Goal: Task Accomplishment & Management: Use online tool/utility

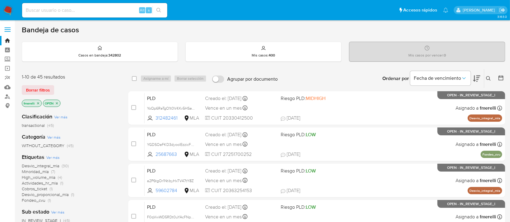
click at [107, 8] on input at bounding box center [94, 10] width 145 height 8
paste input "acQK1kxqSrfrhqMDUxQbqIeT"
type input "acQK1kxqSrfrhqMDUxQbqIeT"
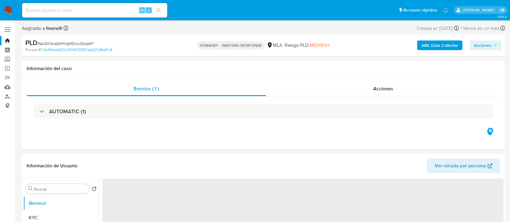
select select "10"
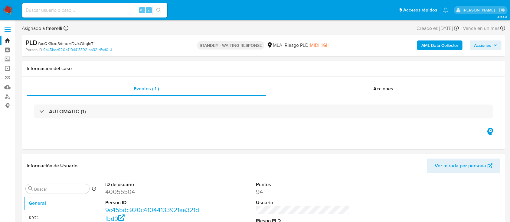
click at [100, 10] on input at bounding box center [94, 10] width 145 height 8
paste input "KbeO5VWhRDgEoR5ZvWkZVfhk"
type input "KbeO5VWhRDgEoR5ZvWkZVfhk"
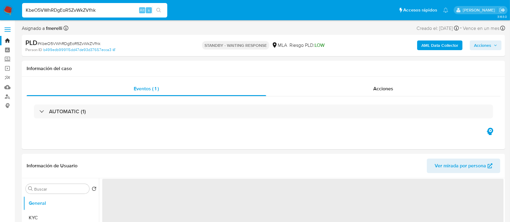
select select "10"
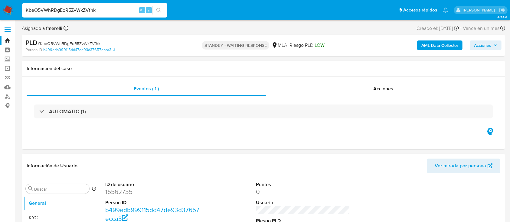
click at [102, 10] on input "KbeO5VWhRDgEoR5ZvWkZVfhk" at bounding box center [94, 10] width 145 height 8
paste input "PAYhjkQMaaH3SrPZt34HPDsc"
type input "PAYhjkQMaaH3SrPZt34HPDsc"
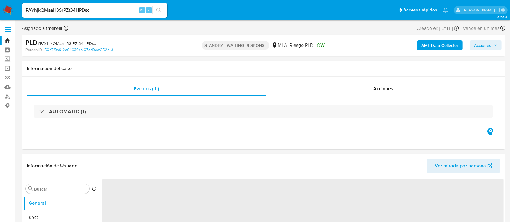
select select "10"
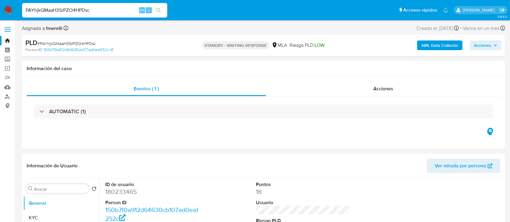
click at [97, 8] on input "PAYhjkQMaaH3SrPZt34HPDsc" at bounding box center [94, 10] width 145 height 8
paste input "1ZIUOtfvu15VYChIM7js4jOk"
type input "1ZIUOtfvu15VYChIM7js4jOk"
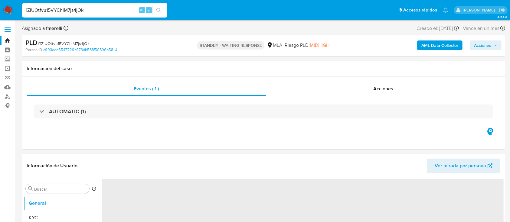
select select "10"
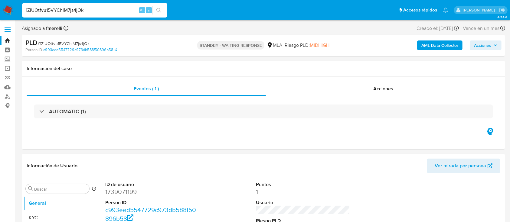
click at [120, 13] on input "1ZIUOtfvu15VYChIM7js4jOk" at bounding box center [94, 10] width 145 height 8
paste input "pbb2NMva9YZEBOYyJz9UhdEQ"
type input "pbb2NMva9YZEBOYyJz9UhdEQ"
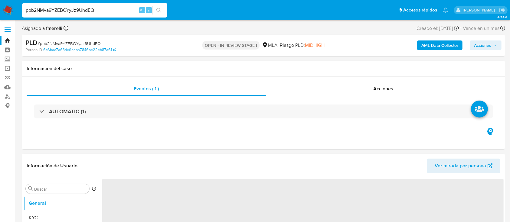
select select "10"
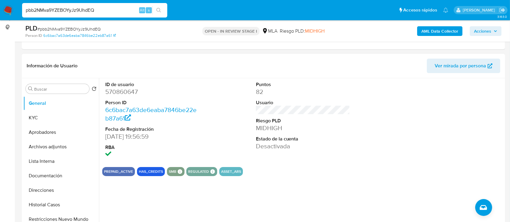
scroll to position [80, 0]
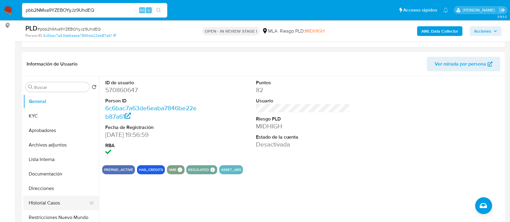
click at [68, 202] on button "Historial Casos" at bounding box center [58, 203] width 71 height 15
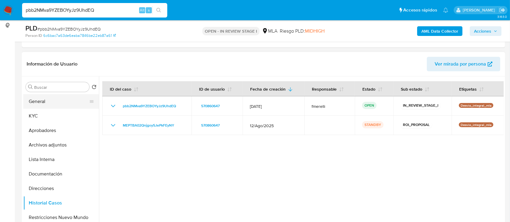
click at [60, 102] on button "General" at bounding box center [58, 101] width 71 height 15
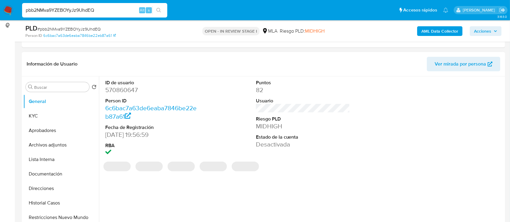
click at [131, 88] on dd "570860647" at bounding box center [152, 90] width 94 height 8
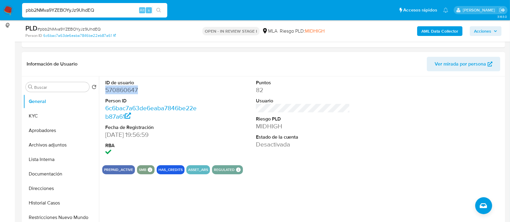
copy dd "570860647"
click at [65, 120] on button "KYC" at bounding box center [58, 116] width 71 height 15
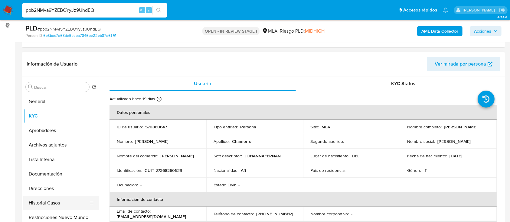
click at [63, 207] on button "Historial Casos" at bounding box center [58, 203] width 71 height 15
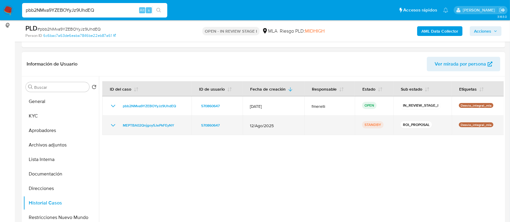
drag, startPoint x: 142, startPoint y: 128, endPoint x: 119, endPoint y: 128, distance: 23.3
click at [119, 128] on div "MEPTBA02Qnjgoy5JePkFEyNY" at bounding box center [147, 125] width 75 height 7
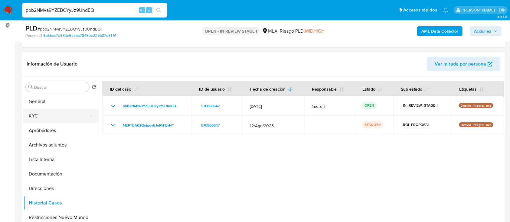
click at [53, 119] on button "KYC" at bounding box center [58, 116] width 71 height 15
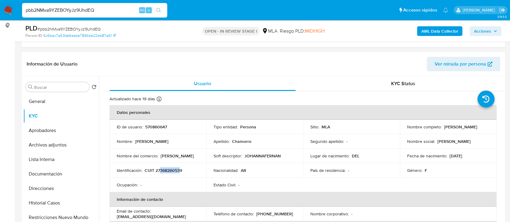
drag, startPoint x: 161, startPoint y: 169, endPoint x: 181, endPoint y: 170, distance: 19.7
click at [181, 170] on p "CUIT 27368260539" at bounding box center [164, 170] width 38 height 5
copy p "36826053"
click at [56, 176] on button "Documentación" at bounding box center [58, 174] width 71 height 15
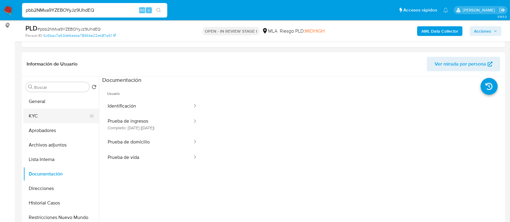
click at [48, 117] on button "KYC" at bounding box center [58, 116] width 71 height 15
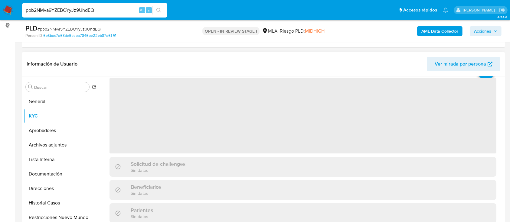
scroll to position [40, 0]
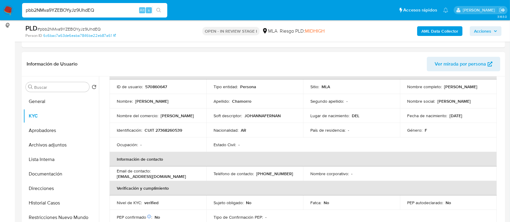
click at [178, 130] on p "CUIT 27368260539" at bounding box center [164, 130] width 38 height 5
copy p "27368260539"
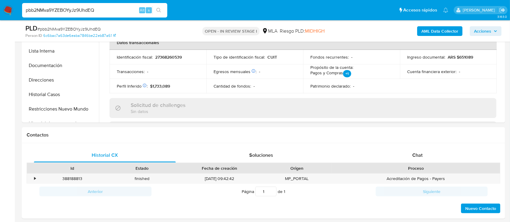
scroll to position [242, 0]
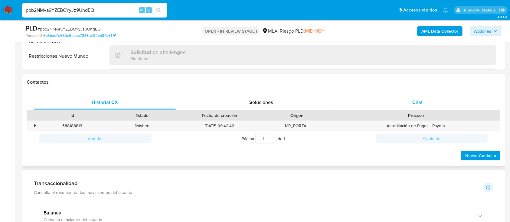
click at [418, 102] on span "Chat" at bounding box center [417, 102] width 10 height 7
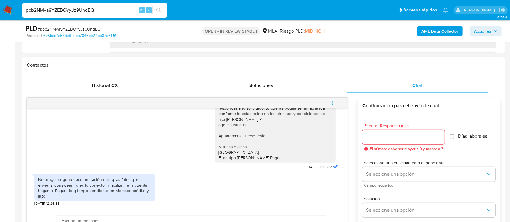
scroll to position [282, 0]
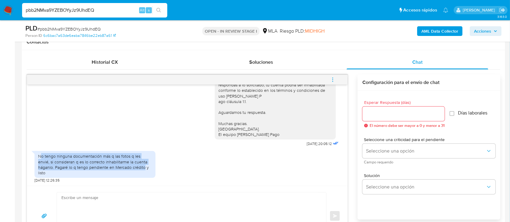
drag, startPoint x: 53, startPoint y: 165, endPoint x: 126, endPoint y: 172, distance: 73.3
click at [126, 172] on div "No tengo ninguna documentación más q las fotos q les envié, si consideran q es …" at bounding box center [95, 165] width 114 height 22
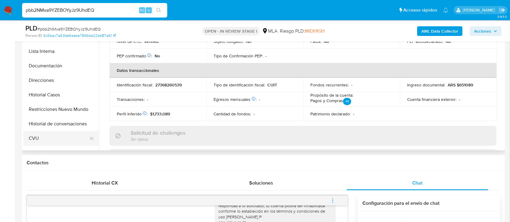
scroll to position [40, 0]
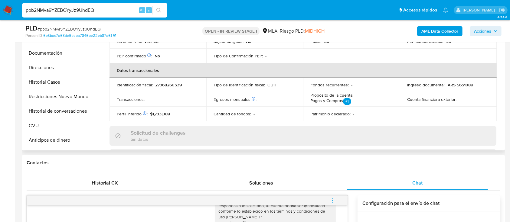
drag, startPoint x: 67, startPoint y: 110, endPoint x: 270, endPoint y: 128, distance: 203.8
click at [67, 110] on button "Historial de conversaciones" at bounding box center [61, 111] width 76 height 15
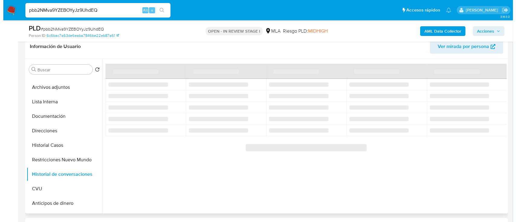
scroll to position [121, 0]
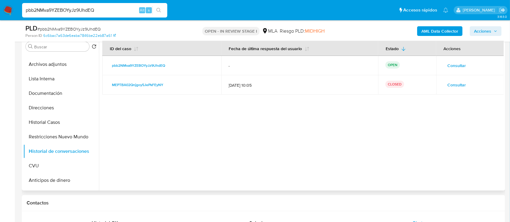
click at [460, 87] on span "Consultar" at bounding box center [457, 85] width 18 height 8
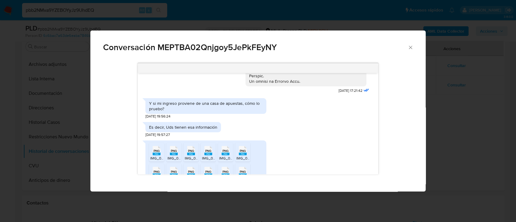
scroll to position [377, 0]
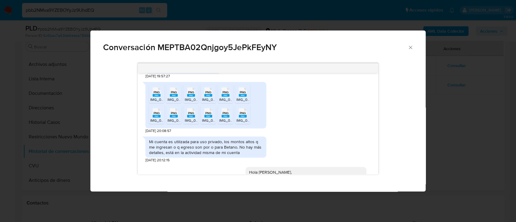
click at [411, 50] on icon "Cerrar" at bounding box center [411, 47] width 6 height 6
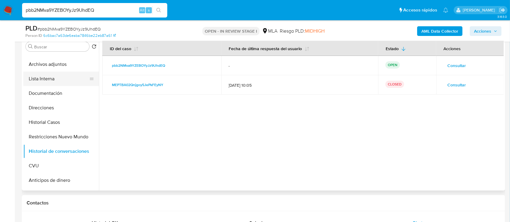
click at [59, 67] on button "Archivos adjuntos" at bounding box center [61, 64] width 76 height 15
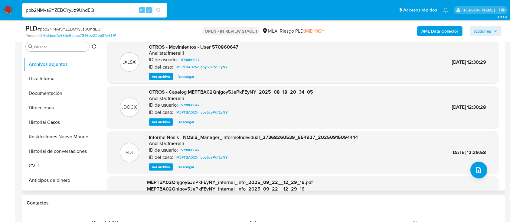
click at [158, 121] on span "Ver archivo" at bounding box center [161, 122] width 18 height 6
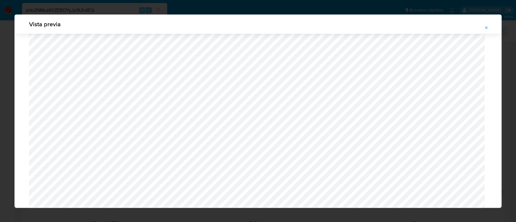
scroll to position [512, 0]
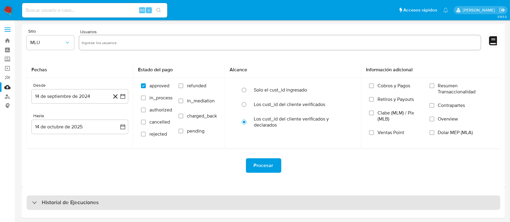
click at [80, 203] on h3 "Historial de Ejecuciones" at bounding box center [70, 202] width 57 height 7
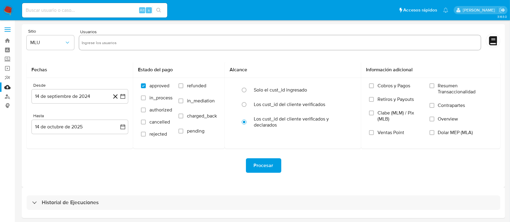
select select "10"
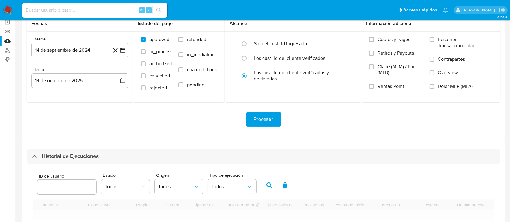
scroll to position [121, 0]
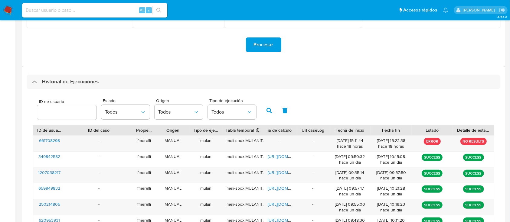
click at [73, 115] on input "number" at bounding box center [66, 113] width 59 height 8
click at [268, 108] on button "button" at bounding box center [269, 110] width 16 height 15
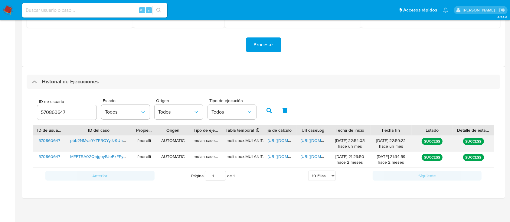
click at [307, 139] on span "https://docs.google.com/document/d/1ypDk1mAJuMqefCB-5CxCbwupgVq-dhnwe0_uHYYgk1o…" at bounding box center [322, 141] width 42 height 6
click at [53, 111] on input "570860647" at bounding box center [66, 113] width 59 height 8
drag, startPoint x: 272, startPoint y: 113, endPoint x: 287, endPoint y: 143, distance: 33.6
click at [272, 113] on button "button" at bounding box center [269, 110] width 16 height 15
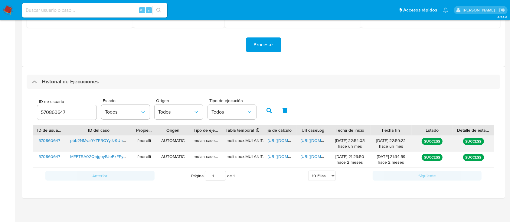
click at [276, 142] on span "https://docs.google.com/spreadsheets/d/1qp-p87GesDiKmuxvijLobuY_ash4lT4Gd4H69Px…" at bounding box center [289, 141] width 42 height 6
click at [42, 109] on input "570860647" at bounding box center [66, 113] width 59 height 8
click at [269, 112] on icon "button" at bounding box center [269, 110] width 5 height 5
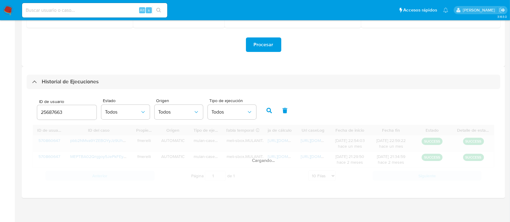
scroll to position [106, 0]
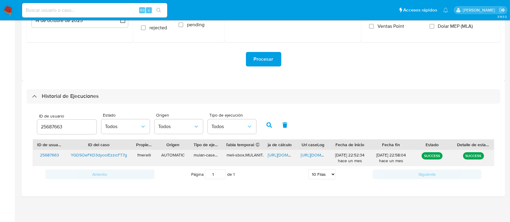
click at [313, 155] on span "https://docs.google.com/document/d/1jMNcRL9jCGtXAslcwDvcIa6IXd0I10w8MuCyoZk8C3g…" at bounding box center [322, 155] width 42 height 6
click at [283, 155] on span "https://docs.google.com/spreadsheets/d/1G0ipNWA2Lo2wVgMzSDoWPcwMjDoK8OEu1o-y7_v…" at bounding box center [289, 155] width 42 height 6
click at [49, 123] on input "25687663" at bounding box center [66, 127] width 59 height 8
click at [272, 123] on button "button" at bounding box center [269, 125] width 16 height 15
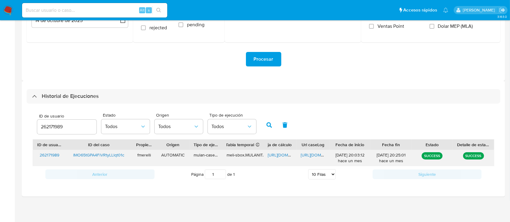
click at [300, 151] on div "https://docs.google.com/document/d/1HTDAPDB1EEytaloFtzCFwzW19zw-nlPjgHjeNYOCaNU…" at bounding box center [312, 158] width 33 height 16
click at [304, 153] on span "https://docs.google.com/document/d/1HTDAPDB1EEytaloFtzCFwzW19zw-nlPjgHjeNYOCaNU…" at bounding box center [322, 155] width 42 height 6
click at [275, 157] on span "https://docs.google.com/spreadsheets/d/1AKc_zAsLBdYo83Ty6-89opch5NUsAPJZKuphmcF…" at bounding box center [289, 155] width 42 height 6
click at [50, 128] on input "262171989" at bounding box center [66, 127] width 59 height 8
click at [50, 127] on input "262171989" at bounding box center [66, 127] width 59 height 8
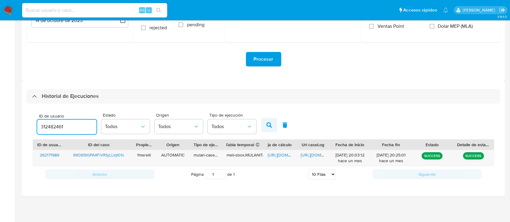
click at [275, 124] on button "button" at bounding box center [269, 125] width 16 height 15
click at [312, 155] on span "https://docs.google.com/document/d/1ntcCoJOzzDPJ_O0R5-Q1KRhusr_p3asFYc7zN7Qg7-Y…" at bounding box center [322, 155] width 42 height 6
click at [280, 155] on span "https://docs.google.com/spreadsheets/d/1y-7dtBSA69wVIKeCyCcHL5cRrNjbfj_hT_m-rj5…" at bounding box center [289, 155] width 42 height 6
click at [57, 128] on input "312482461" at bounding box center [66, 127] width 59 height 8
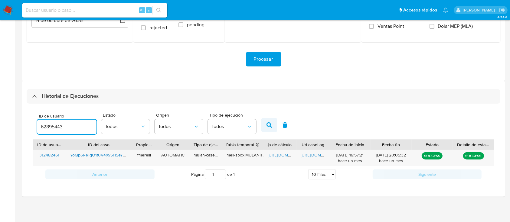
click at [272, 130] on button "button" at bounding box center [269, 125] width 16 height 15
click at [312, 156] on span "https://docs.google.com/document/d/1qG3jTczka428xXCaxFgnsfQivGxGdFIk8Hy6nWKJYok…" at bounding box center [322, 155] width 42 height 6
click at [280, 154] on span "https://docs.google.com/spreadsheets/d/1lNImN-0Jj9TmShqr1xL7ECW6PGvBS-ipRN_70Di…" at bounding box center [289, 155] width 42 height 6
click at [54, 128] on input "62895443" at bounding box center [66, 127] width 59 height 8
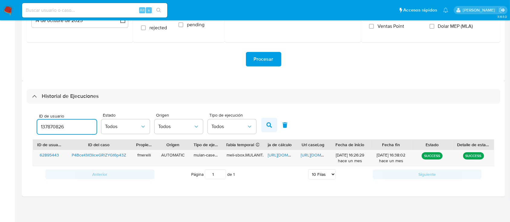
type input "137870826"
click at [270, 127] on icon "button" at bounding box center [269, 125] width 5 height 5
click at [309, 157] on span "https://docs.google.com/document/d/1O7R3yhX9cAaq2pMvdGCWZ0JBrHWSDnyzQh5nvAM287c…" at bounding box center [322, 155] width 42 height 6
click at [281, 155] on span "https://docs.google.com/spreadsheets/d/1oI9UN8UmFbyjyCJgNdm5aLFToqgJSp7SEP9Rk41…" at bounding box center [289, 155] width 42 height 6
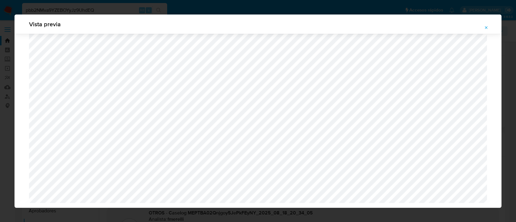
select select "10"
click at [488, 30] on span "Attachment preview" at bounding box center [486, 28] width 5 height 8
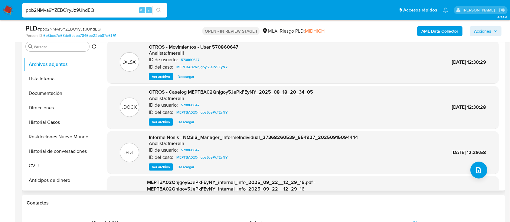
scroll to position [0, 0]
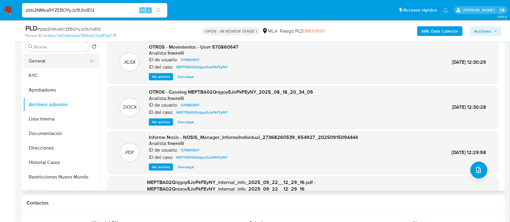
click at [49, 67] on button "General" at bounding box center [58, 61] width 71 height 15
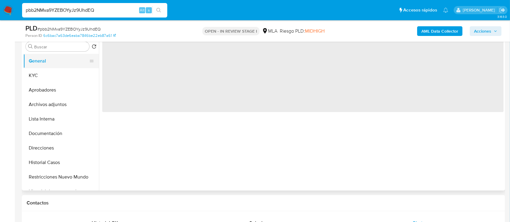
click at [53, 61] on button "General" at bounding box center [58, 61] width 71 height 15
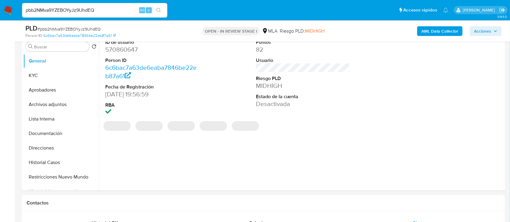
click at [124, 49] on dd "570860647" at bounding box center [152, 49] width 94 height 8
copy dd "570860647"
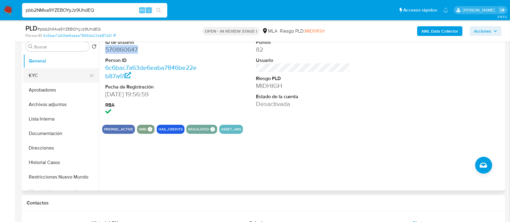
click at [75, 75] on button "KYC" at bounding box center [58, 75] width 71 height 15
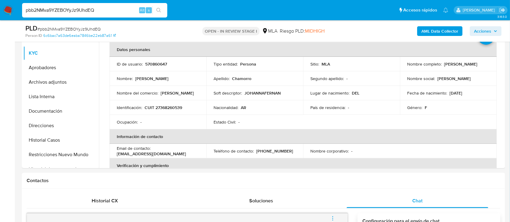
scroll to position [123, 0]
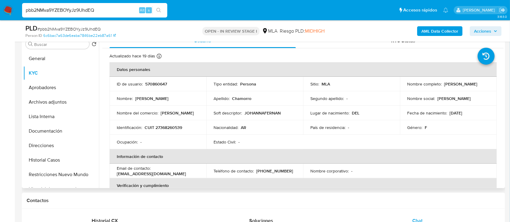
click at [169, 131] on td "Identificación : CUIT 27368260539" at bounding box center [158, 127] width 97 height 15
click at [164, 129] on p "CUIT 27368260539" at bounding box center [164, 127] width 38 height 5
click at [164, 128] on p "CUIT 27368260539" at bounding box center [164, 127] width 38 height 5
click at [173, 128] on p "CUIT 27368260539" at bounding box center [164, 127] width 38 height 5
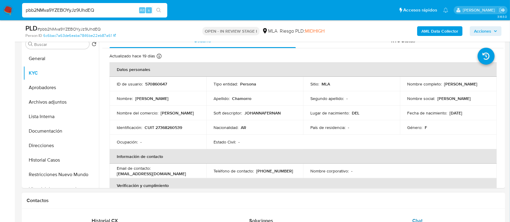
click at [175, 126] on p "CUIT 27368260539" at bounding box center [164, 127] width 38 height 5
click at [178, 126] on p "CUIT 27368260539" at bounding box center [164, 127] width 38 height 5
click at [171, 88] on td "ID de usuario : 570860647" at bounding box center [158, 84] width 97 height 15
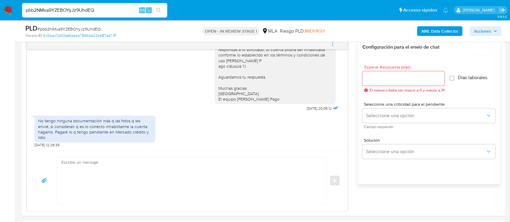
scroll to position [161, 0]
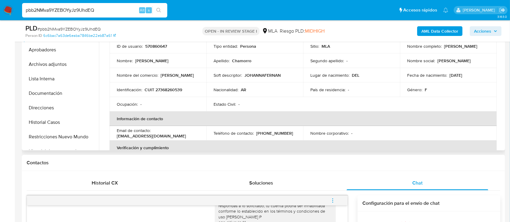
click at [164, 88] on p "CUIT 27368260539" at bounding box center [164, 89] width 38 height 5
copy p "27368260539"
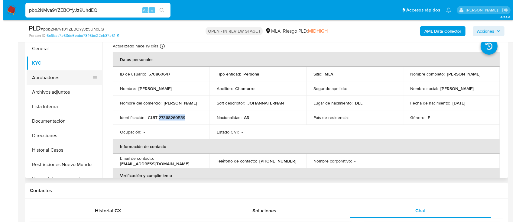
scroll to position [121, 0]
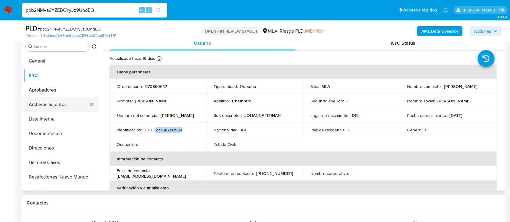
click at [66, 103] on button "Archivos adjuntos" at bounding box center [58, 104] width 71 height 15
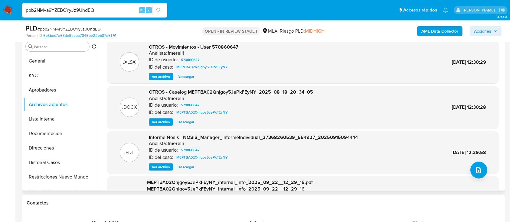
click at [165, 122] on span "Ver archivo" at bounding box center [161, 122] width 18 height 6
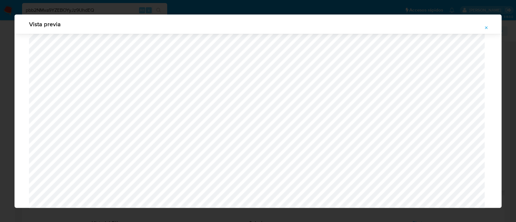
scroll to position [475, 0]
click at [0, 95] on div "Vista previa" at bounding box center [258, 111] width 516 height 222
click at [491, 26] on button "Attachment preview" at bounding box center [486, 28] width 13 height 10
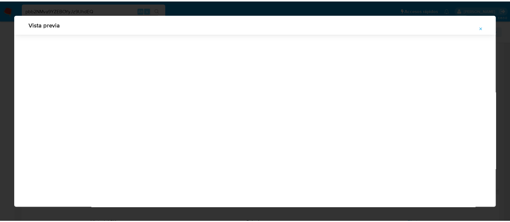
scroll to position [19, 0]
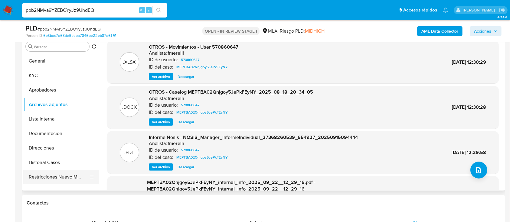
click at [40, 178] on button "Restricciones Nuevo Mundo" at bounding box center [58, 177] width 71 height 15
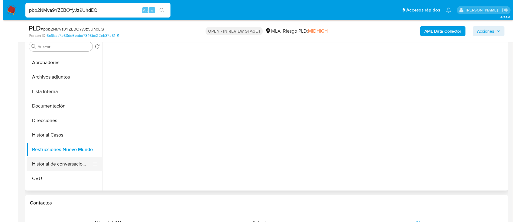
scroll to position [40, 0]
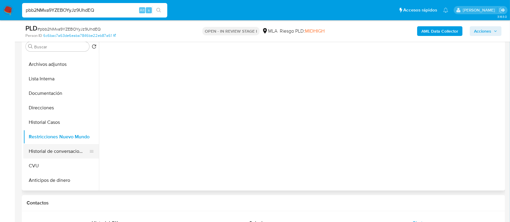
click at [58, 148] on button "Historial de conversaciones" at bounding box center [58, 151] width 71 height 15
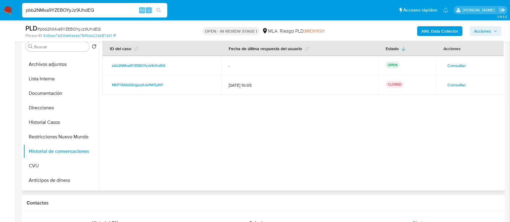
click at [457, 85] on span "Consultar" at bounding box center [457, 85] width 18 height 8
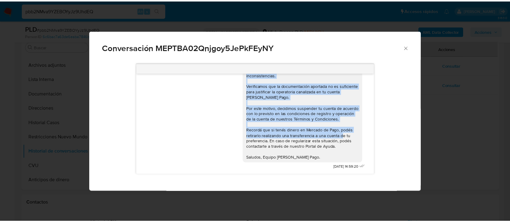
scroll to position [982, 0]
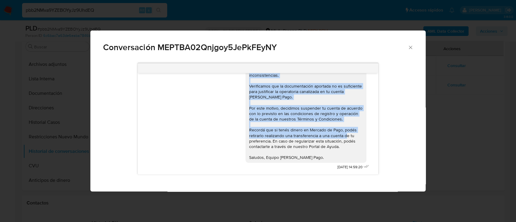
drag, startPoint x: 251, startPoint y: 89, endPoint x: 321, endPoint y: 157, distance: 97.1
click at [321, 157] on div "Hola Johanna Fernanda Chamorro, Muchas gracias por la respuesta. Analizamos tu …" at bounding box center [306, 103] width 121 height 120
copy div "Hola Johanna Fernanda Chamorro, Muchas gracias por la respuesta. Analizamos tu …"
click at [452, 154] on div "Conversación MEPTBA02Qnjgoy5JePkFEyNY 18/08/2025 17:21:42 Y si mi ingreso provi…" at bounding box center [258, 111] width 516 height 222
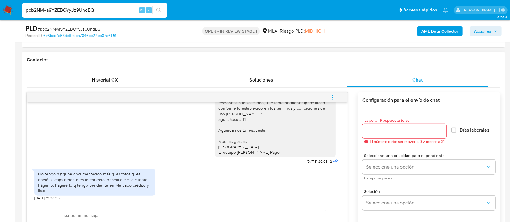
scroll to position [363, 0]
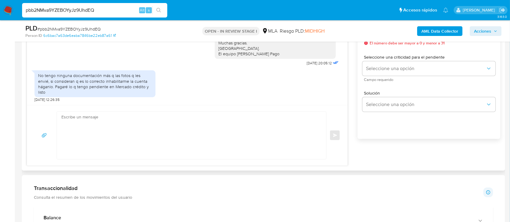
click at [193, 153] on textarea at bounding box center [189, 135] width 257 height 47
paste textarea "Hola Johanna Fernanda Chamorro, Muchas gracias por la respuesta. Analizamos tu …"
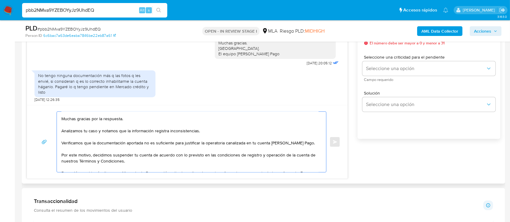
scroll to position [0, 0]
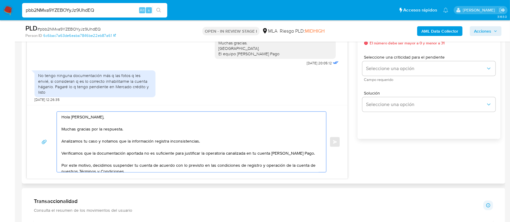
drag, startPoint x: 62, startPoint y: 142, endPoint x: 211, endPoint y: 144, distance: 148.3
click at [211, 144] on textarea "Hola Johanna Fernanda Chamorro, Muchas gracias por la respuesta. Analizamos tu …" at bounding box center [189, 142] width 257 height 61
click at [211, 145] on textarea "Hola Johanna Fernanda Chamorro, Muchas gracias por la respuesta. Analizamos tu …" at bounding box center [189, 142] width 257 height 61
drag, startPoint x: 203, startPoint y: 144, endPoint x: 45, endPoint y: 128, distance: 158.1
click at [45, 128] on div "Hola Johanna Fernanda Chamorro, Muchas gracias por la respuesta. Analizamos tu …" at bounding box center [187, 142] width 306 height 61
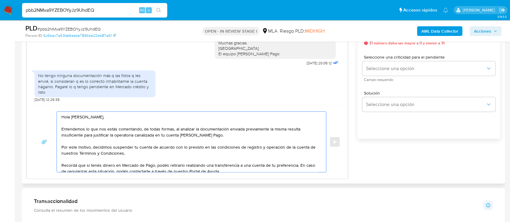
scroll to position [282, 0]
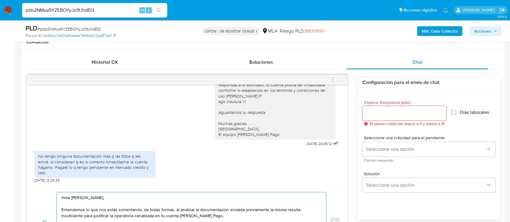
type textarea "Hola Johanna Fernanda Chamorro, Entendemos lo que nos estás comentando, de toda…"
click at [386, 112] on input "Esperar Respuesta (días)" at bounding box center [404, 114] width 84 height 8
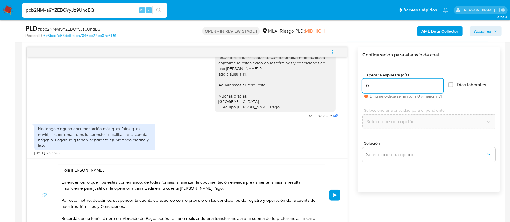
scroll to position [322, 0]
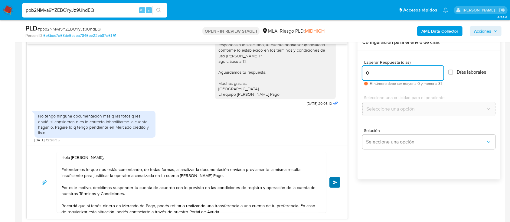
type input "0"
click at [338, 185] on button "Enviar" at bounding box center [334, 182] width 11 height 11
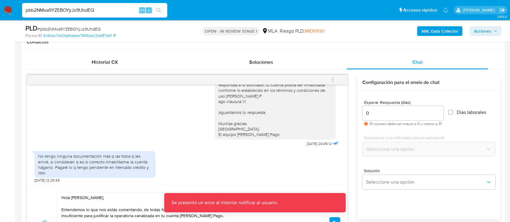
scroll to position [363, 0]
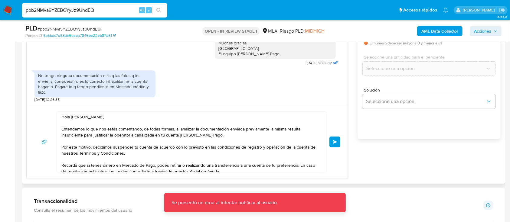
click at [336, 144] on button "Enviar" at bounding box center [334, 142] width 11 height 11
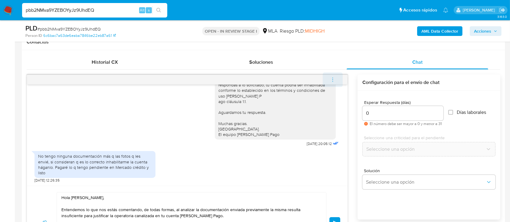
scroll to position [172, 0]
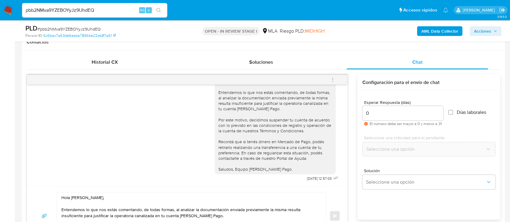
click at [335, 80] on icon "menu-action" at bounding box center [332, 79] width 5 height 5
click at [332, 79] on icon "menu-action" at bounding box center [332, 79] width 5 height 5
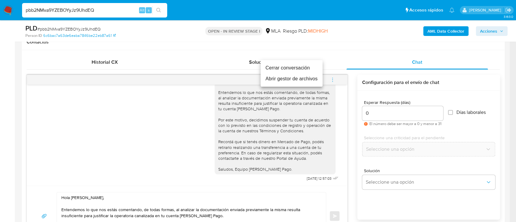
click at [303, 67] on li "Cerrar conversación" at bounding box center [292, 68] width 62 height 11
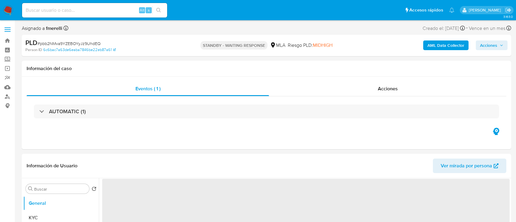
select select "10"
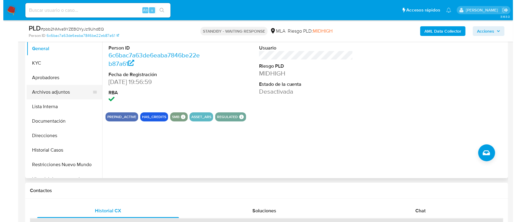
scroll to position [121, 0]
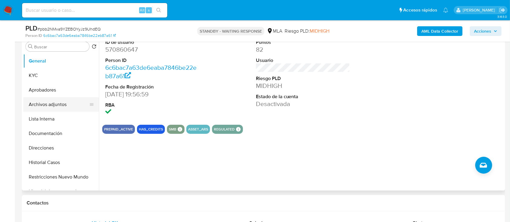
click at [64, 107] on button "Archivos adjuntos" at bounding box center [58, 104] width 71 height 15
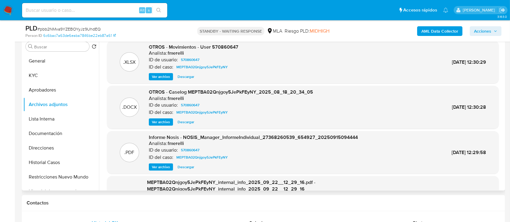
click at [169, 120] on span "Ver archivo" at bounding box center [161, 122] width 18 height 6
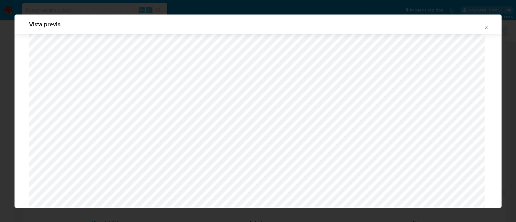
scroll to position [593, 0]
click at [482, 28] on button "Attachment preview" at bounding box center [486, 28] width 13 height 10
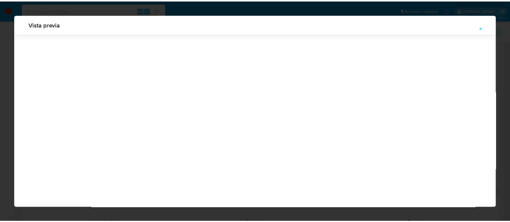
scroll to position [19, 0]
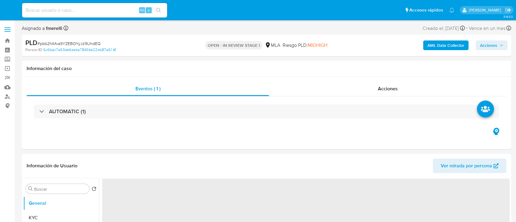
select select "10"
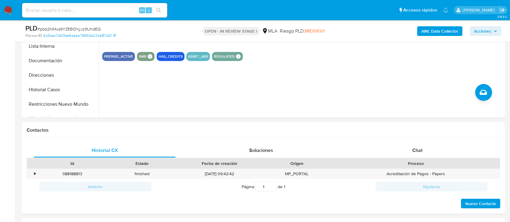
scroll to position [194, 0]
click at [339, 111] on div "ID de usuario 570860647 Person ID 6c6bac7a63de6eaba7846be22eb87a61 Fecha de Reg…" at bounding box center [301, 40] width 405 height 155
click at [41, 100] on button "Restricciones Nuevo Mundo" at bounding box center [58, 104] width 71 height 15
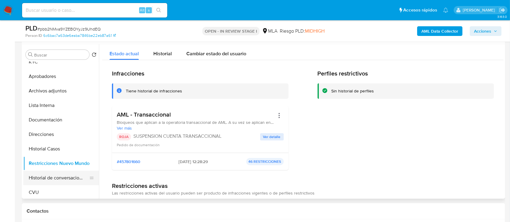
scroll to position [40, 0]
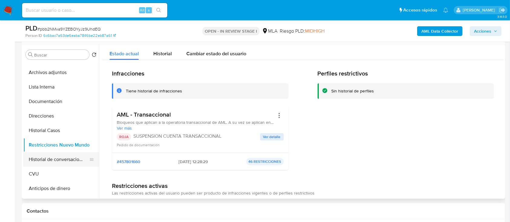
click at [58, 156] on button "Historial de conversaciones" at bounding box center [58, 159] width 71 height 15
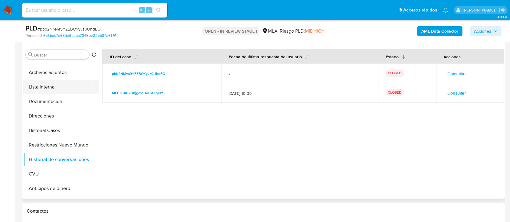
drag, startPoint x: 52, startPoint y: 74, endPoint x: 65, endPoint y: 81, distance: 14.8
click at [53, 74] on button "Archivos adjuntos" at bounding box center [61, 72] width 76 height 15
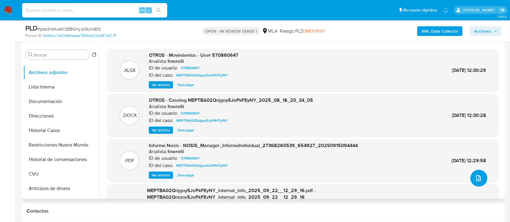
click at [471, 180] on button "upload-file" at bounding box center [478, 178] width 17 height 17
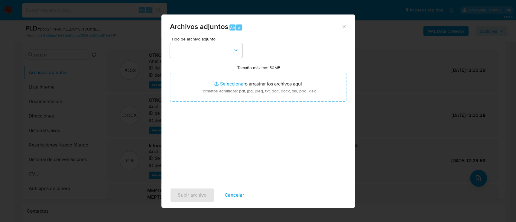
click at [378, 86] on div "Archivos adjuntos Alt a Tipo de archivo adjunto Tamaño máximo: 50MB Seleccionar…" at bounding box center [258, 111] width 516 height 222
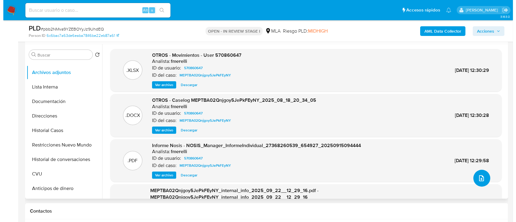
scroll to position [0, 0]
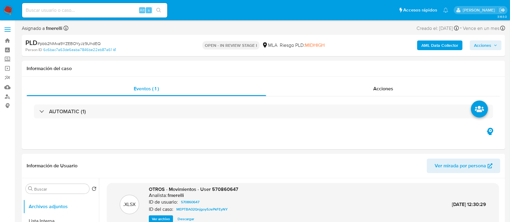
click at [438, 47] on b "AML Data Collector" at bounding box center [439, 46] width 37 height 10
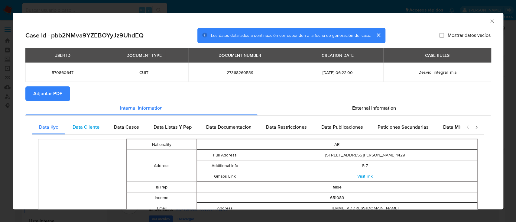
click at [93, 133] on div "Data Cliente" at bounding box center [85, 127] width 41 height 15
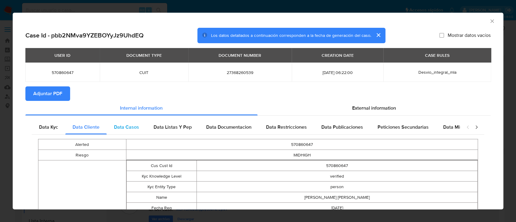
click at [139, 125] on div "Data Casos" at bounding box center [127, 127] width 40 height 15
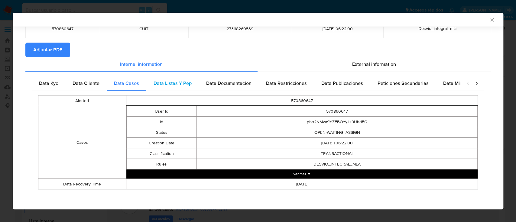
scroll to position [44, 0]
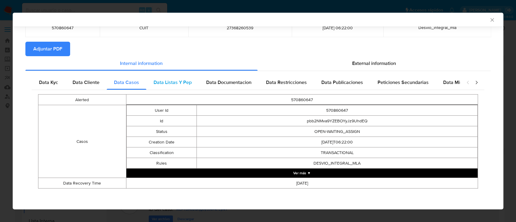
click at [175, 80] on span "Data Listas Y Pep" at bounding box center [173, 82] width 38 height 7
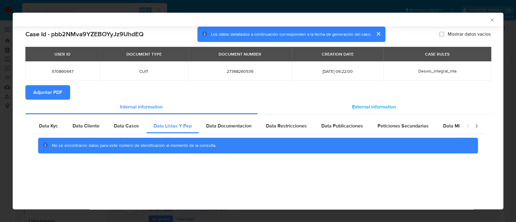
scroll to position [0, 0]
click at [237, 127] on span "Data Documentacion" at bounding box center [228, 126] width 45 height 7
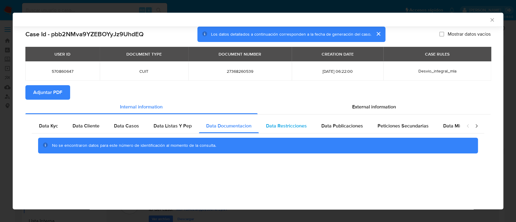
click at [290, 129] on span "Data Restricciones" at bounding box center [286, 126] width 41 height 7
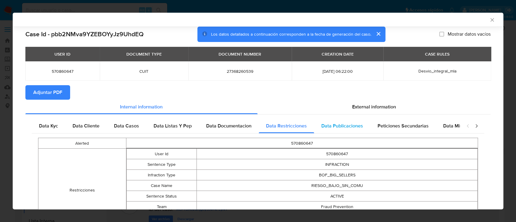
click at [336, 129] on div "Data Publicaciones" at bounding box center [342, 126] width 56 height 15
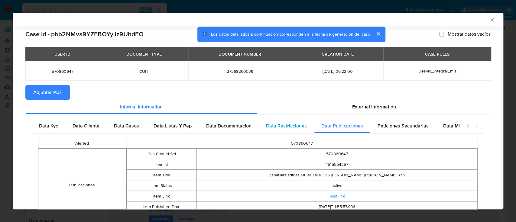
click at [290, 126] on span "Data Restricciones" at bounding box center [286, 126] width 41 height 7
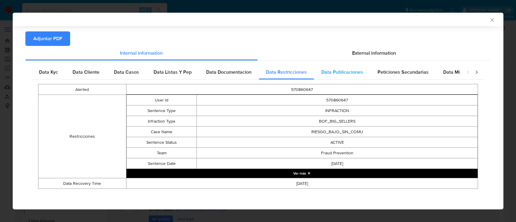
click at [331, 79] on div "Data Publicaciones" at bounding box center [342, 72] width 56 height 15
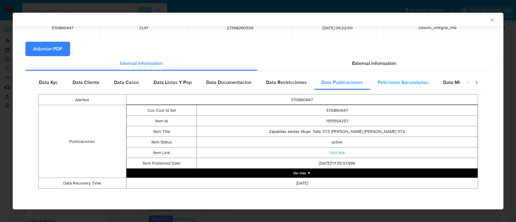
click at [390, 85] on span "Peticiones Secundarias" at bounding box center [403, 82] width 51 height 7
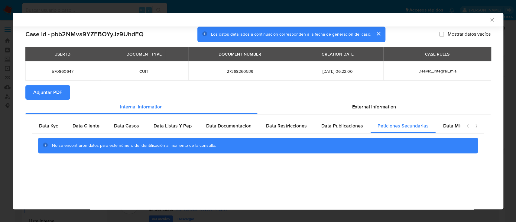
scroll to position [0, 0]
click at [440, 131] on div "Data Minoridad" at bounding box center [460, 126] width 48 height 15
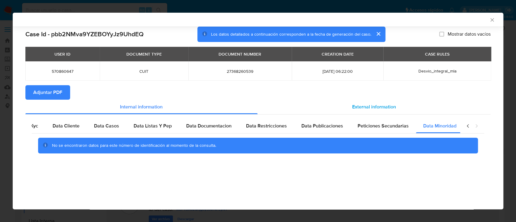
scroll to position [0, 20]
click at [400, 102] on div "External information" at bounding box center [375, 107] width 234 height 15
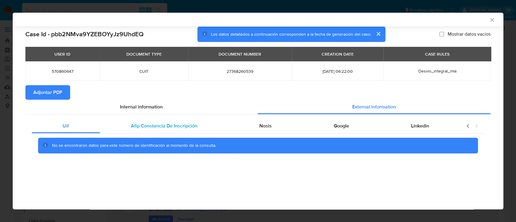
click at [175, 123] on span "Afip Constancia De Inscripción" at bounding box center [164, 126] width 67 height 7
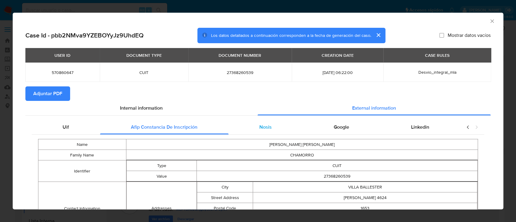
click at [260, 121] on div "Nosis" at bounding box center [266, 127] width 74 height 15
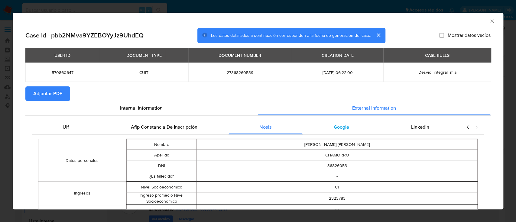
click at [344, 126] on span "Google" at bounding box center [341, 127] width 15 height 7
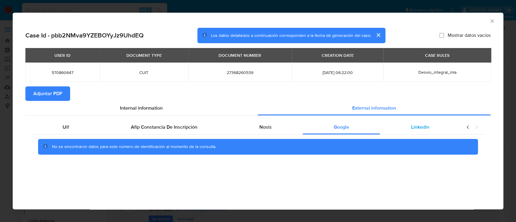
click at [417, 129] on span "Linkedin" at bounding box center [420, 127] width 18 height 7
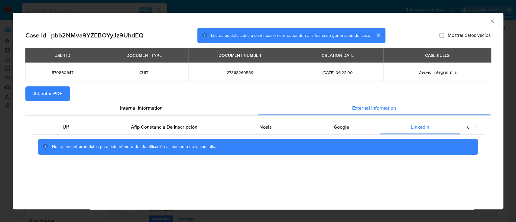
click at [47, 93] on span "Adjuntar PDF" at bounding box center [47, 93] width 29 height 13
drag, startPoint x: 489, startPoint y: 20, endPoint x: 463, endPoint y: 27, distance: 26.6
click at [489, 20] on icon "Cerrar ventana" at bounding box center [492, 21] width 6 height 6
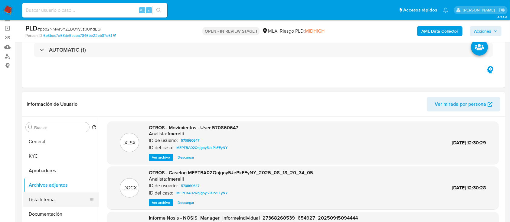
drag, startPoint x: 53, startPoint y: 172, endPoint x: 58, endPoint y: 192, distance: 21.1
click at [53, 172] on button "Aprobadores" at bounding box center [61, 171] width 76 height 15
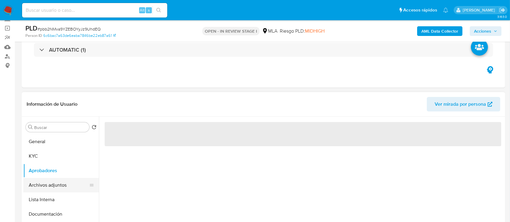
click at [53, 187] on button "Archivos adjuntos" at bounding box center [58, 185] width 71 height 15
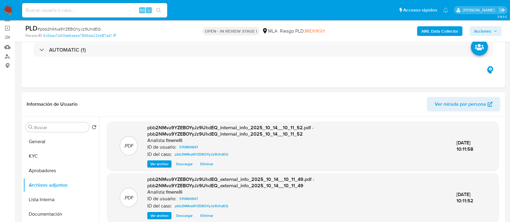
click at [159, 164] on span "Ver archivo" at bounding box center [159, 164] width 18 height 6
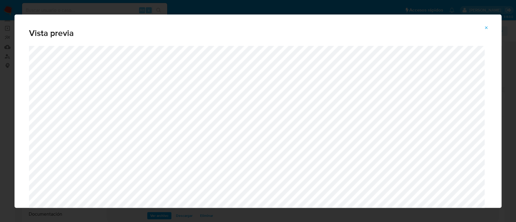
click at [485, 30] on icon "Attachment preview" at bounding box center [486, 27] width 5 height 5
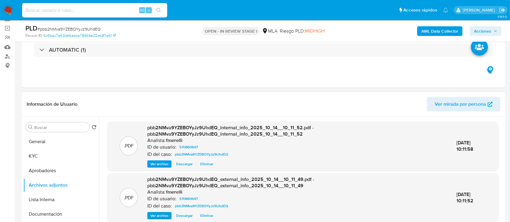
click at [155, 213] on span "Ver archivo" at bounding box center [159, 216] width 18 height 6
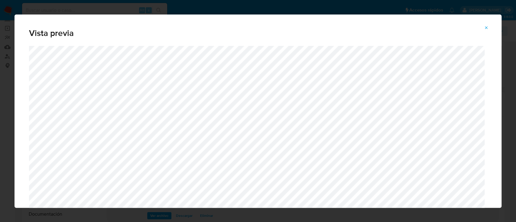
click at [484, 22] on div "Vista previa" at bounding box center [258, 30] width 487 height 31
click at [486, 28] on icon "Attachment preview" at bounding box center [486, 27] width 5 height 5
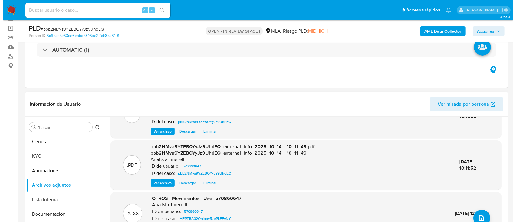
scroll to position [64, 0]
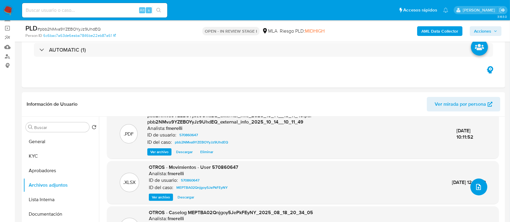
click at [477, 191] on button "upload-file" at bounding box center [478, 187] width 17 height 17
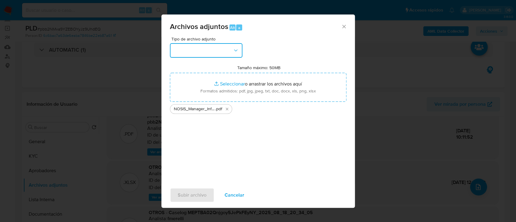
click at [212, 54] on button "button" at bounding box center [206, 50] width 73 height 15
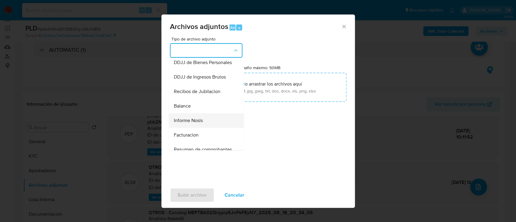
scroll to position [201, 0]
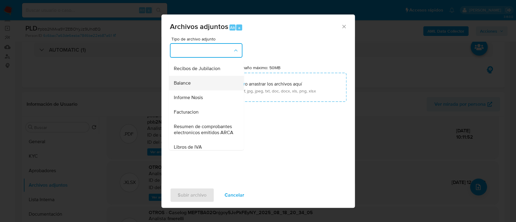
click at [197, 90] on div "Balance" at bounding box center [205, 83] width 62 height 15
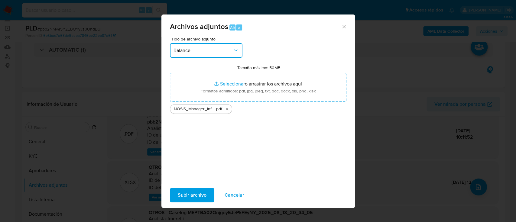
click at [199, 48] on span "Balance" at bounding box center [203, 50] width 59 height 6
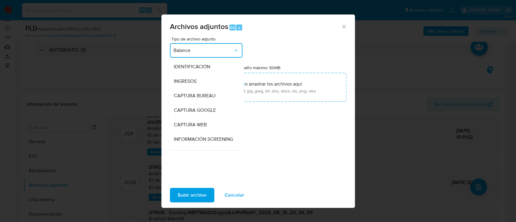
scroll to position [191, 0]
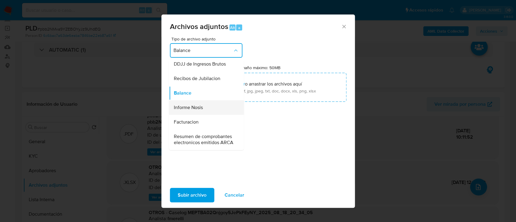
click at [204, 115] on div "Informe Nosis" at bounding box center [205, 107] width 62 height 15
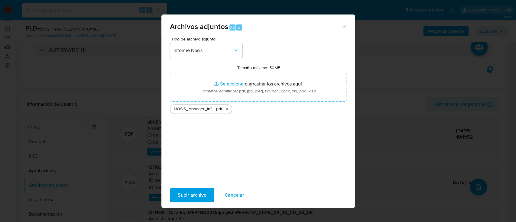
click at [196, 191] on span "Subir archivo" at bounding box center [192, 195] width 29 height 13
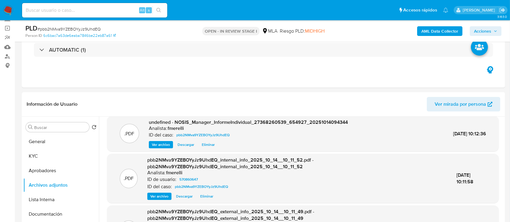
scroll to position [0, 0]
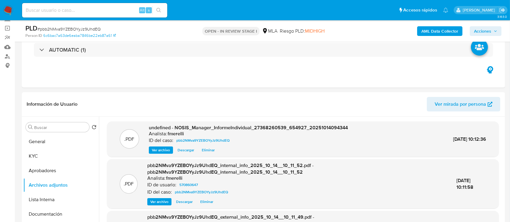
click at [167, 153] on span "Ver archivo" at bounding box center [161, 150] width 18 height 6
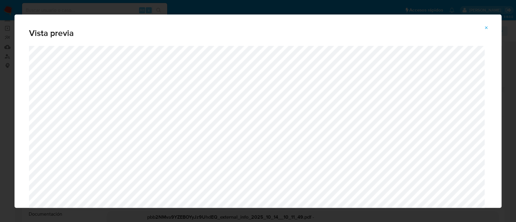
click at [489, 28] on icon "Attachment preview" at bounding box center [486, 27] width 5 height 5
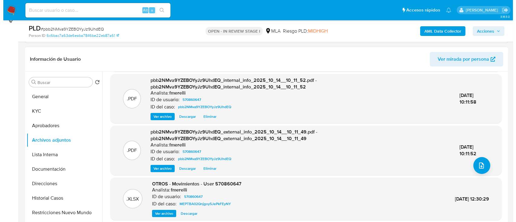
scroll to position [121, 0]
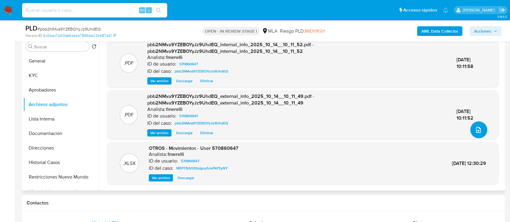
click at [476, 128] on icon "upload-file" at bounding box center [478, 129] width 7 height 7
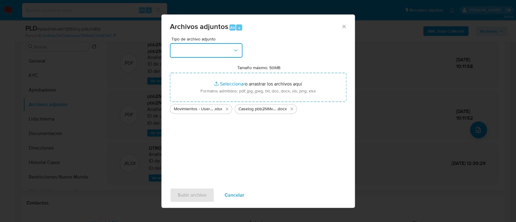
click at [213, 52] on button "button" at bounding box center [206, 50] width 73 height 15
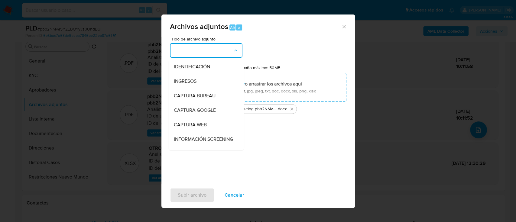
scroll to position [80, 0]
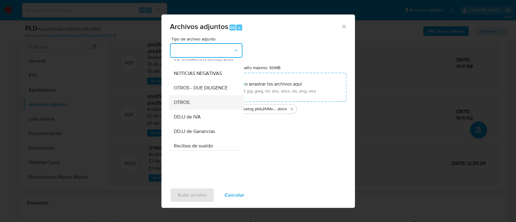
click at [205, 109] on div "OTROS" at bounding box center [205, 102] width 62 height 15
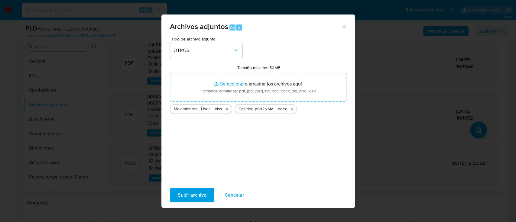
click at [204, 192] on span "Subir archivo" at bounding box center [192, 195] width 29 height 13
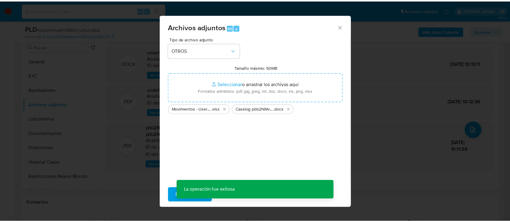
scroll to position [0, 0]
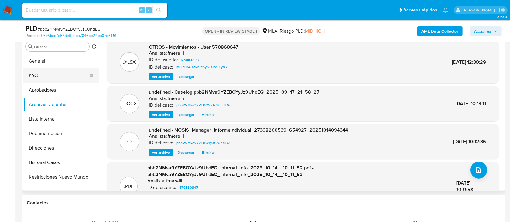
click at [43, 78] on button "KYC" at bounding box center [58, 75] width 71 height 15
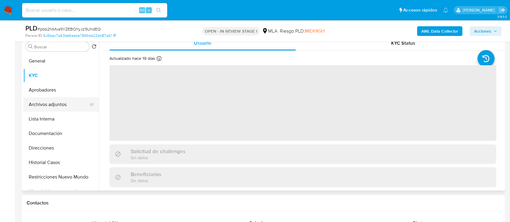
click at [54, 105] on button "Archivos adjuntos" at bounding box center [58, 104] width 71 height 15
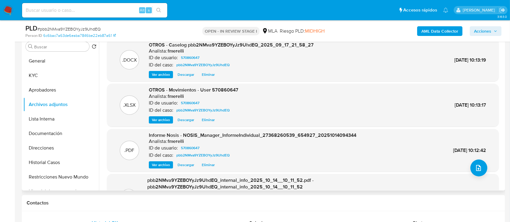
scroll to position [57, 0]
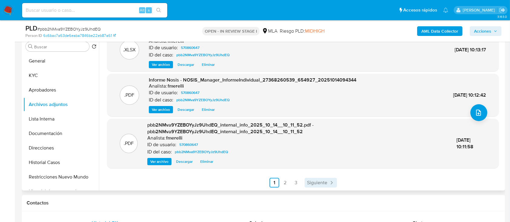
click at [309, 185] on span "Siguiente" at bounding box center [317, 183] width 20 height 5
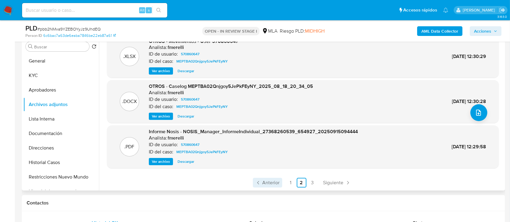
click at [272, 183] on span "Anterior" at bounding box center [271, 183] width 17 height 5
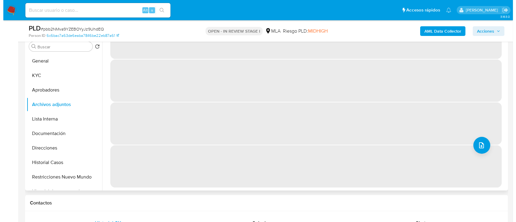
scroll to position [0, 0]
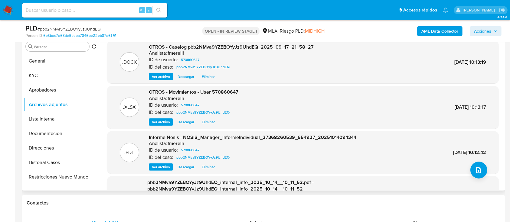
click at [165, 79] on span "Ver archivo" at bounding box center [161, 77] width 18 height 6
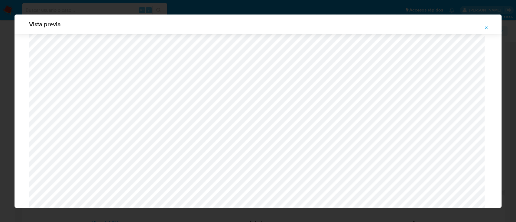
scroll to position [593, 0]
click at [484, 30] on icon "Attachment preview" at bounding box center [486, 27] width 5 height 5
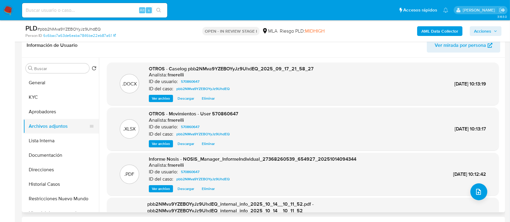
scroll to position [80, 0]
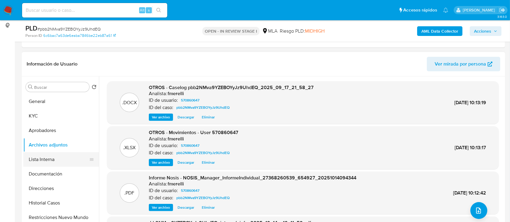
drag, startPoint x: 52, startPoint y: 164, endPoint x: 48, endPoint y: 163, distance: 4.6
click at [52, 164] on button "Lista Interna" at bounding box center [58, 159] width 71 height 15
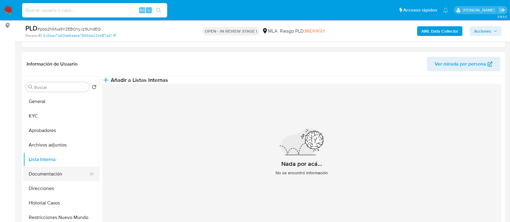
click at [58, 172] on button "Documentación" at bounding box center [58, 174] width 71 height 15
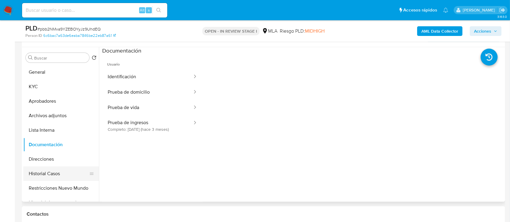
scroll to position [121, 0]
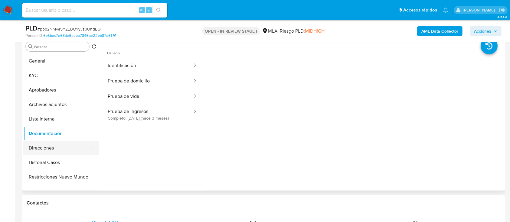
click at [51, 150] on button "Direcciones" at bounding box center [58, 148] width 71 height 15
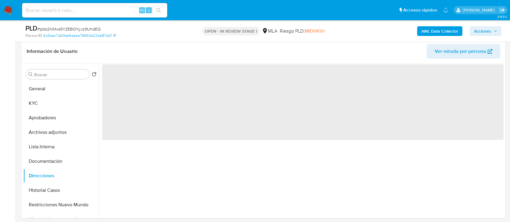
scroll to position [80, 0]
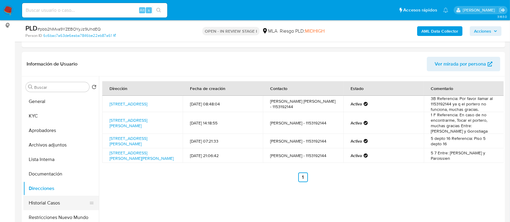
click at [53, 203] on button "Historial Casos" at bounding box center [58, 203] width 71 height 15
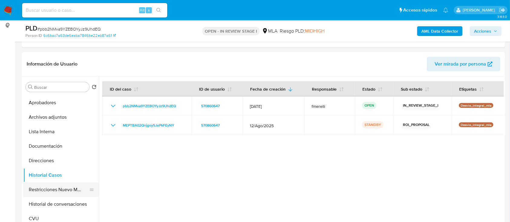
scroll to position [40, 0]
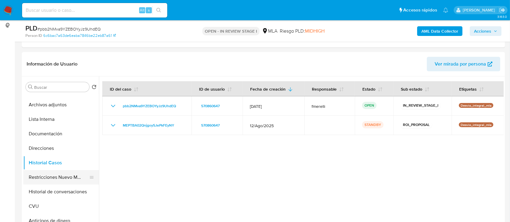
click at [60, 175] on button "Restricciones Nuevo Mundo" at bounding box center [58, 177] width 71 height 15
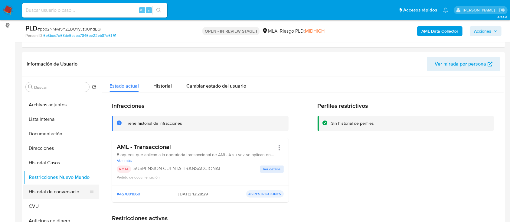
click at [51, 187] on button "Historial de conversaciones" at bounding box center [58, 192] width 71 height 15
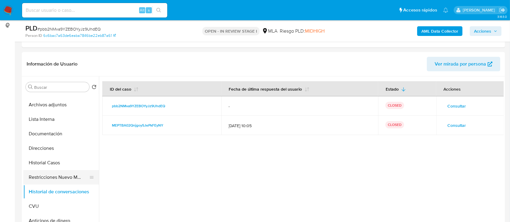
click at [69, 176] on button "Restricciones Nuevo Mundo" at bounding box center [58, 177] width 71 height 15
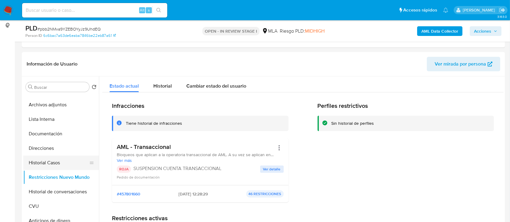
click at [62, 164] on button "Historial Casos" at bounding box center [58, 163] width 71 height 15
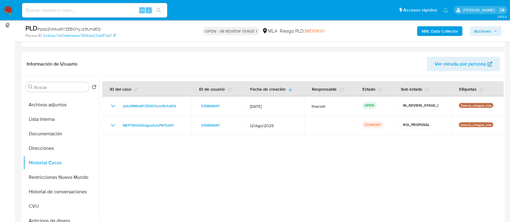
click at [481, 26] on span "Acciones" at bounding box center [482, 31] width 17 height 10
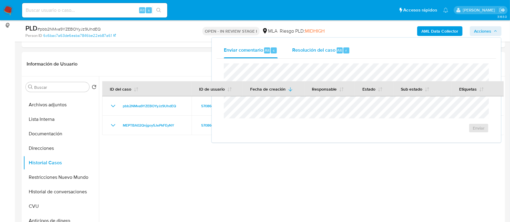
click at [307, 50] on span "Resolución del caso" at bounding box center [313, 50] width 43 height 7
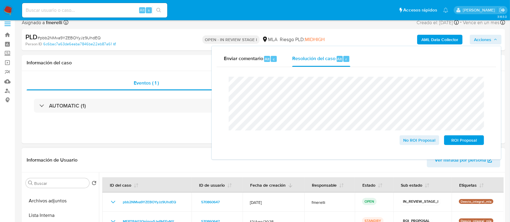
scroll to position [0, 0]
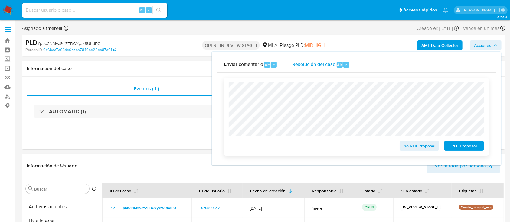
click at [463, 143] on span "ROI Proposal" at bounding box center [463, 146] width 31 height 8
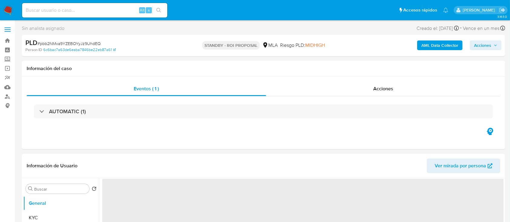
click at [12, 8] on img at bounding box center [8, 10] width 10 height 10
select select "10"
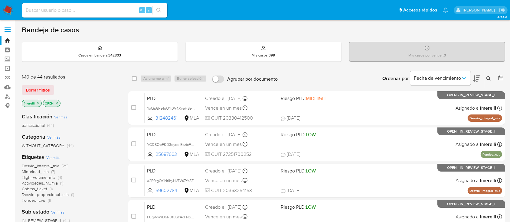
click at [119, 12] on input at bounding box center [94, 10] width 145 height 8
paste input "YGDSOeFKD3dyoolEzzicFT7g"
type input "YGDSOeFKD3dyoolEzzicFT7g"
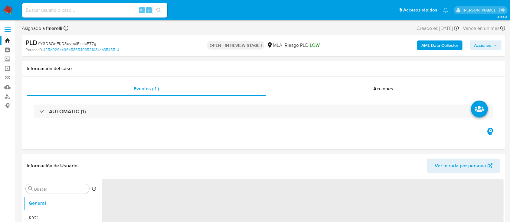
select select "10"
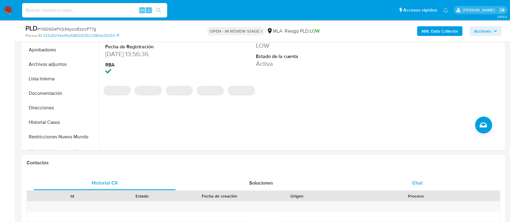
click at [402, 187] on div "Chat" at bounding box center [418, 183] width 142 height 15
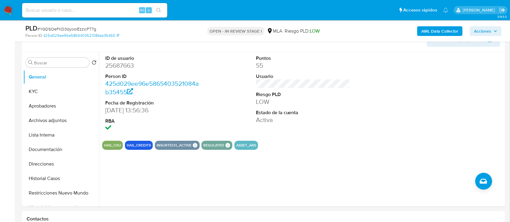
scroll to position [80, 0]
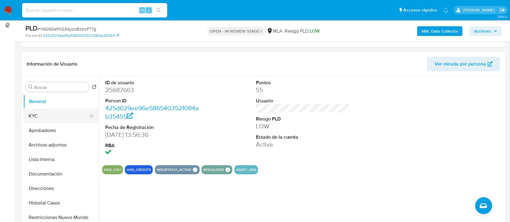
click at [47, 112] on button "KYC" at bounding box center [58, 116] width 71 height 15
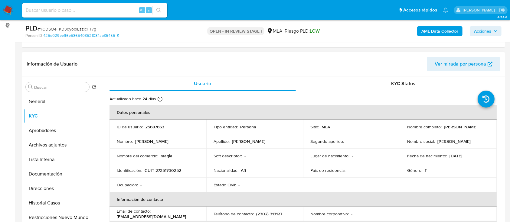
click at [166, 168] on p "CUIT 27251700252" at bounding box center [163, 170] width 37 height 5
copy p "27251700252"
click at [144, 122] on td "ID de usuario : 25687663" at bounding box center [158, 127] width 97 height 15
click at [148, 124] on p "25687663" at bounding box center [154, 126] width 19 height 5
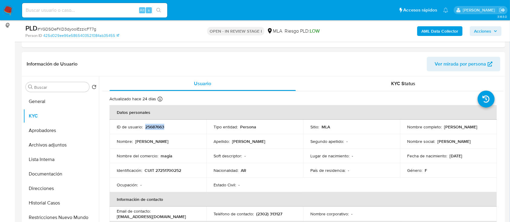
click at [148, 124] on p "25687663" at bounding box center [154, 126] width 19 height 5
copy p "25687663"
click at [34, 202] on button "Historial Casos" at bounding box center [58, 203] width 71 height 15
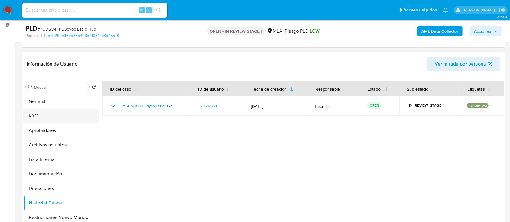
click at [69, 120] on button "KYC" at bounding box center [58, 116] width 71 height 15
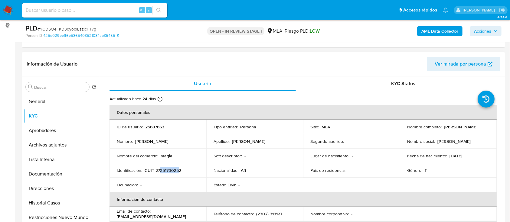
drag, startPoint x: 160, startPoint y: 171, endPoint x: 179, endPoint y: 171, distance: 19.7
click at [179, 171] on p "CUIT 27251700252" at bounding box center [163, 170] width 37 height 5
copy p "25170025"
click at [54, 176] on button "Documentación" at bounding box center [58, 174] width 71 height 15
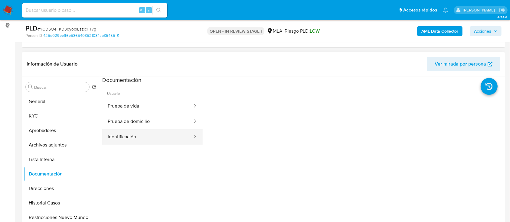
click at [129, 128] on button "Prueba de domicilio" at bounding box center [147, 121] width 91 height 15
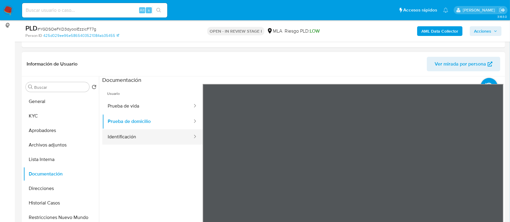
click at [129, 141] on button "Identificación" at bounding box center [147, 136] width 91 height 15
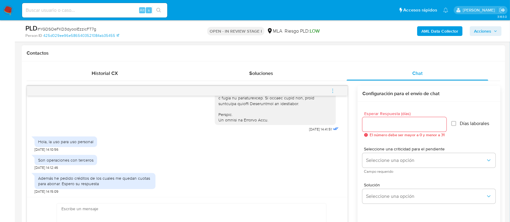
scroll to position [110, 0]
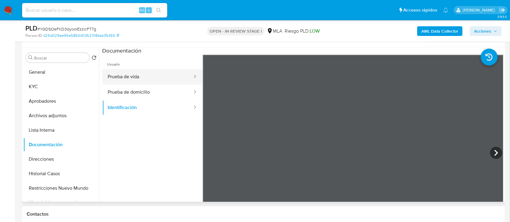
click at [159, 77] on button "Prueba de vida" at bounding box center [147, 76] width 91 height 15
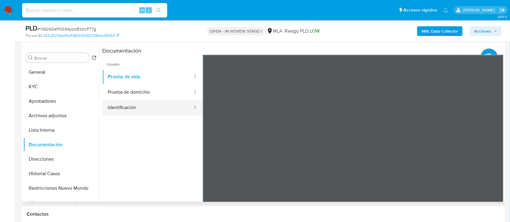
click at [151, 108] on button "Identificación" at bounding box center [147, 107] width 91 height 15
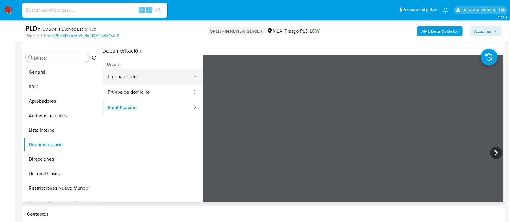
click at [147, 78] on button "Prueba de vida" at bounding box center [147, 76] width 91 height 15
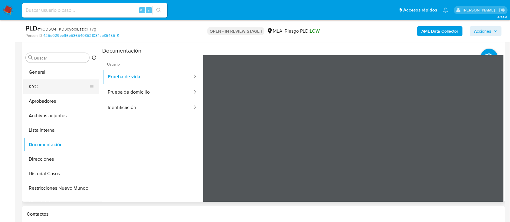
click at [48, 92] on button "KYC" at bounding box center [58, 87] width 71 height 15
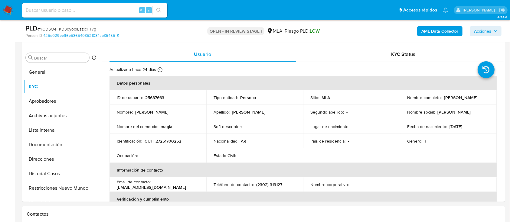
click at [167, 139] on p "CUIT 27251700252" at bounding box center [163, 141] width 37 height 5
copy p "27251700252"
click at [169, 146] on td "Identificación : CUIT 27251700252" at bounding box center [158, 141] width 97 height 15
click at [172, 142] on p "CUIT 27251700252" at bounding box center [163, 141] width 37 height 5
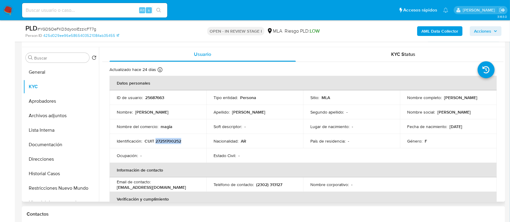
click at [172, 142] on p "CUIT 27251700252" at bounding box center [163, 141] width 37 height 5
copy p "27251700252"
click at [155, 100] on p "25687663" at bounding box center [154, 97] width 19 height 5
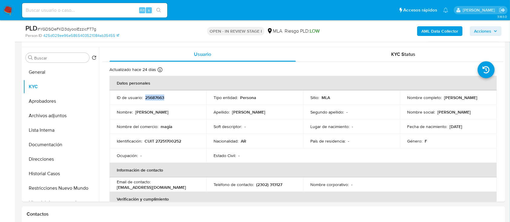
copy p "25687663"
click at [166, 142] on p "CUIT 27251700252" at bounding box center [163, 141] width 37 height 5
copy p "27251700252"
drag, startPoint x: 406, startPoint y: 100, endPoint x: 457, endPoint y: 113, distance: 52.8
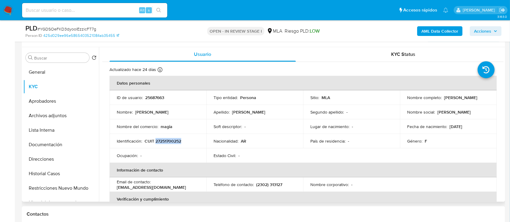
click at [471, 98] on div "Nombre completo : [PERSON_NAME]" at bounding box center [448, 97] width 82 height 5
copy p "[PERSON_NAME]"
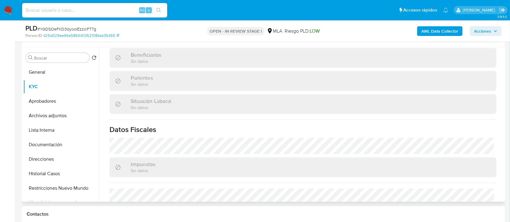
scroll to position [282, 0]
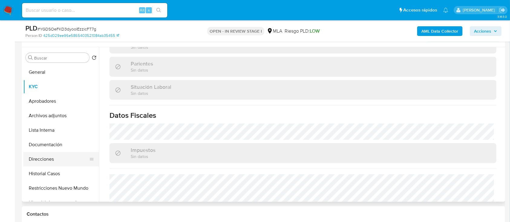
click at [46, 161] on button "Direcciones" at bounding box center [58, 159] width 71 height 15
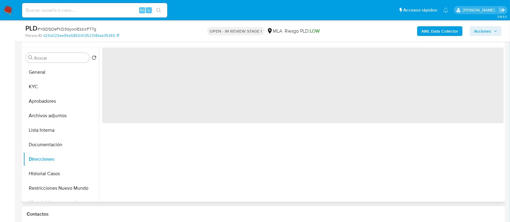
scroll to position [0, 0]
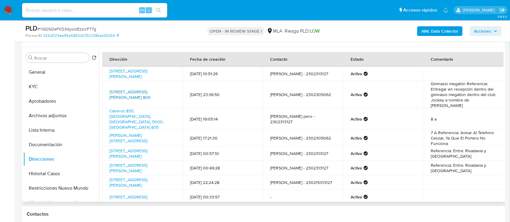
click at [146, 97] on link "[STREET_ADDRESS][PERSON_NAME] 800" at bounding box center [130, 94] width 41 height 11
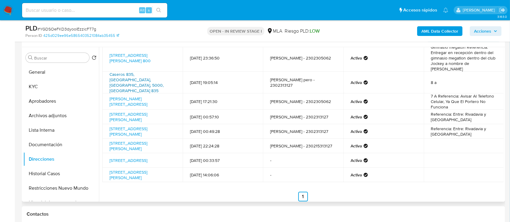
click at [134, 77] on link "Caseros 835, [GEOGRAPHIC_DATA], [GEOGRAPHIC_DATA], 5000, [GEOGRAPHIC_DATA] 835" at bounding box center [137, 82] width 54 height 22
click at [147, 96] on link "Francisco Laprida 95, Nueva Cordoba, Córdoba, 5000, Argentina 95" at bounding box center [129, 101] width 38 height 11
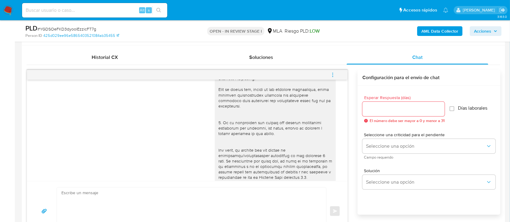
scroll to position [312, 0]
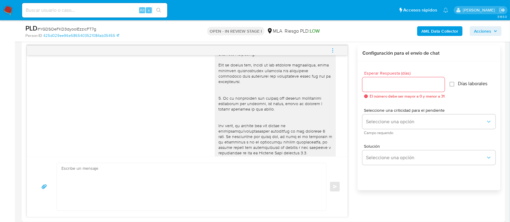
click at [163, 186] on textarea at bounding box center [189, 186] width 257 height 47
paste textarea "[PERSON_NAME]"
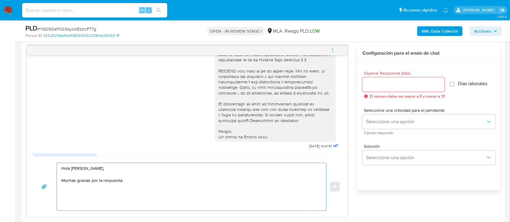
scroll to position [307, 0]
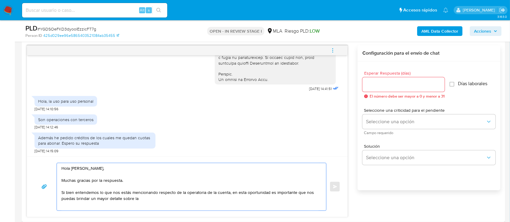
paste textarea "realizas a través de tu cuenta. De corresponder a una actividad comercial, indi…"
click at [138, 201] on textarea "Hola Lorena Araceli Gervasone, Muchas gracias por la respuesta. Si bien entende…" at bounding box center [189, 190] width 257 height 54
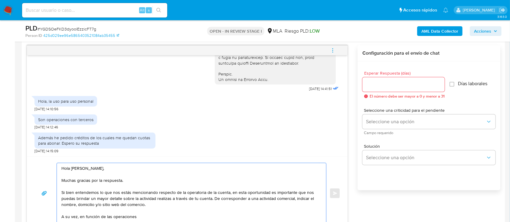
paste textarea "egistradas en tu cuenta de Mercado Pago, necesitamos que nos brindes la siguien…"
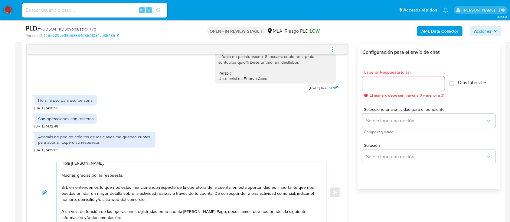
scroll to position [16, 0]
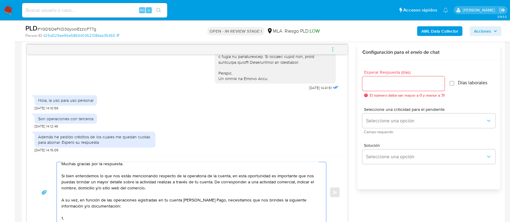
paste textarea "De acuerdo a la actividad que realices en tu cuenta, adjunta la siguiente docum…"
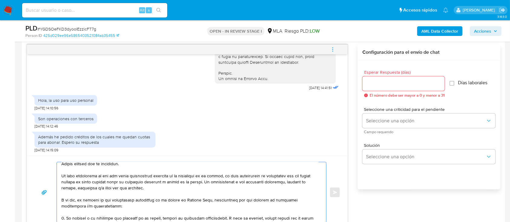
scroll to position [102, 0]
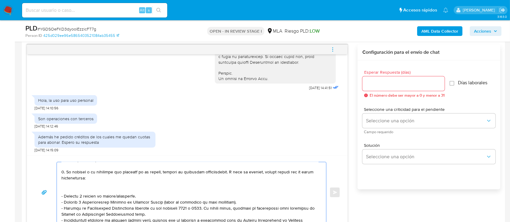
click at [84, 187] on textarea at bounding box center [189, 192] width 257 height 61
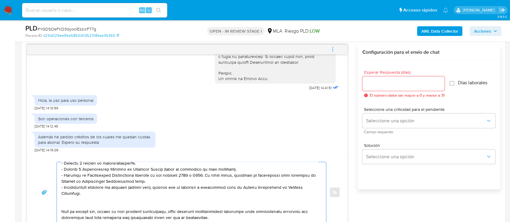
click at [89, 195] on textarea at bounding box center [189, 192] width 257 height 61
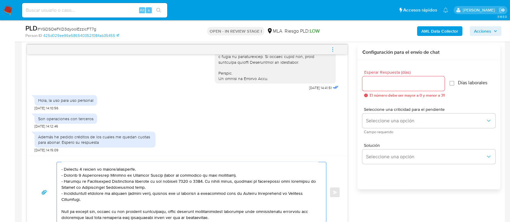
scroll to position [98, 0]
click at [185, 172] on textarea at bounding box center [189, 192] width 257 height 61
paste textarea "https://www.mercadopago.com.ar/ayuda/30181"
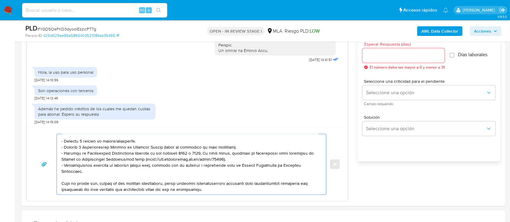
scroll to position [353, 0]
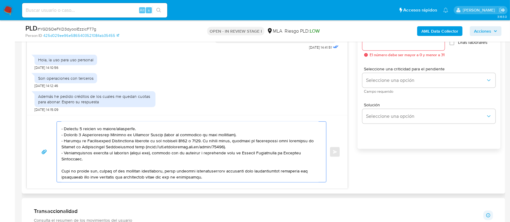
click at [122, 174] on textarea at bounding box center [189, 152] width 257 height 61
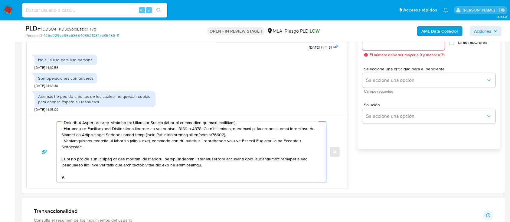
paste textarea "Proporciona el vínculo con las siguientes contrapartes con las que operaste, el…"
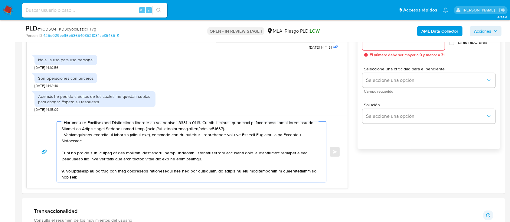
scroll to position [115, 0]
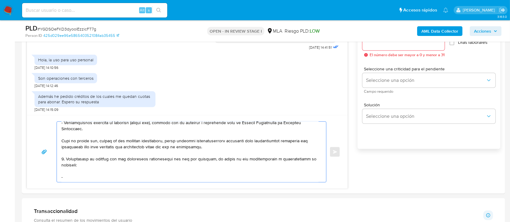
paste textarea "Gagnant S.a.s."
paste textarea "30718473450"
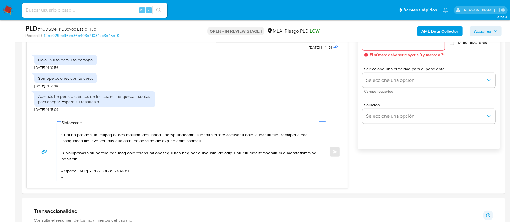
paste textarea "GONCADA SA"
paste textarea "30718817338"
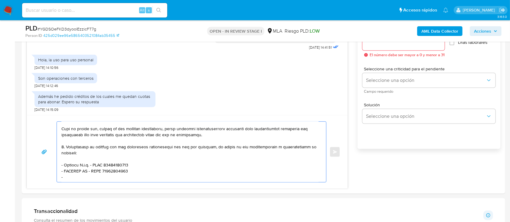
paste textarea "Francisco Del Riccio Walter"
paste textarea "20397531466"
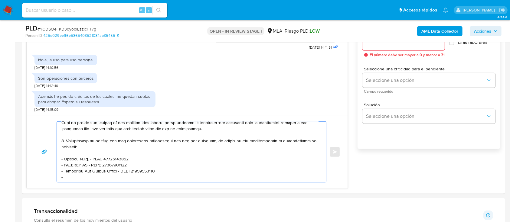
paste textarea "Brian Alexis PEREZ"
paste textarea "20435941282"
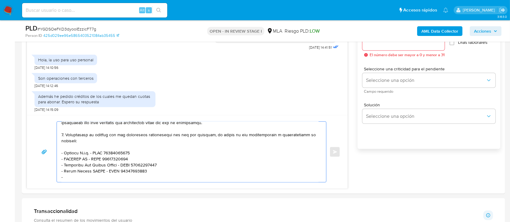
paste textarea "Gonzalo Nahuel Saleme"
paste textarea "23363186009"
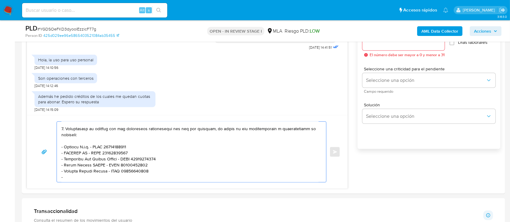
paste textarea "Braian Ezequiel Pizarro"
paste textarea "23423679689"
paste textarea "Es importante que sepas que, en caso de no responder a lo solicitado o si lo pr…"
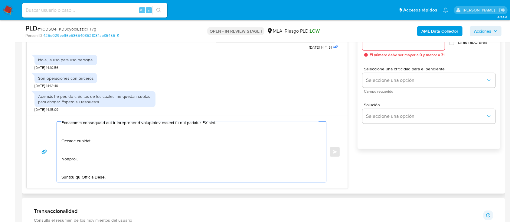
click at [71, 167] on textarea at bounding box center [189, 152] width 257 height 61
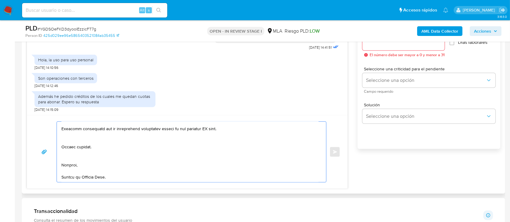
click at [79, 158] on textarea at bounding box center [189, 152] width 257 height 61
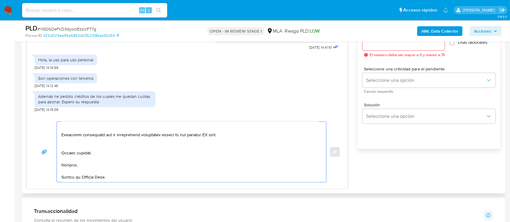
click at [92, 141] on textarea at bounding box center [189, 152] width 257 height 61
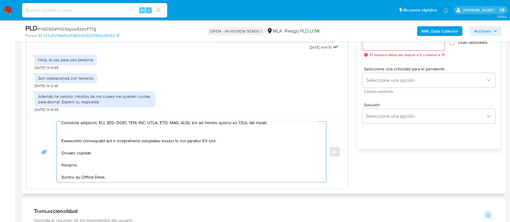
click at [100, 132] on textarea at bounding box center [189, 152] width 257 height 61
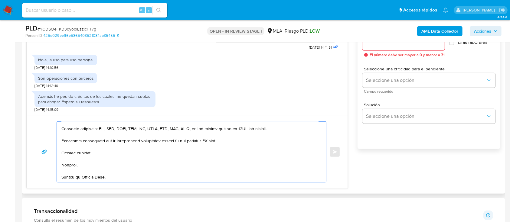
scroll to position [234, 0]
click at [205, 139] on textarea at bounding box center [189, 152] width 257 height 61
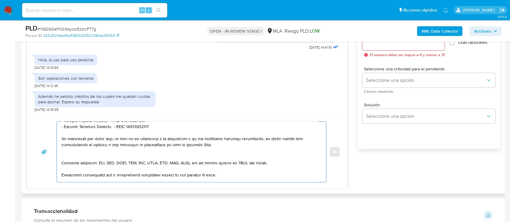
scroll to position [195, 0]
click at [132, 161] on textarea at bounding box center [189, 152] width 257 height 61
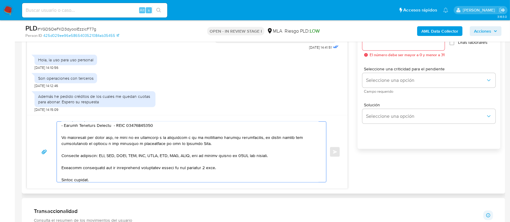
type textarea "Hola Lorena Araceli Gervasone, Muchas gracias por la respuesta. Si bien entende…"
click at [407, 44] on input "Esperar Respuesta (días)" at bounding box center [403, 43] width 82 height 8
type input "2"
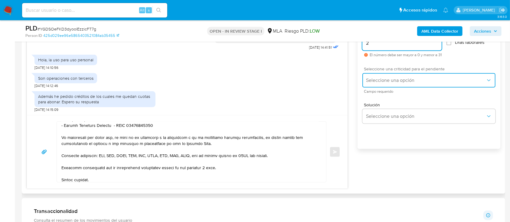
click at [397, 85] on button "Seleccione una opción" at bounding box center [428, 80] width 133 height 15
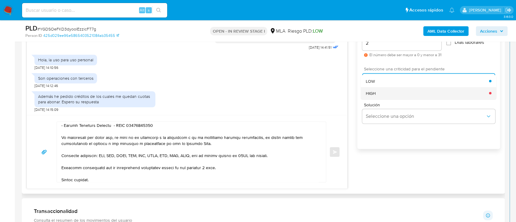
click at [397, 95] on div "HIGH" at bounding box center [427, 93] width 123 height 12
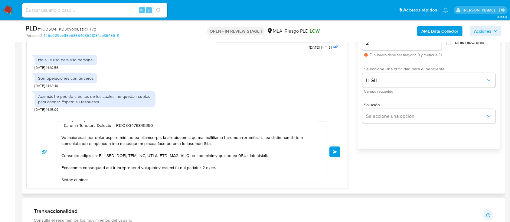
click at [336, 154] on button "Enviar" at bounding box center [334, 152] width 11 height 11
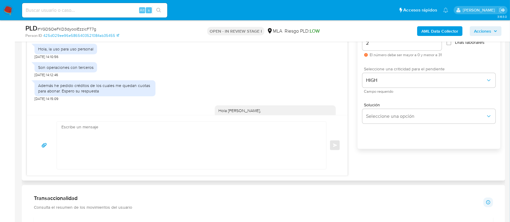
scroll to position [666, 0]
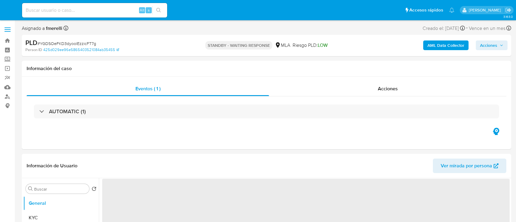
select select "10"
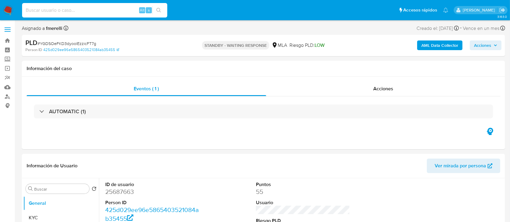
click at [120, 10] on input at bounding box center [94, 10] width 145 height 8
paste input "IMO65tGPA4FiVRtyLLlqt01c"
type input "IMO65tGPA4FiVRtyLLlqt01c"
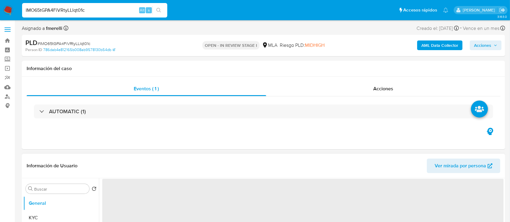
select select "10"
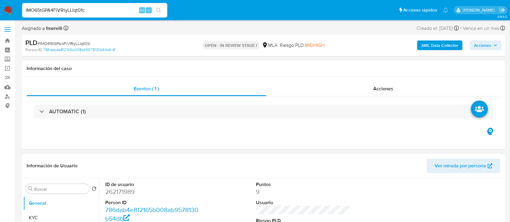
click at [214, 159] on header "Información de Usuario Ver mirada por persona" at bounding box center [264, 166] width 474 height 15
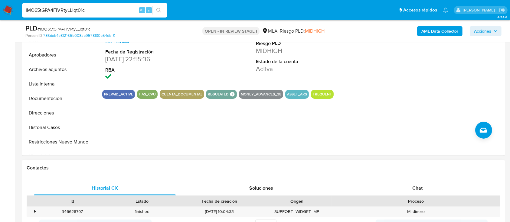
scroll to position [161, 0]
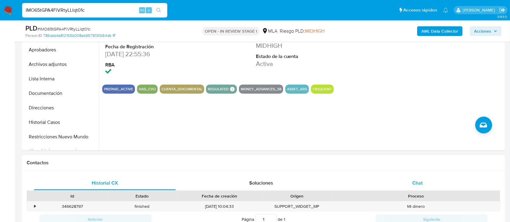
click at [385, 179] on div "Chat" at bounding box center [418, 183] width 142 height 15
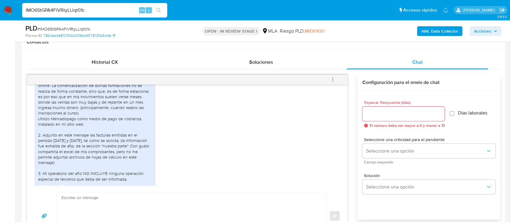
scroll to position [334, 0]
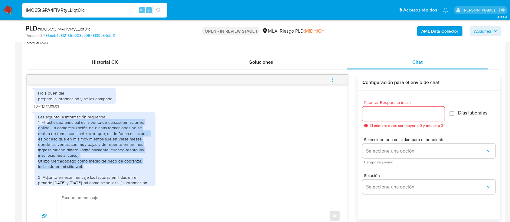
drag, startPoint x: 57, startPoint y: 134, endPoint x: 152, endPoint y: 175, distance: 103.4
click at [152, 175] on div "Les adjunto la información requerida. 1. Mi actividad principal es la venta de …" at bounding box center [95, 169] width 114 height 110
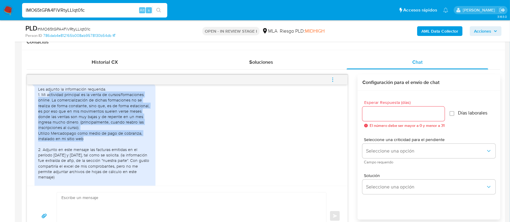
scroll to position [374, 0]
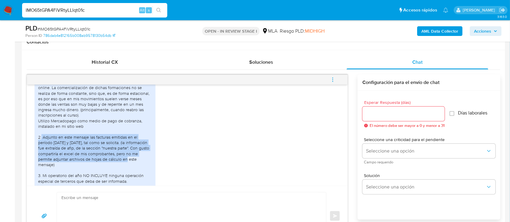
drag, startPoint x: 41, startPoint y: 147, endPoint x: 102, endPoint y: 168, distance: 63.7
click at [102, 168] on div "Les adjunto la información requerida. 1. Mi actividad principal es la venta de …" at bounding box center [95, 129] width 114 height 110
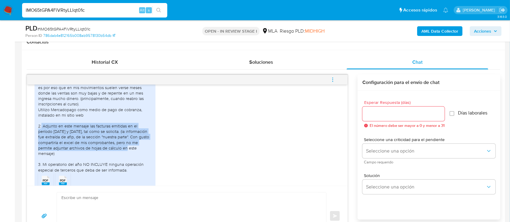
scroll to position [414, 0]
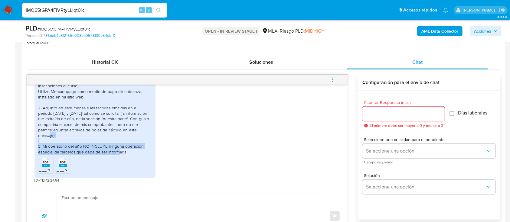
drag, startPoint x: 51, startPoint y: 137, endPoint x: 132, endPoint y: 148, distance: 81.5
click at [132, 148] on div "Les adjunto la información requerida. 1. Mi actividad principal es la venta de …" at bounding box center [95, 100] width 114 height 110
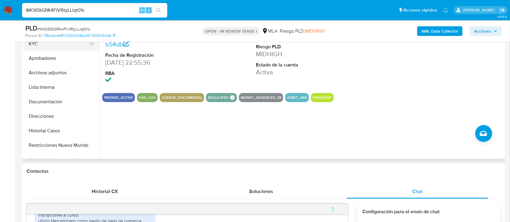
scroll to position [40, 0]
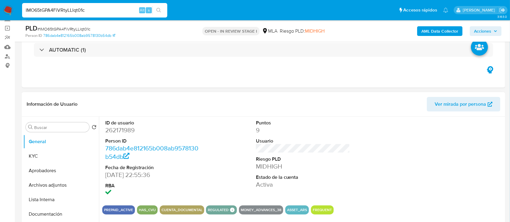
click at [107, 132] on dd "262171989" at bounding box center [152, 130] width 94 height 8
copy dd "262171989"
drag, startPoint x: 212, startPoint y: 16, endPoint x: 50, endPoint y: 158, distance: 215.7
click at [50, 158] on button "KYC" at bounding box center [58, 156] width 71 height 15
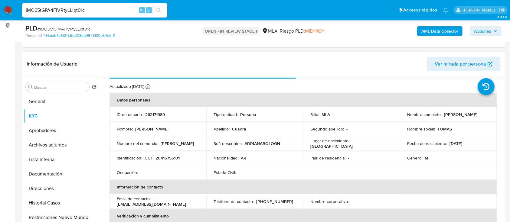
scroll to position [0, 0]
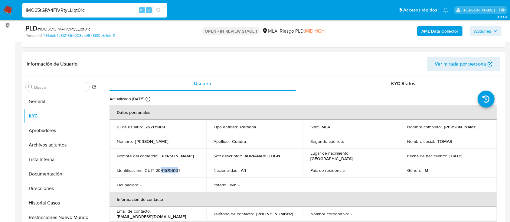
drag, startPoint x: 161, startPoint y: 170, endPoint x: 178, endPoint y: 171, distance: 16.9
click at [178, 171] on p "CUIT 20415756101" at bounding box center [162, 170] width 35 height 5
copy p "41575610"
click at [61, 177] on button "Documentación" at bounding box center [58, 174] width 71 height 15
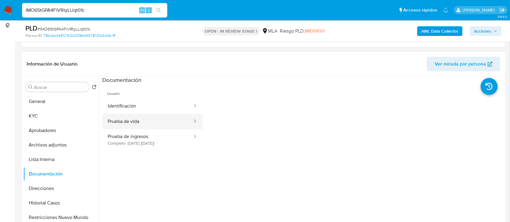
click at [138, 118] on button "Prueba de vida" at bounding box center [147, 121] width 91 height 15
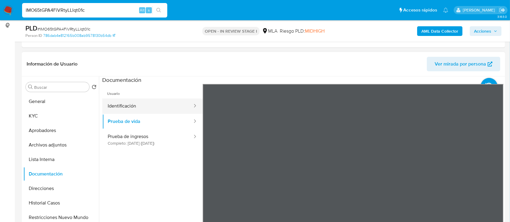
click at [150, 102] on button "Identificación" at bounding box center [147, 106] width 91 height 15
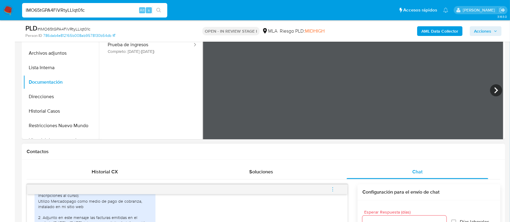
scroll to position [110, 0]
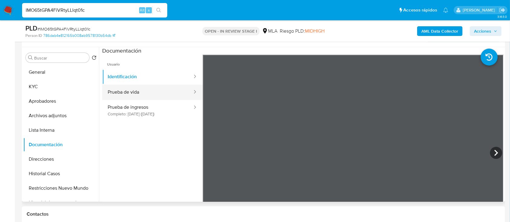
click at [158, 91] on button "Prueba de vida" at bounding box center [147, 92] width 91 height 15
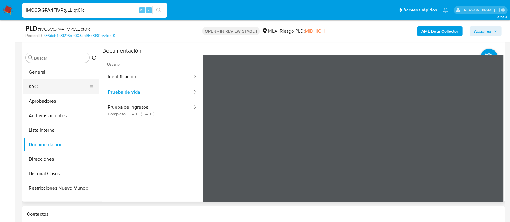
click at [54, 85] on button "KYC" at bounding box center [58, 87] width 71 height 15
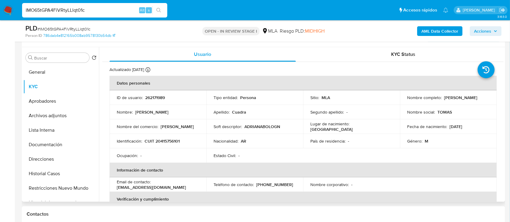
click at [167, 142] on p "CUIT 20415756101" at bounding box center [162, 141] width 35 height 5
copy p "20415756101"
click at [167, 140] on p "CUIT 20415756101" at bounding box center [162, 141] width 35 height 5
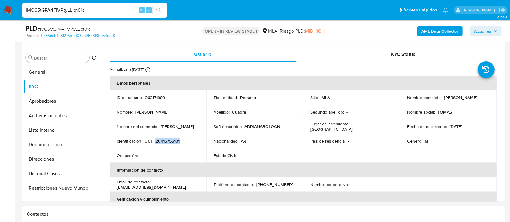
copy p "20415756101"
drag, startPoint x: 224, startPoint y: 0, endPoint x: 165, endPoint y: 145, distance: 156.5
click at [165, 145] on td "Identificación : CUIT 20415756101" at bounding box center [158, 141] width 97 height 15
click at [167, 141] on p "CUIT 20415756101" at bounding box center [162, 141] width 35 height 5
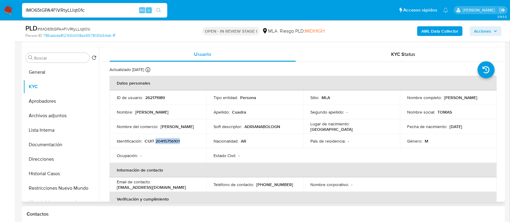
click at [167, 141] on p "CUIT 20415756101" at bounding box center [162, 141] width 35 height 5
copy p "20415756101"
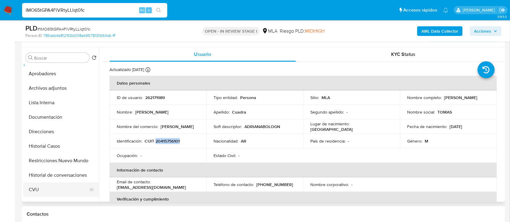
scroll to position [40, 0]
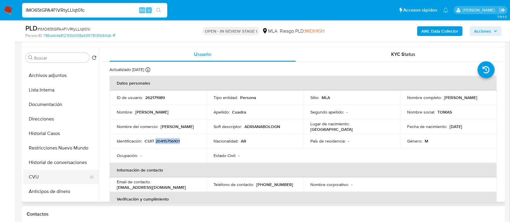
click at [53, 171] on button "CVU" at bounding box center [58, 177] width 71 height 15
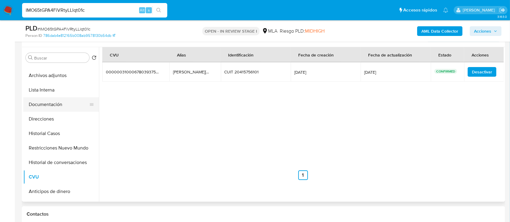
scroll to position [0, 0]
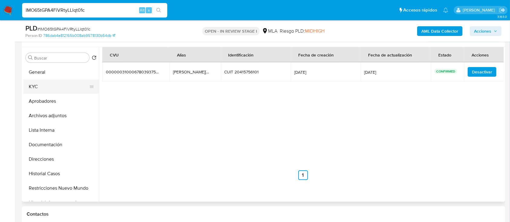
click at [56, 80] on button "KYC" at bounding box center [58, 87] width 71 height 15
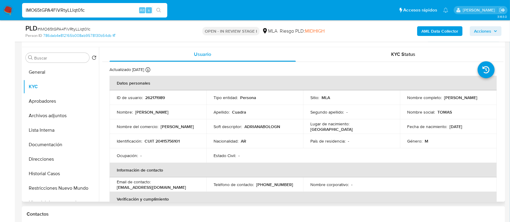
drag, startPoint x: 406, startPoint y: 100, endPoint x: 461, endPoint y: 102, distance: 55.4
click at [461, 100] on div "Nombre completo : Tomas Ezequiel Cuadra" at bounding box center [448, 97] width 82 height 5
copy p "[PERSON_NAME]"
drag, startPoint x: 195, startPoint y: 127, endPoint x: 160, endPoint y: 129, distance: 35.4
click at [160, 129] on div "Nombre del comercio : Adriana Bologna" at bounding box center [158, 126] width 82 height 5
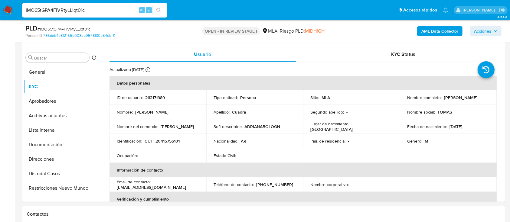
copy p "Adriana Bologna"
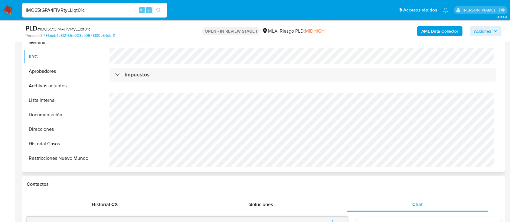
scroll to position [150, 0]
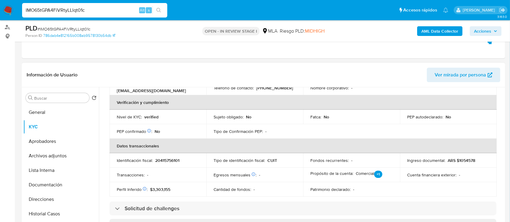
scroll to position [126, 0]
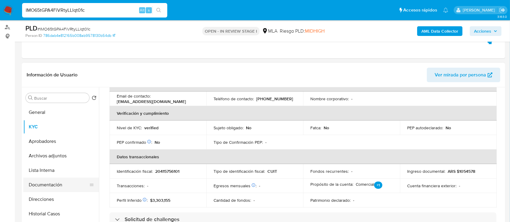
drag, startPoint x: 55, startPoint y: 180, endPoint x: 60, endPoint y: 181, distance: 5.2
click at [55, 179] on button "Documentación" at bounding box center [58, 185] width 71 height 15
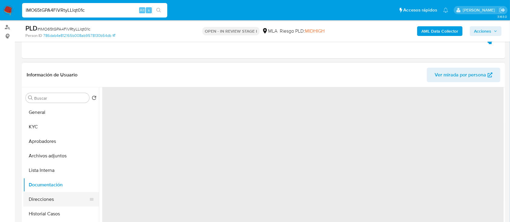
scroll to position [0, 0]
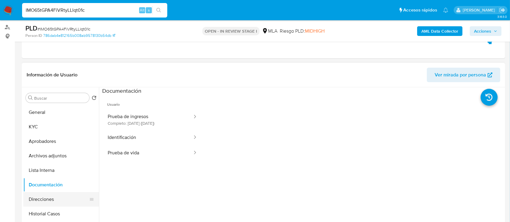
click at [58, 198] on button "Direcciones" at bounding box center [58, 199] width 71 height 15
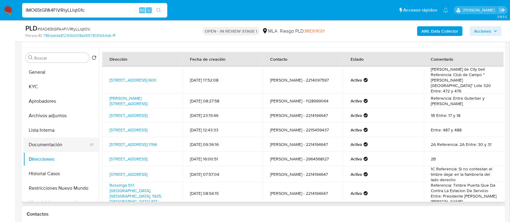
click at [49, 148] on button "Documentación" at bounding box center [58, 145] width 71 height 15
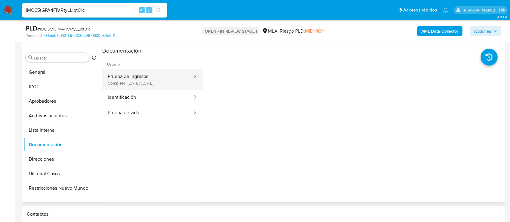
click at [145, 85] on button "Prueba de ingresos Completo: 16/09/2023 (hace 2 años)" at bounding box center [147, 79] width 91 height 21
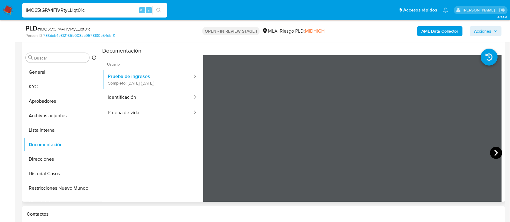
click at [493, 149] on icon at bounding box center [496, 153] width 12 height 12
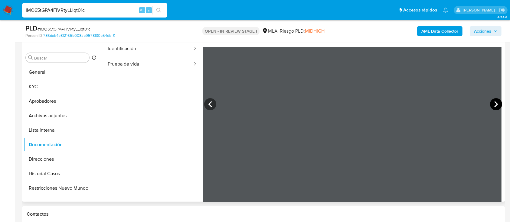
scroll to position [53, 0]
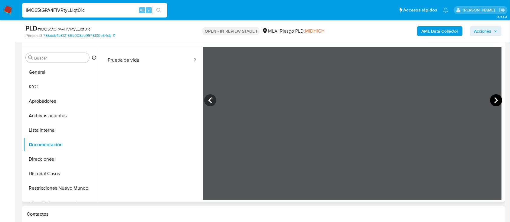
click at [490, 95] on icon at bounding box center [496, 100] width 12 height 12
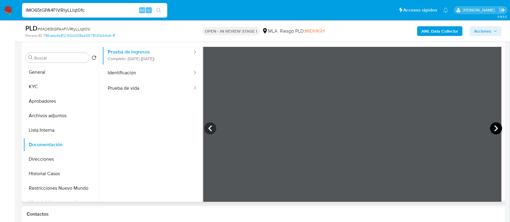
scroll to position [12, 0]
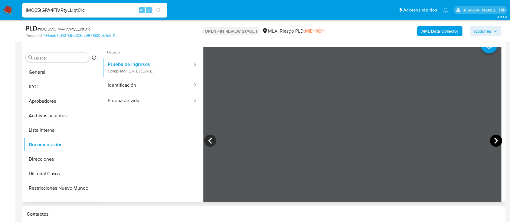
click at [490, 143] on icon at bounding box center [496, 141] width 12 height 12
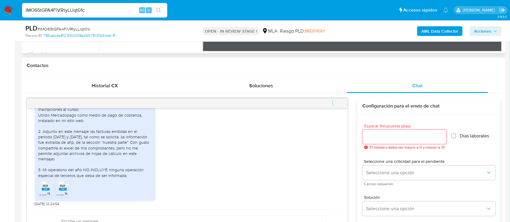
scroll to position [271, 0]
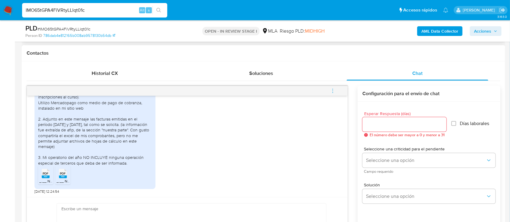
click at [41, 174] on div "PDF PDF" at bounding box center [45, 173] width 13 height 12
click at [65, 175] on span "PDF" at bounding box center [63, 174] width 6 height 4
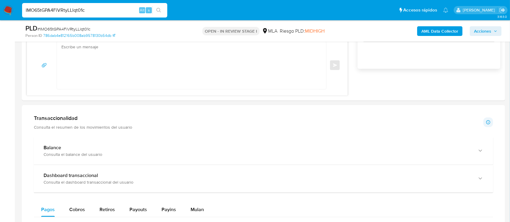
scroll to position [594, 0]
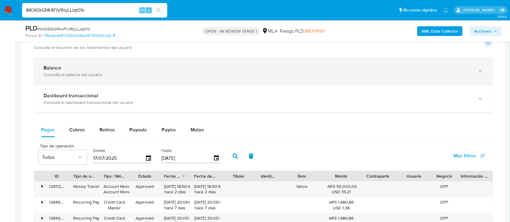
click at [98, 80] on div "Balance Consulta el balance del usuario" at bounding box center [263, 71] width 459 height 28
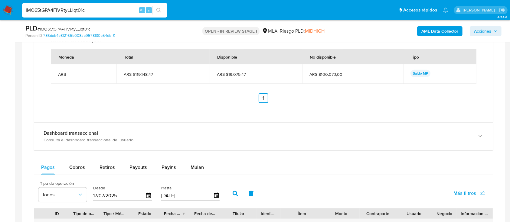
scroll to position [713, 0]
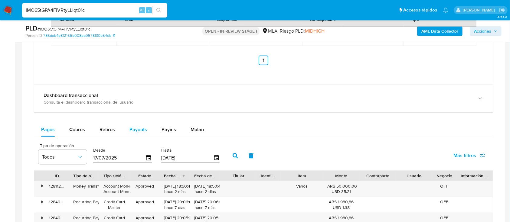
click at [142, 129] on span "Payouts" at bounding box center [138, 129] width 18 height 7
select select "10"
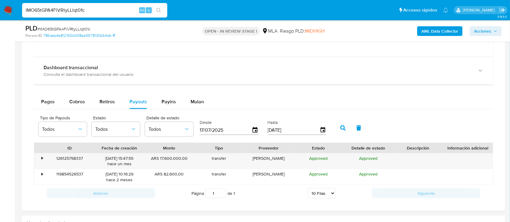
scroll to position [754, 0]
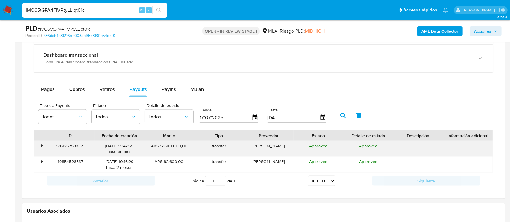
click at [44, 148] on div "• 126125758337 18/09/2025 15:47:55 hace un mes ARS 17.600.000,00 transfer Tomas…" at bounding box center [263, 149] width 459 height 16
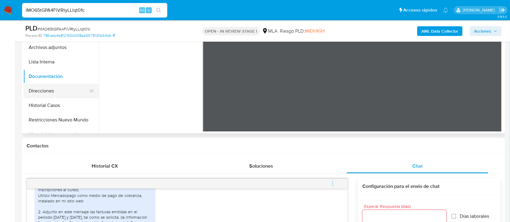
scroll to position [149, 0]
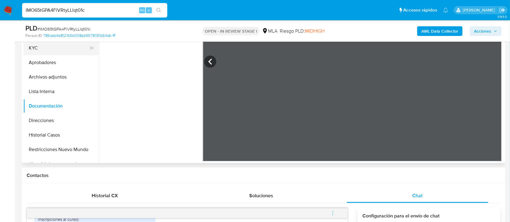
click at [55, 50] on button "KYC" at bounding box center [58, 48] width 71 height 15
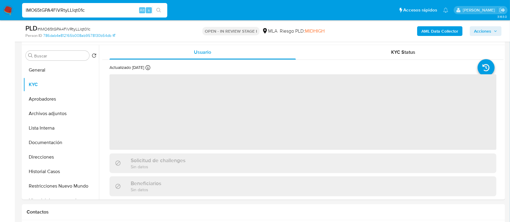
scroll to position [108, 0]
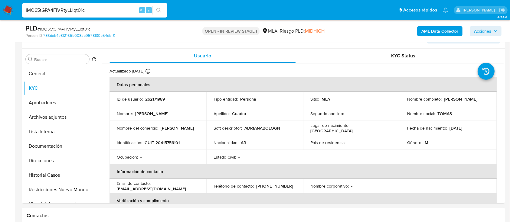
click at [173, 146] on td "Identificación : CUIT 20415756101" at bounding box center [158, 143] width 97 height 15
click at [170, 144] on p "CUIT 20415756101" at bounding box center [162, 142] width 35 height 5
copy p "20415756101"
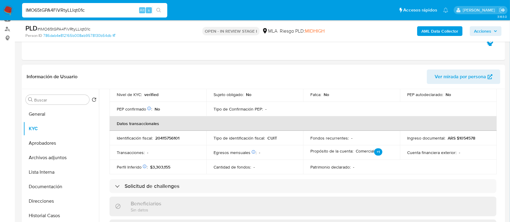
scroll to position [0, 0]
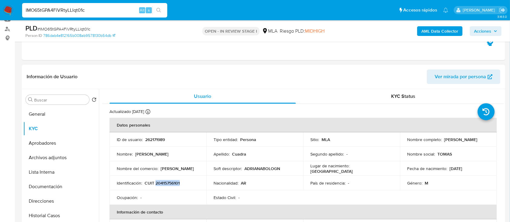
drag, startPoint x: 406, startPoint y: 144, endPoint x: 457, endPoint y: 144, distance: 50.5
click at [457, 142] on div "Nombre completo : Tomas Ezequiel Cuadra" at bounding box center [448, 139] width 82 height 5
copy p "Tomas Ezequiel Cuadra"
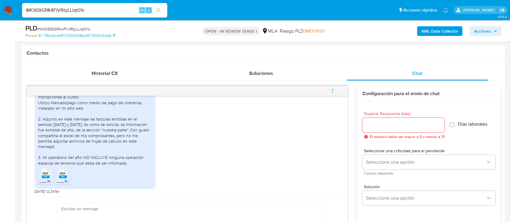
scroll to position [310, 0]
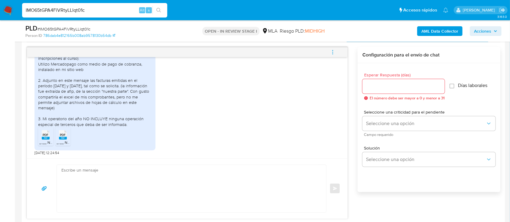
click at [96, 188] on textarea at bounding box center [189, 188] width 257 height 47
paste textarea "Tomas Ezequiel Cuadra"
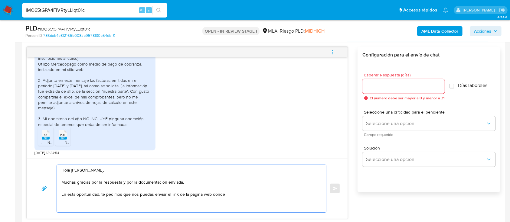
scroll to position [374, 0]
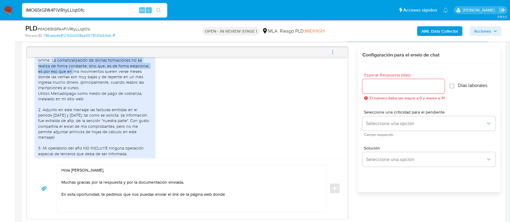
drag, startPoint x: 57, startPoint y: 73, endPoint x: 105, endPoint y: 81, distance: 48.5
click at [80, 81] on div "Les adjunto la información requerida. 1. Mi actividad principal es la venta de …" at bounding box center [95, 102] width 114 height 110
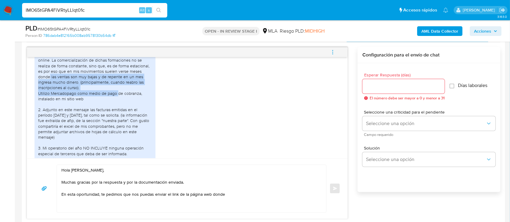
drag, startPoint x: 50, startPoint y: 86, endPoint x: 118, endPoint y: 106, distance: 71.6
click at [118, 106] on div "Les adjunto la información requerida. 1. Mi actividad principal es la venta de …" at bounding box center [95, 102] width 114 height 110
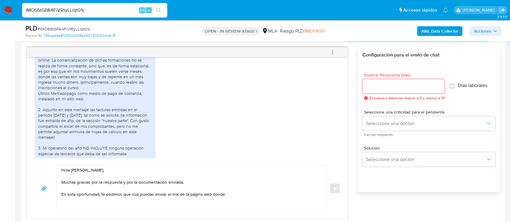
click at [240, 196] on textarea "Hola Tomas Ezequiel Cuadra, Muchas gracias por la respuesta y por la documentac…" at bounding box center [189, 188] width 257 height 47
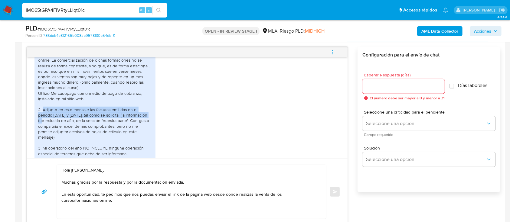
drag, startPoint x: 44, startPoint y: 123, endPoint x: 139, endPoint y: 126, distance: 95.4
click at [139, 126] on div "Les adjunto la información requerida. 1. Mi actividad principal es la venta de …" at bounding box center [95, 102] width 114 height 110
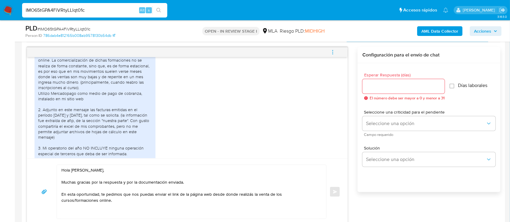
click at [131, 136] on div "Les adjunto la información requerida. 1. Mi actividad principal es la venta de …" at bounding box center [95, 102] width 114 height 110
drag, startPoint x: 61, startPoint y: 196, endPoint x: 220, endPoint y: 195, distance: 159.7
click at [220, 195] on div "Hola Tomas Ezequiel Cuadra, Muchas gracias por la respuesta y por la documentac…" at bounding box center [190, 192] width 266 height 54
click at [94, 203] on textarea "Hola Tomas Ezequiel Cuadra, Muchas gracias por la respuesta y por la documentac…" at bounding box center [189, 192] width 257 height 54
paste textarea "el vínculo con las siguientes contrapartes con las que operaste, el motivo de l…"
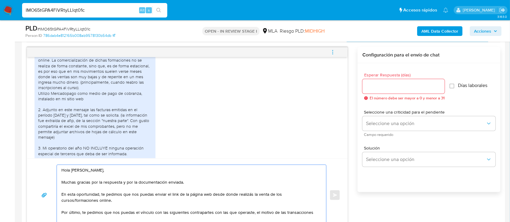
click at [138, 213] on textarea "Hola Tomas Ezequiel Cuadra, Muchas gracias por la respuesta y por la documentac…" at bounding box center [189, 195] width 257 height 61
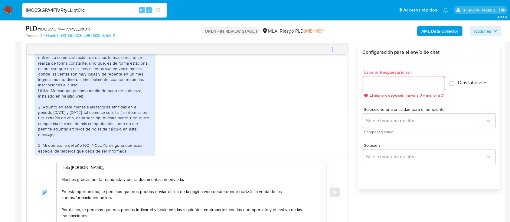
scroll to position [10, 0]
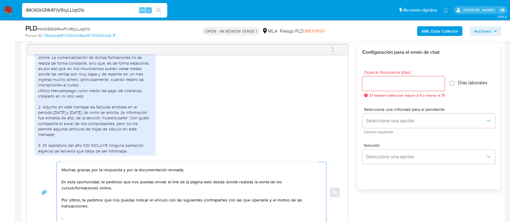
paste textarea "Julian Cazorla"
click at [142, 215] on textarea "Hola Tomas Ezequiel Cuadra, Muchas gracias por la respuesta y por la documentac…" at bounding box center [189, 192] width 257 height 61
paste textarea "20422912143"
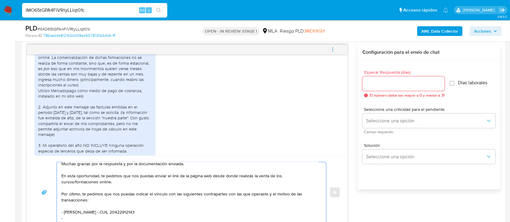
paste textarea "IUZZOLINO MARIA LAURA"
paste textarea "27438150477"
paste textarea "Es importante que sepas que, en caso de no responder a lo solicitado o si lo pr…"
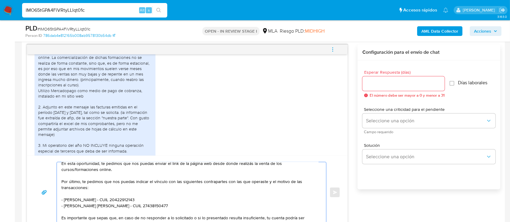
scroll to position [133, 0]
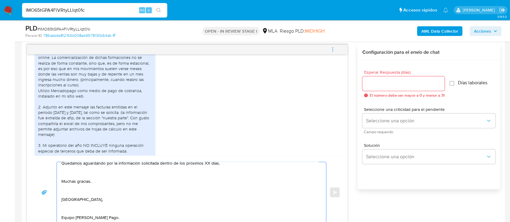
click at [78, 207] on textarea "Hola Tomas Ezequiel Cuadra, Muchas gracias por la respuesta y por la documentac…" at bounding box center [189, 192] width 257 height 61
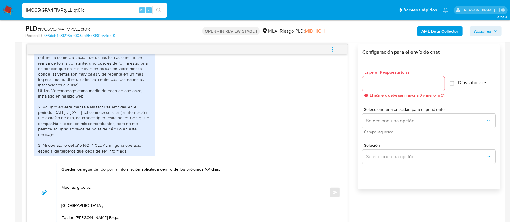
click at [85, 192] on textarea "Hola Tomas Ezequiel Cuadra, Muchas gracias por la respuesta y por la documentac…" at bounding box center [189, 192] width 257 height 61
click at [93, 185] on textarea "Hola Tomas Ezequiel Cuadra, Muchas gracias por la respuesta y por la documentac…" at bounding box center [189, 192] width 257 height 61
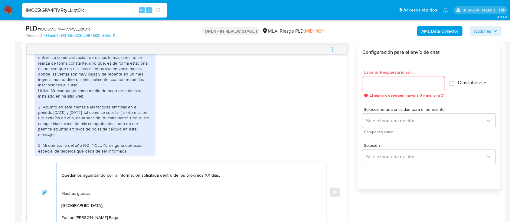
click at [106, 176] on textarea "Hola Tomas Ezequiel Cuadra, Muchas gracias por la respuesta y por la documentac…" at bounding box center [189, 192] width 257 height 61
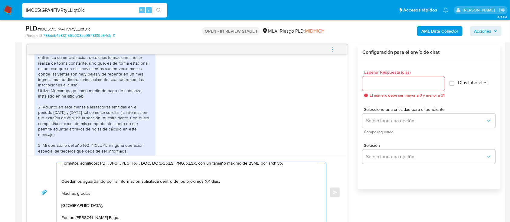
scroll to position [83, 0]
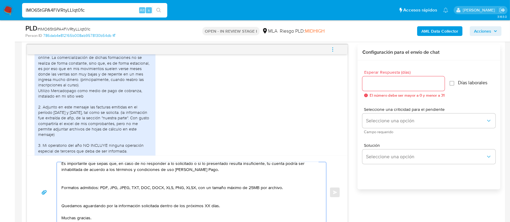
click at [102, 200] on textarea "Hola Tomas Ezequiel Cuadra, Muchas gracias por la respuesta y por la documentac…" at bounding box center [189, 192] width 257 height 61
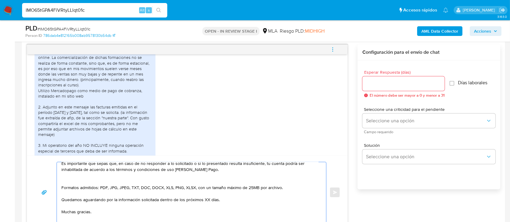
click at [93, 182] on textarea "Hola Tomas Ezequiel Cuadra, Muchas gracias por la respuesta y por la documentac…" at bounding box center [189, 192] width 257 height 61
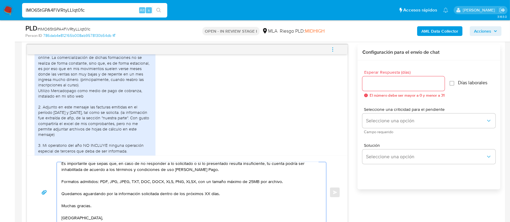
click at [205, 197] on textarea "Hola Tomas Ezequiel Cuadra, Muchas gracias por la respuesta y por la documentac…" at bounding box center [189, 192] width 257 height 61
type textarea "Hola Tomas Ezequiel Cuadra, Muchas gracias por la respuesta y por la documentac…"
click at [391, 84] on input "Esperar Respuesta (días)" at bounding box center [403, 84] width 82 height 8
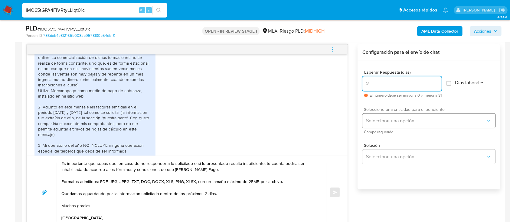
type input "2"
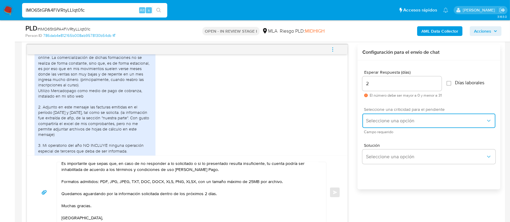
click at [390, 121] on span "Seleccione una opción" at bounding box center [426, 121] width 120 height 6
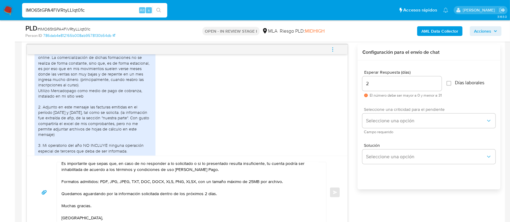
click at [381, 128] on div "Seleccione una criticidad para el pendiente Seleccione una opción Campo requeri…" at bounding box center [428, 120] width 133 height 26
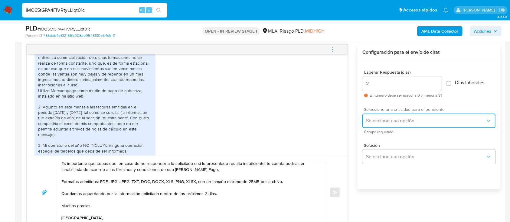
click at [391, 120] on span "Seleccione una opción" at bounding box center [426, 121] width 120 height 6
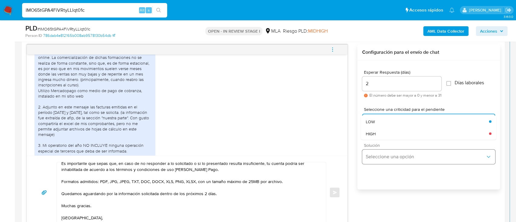
click at [386, 130] on div "HIGH" at bounding box center [427, 134] width 123 height 12
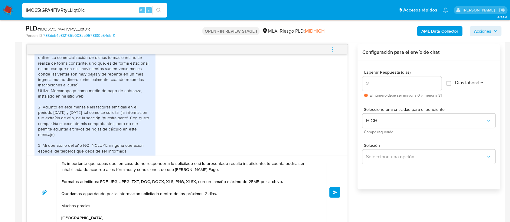
click at [338, 192] on button "Enviar" at bounding box center [334, 192] width 11 height 11
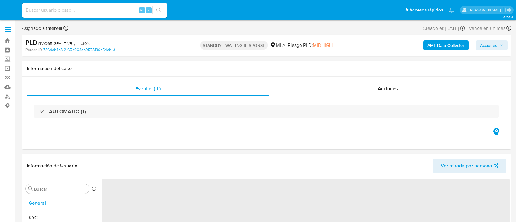
select select "10"
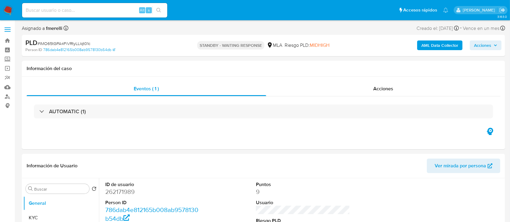
click at [119, 9] on input at bounding box center [94, 10] width 145 height 8
paste input "YoQp6ReTgO1t0V4Xv5HSeYRx"
type input "YoQp6ReTgO1t0V4Xv5HSeYRx"
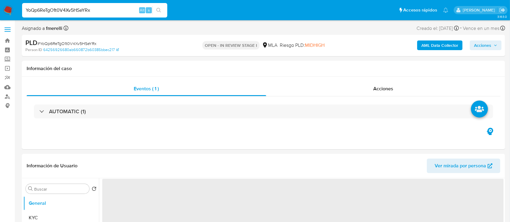
select select "10"
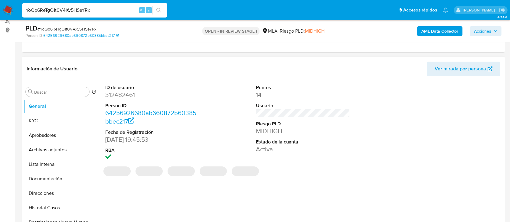
scroll to position [121, 0]
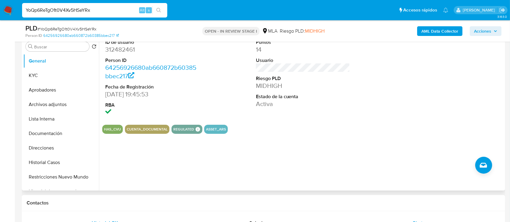
click at [380, 219] on div "Chat" at bounding box center [418, 223] width 142 height 15
click at [56, 80] on button "KYC" at bounding box center [58, 75] width 71 height 15
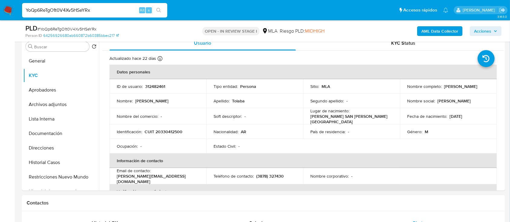
click at [109, 10] on input "YoQp6ReTgO1t0V4Xv5HSeYRx" at bounding box center [94, 10] width 145 height 8
click at [58, 146] on button "Direcciones" at bounding box center [58, 148] width 71 height 15
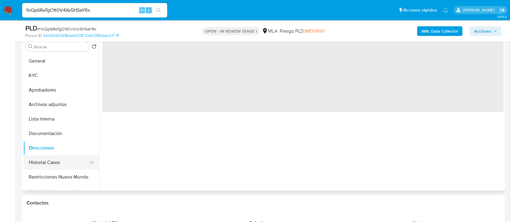
click at [47, 165] on button "Historial Casos" at bounding box center [58, 162] width 71 height 15
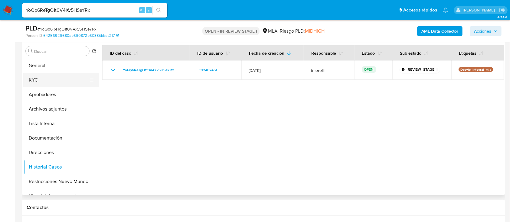
scroll to position [80, 0]
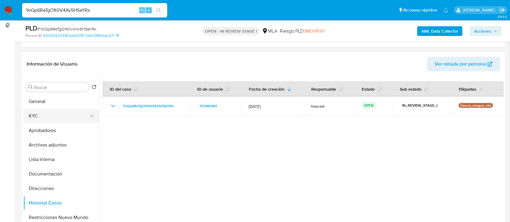
click at [46, 117] on button "KYC" at bounding box center [58, 116] width 71 height 15
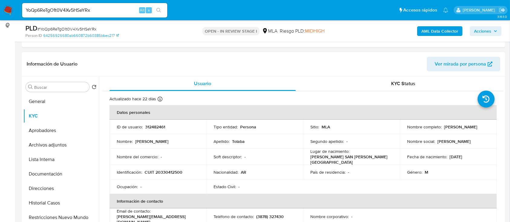
click at [157, 131] on td "ID de usuario : 312482461" at bounding box center [158, 127] width 97 height 15
click at [161, 127] on p "312482461" at bounding box center [155, 126] width 20 height 5
copy p "312482461"
drag, startPoint x: 160, startPoint y: 171, endPoint x: 178, endPoint y: 171, distance: 18.8
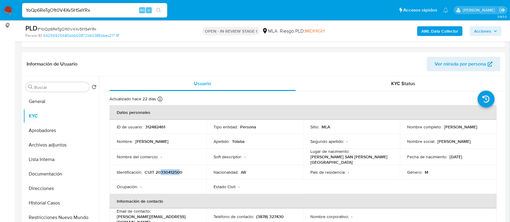
click at [178, 171] on p "CUIT 20330412500" at bounding box center [164, 172] width 38 height 5
copy p "33041250"
click at [42, 178] on button "Documentación" at bounding box center [58, 174] width 71 height 15
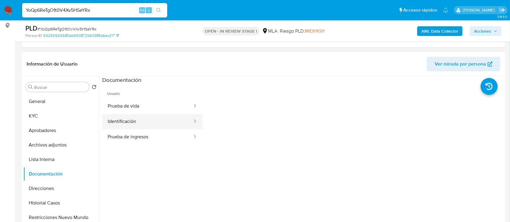
click at [145, 123] on button "Identificación" at bounding box center [147, 121] width 91 height 15
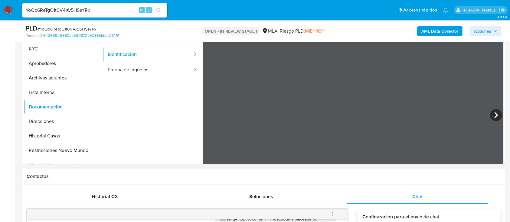
scroll to position [70, 0]
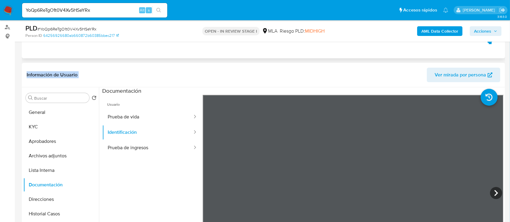
drag, startPoint x: 273, startPoint y: 72, endPoint x: 268, endPoint y: 57, distance: 16.0
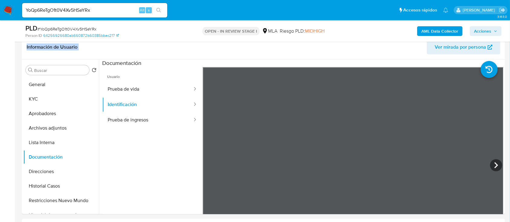
scroll to position [110, 0]
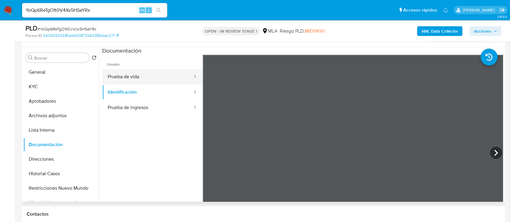
click at [157, 77] on button "Prueba de vida" at bounding box center [147, 76] width 91 height 15
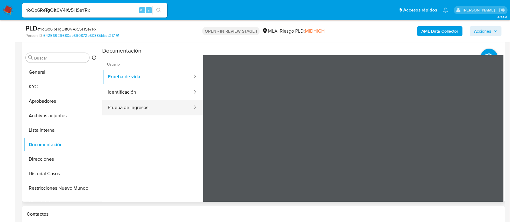
click at [172, 100] on button "Prueba de ingresos" at bounding box center [147, 107] width 91 height 15
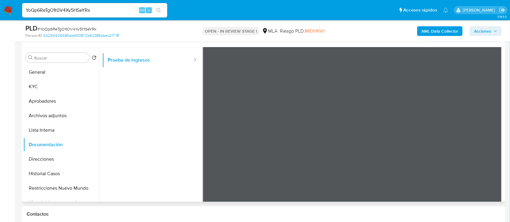
scroll to position [53, 0]
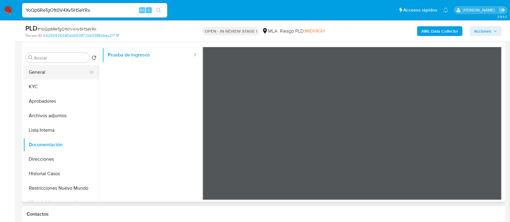
click at [39, 66] on button "General" at bounding box center [58, 72] width 71 height 15
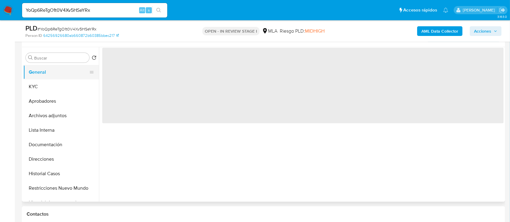
scroll to position [0, 0]
click at [37, 91] on button "KYC" at bounding box center [58, 87] width 71 height 15
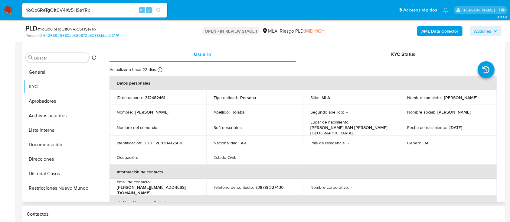
click at [173, 142] on p "CUIT 20330412500" at bounding box center [164, 142] width 38 height 5
copy p "20330412500"
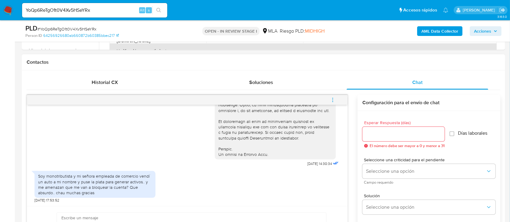
scroll to position [271, 0]
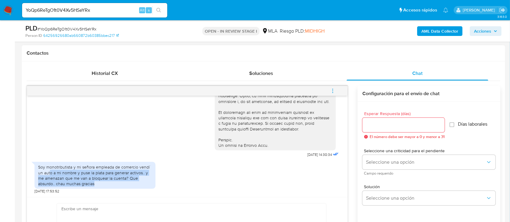
drag, startPoint x: 65, startPoint y: 175, endPoint x: 133, endPoint y: 183, distance: 68.5
click at [131, 182] on div "Soy monotributista y mi señora empleada de comercio vendí un auto a mi nombre y…" at bounding box center [95, 176] width 114 height 22
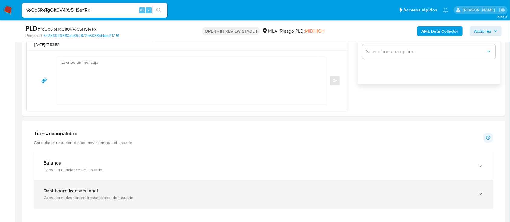
scroll to position [433, 0]
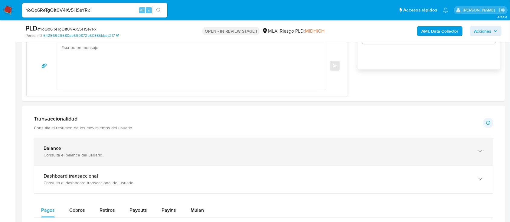
click at [98, 146] on div "Balance" at bounding box center [258, 149] width 428 height 6
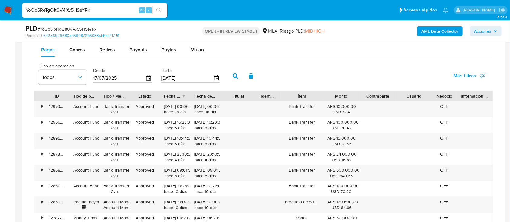
scroll to position [796, 0]
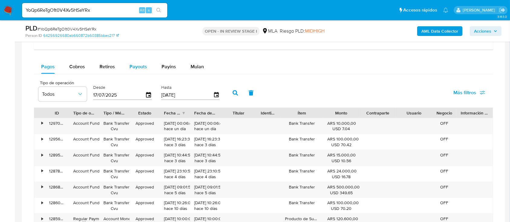
drag, startPoint x: 138, startPoint y: 69, endPoint x: 143, endPoint y: 71, distance: 5.5
click at [138, 69] on span "Payouts" at bounding box center [138, 66] width 18 height 7
select select "10"
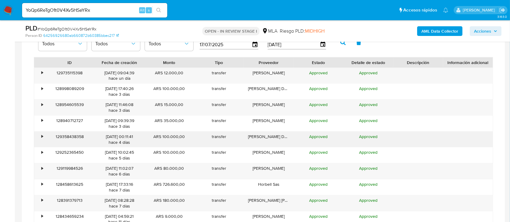
scroll to position [876, 0]
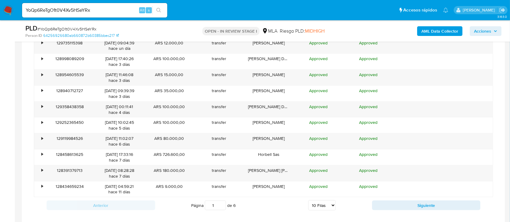
click at [368, 205] on div "Página 1 de 6 5 Filas 10 Filas 20 Filas 25 Filas 50 Filas 100 Filas" at bounding box center [263, 206] width 217 height 12
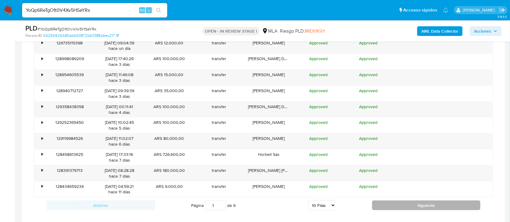
click at [378, 202] on button "Siguiente" at bounding box center [426, 206] width 109 height 10
click at [382, 204] on button "Siguiente" at bounding box center [426, 206] width 109 height 10
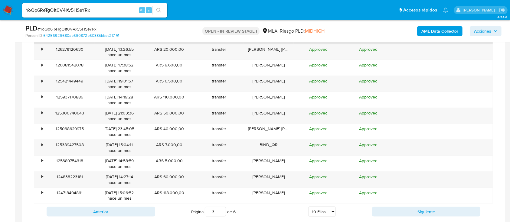
scroll to position [917, 0]
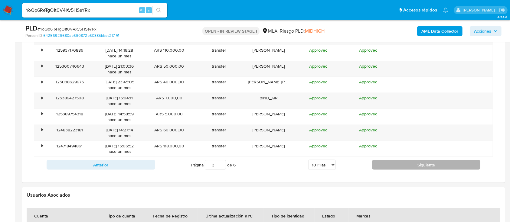
click at [393, 167] on button "Siguiente" at bounding box center [426, 165] width 109 height 10
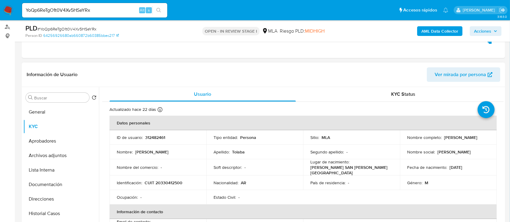
scroll to position [70, 0]
click at [155, 137] on p "312482461" at bounding box center [155, 137] width 20 height 5
copy p "312482461"
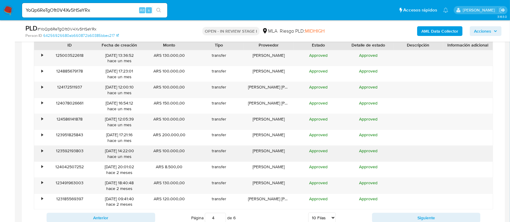
scroll to position [876, 0]
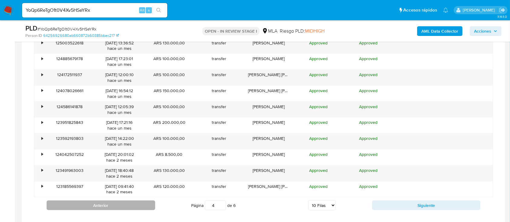
click at [137, 207] on button "Anterior" at bounding box center [101, 206] width 109 height 10
click at [141, 206] on button "Anterior" at bounding box center [101, 206] width 109 height 10
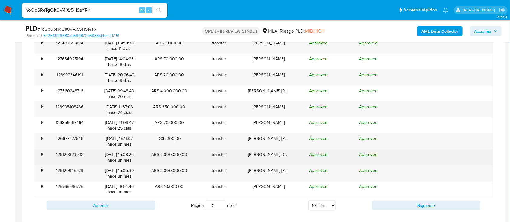
drag, startPoint x: 189, startPoint y: 169, endPoint x: 49, endPoint y: 152, distance: 140.9
click at [49, 152] on div "• 128432653194 03/10/2025 04:19:38 hace 11 días ARS 9.000,00 transfer Luis Albe…" at bounding box center [263, 118] width 459 height 160
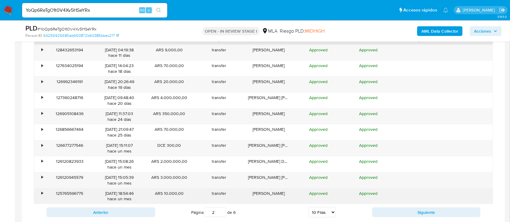
scroll to position [917, 0]
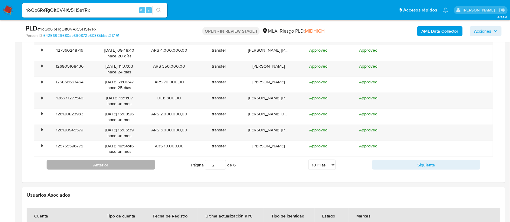
click at [142, 166] on button "Anterior" at bounding box center [101, 165] width 109 height 10
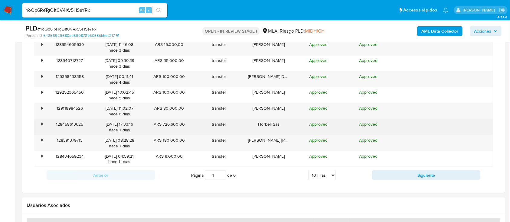
scroll to position [876, 0]
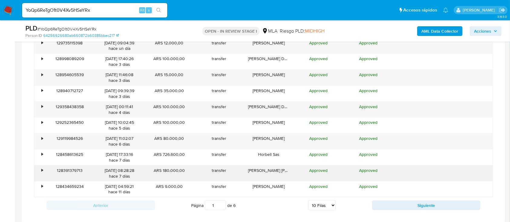
click at [177, 175] on div "ARS 180.000,00" at bounding box center [169, 174] width 50 height 16
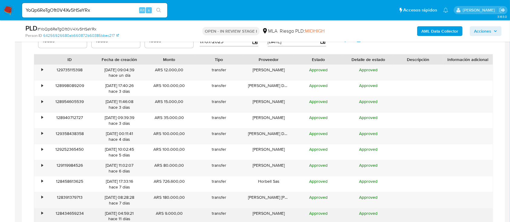
scroll to position [887, 0]
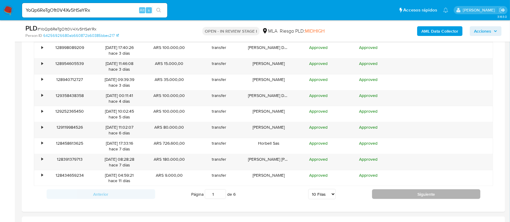
click at [424, 197] on button "Siguiente" at bounding box center [426, 195] width 109 height 10
type input "2"
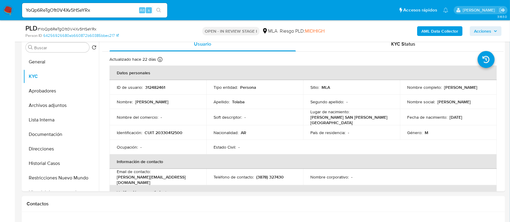
scroll to position [121, 0]
click at [169, 129] on p "CUIT 20330412500" at bounding box center [164, 131] width 38 height 5
copy p "20330412500"
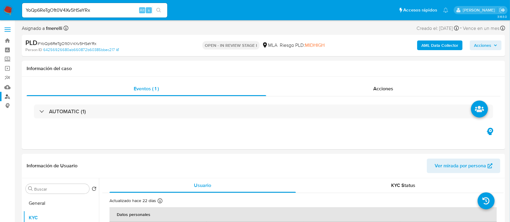
scroll to position [0, 0]
drag, startPoint x: 12, startPoint y: 93, endPoint x: 18, endPoint y: 87, distance: 8.6
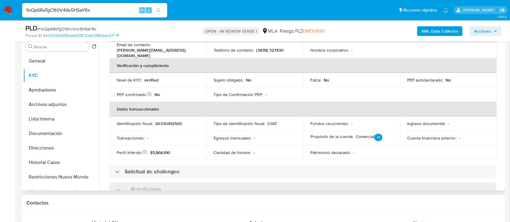
scroll to position [30, 0]
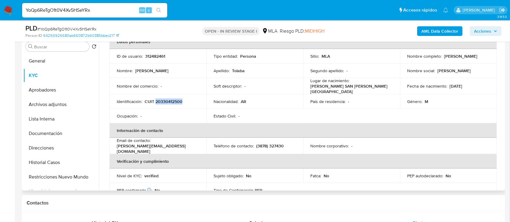
drag, startPoint x: 444, startPoint y: 57, endPoint x: 486, endPoint y: 55, distance: 42.1
click at [486, 55] on div "Nombre completo : Sergio Damian Tolaba" at bounding box center [448, 56] width 82 height 5
copy p "Sergio Damian Tolaba"
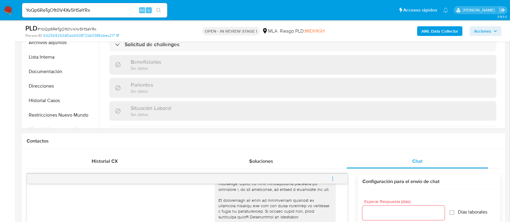
scroll to position [282, 0]
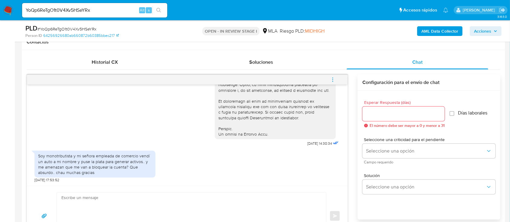
click at [239, 200] on textarea at bounding box center [189, 216] width 257 height 47
paste textarea "Sergio Damian Tolaba"
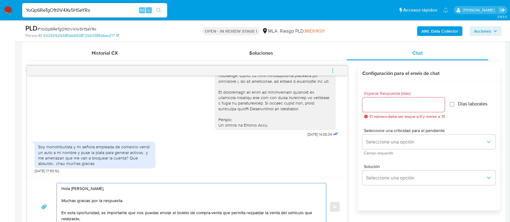
scroll to position [304, 0]
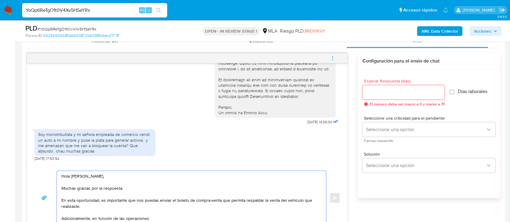
paste textarea "registradas en tu cuenta de Mercado Pago, necesitamos que nos brindes la siguie…"
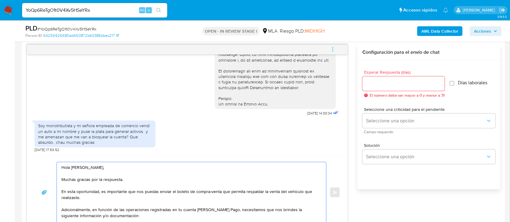
scroll to position [10, 0]
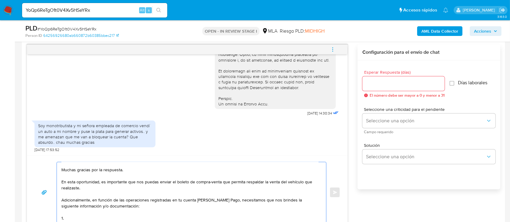
paste textarea "Proporciona el vínculo con las siguientes contrapartes con las que operaste, el…"
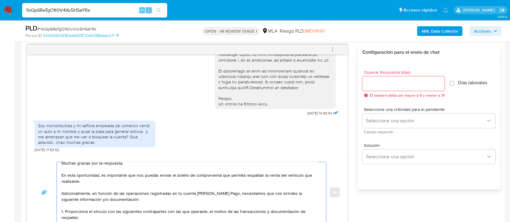
drag, startPoint x: 64, startPoint y: 171, endPoint x: 232, endPoint y: 178, distance: 169.0
click at [268, 172] on textarea "Hola Sergio Damian Tolaba, Muchas gracias por la respuesta. En esta oportunidad…" at bounding box center [189, 192] width 257 height 61
click at [152, 180] on textarea "Hola Sergio Damian Tolaba, Muchas gracias por la respuesta. En esta oportunidad…" at bounding box center [189, 192] width 257 height 61
click at [154, 175] on textarea "Hola Sergio Damian Tolaba, Muchas gracias por la respuesta. En esta oportunidad…" at bounding box center [189, 192] width 257 height 61
paste textarea "De acuerdo a la actividad que realices en tu cuenta, adjunta la siguiente docum…"
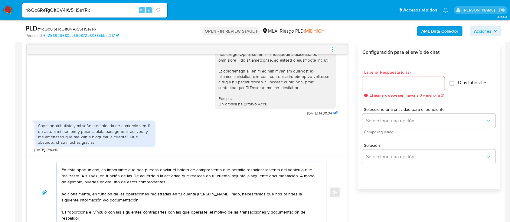
click at [130, 176] on textarea "Hola Sergio Damian Tolaba, Muchas gracias por la respuesta. En esta oportunidad…" at bounding box center [189, 192] width 257 height 61
click at [196, 178] on textarea "Hola Sergio Damian Tolaba, Muchas gracias por la respuesta. En esta oportunidad…" at bounding box center [189, 192] width 257 height 61
click at [98, 200] on textarea "Hola Sergio Damian Tolaba, Muchas gracias por la respuesta. En esta oportunidad…" at bounding box center [189, 192] width 257 height 61
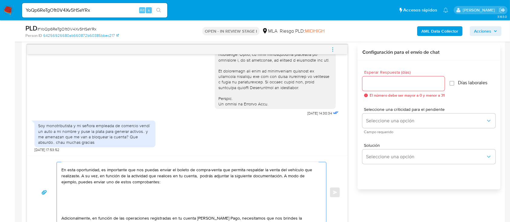
paste textarea "- Últimas 6 Declaraciones Juradas de Ingresos Brutos (donde se visualice la bas…"
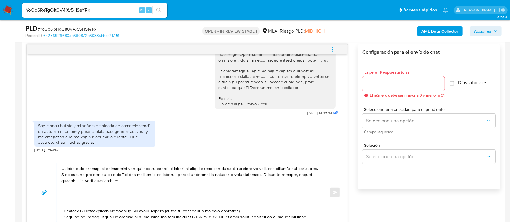
scroll to position [0, 0]
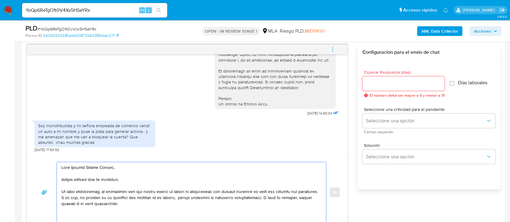
click at [75, 215] on textarea at bounding box center [189, 192] width 257 height 61
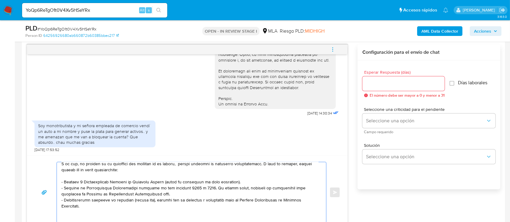
scroll to position [28, 0]
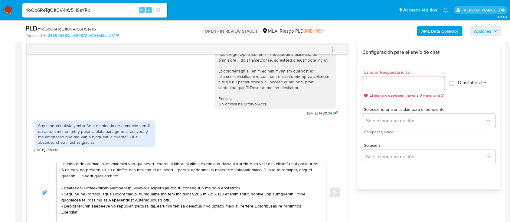
click at [184, 202] on textarea at bounding box center [189, 192] width 257 height 61
paste textarea "https://www.mercadopago.com.ar/ayuda/30181"
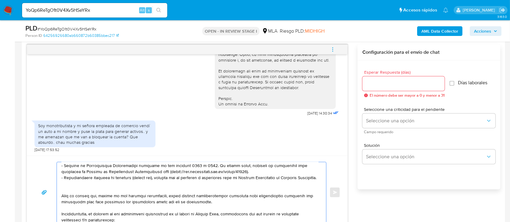
scroll to position [68, 0]
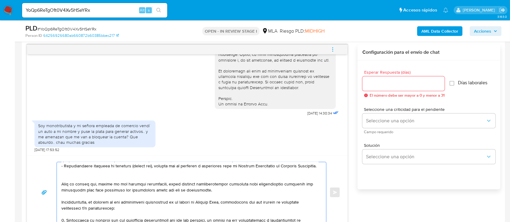
click at [103, 184] on textarea at bounding box center [189, 192] width 257 height 61
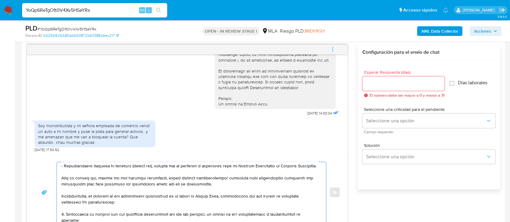
click at [79, 198] on textarea at bounding box center [189, 192] width 257 height 61
drag, startPoint x: 62, startPoint y: 205, endPoint x: 90, endPoint y: 203, distance: 27.3
click at [90, 203] on textarea at bounding box center [189, 192] width 257 height 61
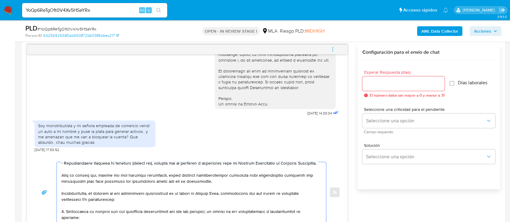
scroll to position [86, 0]
drag, startPoint x: 231, startPoint y: 185, endPoint x: 87, endPoint y: 205, distance: 145.3
click at [87, 205] on textarea at bounding box center [189, 192] width 257 height 61
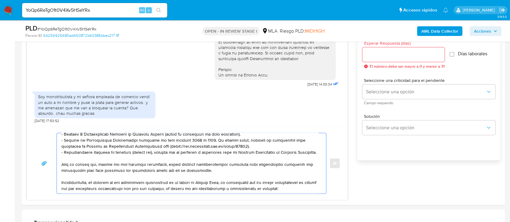
scroll to position [353, 0]
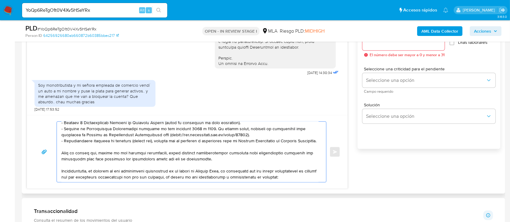
click at [302, 168] on textarea at bounding box center [189, 152] width 257 height 61
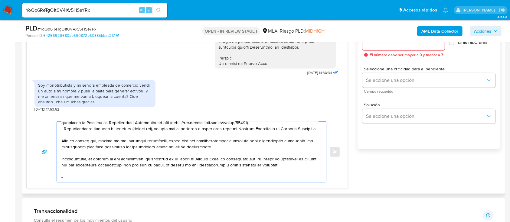
paste textarea "Maribel de Los Angeles Martinez"
paste textarea "27330873693"
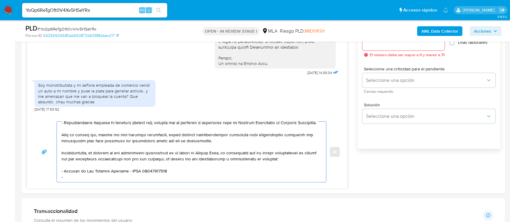
paste textarea "CRISTIAN RAMON CARDOZO"
paste textarea "20406599370"
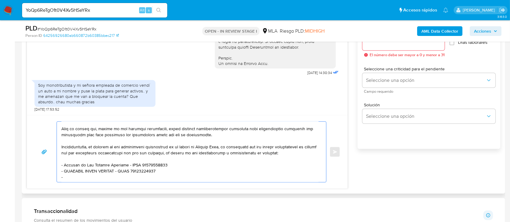
paste textarea "Martin Tolaba"
paste textarea "20480842112"
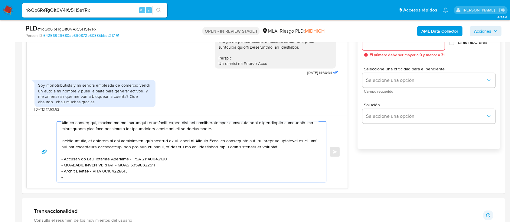
paste textarea "Daniel Eduardo Gerez"
paste textarea "20229145658"
paste textarea "Es importante que sepas que, en caso de no responder a lo solicitado o si lo pr…"
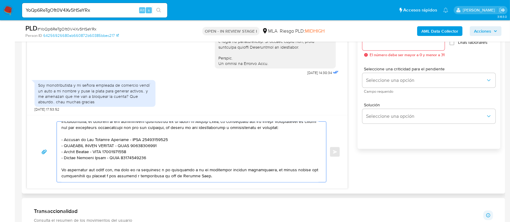
scroll to position [208, 0]
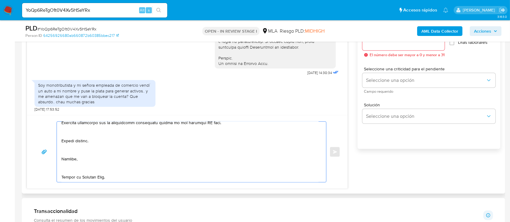
click at [86, 167] on textarea at bounding box center [189, 152] width 257 height 61
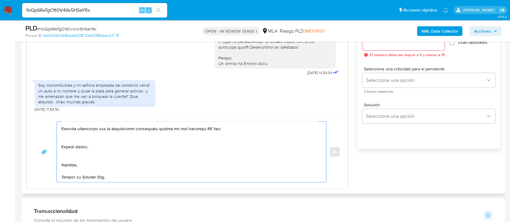
click at [95, 147] on textarea at bounding box center [189, 152] width 257 height 61
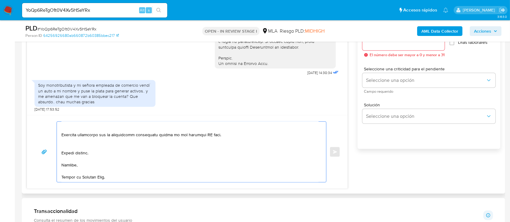
click at [102, 135] on textarea at bounding box center [189, 152] width 257 height 61
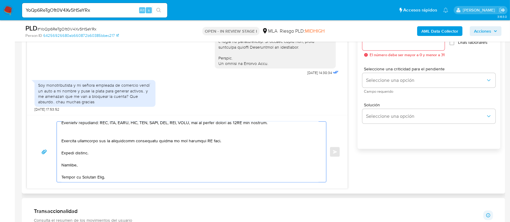
click at [111, 125] on textarea at bounding box center [189, 152] width 257 height 61
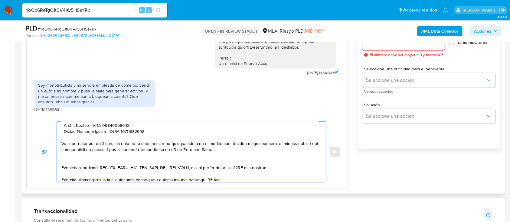
scroll to position [145, 0]
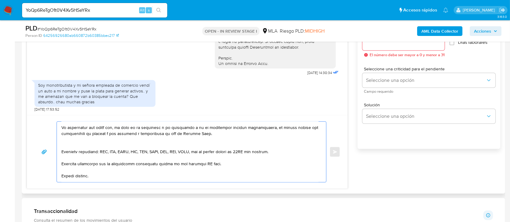
click at [206, 174] on textarea at bounding box center [189, 152] width 257 height 61
type textarea "Hola Sergio Damian Tolaba, Muchas gracias por la respuesta. En esta oportunidad…"
click at [410, 47] on input "Esperar Respuesta (días)" at bounding box center [403, 43] width 82 height 8
type input "2"
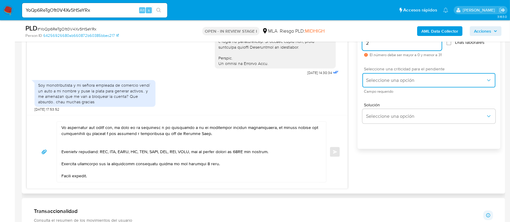
click at [402, 76] on button "Seleccione una opción" at bounding box center [428, 80] width 133 height 15
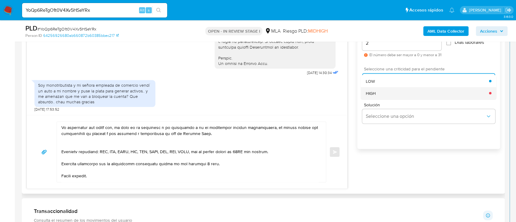
click at [389, 90] on div "HIGH" at bounding box center [427, 93] width 123 height 12
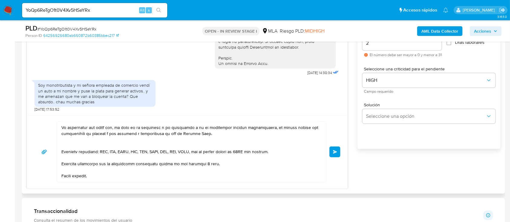
click at [336, 153] on span "Enviar" at bounding box center [335, 152] width 4 height 4
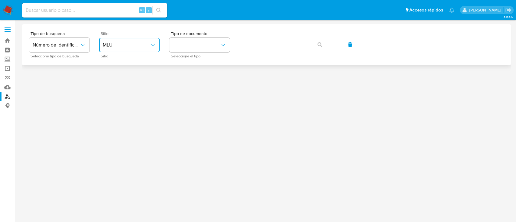
click at [145, 47] on span "MLU" at bounding box center [126, 45] width 47 height 6
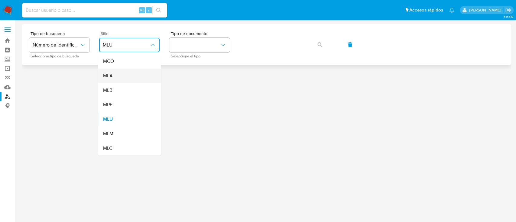
click at [131, 73] on div "MLA" at bounding box center [128, 76] width 50 height 15
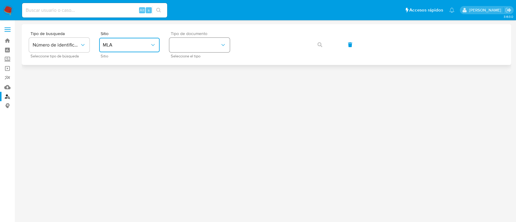
click at [201, 44] on button "identificationType" at bounding box center [199, 45] width 61 height 15
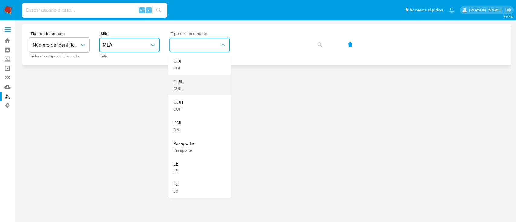
click at [205, 85] on div "CUIL CUIL" at bounding box center [198, 85] width 50 height 21
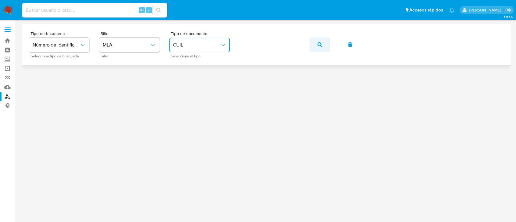
click at [324, 44] on button "button" at bounding box center [320, 45] width 21 height 15
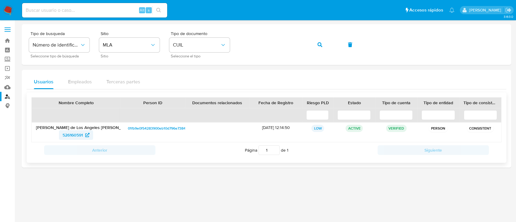
click at [74, 137] on span "526160591" at bounding box center [73, 135] width 20 height 10
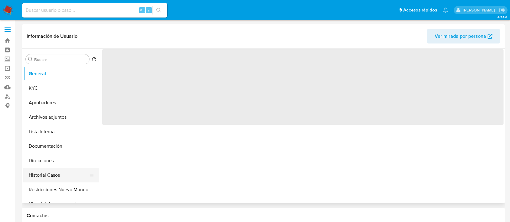
click at [40, 170] on button "Historial Casos" at bounding box center [58, 175] width 71 height 15
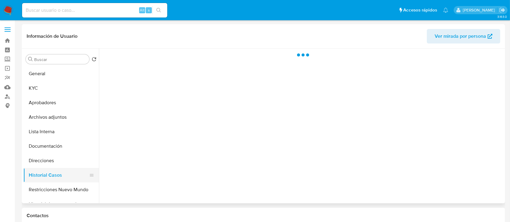
select select "10"
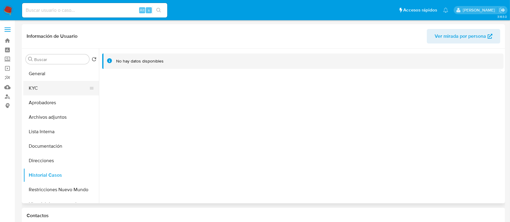
click at [58, 86] on button "KYC" at bounding box center [58, 88] width 71 height 15
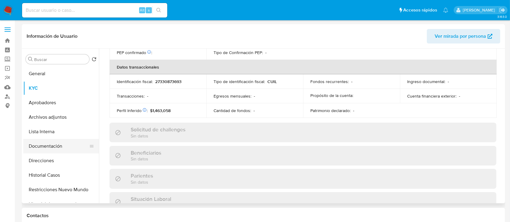
scroll to position [319, 0]
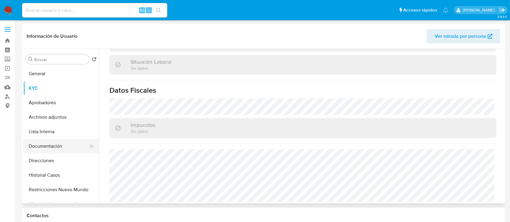
click at [54, 144] on button "Documentación" at bounding box center [58, 146] width 71 height 15
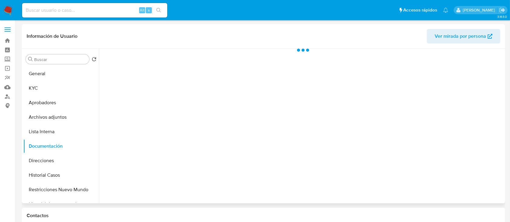
scroll to position [0, 0]
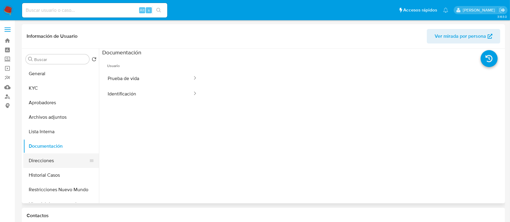
click at [48, 160] on button "Direcciones" at bounding box center [58, 161] width 71 height 15
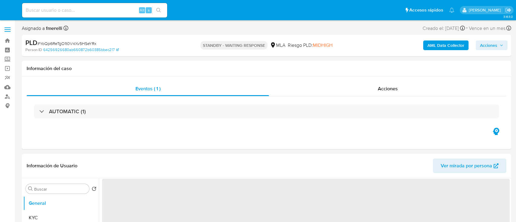
select select "10"
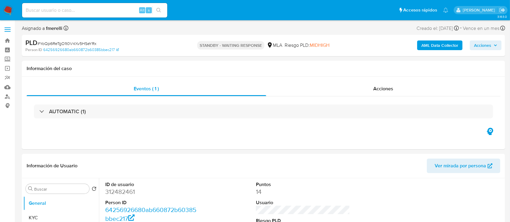
click at [8, 13] on img at bounding box center [8, 10] width 10 height 10
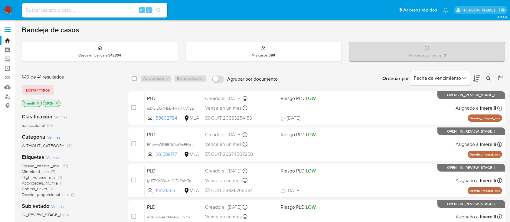
click at [101, 10] on input at bounding box center [94, 10] width 145 height 8
paste input "P4BceKM3IiceGRlZYGt6p43Z"
type input "P4BceKM3IiceGRlZYGt6p43Z"
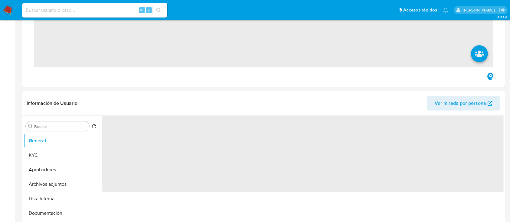
scroll to position [161, 0]
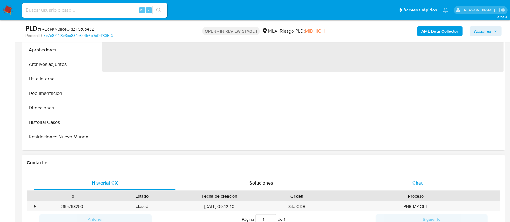
click at [403, 186] on div "Chat" at bounding box center [418, 183] width 142 height 15
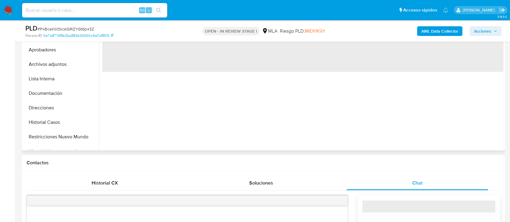
select select "10"
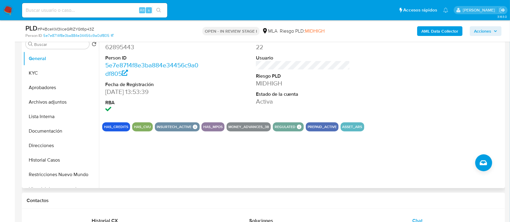
scroll to position [80, 0]
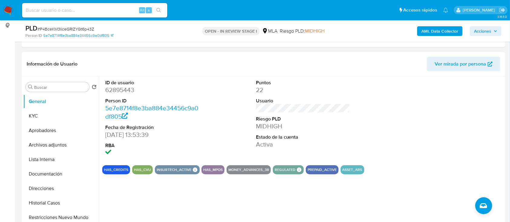
drag, startPoint x: 377, startPoint y: 110, endPoint x: 148, endPoint y: 113, distance: 228.7
click at [377, 110] on div "ID de usuario 62895443 Person ID 5e7e8714f8e3ba884e34456c9a0df805 Fecha de Regi…" at bounding box center [302, 119] width 401 height 84
click at [121, 90] on dd "62895443" at bounding box center [152, 90] width 94 height 8
copy dd "62895443"
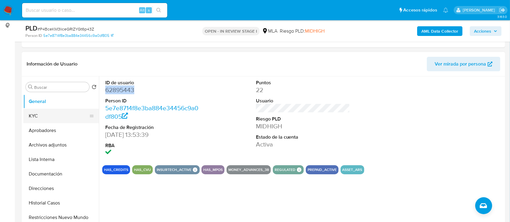
click at [46, 114] on button "KYC" at bounding box center [58, 116] width 71 height 15
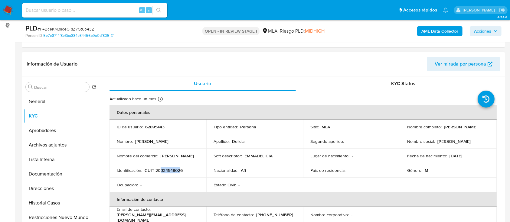
drag, startPoint x: 160, startPoint y: 171, endPoint x: 180, endPoint y: 168, distance: 19.8
click at [180, 168] on p "CUIT 20324548026" at bounding box center [164, 170] width 38 height 5
copy p "32454802"
click at [62, 171] on button "Documentación" at bounding box center [58, 174] width 71 height 15
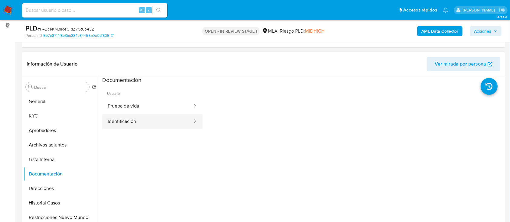
click at [133, 120] on button "Identificación" at bounding box center [147, 121] width 91 height 15
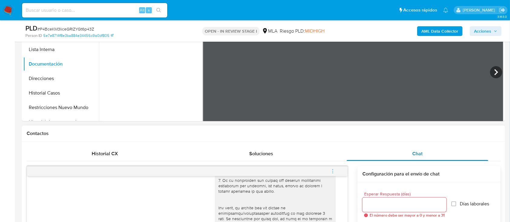
scroll to position [110, 0]
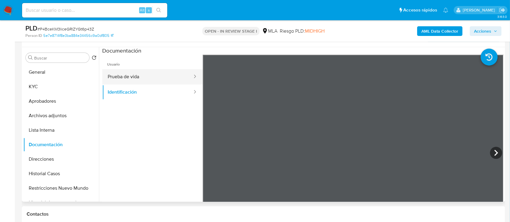
click at [151, 77] on button "Prueba de vida" at bounding box center [147, 76] width 91 height 15
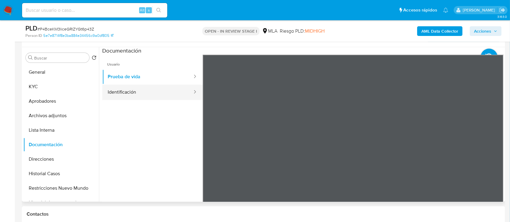
click at [123, 90] on button "Identificación" at bounding box center [147, 92] width 91 height 15
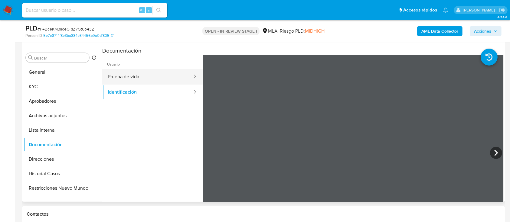
drag, startPoint x: 147, startPoint y: 79, endPoint x: 155, endPoint y: 80, distance: 7.7
click at [147, 79] on button "Prueba de vida" at bounding box center [147, 76] width 91 height 15
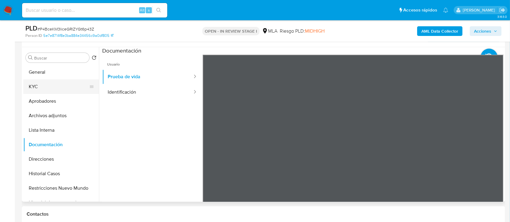
click at [64, 87] on button "KYC" at bounding box center [58, 87] width 71 height 15
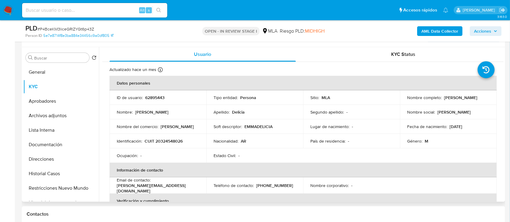
click at [170, 139] on p "CUIT 20324548026" at bounding box center [164, 141] width 38 height 5
copy p "20324548026"
click at [155, 98] on p "62895443" at bounding box center [154, 97] width 19 height 5
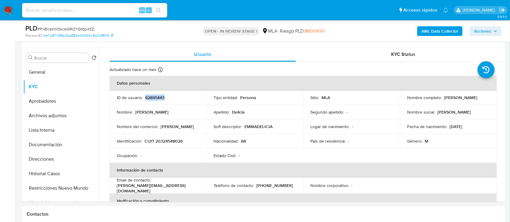
copy p "62895443"
click at [176, 141] on p "CUIT 20324548026" at bounding box center [164, 141] width 38 height 5
copy p "20324548026"
drag, startPoint x: 407, startPoint y: 99, endPoint x: 460, endPoint y: 99, distance: 52.9
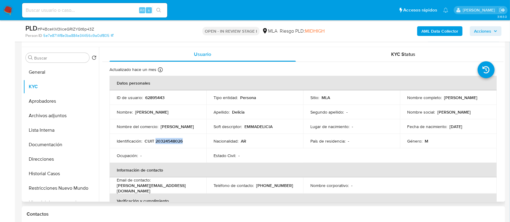
click at [460, 99] on div "Nombre completo : Cristian Emmanuel Delicia" at bounding box center [448, 97] width 82 height 5
copy p "[PERSON_NAME]"
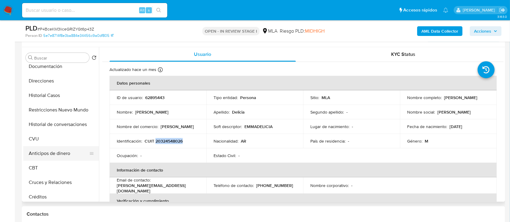
scroll to position [80, 0]
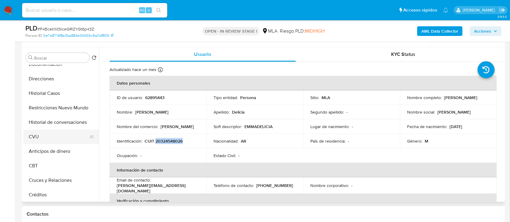
click at [56, 138] on button "CVU" at bounding box center [58, 137] width 71 height 15
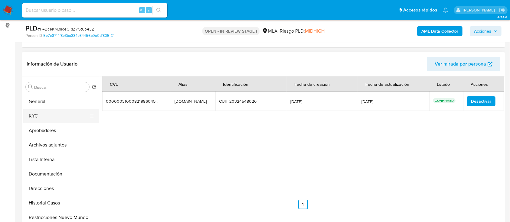
click at [61, 116] on button "KYC" at bounding box center [58, 116] width 71 height 15
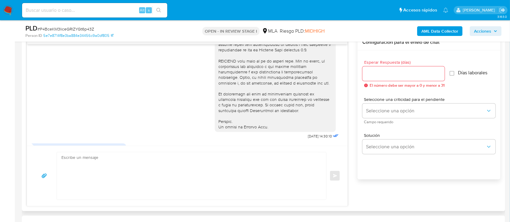
scroll to position [265, 0]
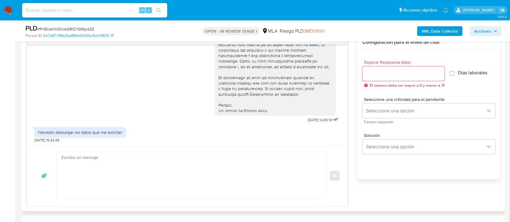
click at [148, 168] on textarea at bounding box center [189, 175] width 257 height 47
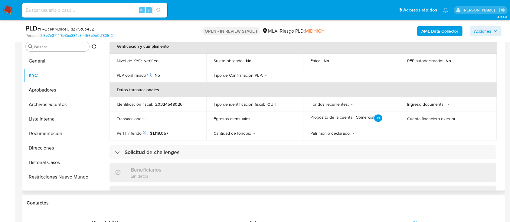
scroll to position [36, 0]
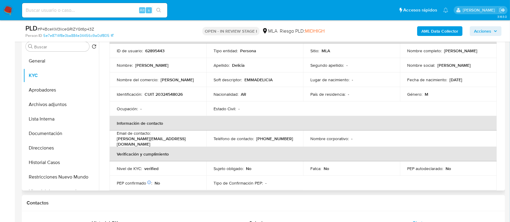
drag, startPoint x: 406, startPoint y: 55, endPoint x: 473, endPoint y: 54, distance: 66.6
click at [473, 54] on div "Nombre completo : Cristian Emmanuel Delicia" at bounding box center [448, 50] width 82 height 5
copy p "[PERSON_NAME]"
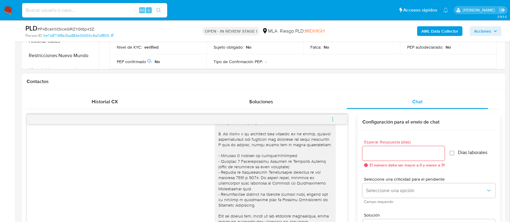
scroll to position [282, 0]
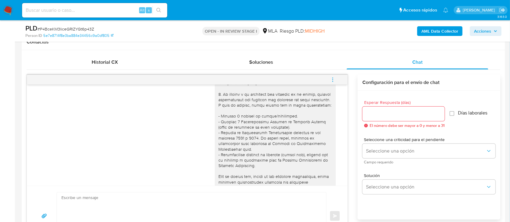
click at [252, 205] on textarea at bounding box center [189, 216] width 257 height 47
paste textarea "[PERSON_NAME]"
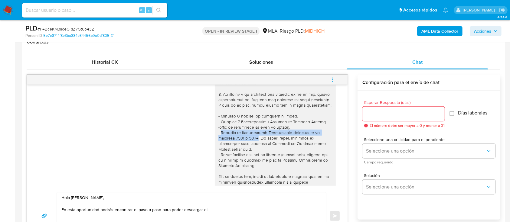
drag, startPoint x: 215, startPoint y: 137, endPoint x: 253, endPoint y: 143, distance: 38.6
click at [253, 143] on div at bounding box center [275, 188] width 114 height 314
copy div "Resumen de Comprobantes Electrónicos emitidos de los períodos 2024 y 2025"
click at [228, 210] on textarea "Hola Cristian Emmanuel Delicia, En esta oportunidad podrás encontrar el paso a …" at bounding box center [189, 216] width 257 height 47
paste textarea "Resumen de Comprobantes Electrónicos emitidos de los períodos 2024 y 2025"
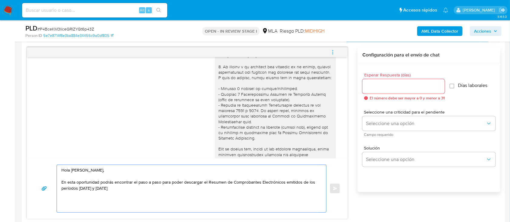
scroll to position [322, 0]
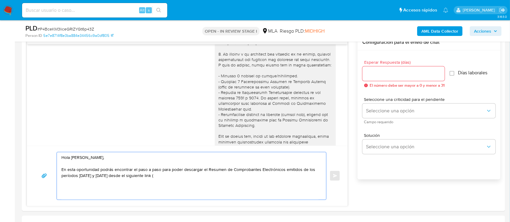
paste textarea "https://www.mercadopago.com.ar/ayuda/30181"
paste textarea "registradas en tu cuenta de Mercado Pago, necesitamos que nos brindes la siguie…"
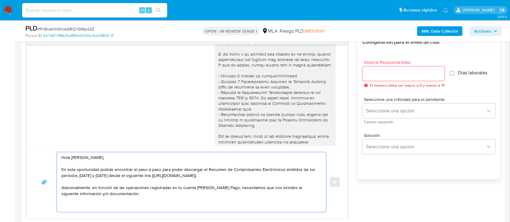
paste textarea "1. Descripción de la actividad: - Detalla la actividad que realizas a través de…"
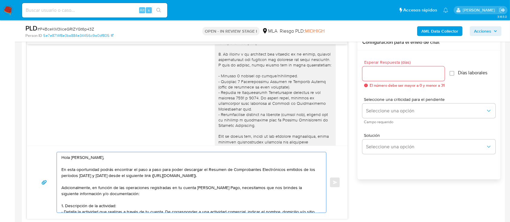
scroll to position [16, 0]
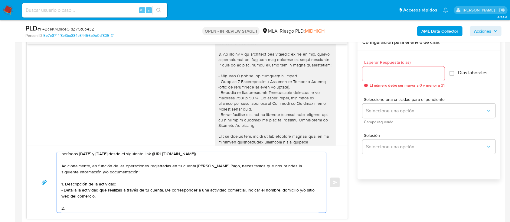
paste textarea "Proporciona el vínculo con las siguientes contrapartes con las que operaste, el…"
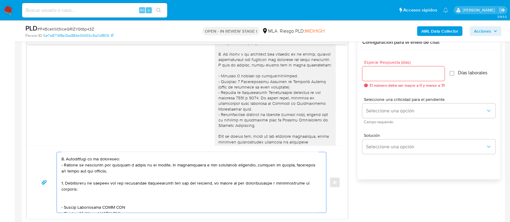
scroll to position [40, 0]
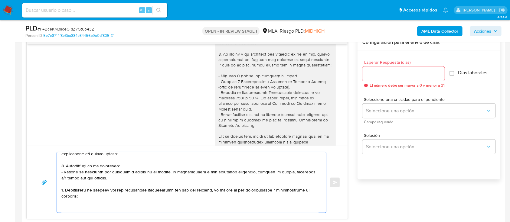
click at [80, 204] on textarea at bounding box center [189, 182] width 257 height 61
drag, startPoint x: 179, startPoint y: 194, endPoint x: 244, endPoint y: 205, distance: 65.5
click at [266, 200] on textarea at bounding box center [189, 182] width 257 height 61
click at [75, 205] on textarea at bounding box center [189, 182] width 257 height 61
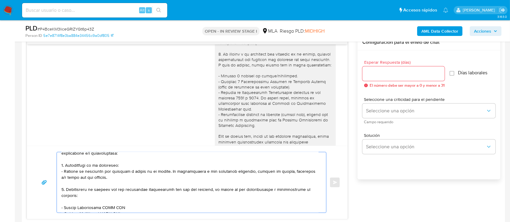
paste textarea "Emanuel Sebastian Cantarella"
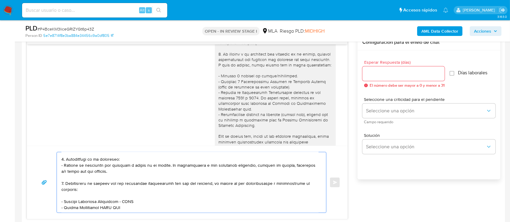
paste textarea "24364922384"
paste textarea "Teresita Gladys Guzman"
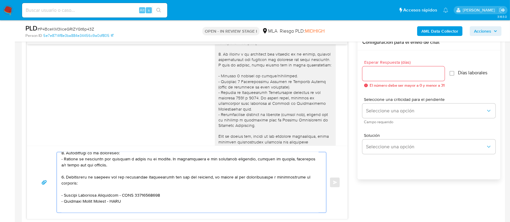
paste textarea "27061631351"
paste textarea "Angel Adolfo Delicia"
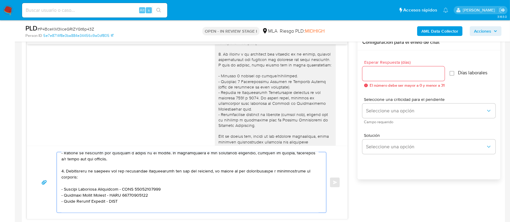
paste textarea "20229051475"
paste textarea "Romina Veronica Lourdes Alvarez"
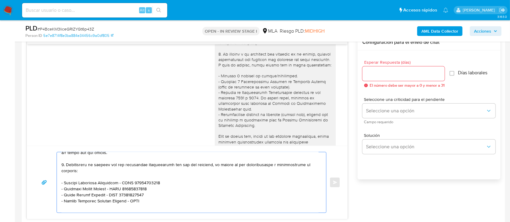
paste textarea "27318549015"
paste textarea "Gabriel Leonardo Ferrari"
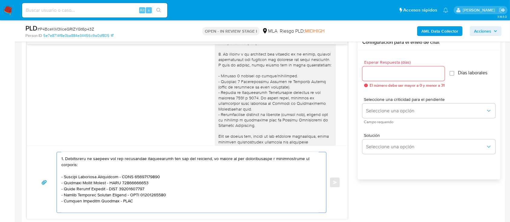
paste textarea "20339683698"
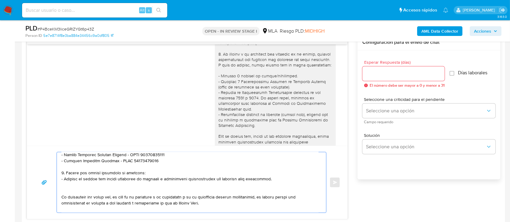
drag, startPoint x: 66, startPoint y: 175, endPoint x: 154, endPoint y: 184, distance: 88.8
click at [154, 184] on textarea at bounding box center [189, 182] width 257 height 61
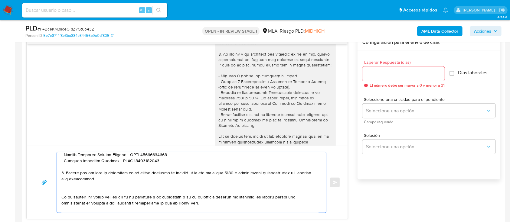
click at [158, 188] on textarea at bounding box center [189, 182] width 257 height 61
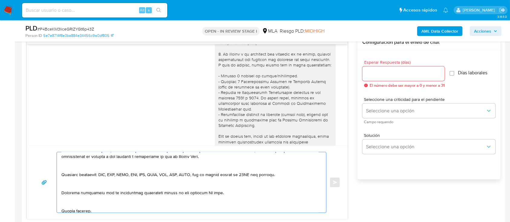
click at [121, 166] on textarea at bounding box center [189, 182] width 257 height 61
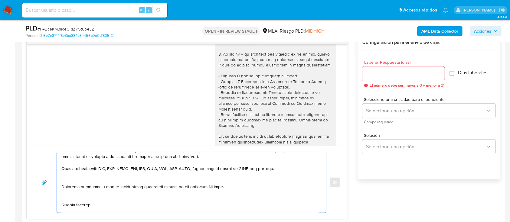
scroll to position [146, 0]
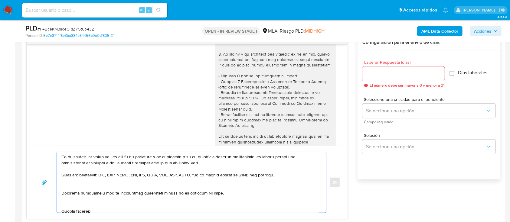
click at [104, 181] on textarea at bounding box center [189, 182] width 257 height 61
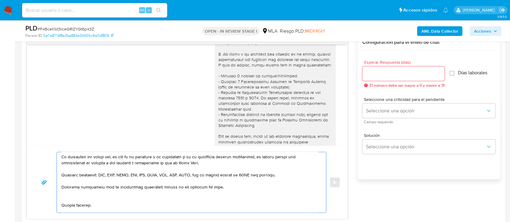
click at [85, 199] on textarea at bounding box center [189, 182] width 257 height 61
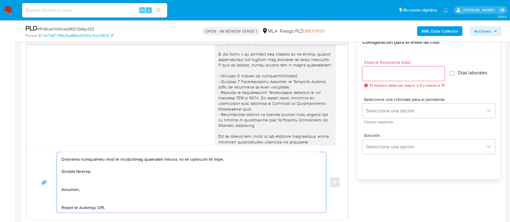
click at [94, 169] on textarea at bounding box center [189, 182] width 257 height 61
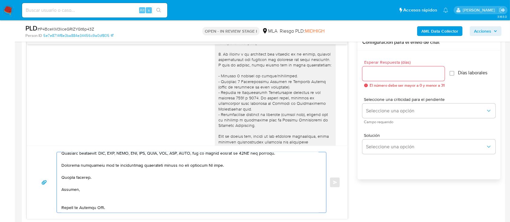
click at [83, 187] on textarea at bounding box center [189, 182] width 257 height 61
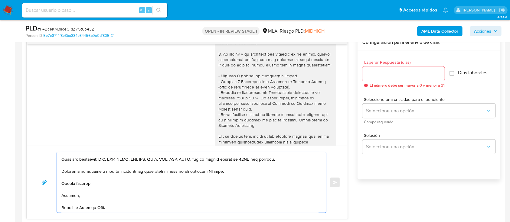
click at [94, 207] on textarea at bounding box center [189, 182] width 257 height 61
click at [204, 172] on textarea at bounding box center [189, 182] width 257 height 61
drag, startPoint x: 204, startPoint y: 172, endPoint x: 214, endPoint y: 168, distance: 10.6
click at [204, 172] on textarea at bounding box center [189, 182] width 257 height 61
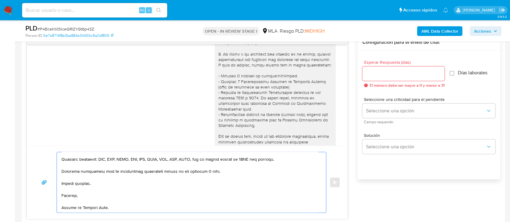
type textarea "Hola Cristian Emmanuel Delicia, En esta oportunidad podrás encontrar el paso a …"
click at [411, 71] on input "Esperar Respuesta (días)" at bounding box center [403, 74] width 82 height 8
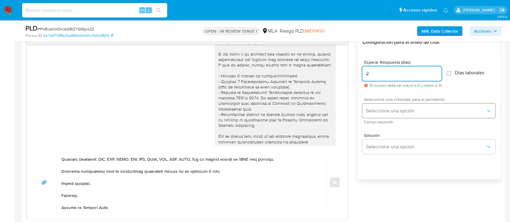
type input "2"
click at [394, 104] on button "Seleccione una opción" at bounding box center [428, 111] width 133 height 15
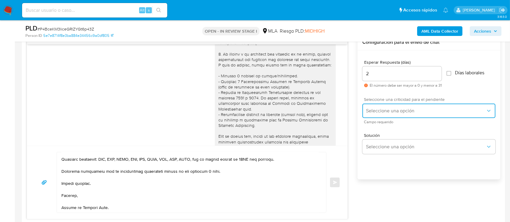
click at [398, 110] on span "Seleccione una opción" at bounding box center [426, 111] width 120 height 6
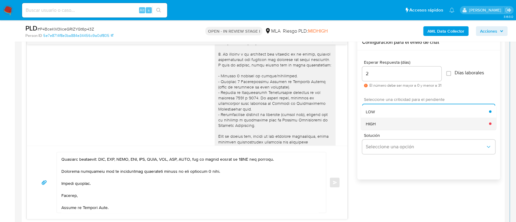
click at [379, 120] on div "HIGH" at bounding box center [427, 124] width 123 height 12
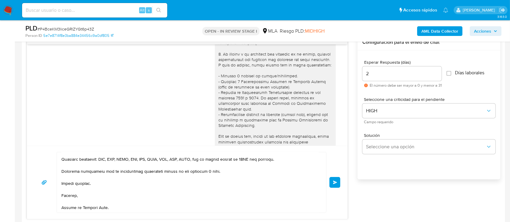
click at [332, 182] on button "Enviar" at bounding box center [334, 182] width 11 height 11
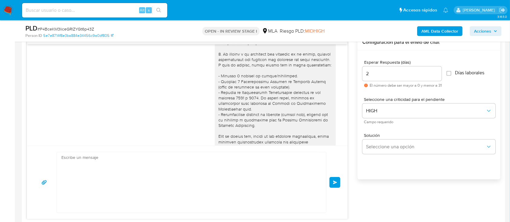
scroll to position [536, 0]
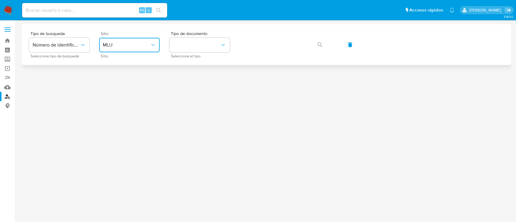
click at [136, 50] on button "MLU" at bounding box center [129, 45] width 61 height 15
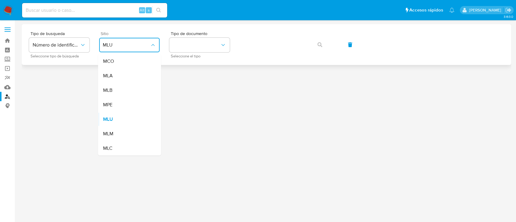
click at [122, 79] on div "MLA" at bounding box center [128, 76] width 50 height 15
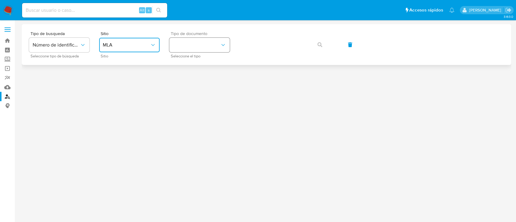
drag, startPoint x: 211, startPoint y: 42, endPoint x: 211, endPoint y: 46, distance: 3.6
click at [211, 44] on button "identificationType" at bounding box center [199, 45] width 61 height 15
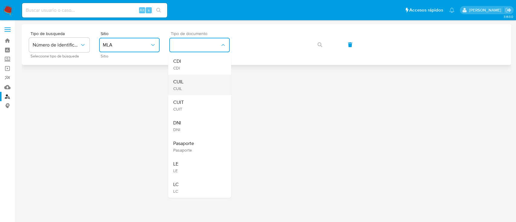
click at [203, 79] on div "CUIL CUIL" at bounding box center [198, 85] width 50 height 21
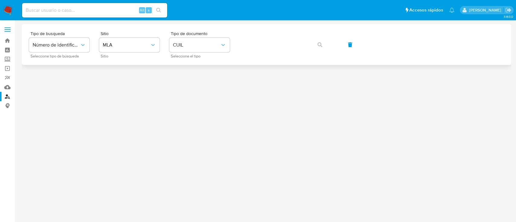
click at [288, 31] on div "Tipo de busqueda Número de identificación Seleccione tipo de búsqueda Sitio MLA…" at bounding box center [267, 44] width 490 height 41
click at [317, 42] on button "button" at bounding box center [320, 45] width 21 height 15
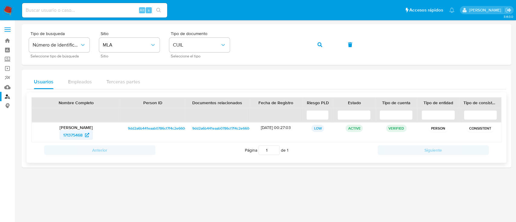
click at [79, 138] on span "171375468" at bounding box center [72, 135] width 19 height 10
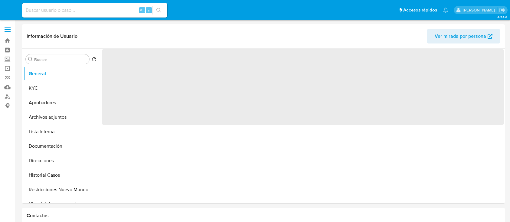
select select "10"
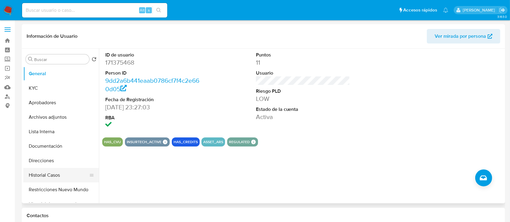
click at [52, 175] on button "Historial Casos" at bounding box center [58, 175] width 71 height 15
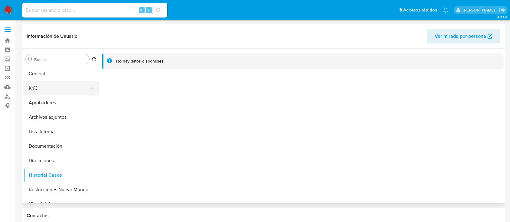
click at [50, 92] on button "KYC" at bounding box center [58, 88] width 71 height 15
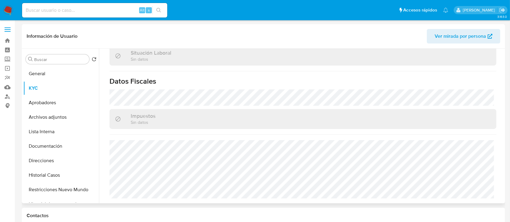
scroll to position [319, 0]
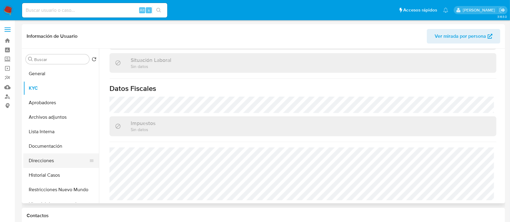
click at [62, 157] on button "Direcciones" at bounding box center [58, 161] width 71 height 15
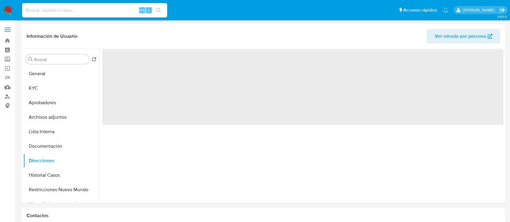
scroll to position [0, 0]
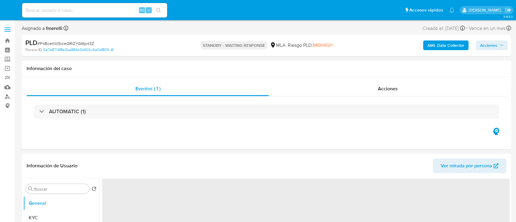
select select "10"
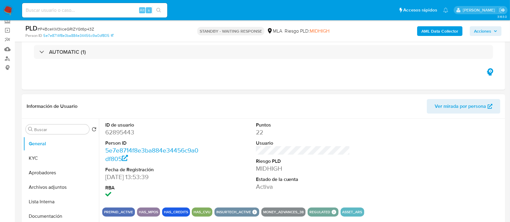
scroll to position [80, 0]
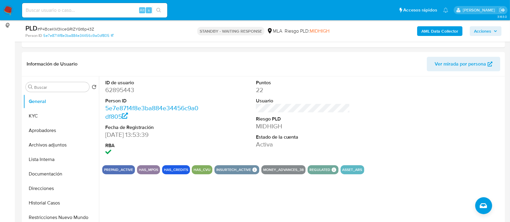
click at [117, 13] on input at bounding box center [94, 10] width 145 height 8
paste input "TwkOsXZZbayNfsl4Z0NxaUFr"
type input "TwkOsXZZbayNfsl4Z0NxaUFr"
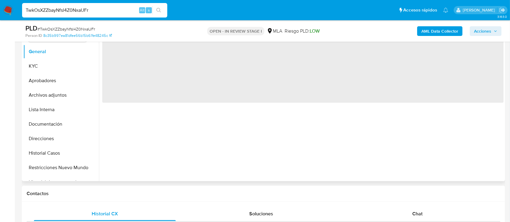
scroll to position [201, 0]
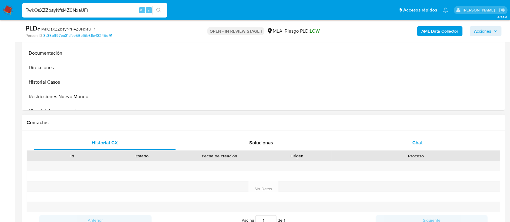
select select "10"
drag, startPoint x: 421, startPoint y: 146, endPoint x: 412, endPoint y: 143, distance: 8.9
click at [421, 145] on span "Chat" at bounding box center [417, 142] width 10 height 7
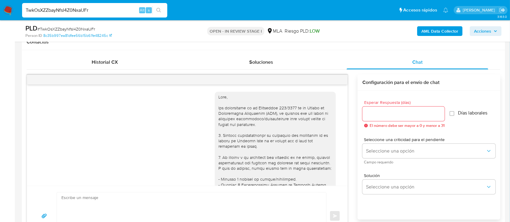
scroll to position [365, 0]
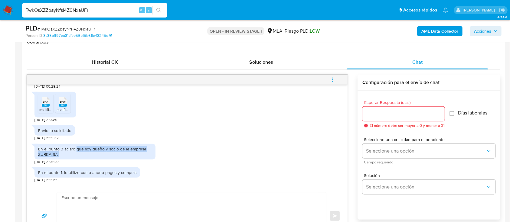
drag, startPoint x: 75, startPoint y: 148, endPoint x: 108, endPoint y: 155, distance: 33.8
click at [108, 155] on div "En el punto 3 aclaro que soy dueño y socio de la empresa ZURBA SA." at bounding box center [95, 151] width 114 height 11
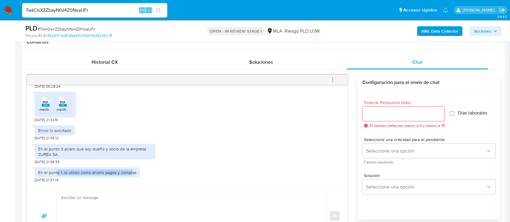
drag, startPoint x: 57, startPoint y: 175, endPoint x: 131, endPoint y: 178, distance: 74.2
click at [131, 178] on div "En el punto 1: lo utilizo como ahorro pagos y compras [DATE] 21:37:19" at bounding box center [87, 174] width 106 height 18
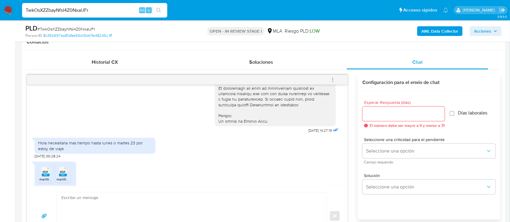
scroll to position [324, 0]
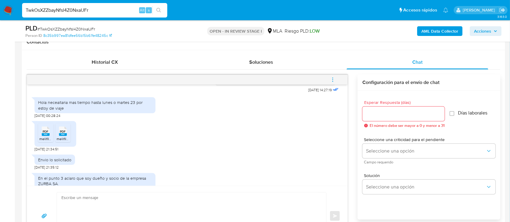
click at [44, 136] on rect at bounding box center [46, 134] width 8 height 3
click at [70, 142] on li "PDF PDF melifile5357022358943226282.pdf" at bounding box center [62, 133] width 15 height 19
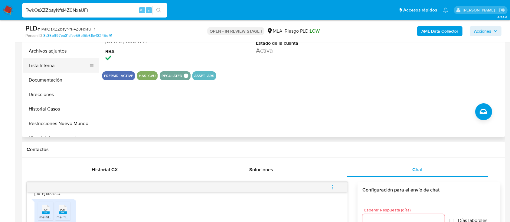
scroll to position [121, 0]
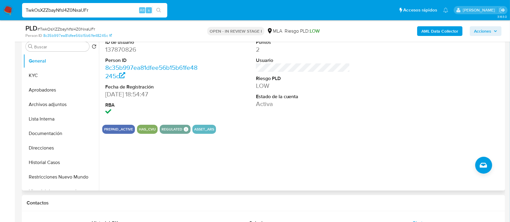
click at [120, 52] on dd "137870826" at bounding box center [152, 49] width 94 height 8
copy dd "137870826"
drag, startPoint x: 224, startPoint y: 0, endPoint x: 58, endPoint y: 77, distance: 182.5
click at [58, 77] on button "KYC" at bounding box center [58, 75] width 71 height 15
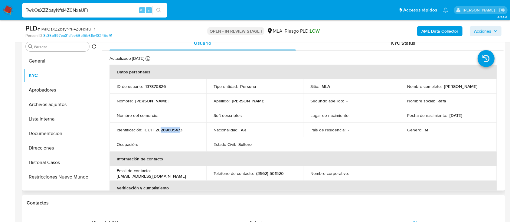
drag, startPoint x: 160, startPoint y: 129, endPoint x: 180, endPoint y: 129, distance: 20.6
click at [180, 129] on p "CUIT 20269605473" at bounding box center [164, 129] width 38 height 5
copy p "26960547"
click at [51, 138] on button "Documentación" at bounding box center [58, 133] width 71 height 15
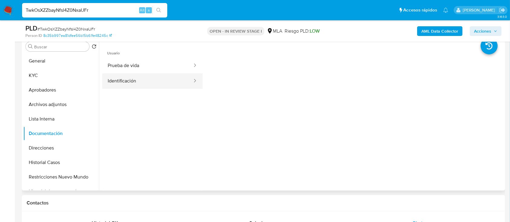
click at [135, 82] on button "Identificación" at bounding box center [147, 81] width 91 height 15
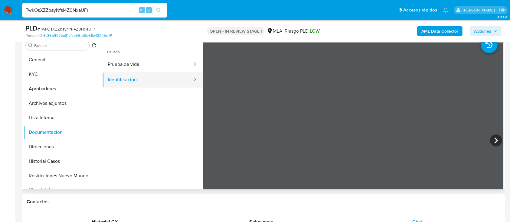
scroll to position [110, 0]
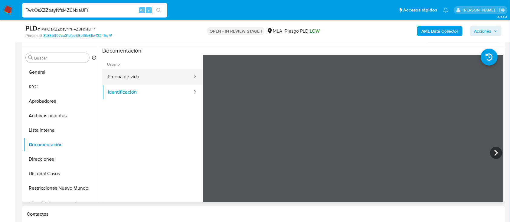
click at [140, 79] on button "Prueba de vida" at bounding box center [147, 76] width 91 height 15
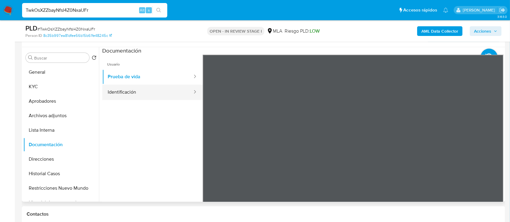
click at [131, 97] on button "Identificación" at bounding box center [147, 92] width 91 height 15
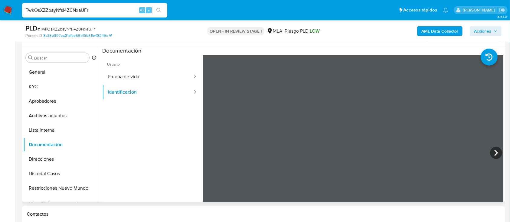
drag, startPoint x: 159, startPoint y: 70, endPoint x: 196, endPoint y: 97, distance: 46.4
click at [159, 69] on button "Prueba de vida" at bounding box center [147, 76] width 91 height 15
click at [53, 90] on button "KYC" at bounding box center [58, 87] width 71 height 15
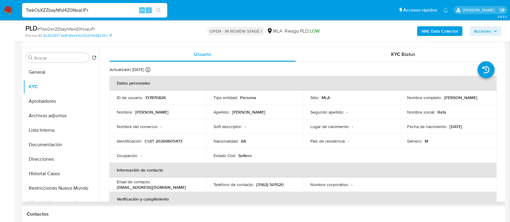
click at [177, 141] on p "CUIT 20269605473" at bounding box center [164, 141] width 38 height 5
copy p "20269605473"
click at [164, 143] on p "CUIT 20269605473" at bounding box center [164, 141] width 38 height 5
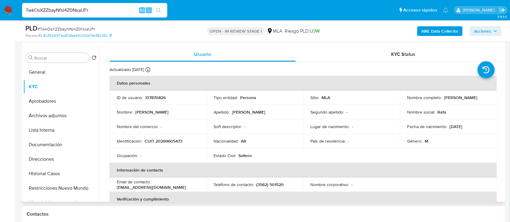
click at [168, 137] on td "Identificación : CUIT 20269605473" at bounding box center [158, 141] width 97 height 15
copy p "CUIT"
click at [171, 139] on p "CUIT 20269605473" at bounding box center [164, 141] width 38 height 5
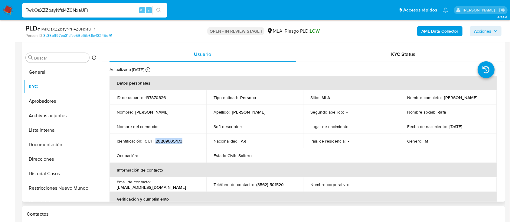
copy p "20269605473"
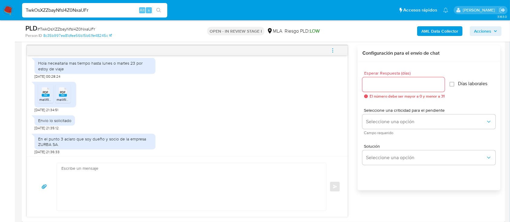
scroll to position [324, 0]
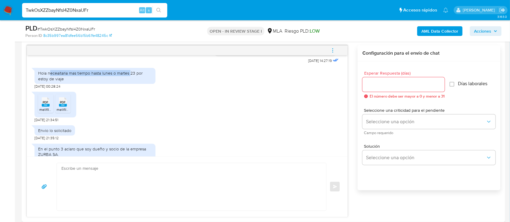
drag, startPoint x: 56, startPoint y: 80, endPoint x: 124, endPoint y: 93, distance: 69.2
click at [132, 89] on div "Hola neceaitaria mas tiempo hasta [DATE] [PERSON_NAME][DATE] 23 por estoy de vi…" at bounding box center [94, 77] width 121 height 24
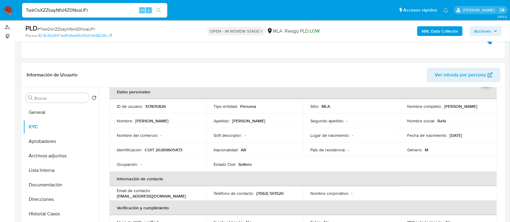
scroll to position [0, 0]
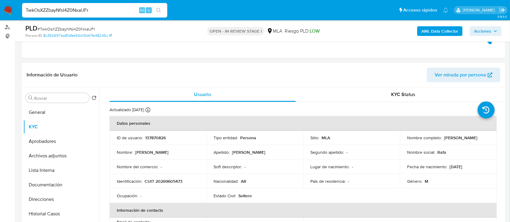
drag, startPoint x: 404, startPoint y: 140, endPoint x: 470, endPoint y: 141, distance: 66.0
click at [470, 141] on td "Nombre completo : [PERSON_NAME]" at bounding box center [448, 138] width 97 height 15
copy p "[PERSON_NAME]"
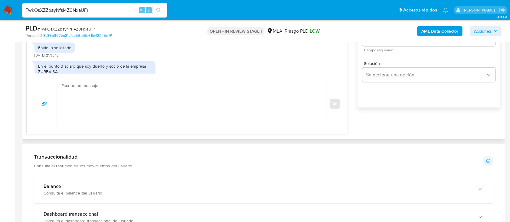
scroll to position [352, 0]
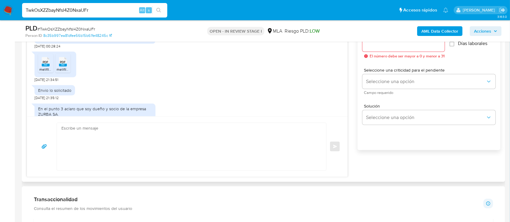
click at [184, 146] on textarea at bounding box center [189, 146] width 257 height 47
paste textarea "[PERSON_NAME]"
paste textarea "registradas en tu cuenta [PERSON_NAME] Pago, necesitamos que nos"
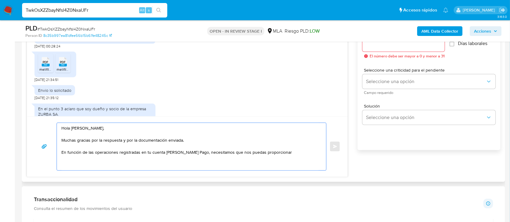
paste textarea "el vínculo con las siguientes contrapartes con las que operaste, el motivo de l…"
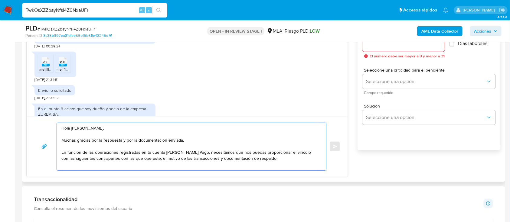
drag, startPoint x: 198, startPoint y: 153, endPoint x: 273, endPoint y: 159, distance: 75.2
click at [273, 159] on textarea "Hola Rafael Eduardo Barredo, Muchas gracias por la respuesta y por la documenta…" at bounding box center [189, 146] width 257 height 47
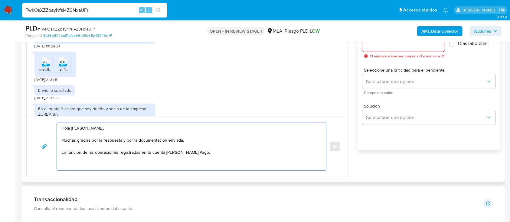
paste textarea "necesitamos que nos brindes la siguiente información"
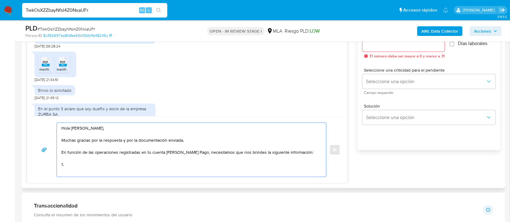
paste textarea "Proporciona el vínculo con las siguientes contrapartes con las que operaste, el…"
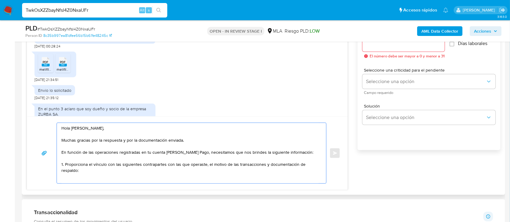
scroll to position [3, 0]
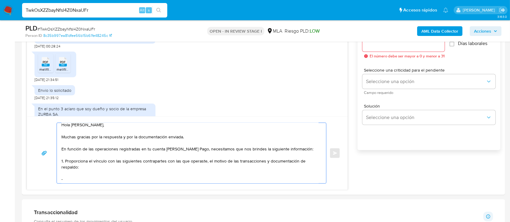
paste textarea "Grupo Cher Sa"
paste textarea "30716832313"
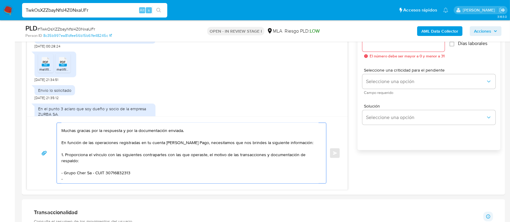
paste textarea "Distribuidora Masi Sa"
paste textarea "30712232257"
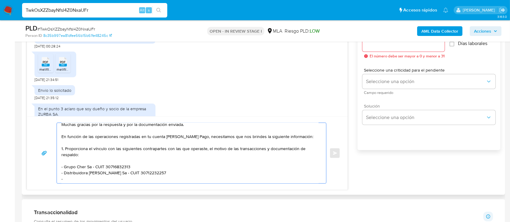
paste textarea "Moreta Maria Alejandra"
paste textarea "27273911451"
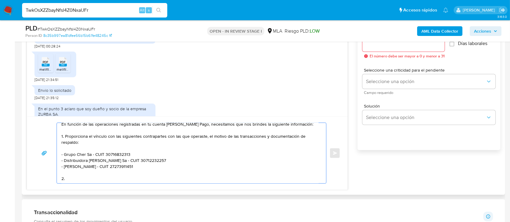
paste textarea "Origen del dinero ingresado en efectivo: - Explica el origen del dinero ingresa…"
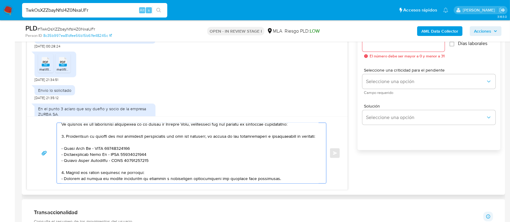
scroll to position [158, 0]
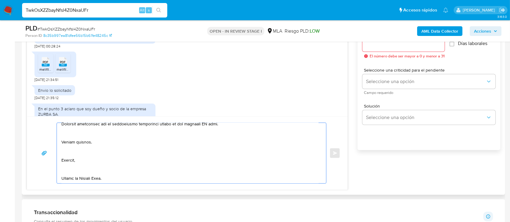
click at [75, 171] on textarea at bounding box center [189, 153] width 257 height 61
click at [80, 168] on textarea at bounding box center [189, 153] width 257 height 61
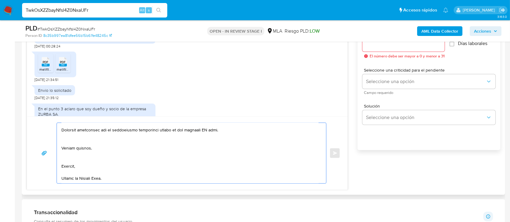
click at [79, 153] on textarea at bounding box center [189, 153] width 257 height 61
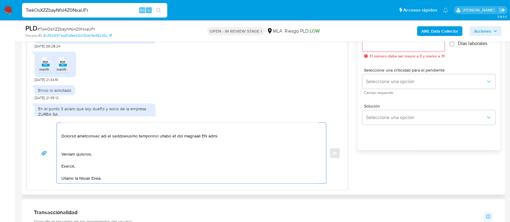
click at [98, 136] on textarea at bounding box center [189, 153] width 257 height 61
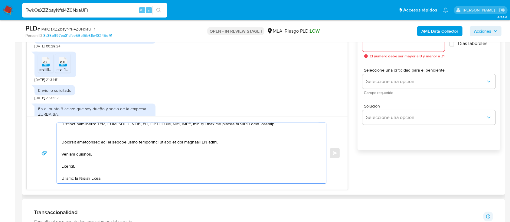
click at [98, 128] on textarea at bounding box center [189, 153] width 257 height 61
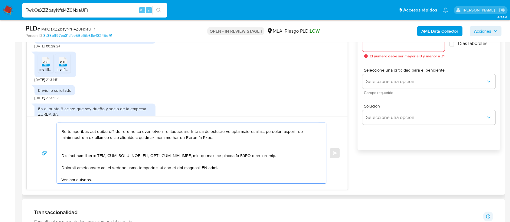
scroll to position [55, 0]
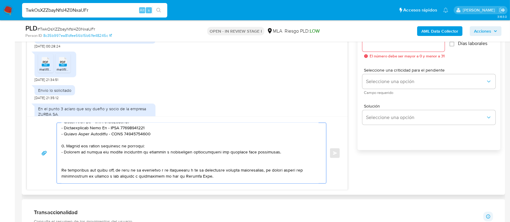
click at [90, 168] on textarea at bounding box center [189, 153] width 257 height 61
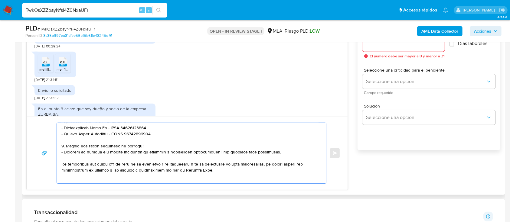
drag, startPoint x: 67, startPoint y: 155, endPoint x: 156, endPoint y: 161, distance: 89.1
click at [156, 161] on textarea at bounding box center [189, 153] width 257 height 61
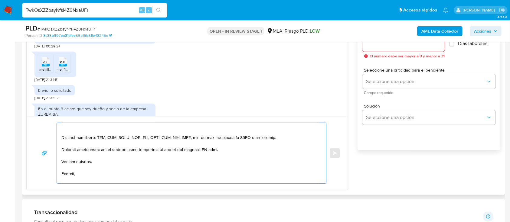
scroll to position [89, 0]
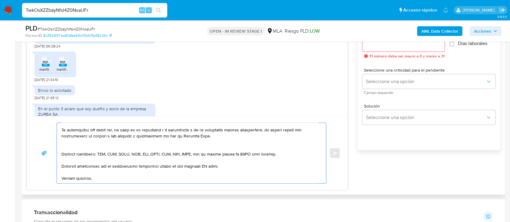
click at [106, 156] on textarea at bounding box center [189, 153] width 257 height 61
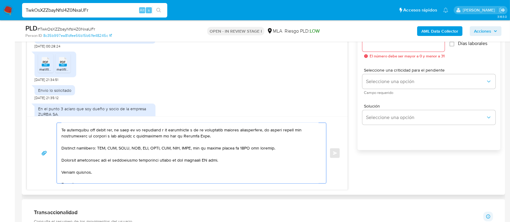
click at [205, 170] on textarea at bounding box center [189, 153] width 257 height 61
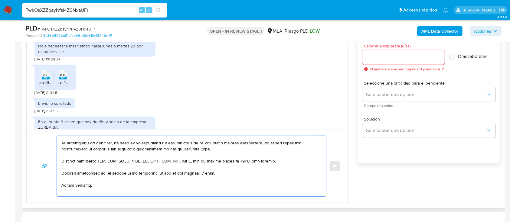
scroll to position [312, 0]
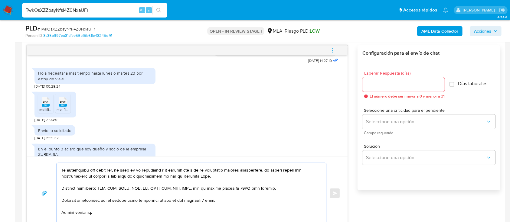
type textarea "Hola Rafael Eduardo Barredo, Muchas gracias por la respuesta y por la documenta…"
click at [403, 85] on input "Esperar Respuesta (días)" at bounding box center [403, 85] width 82 height 8
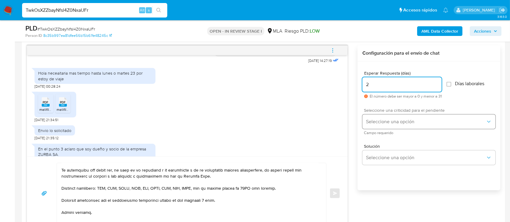
type input "2"
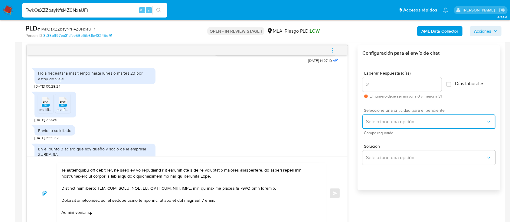
click at [395, 119] on span "Seleccione una opción" at bounding box center [426, 122] width 120 height 6
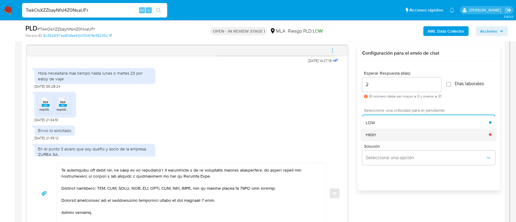
click at [381, 132] on div "HIGH" at bounding box center [427, 135] width 123 height 12
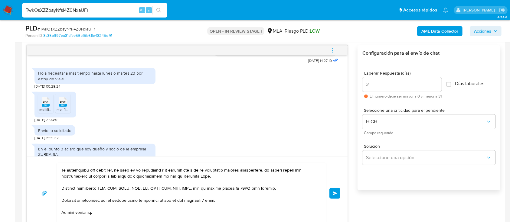
click at [334, 195] on button "Enviar" at bounding box center [334, 193] width 11 height 11
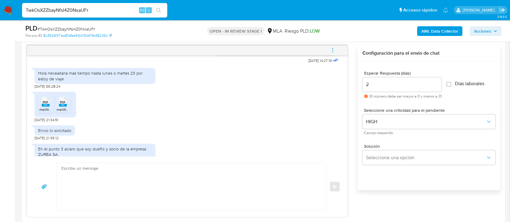
scroll to position [586, 0]
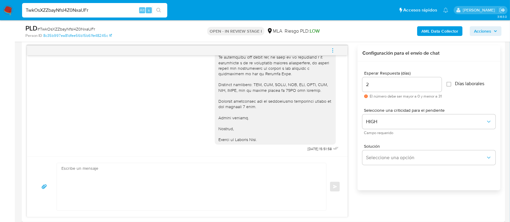
click at [337, 196] on div "Enviar" at bounding box center [187, 187] width 306 height 48
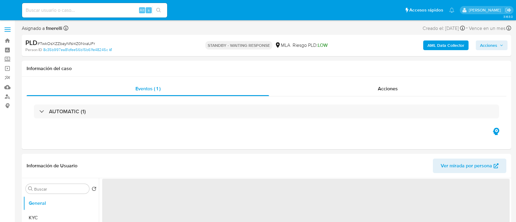
select select "10"
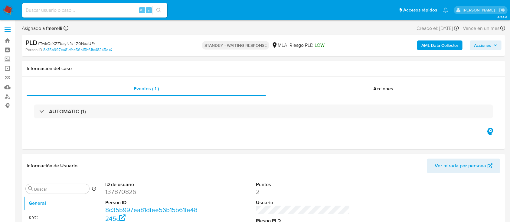
click at [4, 8] on img at bounding box center [8, 10] width 10 height 10
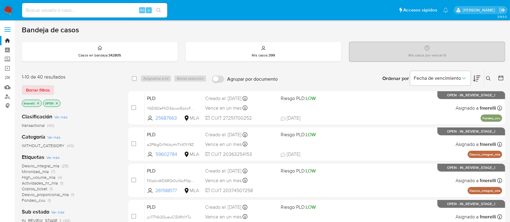
click at [124, 10] on input at bounding box center [94, 10] width 145 height 8
paste input "W6qCUNfRlF03GlrcDFvxBjR0"
type input "W6qCUNfRlF03GlrcDFvxBjR0"
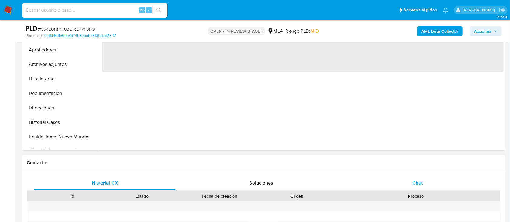
drag, startPoint x: 416, startPoint y: 185, endPoint x: 409, endPoint y: 180, distance: 8.9
click at [416, 185] on span "Chat" at bounding box center [417, 183] width 10 height 7
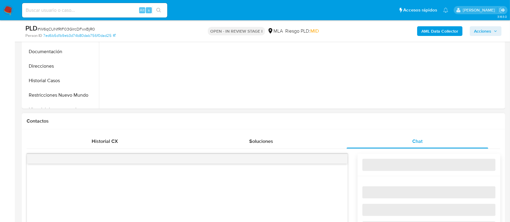
select select "10"
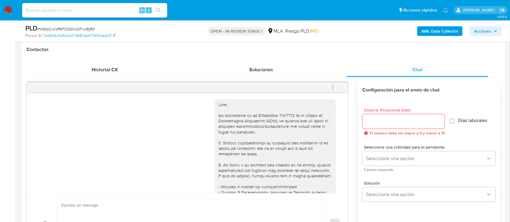
scroll to position [374, 0]
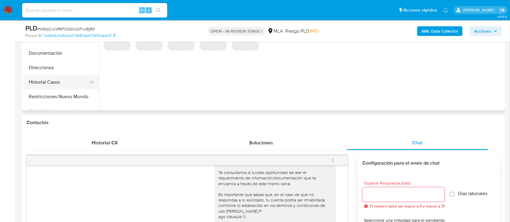
click at [57, 84] on button "Historial Casos" at bounding box center [58, 82] width 71 height 15
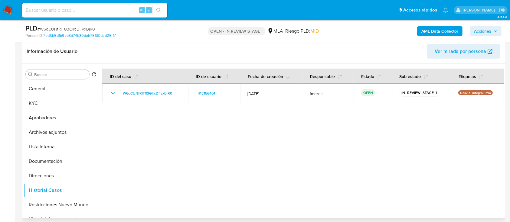
scroll to position [80, 0]
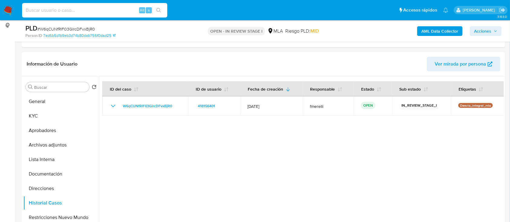
click at [110, 8] on input at bounding box center [94, 10] width 145 height 8
paste input "XbOuwcNImmMJX8jAh7Ecl2ym"
type input "XbOuwcNImmMJX8jAh7Ecl2ym"
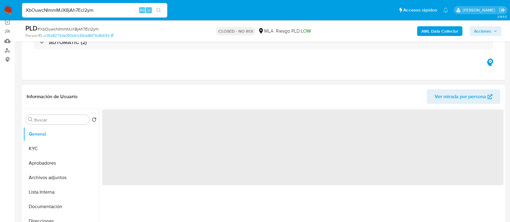
scroll to position [80, 0]
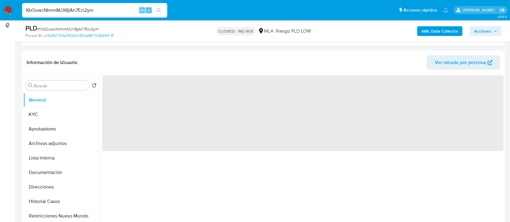
select select "10"
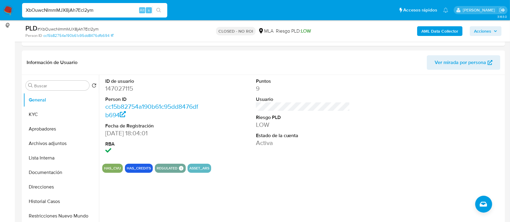
click at [128, 9] on input "XbOuwcNImmMJX8jAh7Ecl2ym" at bounding box center [94, 10] width 145 height 8
paste input "eRhgWBwnpeQOUSTZV1Ia5Kjw"
type input "eRhgWBwnpeQOUSTZV1Ia5Kjw"
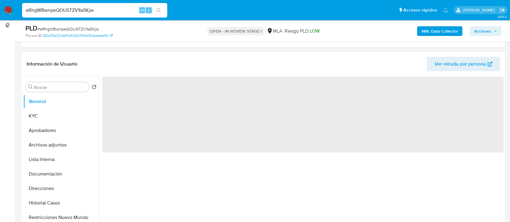
select select "10"
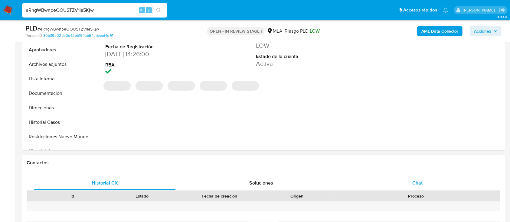
click at [395, 183] on div "Chat" at bounding box center [418, 183] width 142 height 15
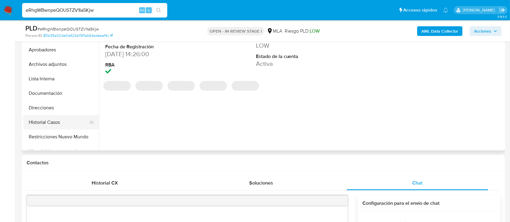
click at [50, 124] on button "Historial Casos" at bounding box center [58, 122] width 71 height 15
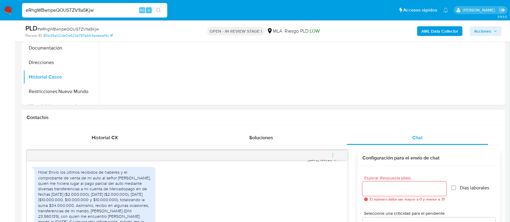
scroll to position [121, 0]
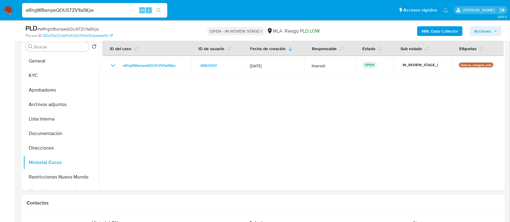
click at [111, 8] on input "eRhgWBwnpeQOUSTZV1Ia5Kjw" at bounding box center [94, 10] width 145 height 8
paste input "Uk2mmVhZbRdgSwMk83jhIvIG"
type input "Uk2mmVhZbRdgSwMk83jhIvIG"
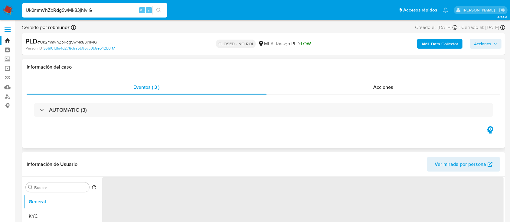
select select "10"
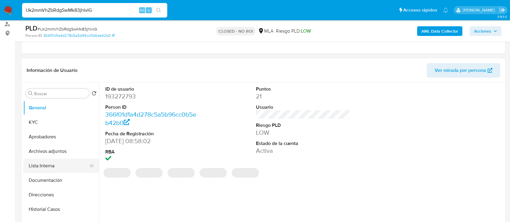
scroll to position [80, 0]
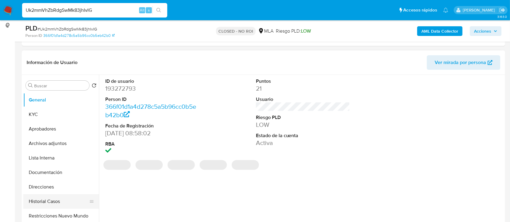
click at [61, 195] on button "Historial Casos" at bounding box center [58, 202] width 71 height 15
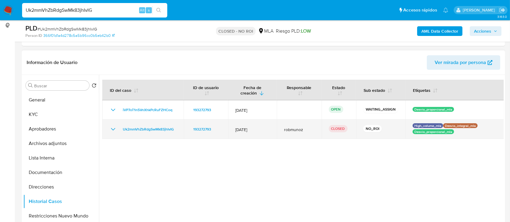
scroll to position [121, 0]
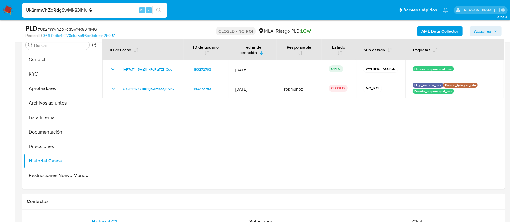
click at [106, 8] on input "Uk2mmVhZbRdgSwMk83jhIvIG" at bounding box center [94, 10] width 145 height 8
paste input "BtJRF0hmHEdz5n9hKyW7xOyl"
type input "BtJRF0hmHEdz5n9hKyW7xOyl"
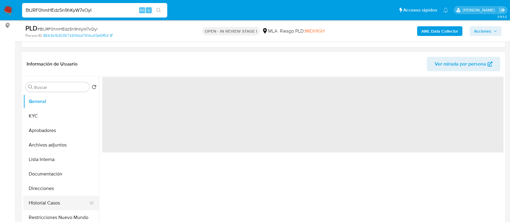
click at [61, 199] on button "Historial Casos" at bounding box center [58, 203] width 71 height 15
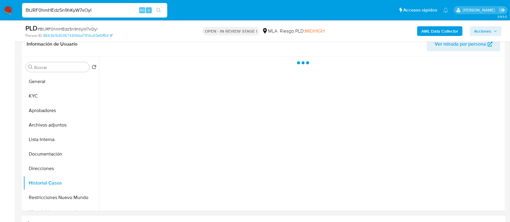
select select "10"
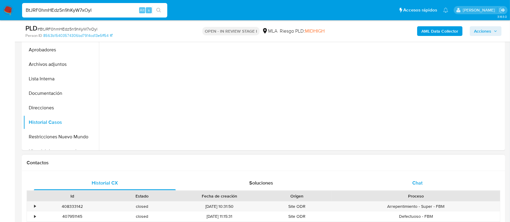
click at [418, 182] on span "Chat" at bounding box center [417, 183] width 10 height 7
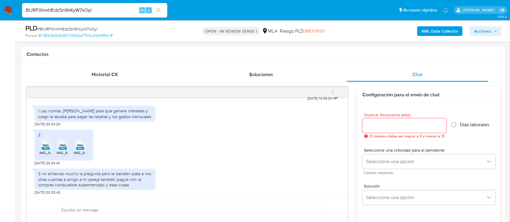
scroll to position [282, 0]
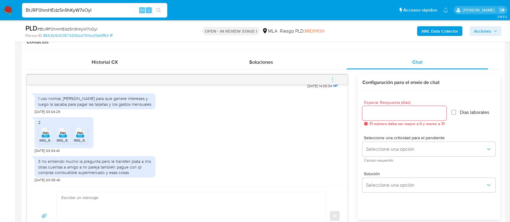
click at [76, 8] on input "BtJRF0hmHEdz5n9hKyW7xOyl" at bounding box center [94, 10] width 145 height 8
paste input "jyi17Tr6r2QuauC1ZkRhIYTu"
type input "jyi17Tr6r2QuauC1ZkRhIYTu"
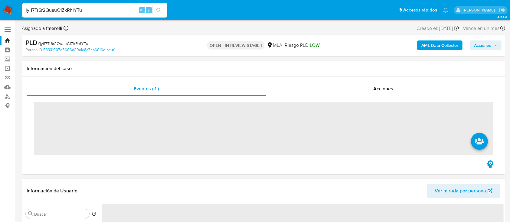
scroll to position [121, 0]
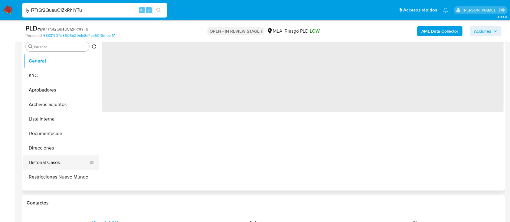
click at [61, 178] on button "Restricciones Nuevo Mundo" at bounding box center [61, 177] width 76 height 15
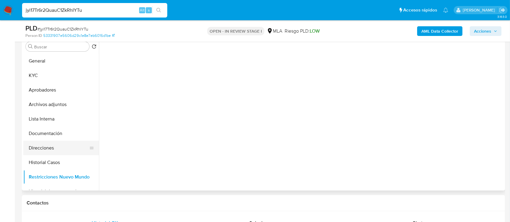
click at [62, 150] on button "Direcciones" at bounding box center [58, 148] width 71 height 15
select select "10"
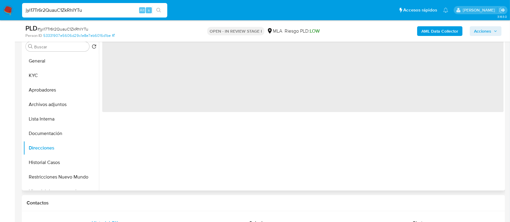
drag, startPoint x: 67, startPoint y: 163, endPoint x: 105, endPoint y: 174, distance: 39.9
click at [67, 164] on button "Historial Casos" at bounding box center [61, 162] width 76 height 15
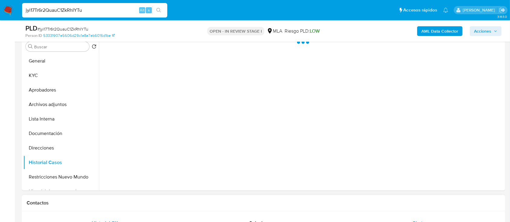
click at [349, 219] on div "Chat" at bounding box center [418, 223] width 142 height 15
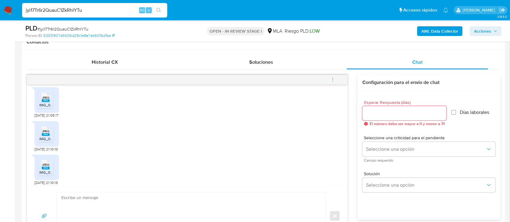
scroll to position [334, 0]
click at [77, 13] on input "jyi17Tr6r2QuauC1ZkRhIYTu" at bounding box center [94, 10] width 145 height 8
paste input "Ad4i5pGADtMmReuuNmsRicY3"
type input "Ad4i5pGADtMmReuuNmsRicY3"
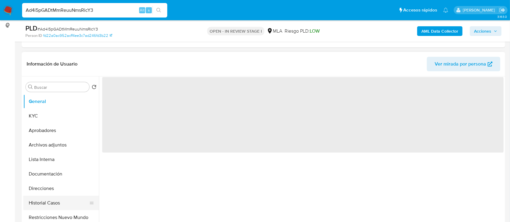
click at [60, 201] on button "Historial Casos" at bounding box center [58, 203] width 71 height 15
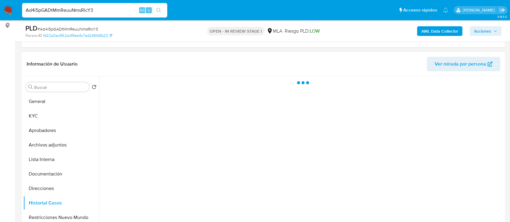
select select "10"
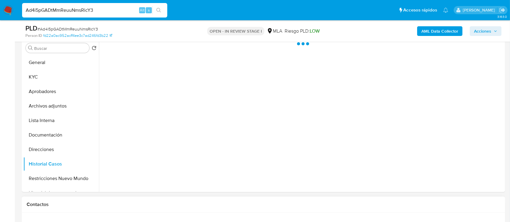
scroll to position [121, 0]
click at [393, 220] on div "Chat" at bounding box center [418, 223] width 142 height 15
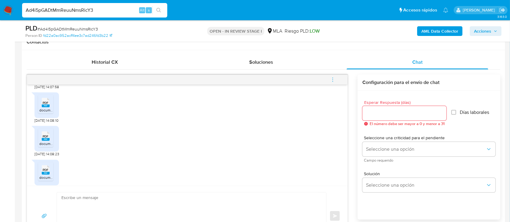
scroll to position [414, 0]
click at [111, 10] on input "Ad4i5pGADtMmReuuNmsRicY3" at bounding box center [94, 10] width 145 height 8
paste input "tihh6bpVUdylqAWVKnGBNvQA"
type input "tihh6bpVUdylqAWVKnGBNvQA"
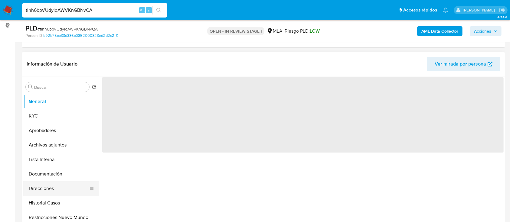
select select "10"
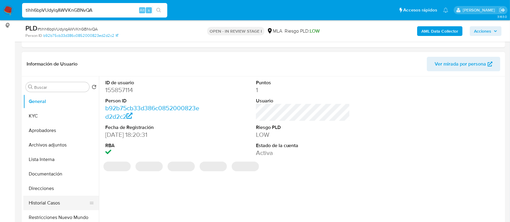
click at [48, 199] on button "Historial Casos" at bounding box center [58, 203] width 71 height 15
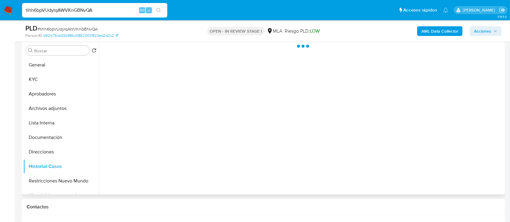
scroll to position [121, 0]
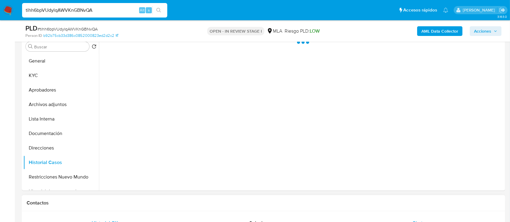
click at [400, 218] on div "Chat" at bounding box center [418, 223] width 142 height 15
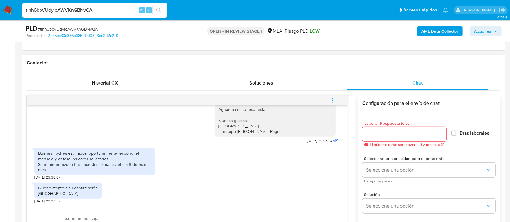
scroll to position [264, 0]
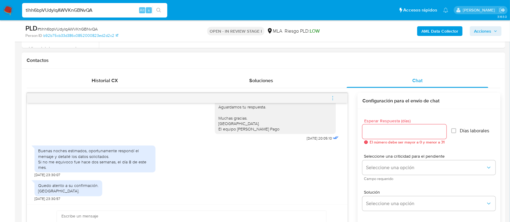
drag, startPoint x: 94, startPoint y: 154, endPoint x: 126, endPoint y: 168, distance: 35.2
click at [126, 168] on div "Buenas noches estimados, oportunamente respondí el mensaje y detallé los datos …" at bounding box center [95, 159] width 114 height 22
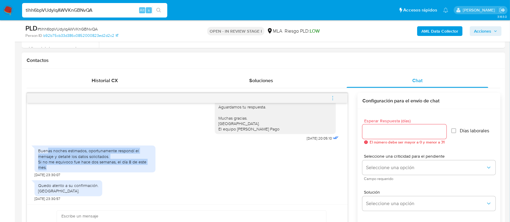
drag, startPoint x: 126, startPoint y: 168, endPoint x: 47, endPoint y: 149, distance: 81.6
click at [47, 149] on div "Buenas noches estimados, oportunamente respondí el mensaje y detallé los datos …" at bounding box center [95, 159] width 114 height 22
click at [83, 8] on input "tihh6bpVUdylqAWVKnGBNvQA" at bounding box center [94, 10] width 145 height 8
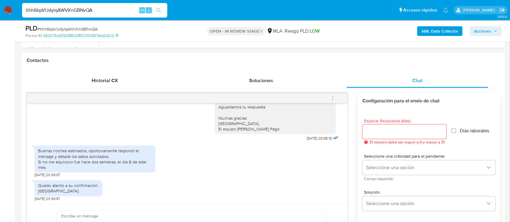
click at [83, 8] on input "tihh6bpVUdylqAWVKnGBNvQA" at bounding box center [94, 10] width 145 height 8
paste input "oenUdAuuKgb61yD15QFEpAwc"
type input "oenUdAuuKgb61yD15QFEpAwc"
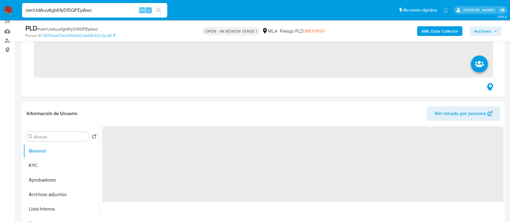
scroll to position [80, 0]
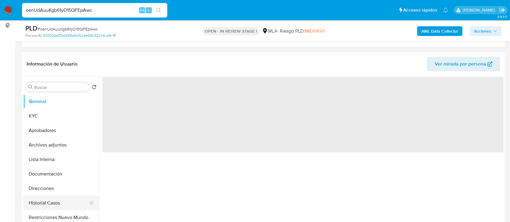
click at [68, 202] on button "Historial Casos" at bounding box center [58, 203] width 71 height 15
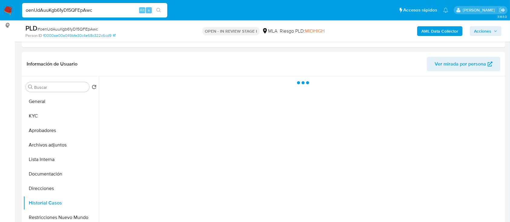
select select "10"
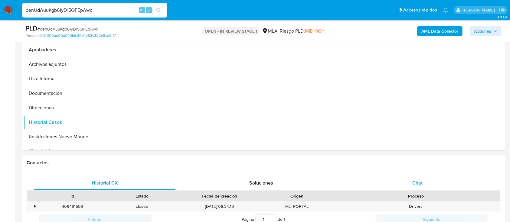
click at [421, 184] on span "Chat" at bounding box center [417, 183] width 10 height 7
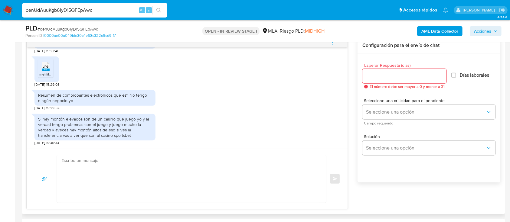
scroll to position [322, 0]
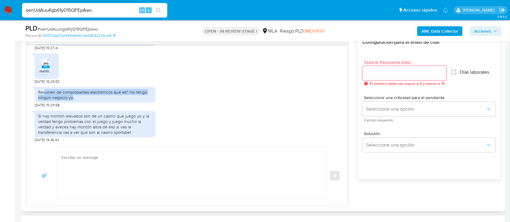
drag, startPoint x: 44, startPoint y: 91, endPoint x: 147, endPoint y: 103, distance: 102.9
click at [147, 103] on div "Resumen de comprobantes electrónicos que es? No tengo ningún negocio yo 17/09/2…" at bounding box center [94, 96] width 121 height 24
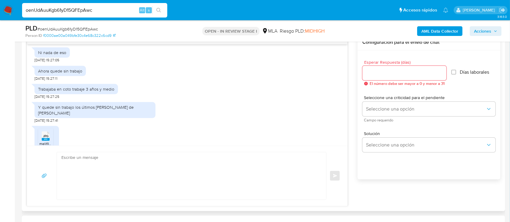
scroll to position [368, 0]
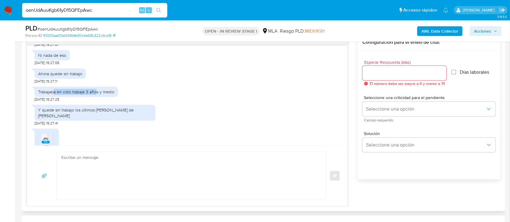
drag, startPoint x: 75, startPoint y: 103, endPoint x: 105, endPoint y: 104, distance: 29.4
click at [105, 95] on div "Trabajaba en coto trabaje 3 años y medio" at bounding box center [76, 91] width 76 height 5
drag, startPoint x: 63, startPoint y: 124, endPoint x: 104, endPoint y: 123, distance: 41.5
click at [104, 121] on div "Y quede sin trabajo los últimos días de julio" at bounding box center [94, 113] width 121 height 16
click at [90, 11] on input "oenUdAuuKgb61yD15QFEpAwc" at bounding box center [94, 10] width 145 height 8
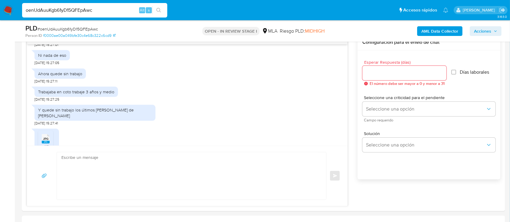
click at [90, 11] on input "oenUdAuuKgb61yD15QFEpAwc" at bounding box center [94, 10] width 145 height 8
paste input "xrI12omHxjT0MZF3D8JvoVpA"
type input "xrI12omHxjT0MZF3D8JvoVpA"
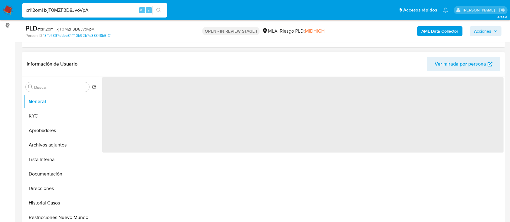
click at [43, 200] on button "Historial Casos" at bounding box center [61, 203] width 76 height 15
select select "10"
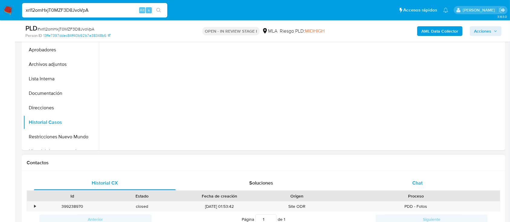
click at [395, 185] on div "Chat" at bounding box center [418, 183] width 142 height 15
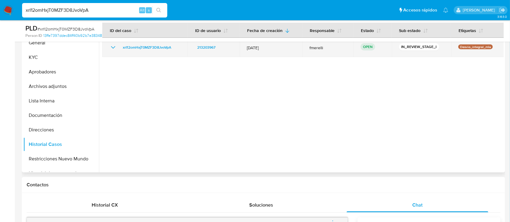
scroll to position [80, 0]
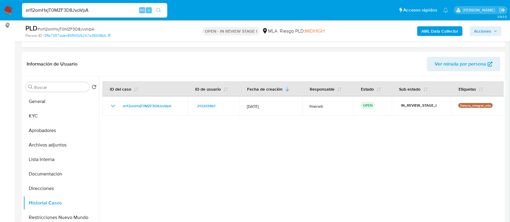
click at [103, 8] on input "xrI12omHxjT0MZF3D8JvoVpA" at bounding box center [94, 10] width 145 height 8
paste input "IQPWPYglQVbli2ihV97gOZYe"
type input "IQPWPYglQVbli2ihV97gOZYe"
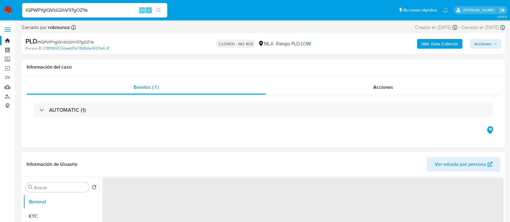
select select "10"
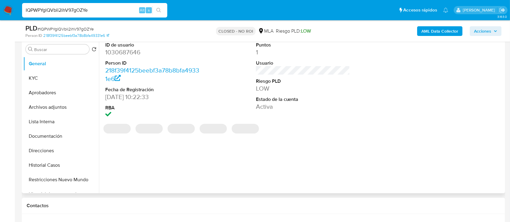
scroll to position [121, 0]
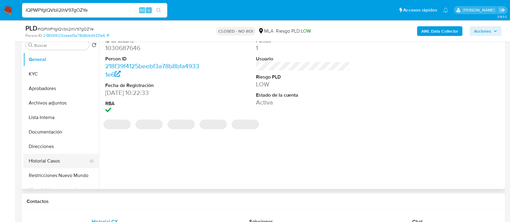
click at [54, 155] on button "Historial Casos" at bounding box center [58, 161] width 71 height 15
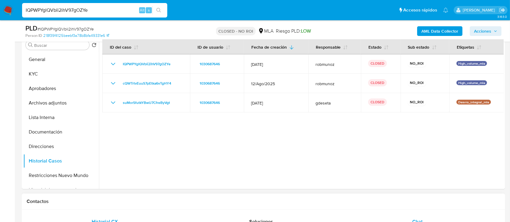
click at [406, 216] on div "Chat" at bounding box center [418, 222] width 142 height 15
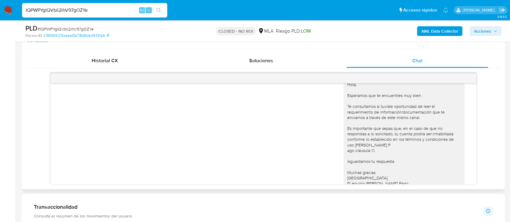
scroll to position [0, 0]
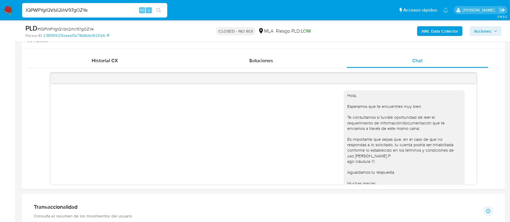
click at [128, 9] on input "IQPWPYglQVbli2ihV97gOZYe" at bounding box center [94, 10] width 145 height 8
paste input "JN4NTaNSeJbnzsF5PPa72019"
type input "JN4NTaNSeJbnzsF5PPa72019"
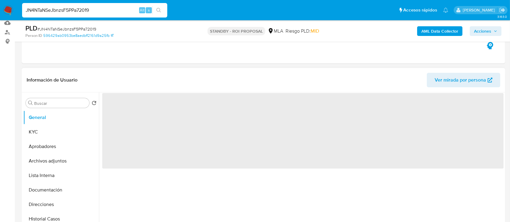
scroll to position [80, 0]
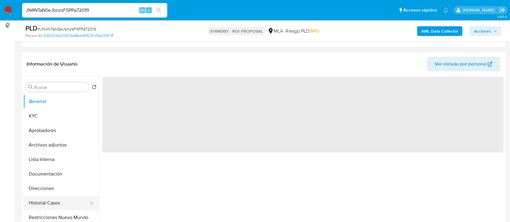
select select "10"
click at [54, 202] on button "Historial Casos" at bounding box center [58, 203] width 71 height 15
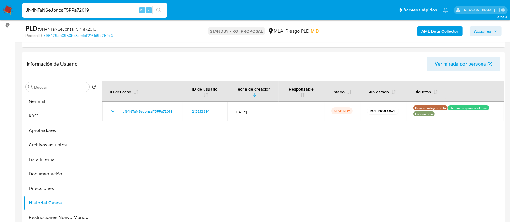
click at [115, 11] on input "JN4NTaNSeJbnzsF5PPa72019" at bounding box center [94, 10] width 145 height 8
paste input "011vftXGVbZgH9JYD7TOX8Dl"
type input "011vftXGVbZgH9JYD7TOX8Dl"
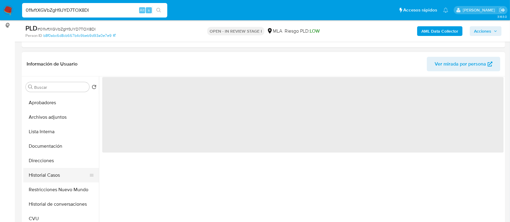
scroll to position [40, 0]
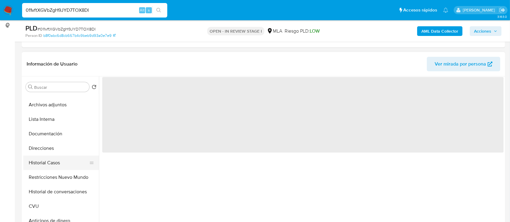
click at [63, 161] on button "Historial Casos" at bounding box center [58, 163] width 71 height 15
select select "10"
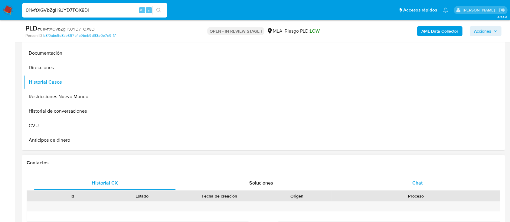
click at [416, 183] on span "Chat" at bounding box center [417, 183] width 10 height 7
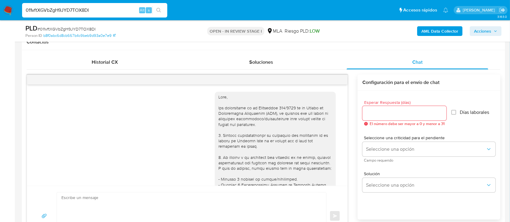
scroll to position [307, 0]
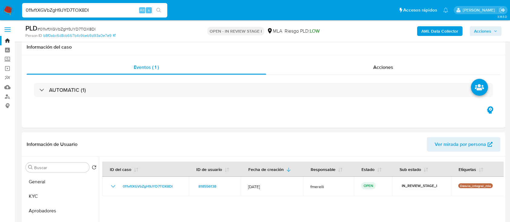
select select "10"
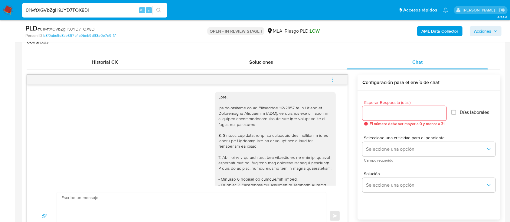
scroll to position [307, 0]
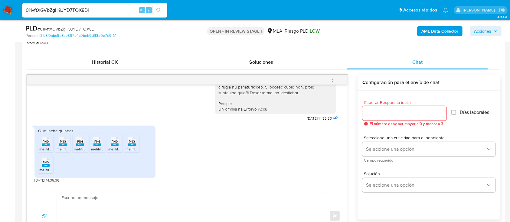
click at [121, 11] on input "011vftXGVbZgH9JYD7TOX8Dl" at bounding box center [94, 10] width 145 height 8
paste input "87Smm156VzDVUVo4QnS5i7RF"
type input "87Smm156VzDVUVo4QnS5i7RF"
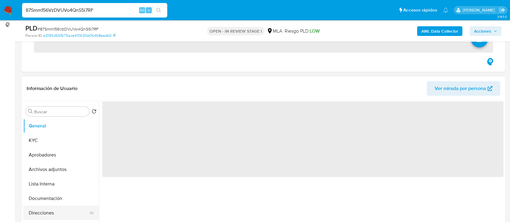
scroll to position [121, 0]
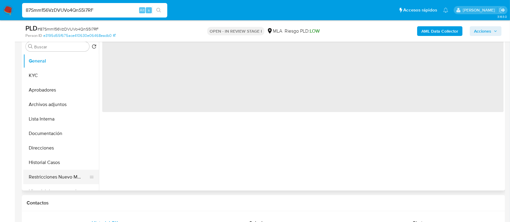
click at [64, 170] on button "Restricciones Nuevo Mundo" at bounding box center [58, 177] width 71 height 15
select select "10"
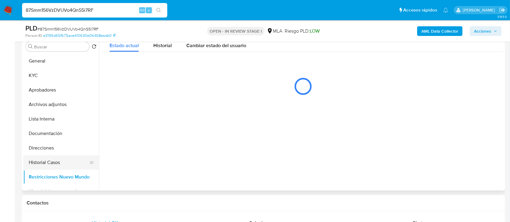
click at [59, 163] on button "Historial Casos" at bounding box center [58, 162] width 71 height 15
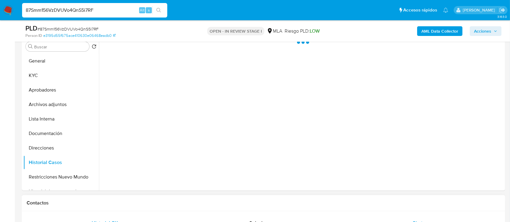
click at [399, 219] on div "Chat" at bounding box center [418, 223] width 142 height 15
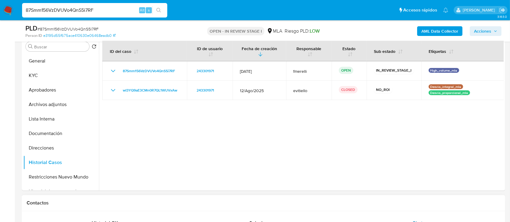
click at [398, 219] on div "Chat" at bounding box center [418, 223] width 142 height 15
click at [113, 9] on input "87Smm156VzDVUVo4QnS5i7RF" at bounding box center [94, 10] width 145 height 8
paste input "a2P6tgOr1NtibyHxTV47tY8Z"
type input "a2P6tgOr1NtibyHxTV47tY8Z"
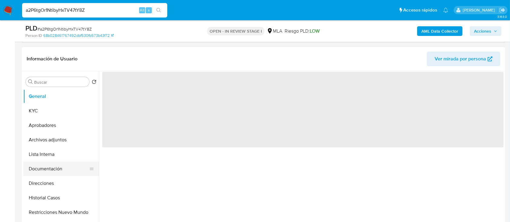
scroll to position [121, 0]
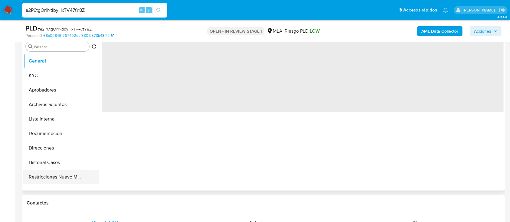
click at [43, 183] on button "Restricciones Nuevo Mundo" at bounding box center [58, 177] width 71 height 15
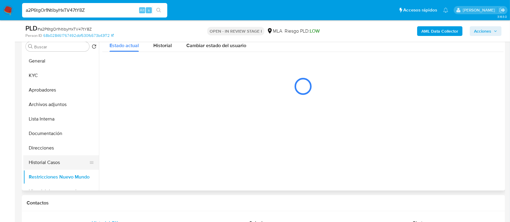
click at [61, 162] on button "Historial Casos" at bounding box center [58, 162] width 71 height 15
select select "10"
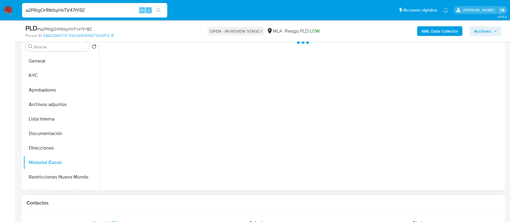
click at [403, 218] on div "Chat" at bounding box center [418, 223] width 142 height 15
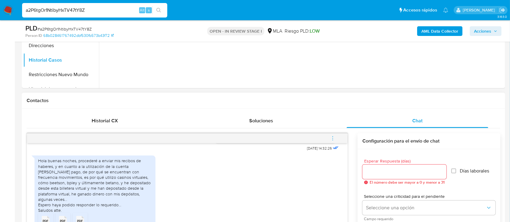
scroll to position [242, 0]
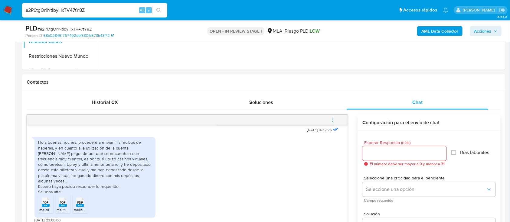
click at [119, 12] on input "a2P6tgOr1NtibyHxTV47tY8Z" at bounding box center [94, 10] width 145 height 8
paste input "LEAU6PmJpysMnVE6DZ5zUoEs"
type input "LEAU6PmJpysMnVE6DZ5zUoEs"
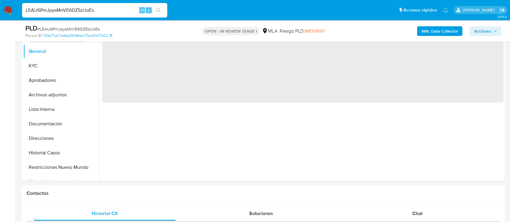
scroll to position [161, 0]
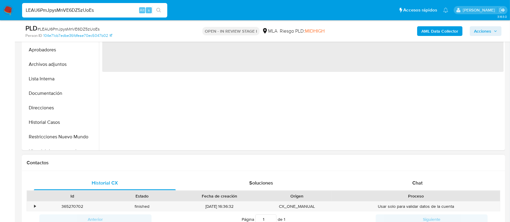
click at [53, 120] on button "Historial Casos" at bounding box center [61, 122] width 76 height 15
select select "10"
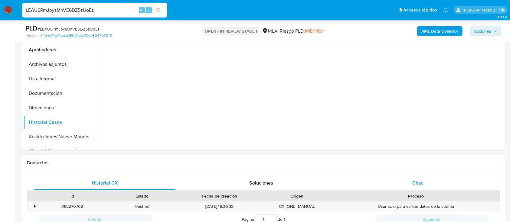
click at [433, 181] on div "Chat" at bounding box center [418, 183] width 142 height 15
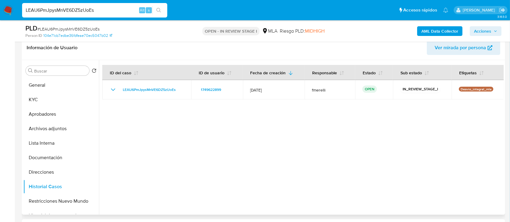
scroll to position [80, 0]
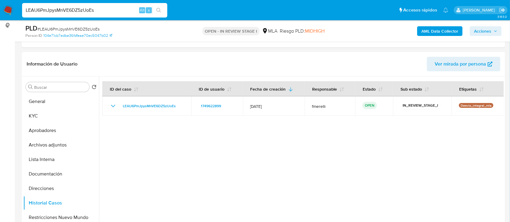
click at [127, 13] on input "LEAU6PmJpysMnVE6DZ5zUoEs" at bounding box center [94, 10] width 145 height 8
paste input "Zn5zGYcOHN3TGrfRUOIU9C4L"
type input "Zn5zGYcOHN3TGrfRUOIU9C4L"
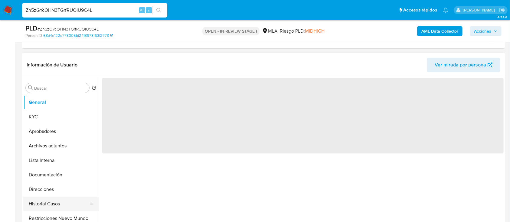
scroll to position [121, 0]
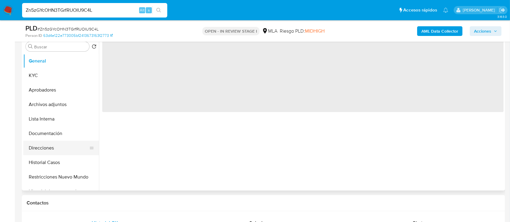
click at [47, 151] on button "Direcciones" at bounding box center [58, 148] width 71 height 15
select select "10"
click at [51, 159] on button "Historial Casos" at bounding box center [58, 162] width 71 height 15
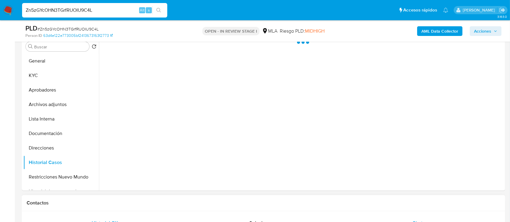
click at [414, 218] on div "Chat" at bounding box center [418, 223] width 142 height 15
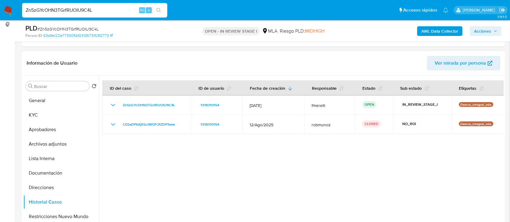
scroll to position [80, 0]
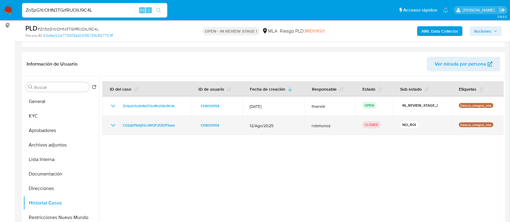
drag, startPoint x: 412, startPoint y: 126, endPoint x: 231, endPoint y: 129, distance: 181.8
click at [231, 129] on tr "C02aDPkAjEGcIWOF2fZDP3ww 1318310154 12/Ago/2025 robmunoz CLOSED NO_ROI Desvio_i…" at bounding box center [303, 125] width 402 height 19
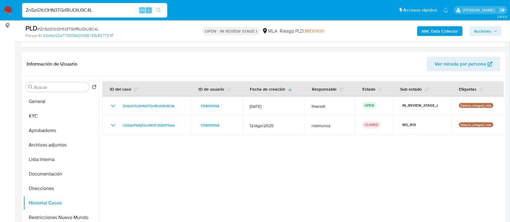
click at [116, 12] on input "Zn5zGYcOHN3TGrfRUOIU9C4L" at bounding box center [94, 10] width 145 height 8
paste input "IQ7EoHIaLLHeMfAsXi8NtL56"
type input "IQ7EoHIaLLHeMfAsXi8NtL56"
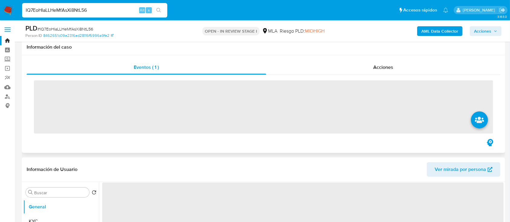
scroll to position [80, 0]
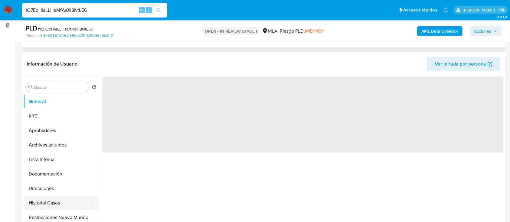
click at [57, 209] on button "Historial Casos" at bounding box center [58, 203] width 71 height 15
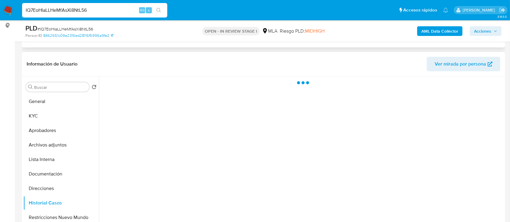
select select "10"
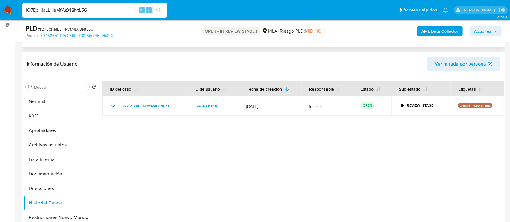
scroll to position [121, 0]
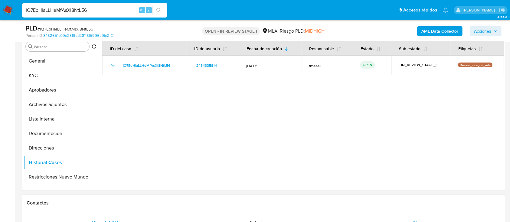
click at [416, 217] on div "Chat" at bounding box center [418, 223] width 142 height 15
click at [134, 7] on input "IQ7EoHIaLLHeMfAsXi8NtL56" at bounding box center [94, 10] width 145 height 8
click at [134, 6] on input "IQ7EoHIaLLHeMfAsXi8NtL56" at bounding box center [94, 10] width 145 height 8
paste input "QdaTenuXjSKR23q9cUt2ZZd2"
type input "IQ7EoHIaLLHeMfAsXi8NtL56QdaTenuXjSKR23q9cUt2ZZd2"
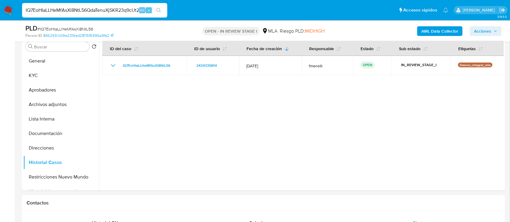
click at [134, 6] on input "IQ7EoHIaLLHeMfAsXi8NtL56QdaTenuXjSKR23q9cUt2ZZd2" at bounding box center [94, 10] width 145 height 8
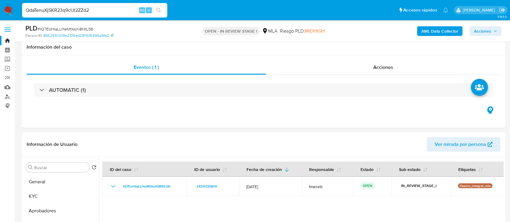
select select "10"
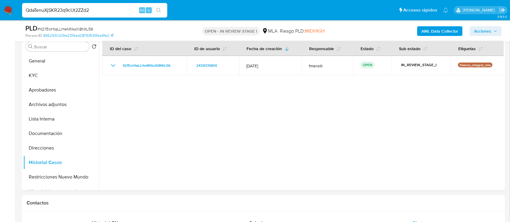
scroll to position [265, 0]
type input "QdaTenuXjSKR23q9cUt2ZZd2"
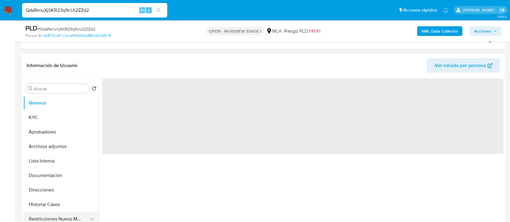
scroll to position [121, 0]
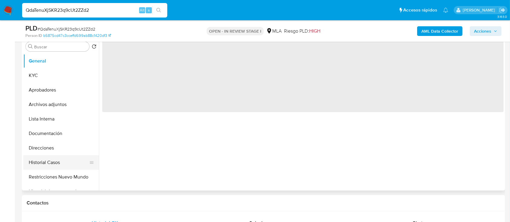
click at [54, 158] on button "Historial Casos" at bounding box center [58, 162] width 71 height 15
select select "10"
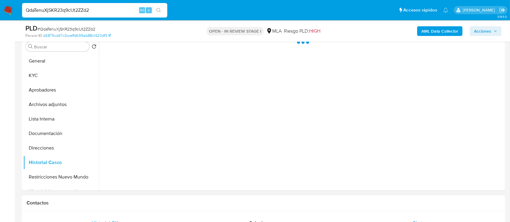
click at [427, 219] on div "Chat" at bounding box center [418, 223] width 142 height 15
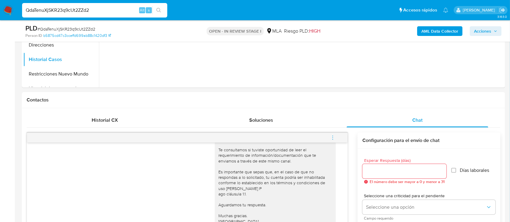
scroll to position [201, 0]
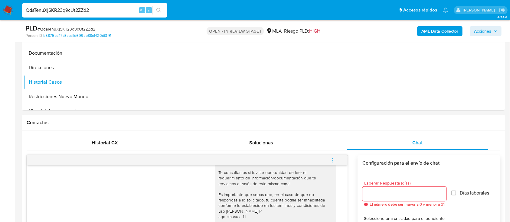
click at [110, 12] on input "QdaTenuXjSKR23q9cUt2ZZd2" at bounding box center [94, 10] width 145 height 8
paste input "KjGsKRrvGQxZ7LVwpAInJdbP"
type input "KjGsKRrvGQxZ7LVwpAInJdbP"
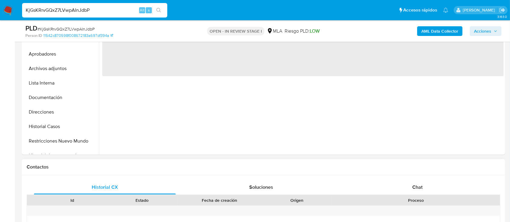
scroll to position [161, 0]
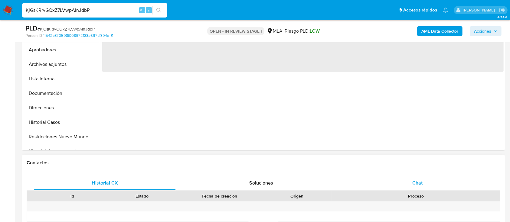
click at [54, 126] on button "Historial Casos" at bounding box center [61, 122] width 76 height 15
select select "10"
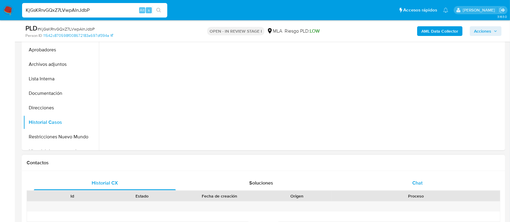
click at [407, 178] on div "Chat" at bounding box center [418, 183] width 142 height 15
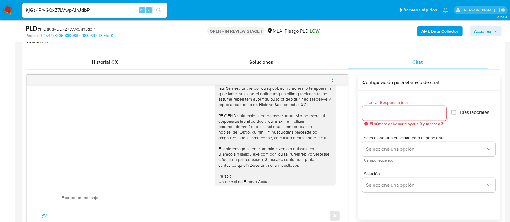
scroll to position [213, 0]
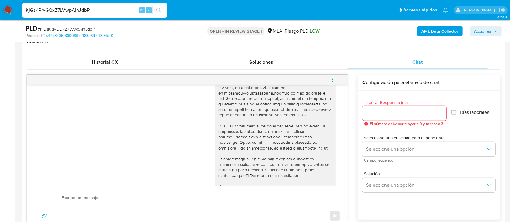
click at [103, 9] on input "KjGsKRrvGQxZ7LVwpAInJdbP" at bounding box center [94, 10] width 145 height 8
paste input "S6QXoonikB1adAZo7ebiqxcE"
type input "S6QXoonikB1adAZo7ebiqxcE"
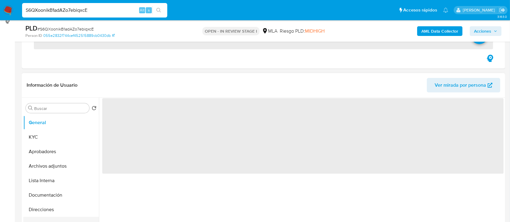
scroll to position [121, 0]
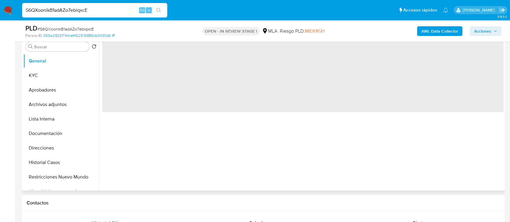
click at [54, 158] on button "Historial Casos" at bounding box center [61, 162] width 76 height 15
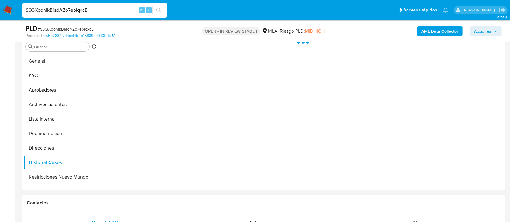
select select "10"
click at [413, 218] on div "Chat" at bounding box center [418, 223] width 142 height 15
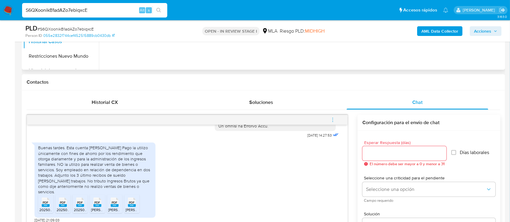
scroll to position [282, 0]
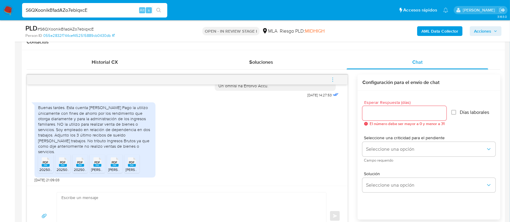
click at [106, 9] on input "S6QXoonikB1adAZo7ebiqxcE" at bounding box center [94, 10] width 145 height 8
click at [106, 8] on input "S6QXoonikB1adAZo7ebiqxcE" at bounding box center [94, 10] width 145 height 8
paste input "qW3hehZqwxzINp0FxoUiwdK6"
type input "qW3hehZqwxzINp0FxoUiwdK6"
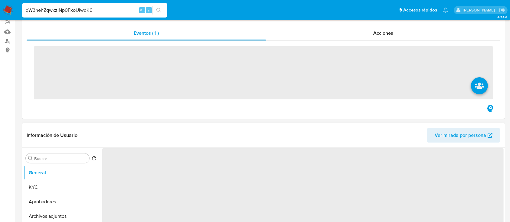
scroll to position [80, 0]
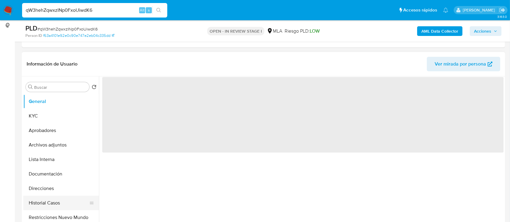
click at [56, 205] on button "Historial Casos" at bounding box center [58, 203] width 71 height 15
select select "10"
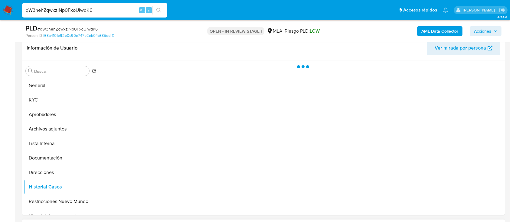
scroll to position [121, 0]
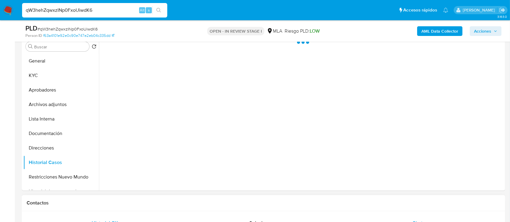
click at [409, 220] on div "Chat" at bounding box center [418, 223] width 142 height 15
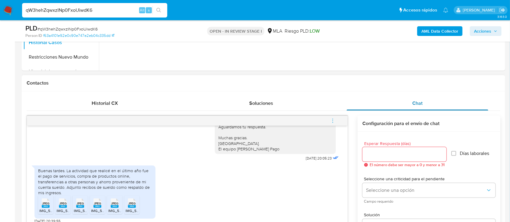
scroll to position [242, 0]
click at [117, 13] on input "qW3hehZqwxzINp0FxoUiwdK6" at bounding box center [94, 10] width 145 height 8
paste input "KS7Pztdhb6fHm6vm82muBT5s"
type input "KS7Pztdhb6fHm6vm82muBT5s"
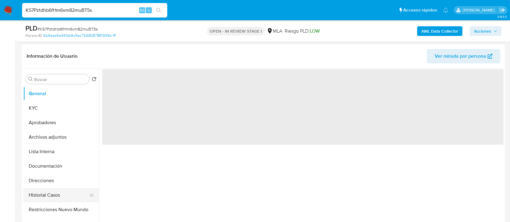
scroll to position [121, 0]
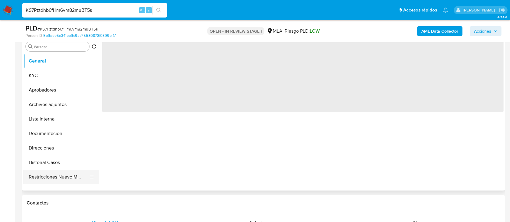
click at [64, 164] on button "Historial Casos" at bounding box center [61, 162] width 76 height 15
select select "10"
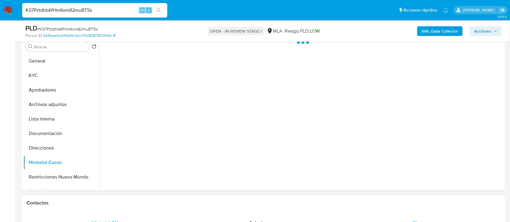
click at [404, 220] on div "Chat" at bounding box center [418, 223] width 142 height 15
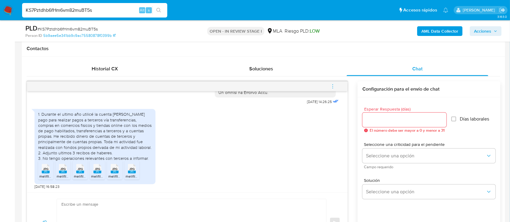
scroll to position [282, 0]
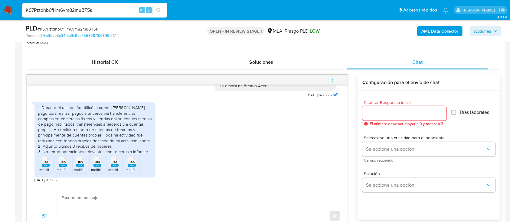
click at [100, 6] on div "KS7Pztdhb6fHm6vm82muBT5s Alt s" at bounding box center [94, 10] width 145 height 15
click at [104, 11] on input "KS7Pztdhb6fHm6vm82muBT5s" at bounding box center [94, 10] width 145 height 8
paste input "m5agStOIOgpcphmr9x0S6Lt1"
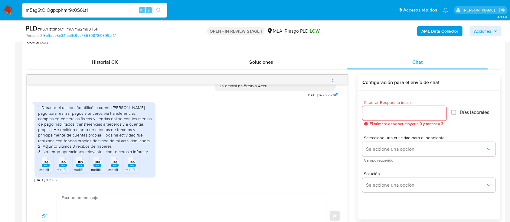
type input "m5agStOIOgpcphmr9x0S6Lt1"
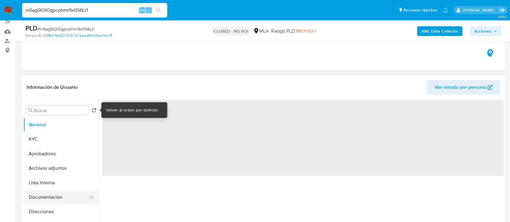
scroll to position [80, 0]
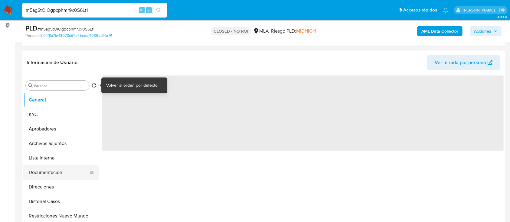
select select "10"
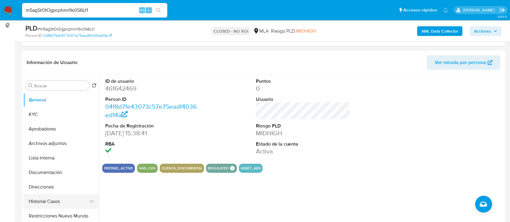
click at [53, 200] on button "Historial Casos" at bounding box center [58, 202] width 71 height 15
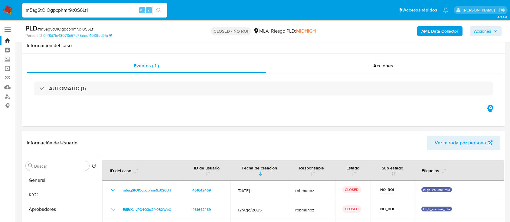
select select "10"
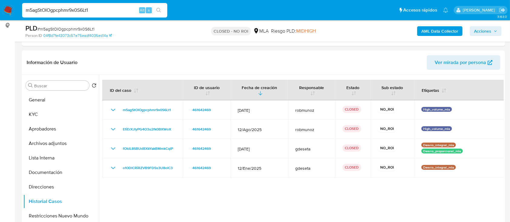
click at [91, 15] on div "m5agStOIOgpcphmr9x0S6Lt1 Alt s" at bounding box center [94, 10] width 145 height 15
click at [99, 8] on input "m5agStOIOgpcphmr9x0S6Lt1" at bounding box center [94, 10] width 145 height 8
paste input "uJ4hJD1i9VXV2gyaCgTcsMKo"
type input "uJ4hJD1i9VXV2gyaCgTcsMKo"
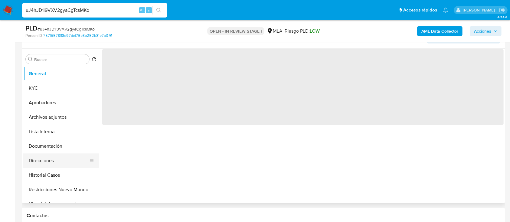
scroll to position [121, 0]
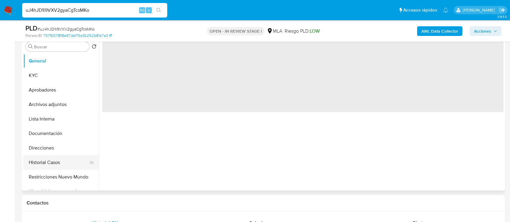
select select "10"
click at [59, 164] on button "Historial Casos" at bounding box center [58, 162] width 71 height 15
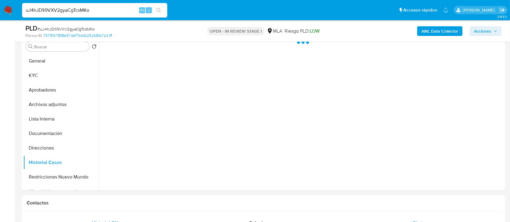
click at [427, 219] on div "Chat" at bounding box center [418, 223] width 142 height 15
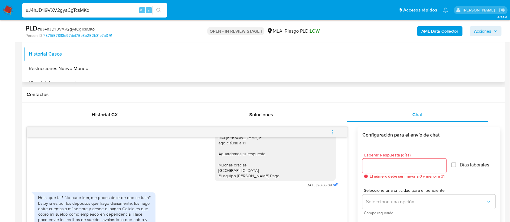
scroll to position [242, 0]
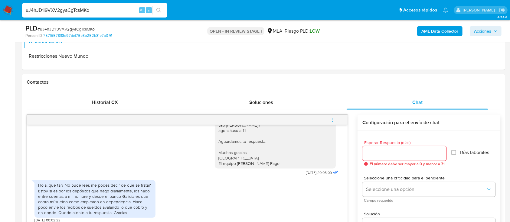
click at [122, 10] on input "uJ4hJD1i9VXV2gyaCgTcsMKo" at bounding box center [94, 10] width 145 height 8
paste input "2EaM15PZJrBCaAGbu35rheEN"
type input "2EaM15PZJrBCaAGbu35rheEN"
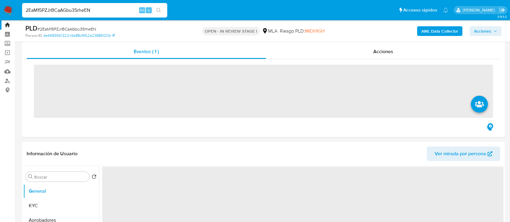
scroll to position [121, 0]
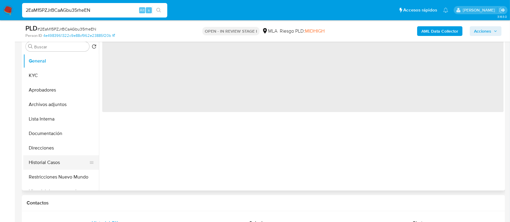
click at [66, 164] on button "Historial Casos" at bounding box center [58, 162] width 71 height 15
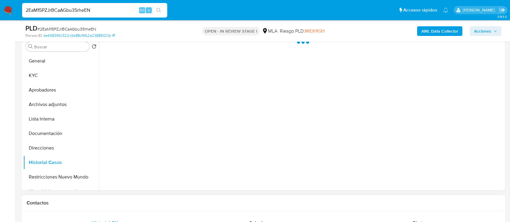
select select "10"
click at [372, 217] on div "Chat" at bounding box center [418, 223] width 142 height 15
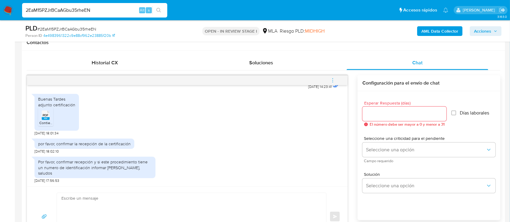
scroll to position [282, 0]
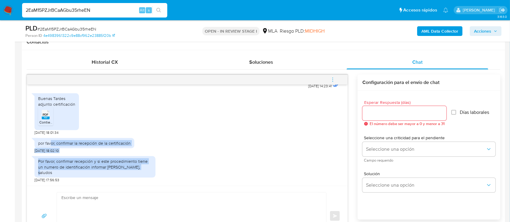
drag, startPoint x: 100, startPoint y: 152, endPoint x: 150, endPoint y: 177, distance: 55.6
click at [150, 177] on div "17/09/2025 14:23:41 Buenas Tardes adjunto certificación PDF PDF Contiene oblea_…" at bounding box center [187, 135] width 321 height 101
click at [107, 9] on input "2EaM15PZJrBCaAGbu35rheEN" at bounding box center [94, 10] width 145 height 8
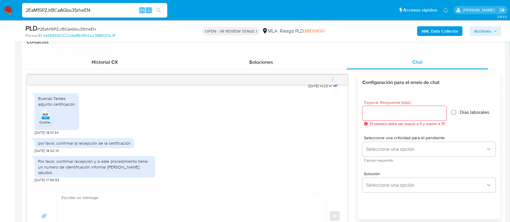
click at [107, 9] on input "2EaM15PZJrBCaAGbu35rheEN" at bounding box center [94, 10] width 145 height 8
paste input "W6qCUNfRlF03GlrcDFvxBjR0"
type input "W6qCUNfRlF03GlrcDFvxBjR0"
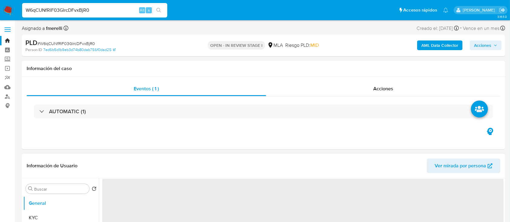
select select "10"
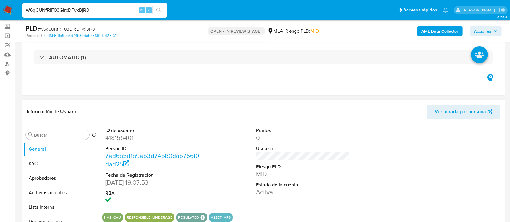
scroll to position [40, 0]
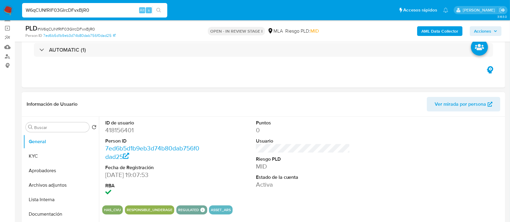
click at [123, 133] on dd "418156401" at bounding box center [152, 130] width 94 height 8
copy dd "418156401"
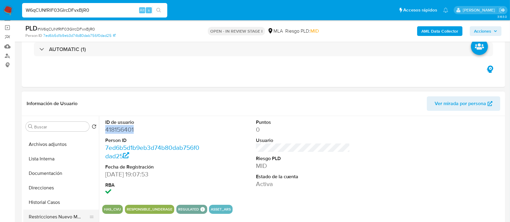
scroll to position [80, 0]
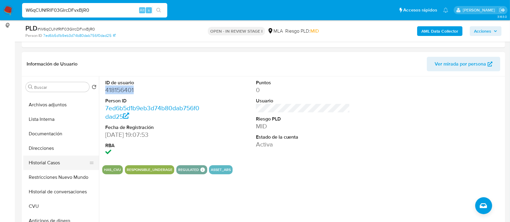
click at [44, 162] on button "Historial Casos" at bounding box center [58, 163] width 71 height 15
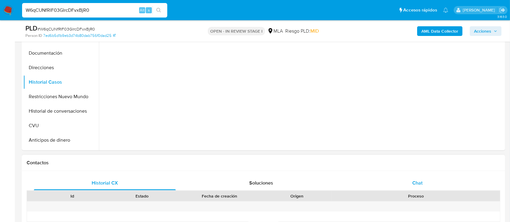
click at [393, 177] on div "Chat" at bounding box center [418, 183] width 142 height 15
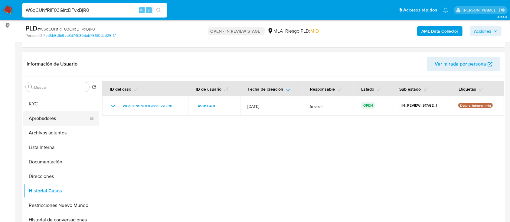
scroll to position [0, 0]
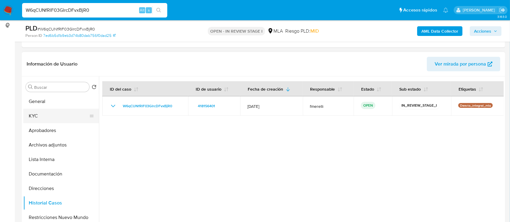
click at [55, 115] on button "KYC" at bounding box center [58, 116] width 71 height 15
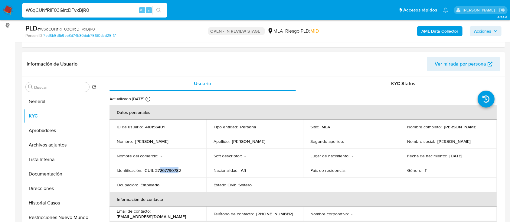
drag, startPoint x: 160, startPoint y: 171, endPoint x: 179, endPoint y: 171, distance: 19.4
click at [179, 171] on p "CUIL 27267790782" at bounding box center [163, 170] width 36 height 5
copy p "26779078"
click at [62, 178] on button "Documentación" at bounding box center [58, 174] width 71 height 15
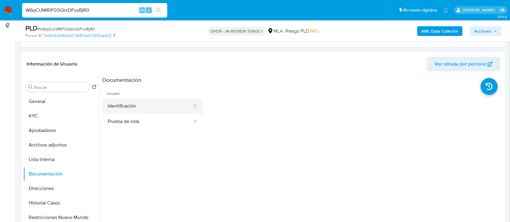
click at [133, 99] on button "Identificación" at bounding box center [147, 106] width 91 height 15
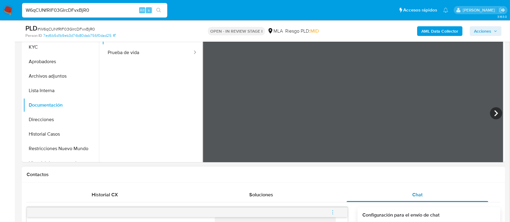
scroll to position [110, 0]
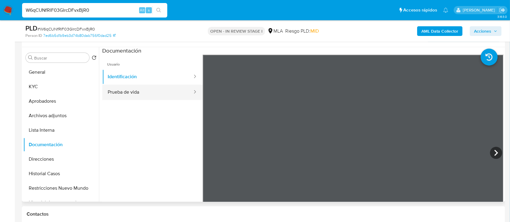
click at [145, 89] on button "Prueba de vida" at bounding box center [147, 92] width 91 height 15
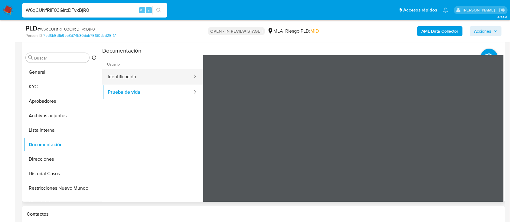
click at [149, 76] on button "Identificación" at bounding box center [147, 76] width 91 height 15
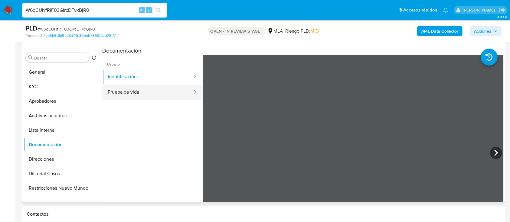
click at [131, 87] on button "Prueba de vida" at bounding box center [147, 92] width 91 height 15
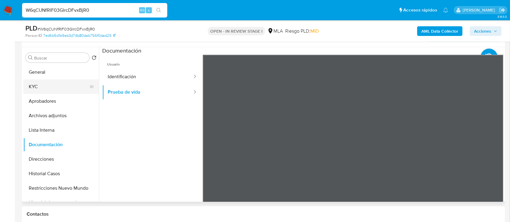
click at [33, 93] on button "KYC" at bounding box center [58, 87] width 71 height 15
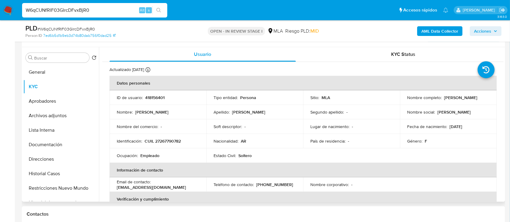
click at [166, 141] on p "CUIL 27267790782" at bounding box center [163, 141] width 36 height 5
copy p "27267790782"
click at [159, 100] on p "418156401" at bounding box center [154, 97] width 19 height 5
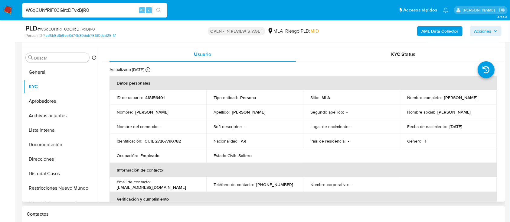
click at [156, 98] on p "418156401" at bounding box center [154, 97] width 19 height 5
drag, startPoint x: 156, startPoint y: 98, endPoint x: 152, endPoint y: 83, distance: 15.7
click at [156, 98] on p "418156401" at bounding box center [154, 97] width 19 height 5
copy p "418156401"
click at [162, 145] on td "Identificación : CUIL 27267790782" at bounding box center [158, 141] width 97 height 15
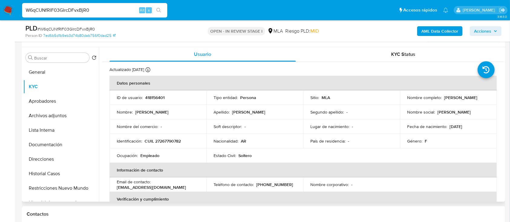
click at [167, 142] on p "CUIL 27267790782" at bounding box center [163, 141] width 36 height 5
copy p "27267790782"
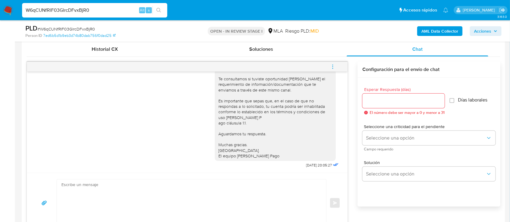
scroll to position [312, 0]
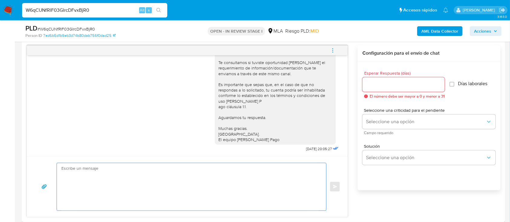
click at [173, 174] on textarea at bounding box center [189, 186] width 257 height 47
paste textarea "Hola , En función de las operaciones registradas en tu cuenta de Mercado Pago, …"
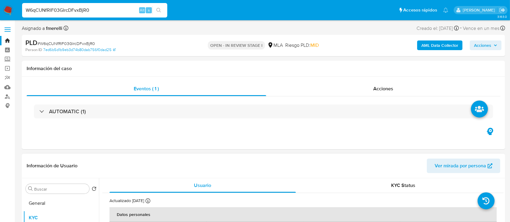
scroll to position [121, 0]
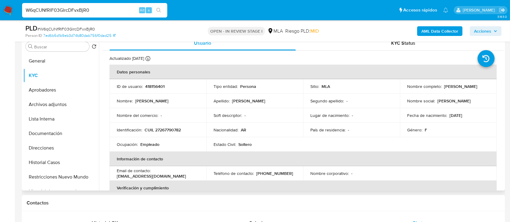
drag, startPoint x: 443, startPoint y: 87, endPoint x: 485, endPoint y: 86, distance: 42.4
click at [485, 86] on div "Nombre completo : Maria Daniela Bastias" at bounding box center [448, 86] width 82 height 5
copy p "Maria Daniela Bastias"
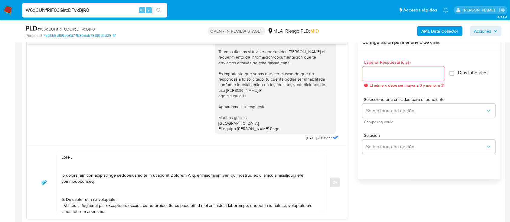
scroll to position [0, 0]
click at [86, 159] on textarea at bounding box center [189, 182] width 257 height 61
paste textarea "Maria Daniela Bastias"
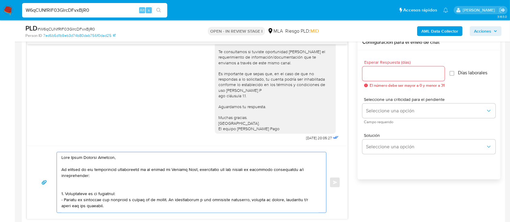
click at [94, 187] on textarea at bounding box center [189, 182] width 257 height 61
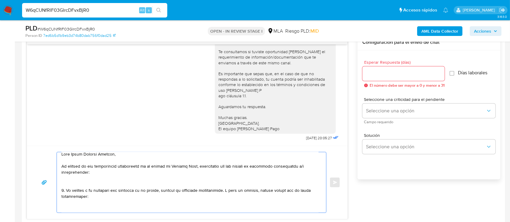
click at [108, 177] on textarea at bounding box center [189, 182] width 257 height 61
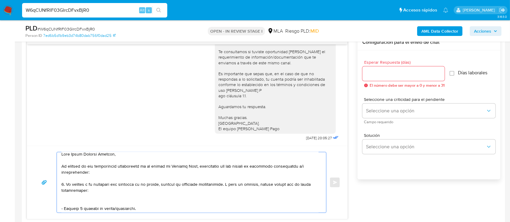
click at [95, 201] on textarea at bounding box center [189, 182] width 257 height 61
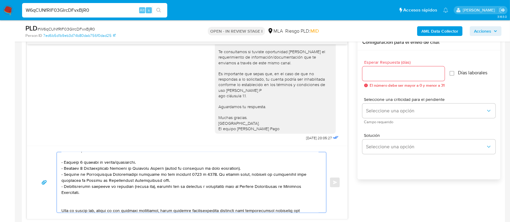
click at [159, 168] on textarea at bounding box center [189, 182] width 257 height 61
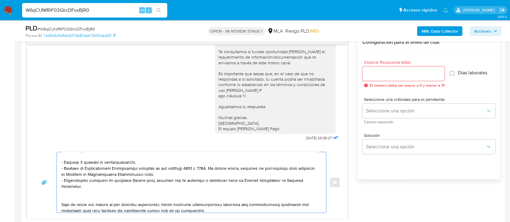
click at [157, 172] on textarea at bounding box center [189, 182] width 257 height 61
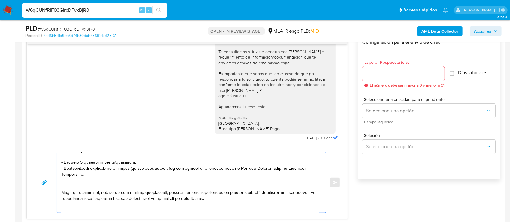
click at [99, 185] on textarea at bounding box center [189, 182] width 257 height 61
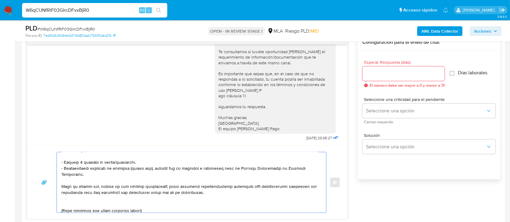
scroll to position [84, 0]
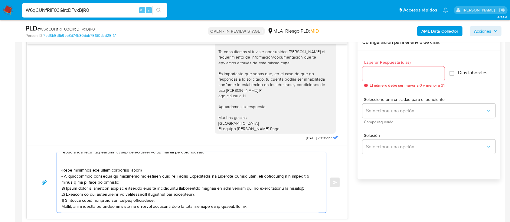
click at [94, 162] on textarea at bounding box center [189, 182] width 257 height 61
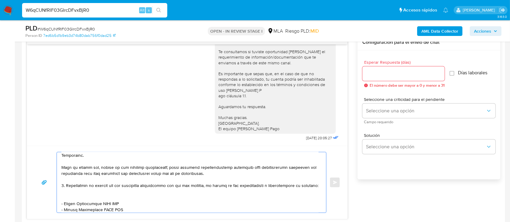
scroll to position [75, 0]
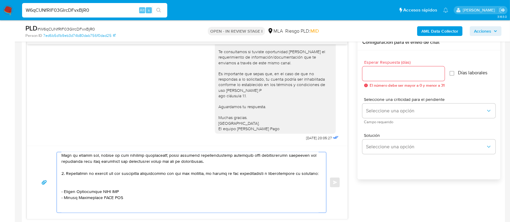
click at [69, 188] on textarea at bounding box center [189, 182] width 257 height 61
paste textarea "Gustavo Hernan Bastias"
paste textarea "20252596268"
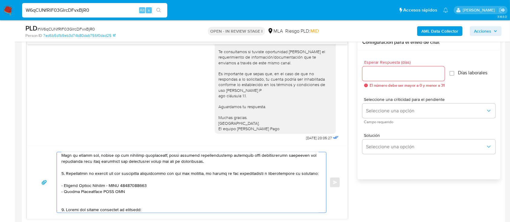
paste textarea "PELLONI JUAN ALBERTO"
paste textarea "20257669778"
paste textarea "Roberto Alfredo Bastias"
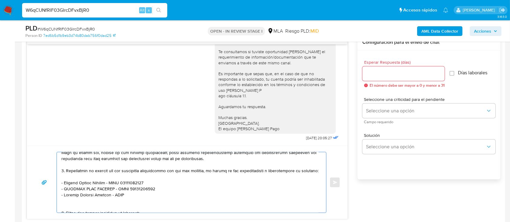
paste textarea "20237153619"
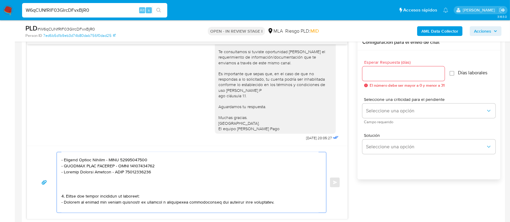
scroll to position [118, 0]
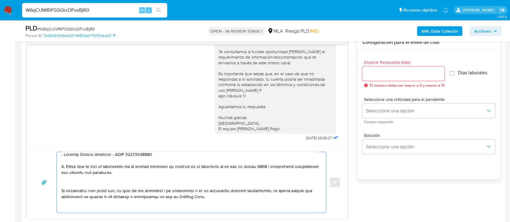
click at [83, 192] on textarea at bounding box center [189, 182] width 257 height 61
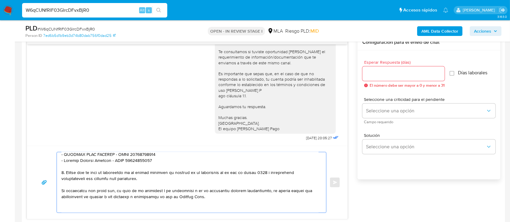
scroll to position [158, 0]
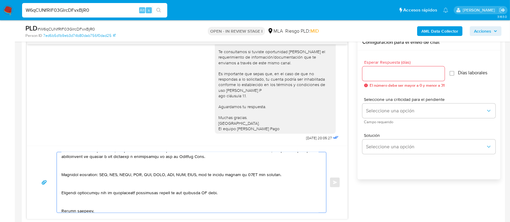
click at [113, 169] on textarea at bounding box center [189, 182] width 257 height 61
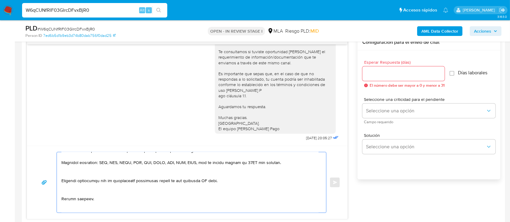
click at [93, 183] on textarea at bounding box center [189, 182] width 257 height 61
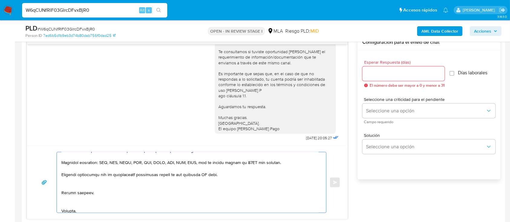
click at [74, 194] on textarea at bounding box center [189, 182] width 257 height 61
click at [78, 207] on textarea at bounding box center [189, 182] width 257 height 61
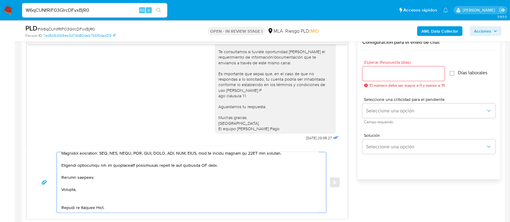
drag, startPoint x: 76, startPoint y: 194, endPoint x: 82, endPoint y: 200, distance: 8.6
click at [76, 194] on textarea at bounding box center [189, 182] width 257 height 61
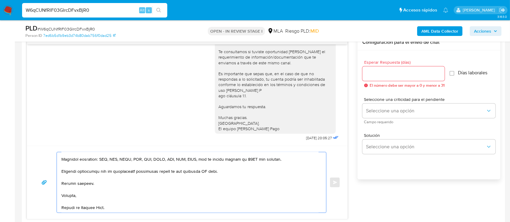
click at [72, 205] on textarea at bounding box center [189, 182] width 257 height 61
click at [205, 173] on textarea at bounding box center [189, 182] width 257 height 61
click at [205, 172] on textarea at bounding box center [189, 182] width 257 height 61
drag, startPoint x: 224, startPoint y: 171, endPoint x: 51, endPoint y: 168, distance: 172.8
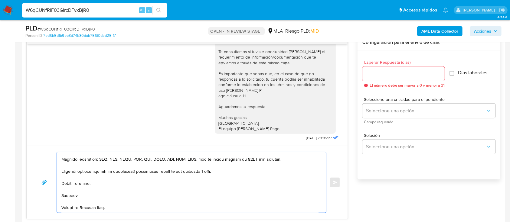
click at [51, 168] on div "Enviar" at bounding box center [187, 182] width 306 height 61
type textarea "Hola Maria Daniela Bastias, En función de las operaciones registradas en tu cue…"
click at [404, 74] on input "Esperar Respuesta (días)" at bounding box center [403, 74] width 82 height 8
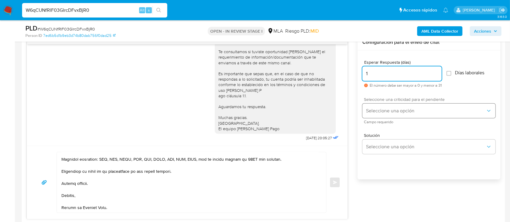
type input "1"
click at [403, 110] on span "Seleccione una opción" at bounding box center [426, 111] width 120 height 6
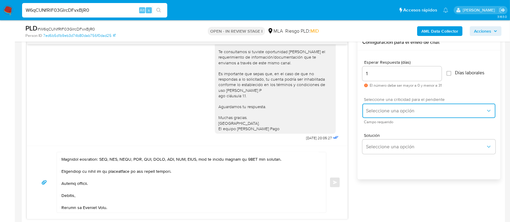
click at [389, 109] on span "Seleccione una opción" at bounding box center [426, 111] width 120 height 6
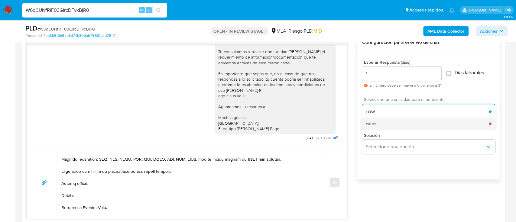
click at [389, 125] on div "HIGH" at bounding box center [427, 124] width 123 height 12
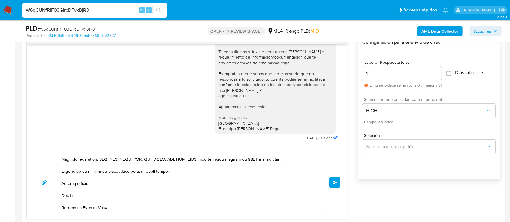
click at [334, 186] on button "Enviar" at bounding box center [334, 182] width 11 height 11
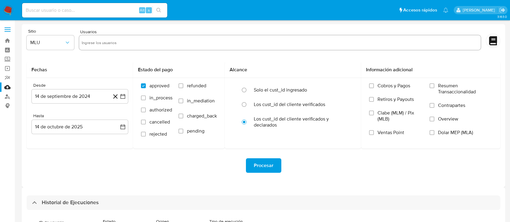
select select "10"
drag, startPoint x: 0, startPoint y: 0, endPoint x: 51, endPoint y: 127, distance: 137.0
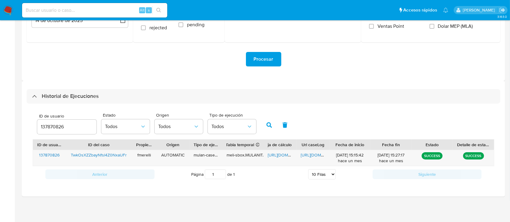
click at [51, 127] on input "137870826" at bounding box center [66, 127] width 59 height 8
click at [264, 124] on button "button" at bounding box center [269, 125] width 16 height 15
click at [310, 156] on span "[URL][DOMAIN_NAME]" at bounding box center [322, 155] width 42 height 6
click at [276, 156] on span "[URL][DOMAIN_NAME]" at bounding box center [289, 155] width 42 height 6
click at [49, 122] on div "418156401" at bounding box center [66, 127] width 59 height 15
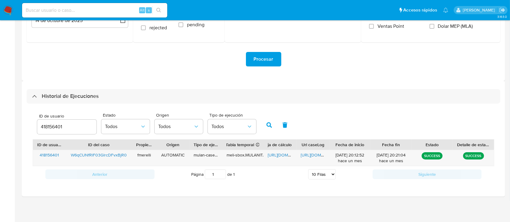
click at [52, 123] on input "418156401" at bounding box center [66, 127] width 59 height 8
paste input "8582253"
type input "85822531"
click at [272, 125] on icon "button" at bounding box center [269, 125] width 5 height 5
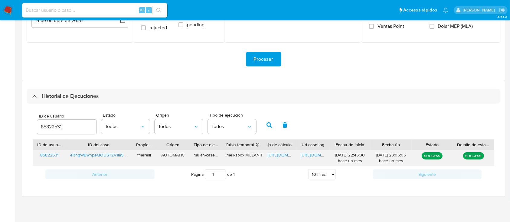
click at [318, 155] on span "[URL][DOMAIN_NAME]" at bounding box center [322, 155] width 42 height 6
click at [277, 156] on span "[URL][DOMAIN_NAME]" at bounding box center [289, 155] width 42 height 6
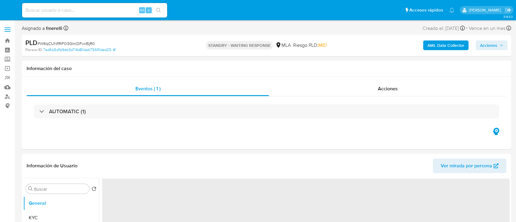
select select "10"
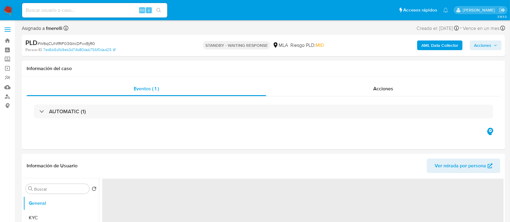
select select "10"
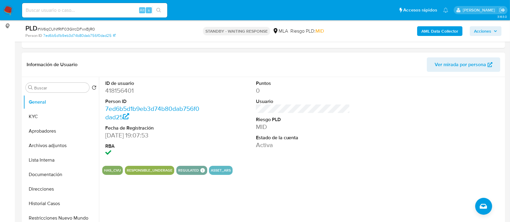
scroll to position [80, 0]
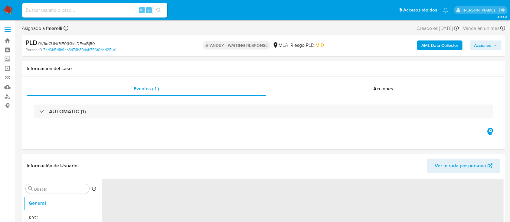
select select "10"
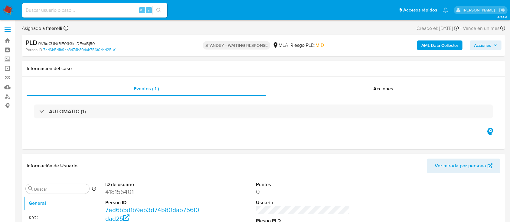
click at [116, 9] on input at bounding box center [94, 10] width 145 height 8
paste input "eRhgWBwnpeQOUSTZV1Ia5Kjw"
type input "eRhgWBwnpeQOUSTZV1Ia5Kjw"
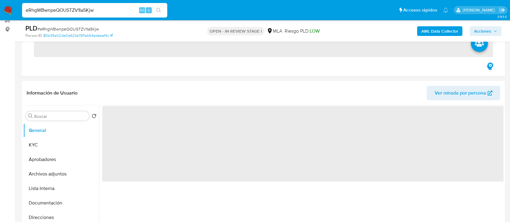
scroll to position [161, 0]
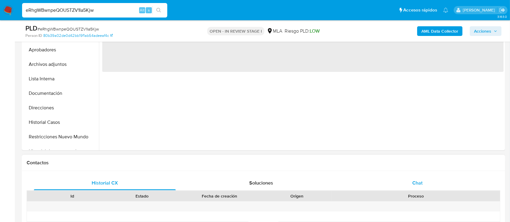
click at [400, 184] on div "Chat" at bounding box center [418, 183] width 142 height 15
select select "10"
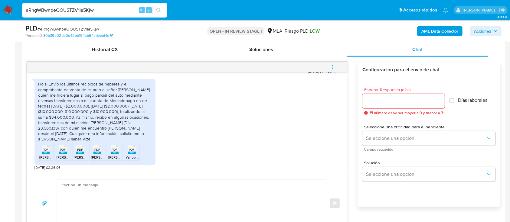
scroll to position [282, 0]
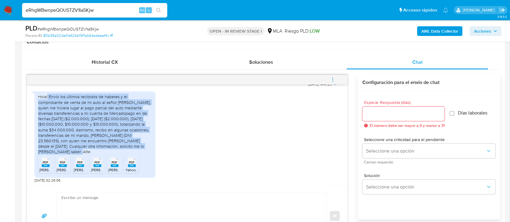
drag, startPoint x: 70, startPoint y: 98, endPoint x: 63, endPoint y: 152, distance: 54.4
click at [62, 152] on div "Hola! Envío los últimos recibidos de haberes y el comprobante de venta de mi au…" at bounding box center [95, 124] width 114 height 61
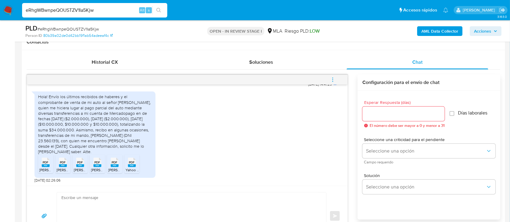
click at [41, 168] on span "[PERSON_NAME] DE LELLIS_Maria Carolina 763537.pdf" at bounding box center [83, 170] width 89 height 5
drag, startPoint x: 59, startPoint y: 165, endPoint x: 70, endPoint y: 164, distance: 11.9
click at [60, 165] on rect at bounding box center [63, 166] width 8 height 3
click at [82, 163] on span "PDF" at bounding box center [80, 163] width 6 height 4
click at [95, 162] on span "PDF" at bounding box center [98, 163] width 6 height 4
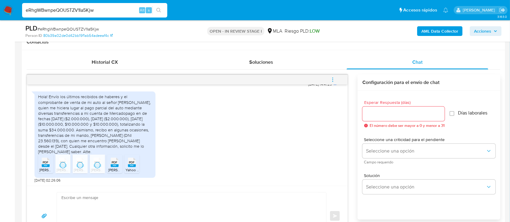
click at [118, 163] on icon at bounding box center [115, 162] width 8 height 9
click at [134, 164] on span "PDF" at bounding box center [132, 163] width 6 height 4
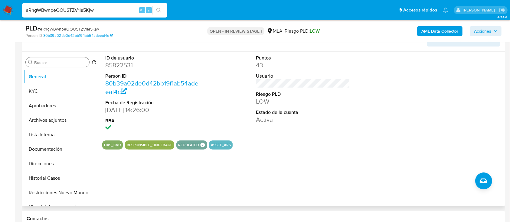
scroll to position [80, 0]
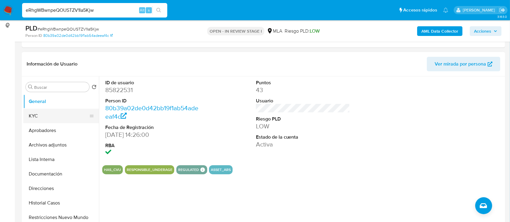
click at [32, 109] on button "KYC" at bounding box center [58, 116] width 71 height 15
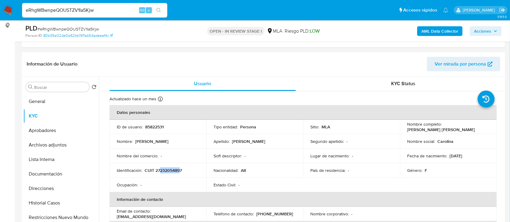
drag, startPoint x: 161, startPoint y: 172, endPoint x: 181, endPoint y: 172, distance: 20.3
click at [181, 172] on p "CUIT 27232054897" at bounding box center [163, 170] width 37 height 5
copy p "23205489"
click at [41, 173] on button "Documentación" at bounding box center [58, 174] width 71 height 15
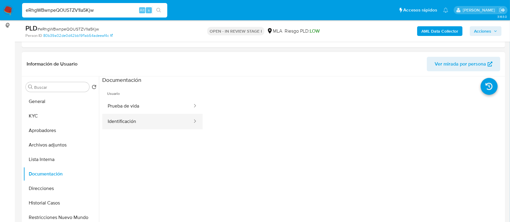
drag, startPoint x: 133, startPoint y: 122, endPoint x: 139, endPoint y: 123, distance: 5.5
click at [137, 123] on button "Identificación" at bounding box center [147, 121] width 91 height 15
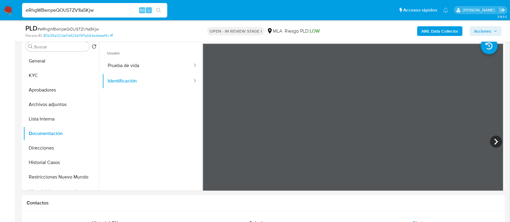
scroll to position [110, 0]
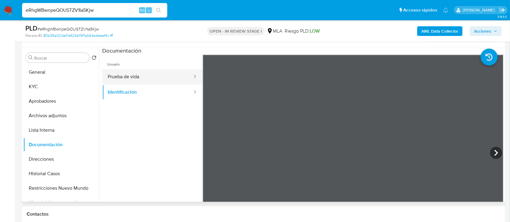
click at [155, 79] on button "Prueba de vida" at bounding box center [147, 76] width 91 height 15
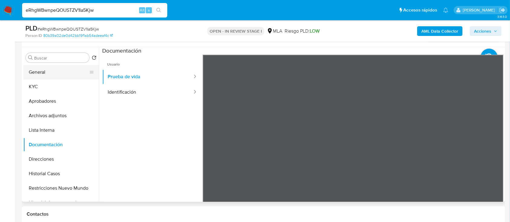
click at [61, 75] on button "General" at bounding box center [58, 72] width 71 height 15
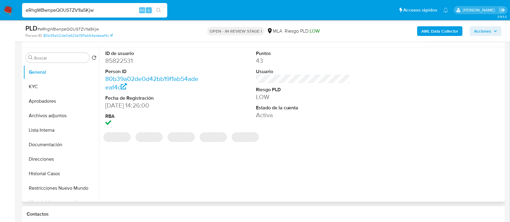
click at [124, 59] on dd "85822531" at bounding box center [152, 61] width 94 height 8
click at [123, 59] on dd "85822531" at bounding box center [152, 61] width 94 height 8
copy dd "85822531"
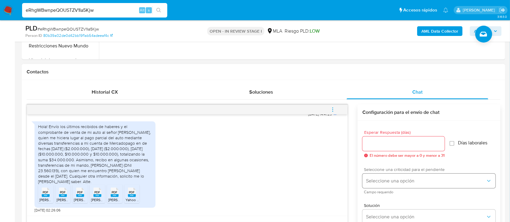
scroll to position [271, 0]
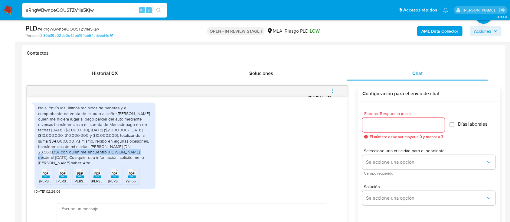
drag, startPoint x: 40, startPoint y: 151, endPoint x: 126, endPoint y: 154, distance: 86.3
click at [126, 154] on div "Hola! Envío los últimos recibidos de haberes y el comprobante de venta de mi au…" at bounding box center [95, 135] width 114 height 61
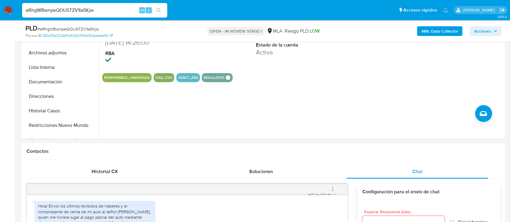
scroll to position [110, 0]
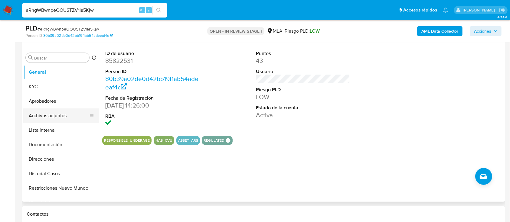
drag, startPoint x: 65, startPoint y: 89, endPoint x: 91, endPoint y: 110, distance: 33.9
click at [65, 89] on button "KYC" at bounding box center [61, 87] width 76 height 15
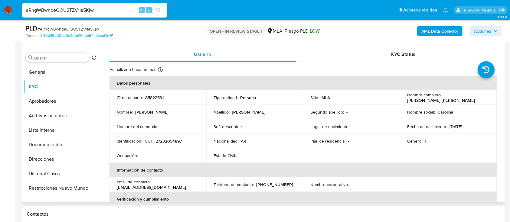
click at [150, 98] on p "85822531" at bounding box center [154, 97] width 18 height 5
copy p "85822531"
drag, startPoint x: 227, startPoint y: 0, endPoint x: 163, endPoint y: 139, distance: 152.9
click at [163, 139] on p "CUIT 27232054897" at bounding box center [163, 141] width 37 height 5
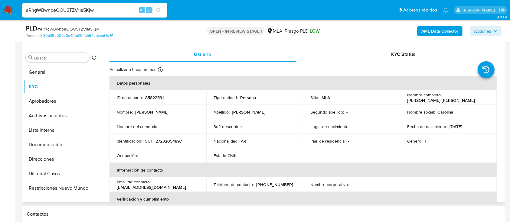
click at [160, 139] on p "CUIT 27232054897" at bounding box center [163, 141] width 37 height 5
copy p "27232054897"
click at [150, 96] on p "85822531" at bounding box center [154, 97] width 18 height 5
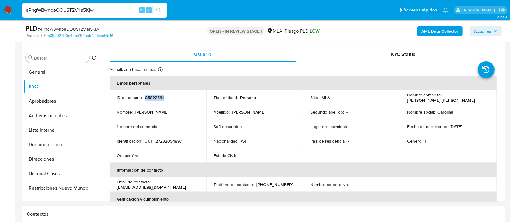
copy p "85822531"
click at [159, 141] on p "CUIT 27232054897" at bounding box center [163, 141] width 37 height 5
copy p "27232054897"
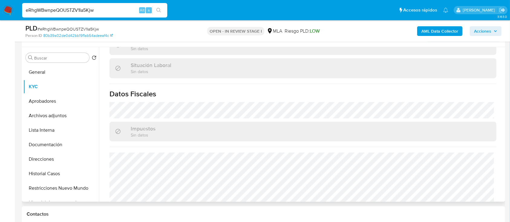
scroll to position [319, 0]
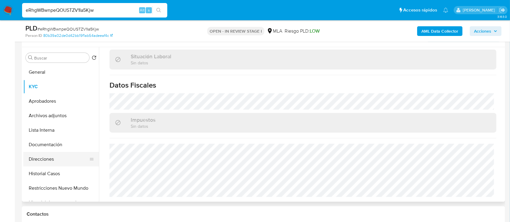
click at [58, 158] on button "Direcciones" at bounding box center [58, 159] width 71 height 15
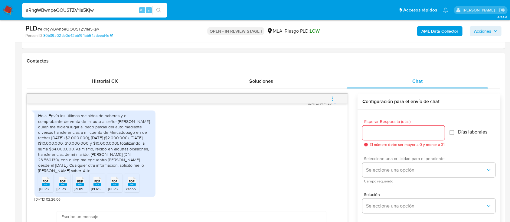
scroll to position [271, 0]
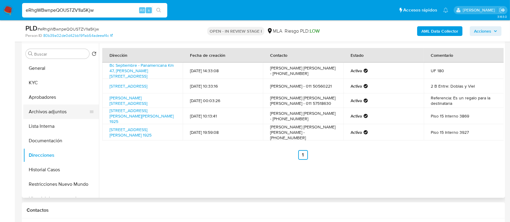
scroll to position [110, 0]
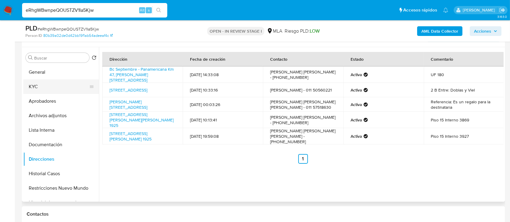
click at [58, 89] on button "KYC" at bounding box center [58, 87] width 71 height 15
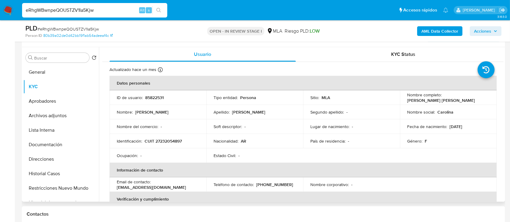
drag, startPoint x: 405, startPoint y: 100, endPoint x: 464, endPoint y: 100, distance: 59.0
click at [464, 100] on div "Nombre completo : Maria Caro Gonzalez de Lellis" at bounding box center [448, 97] width 82 height 11
copy p "Maria Caro Gonzalez de Lellis"
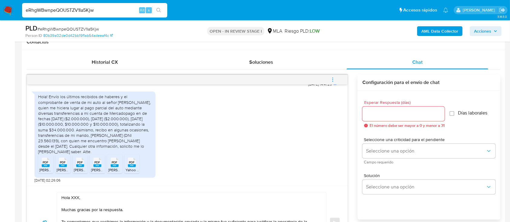
scroll to position [392, 0]
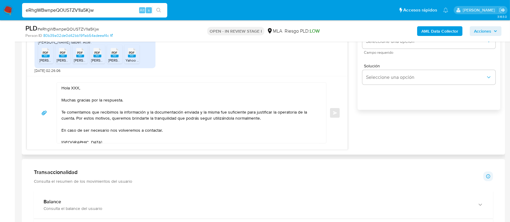
click at [73, 86] on textarea "Hola XXX, Muchas gracias por la respuesta. Te comentamos que recibimos la infor…" at bounding box center [189, 113] width 257 height 61
paste textarea "Maria Caro Gonzalez de Lellis"
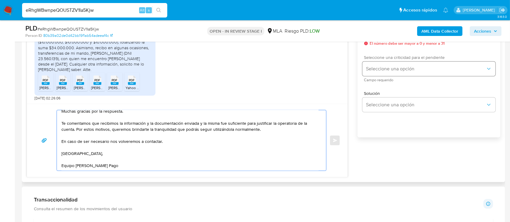
scroll to position [352, 0]
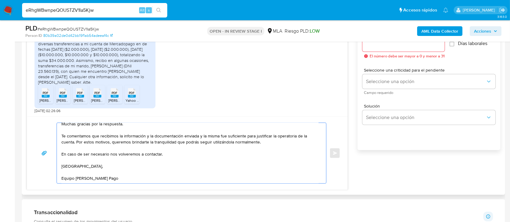
type textarea "Hola Maria Caro Gonzalez de Lellis, Muchas gracias por la respuesta. Te comenta…"
click at [404, 49] on div at bounding box center [403, 44] width 82 height 15
click at [406, 46] on input "Esperar Respuesta (días)" at bounding box center [403, 45] width 82 height 8
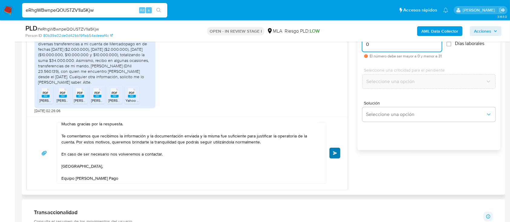
type input "0"
click at [333, 149] on button "Enviar" at bounding box center [334, 153] width 11 height 11
click at [336, 153] on span "Enviar" at bounding box center [335, 154] width 4 height 4
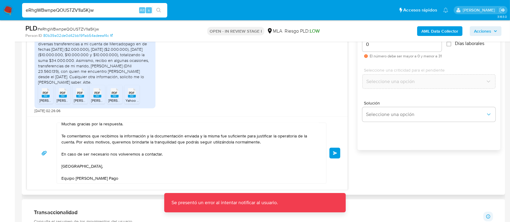
click at [338, 157] on button "Enviar" at bounding box center [334, 153] width 11 height 11
click at [333, 155] on button "Enviar" at bounding box center [334, 153] width 11 height 11
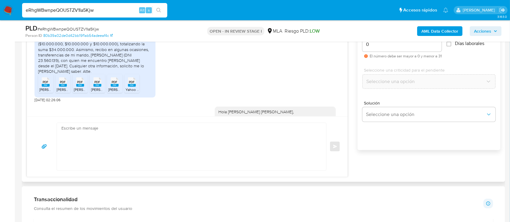
scroll to position [441, 0]
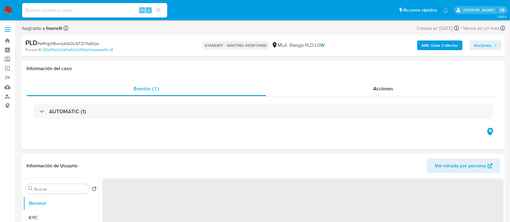
select select "10"
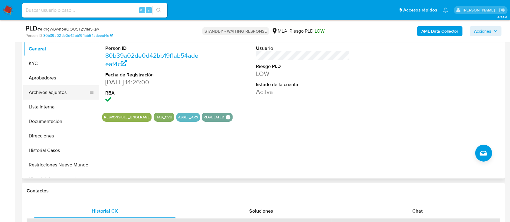
scroll to position [121, 0]
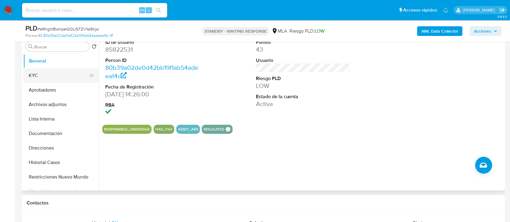
click at [48, 77] on button "KYC" at bounding box center [58, 75] width 71 height 15
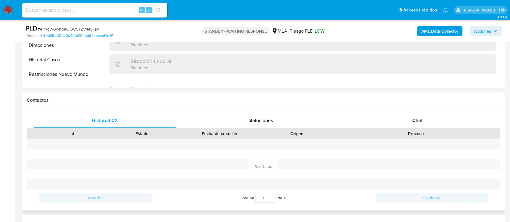
scroll to position [282, 0]
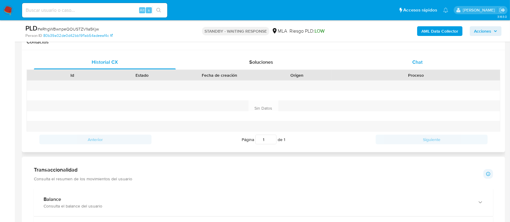
click at [419, 66] on div "Chat" at bounding box center [418, 62] width 142 height 15
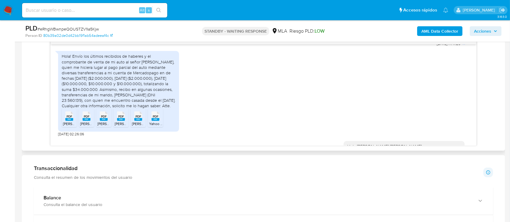
scroll to position [320, 0]
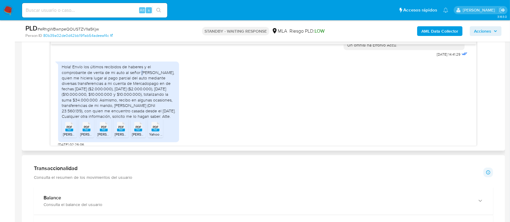
drag, startPoint x: 140, startPoint y: 82, endPoint x: 144, endPoint y: 82, distance: 3.6
click at [143, 82] on div "Hola! Envío los últimos recibidos de haberes y el comprobante de venta de mi au…" at bounding box center [119, 91] width 114 height 55
click at [152, 83] on div "Hola! Envío los últimos recibidos de haberes y el comprobante de venta de mi au…" at bounding box center [119, 91] width 114 height 55
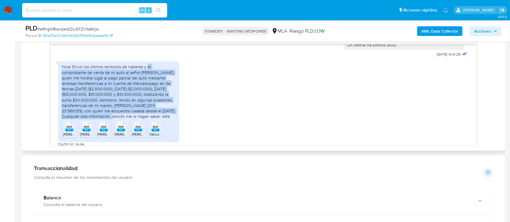
drag, startPoint x: 147, startPoint y: 77, endPoint x: 114, endPoint y: 126, distance: 58.7
click at [114, 119] on div "Hola! Envío los últimos recibidos de haberes y el comprobante de venta de mi au…" at bounding box center [119, 91] width 114 height 55
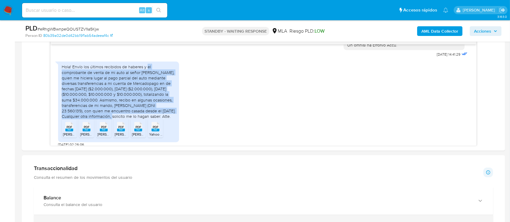
copy div "el comprobante de venta de mi auto al señor José Ernesto Espil, quien me hicier…"
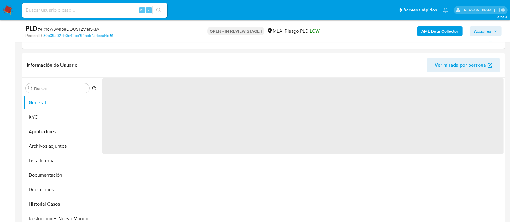
scroll to position [201, 0]
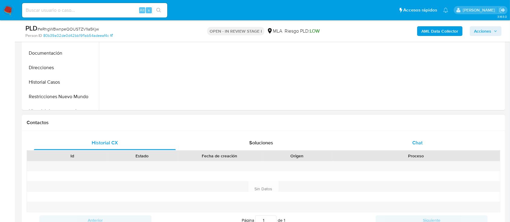
click at [426, 152] on div "Proceso" at bounding box center [416, 156] width 168 height 10
click at [427, 146] on div "Chat" at bounding box center [418, 143] width 142 height 15
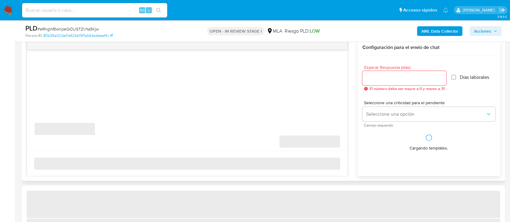
select select "10"
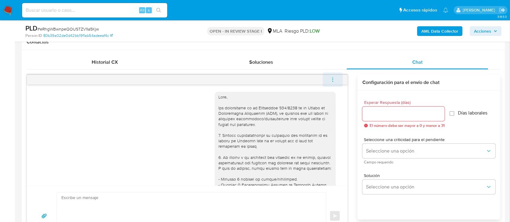
scroll to position [441, 0]
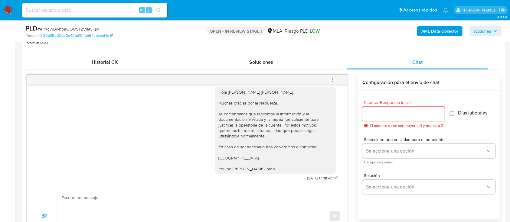
drag, startPoint x: 332, startPoint y: 78, endPoint x: 273, endPoint y: 74, distance: 58.6
click at [332, 78] on icon "menu-action" at bounding box center [332, 79] width 5 height 5
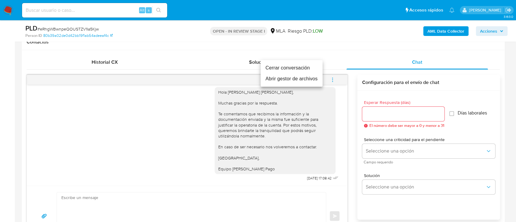
click at [267, 68] on li "Cerrar conversación" at bounding box center [292, 68] width 62 height 11
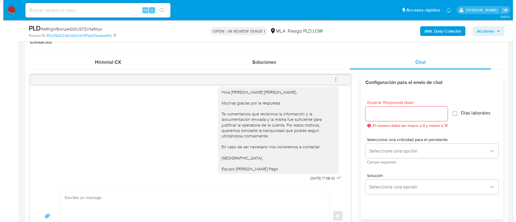
scroll to position [80, 0]
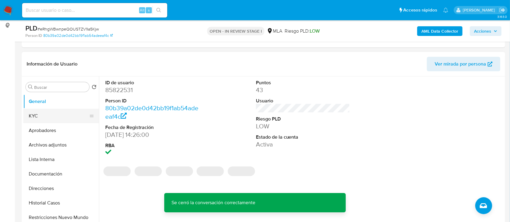
click at [53, 117] on button "KYC" at bounding box center [58, 116] width 71 height 15
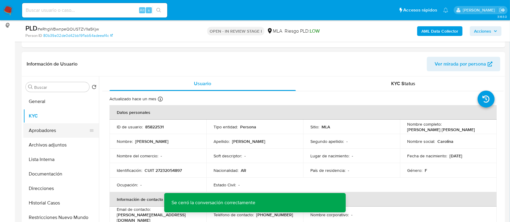
click at [59, 133] on button "Aprobadores" at bounding box center [58, 130] width 71 height 15
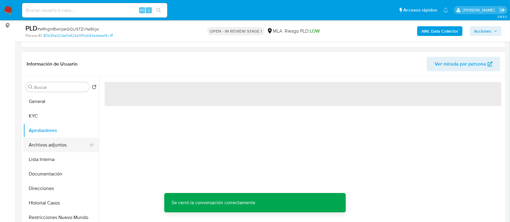
click at [61, 141] on button "Archivos adjuntos" at bounding box center [58, 145] width 71 height 15
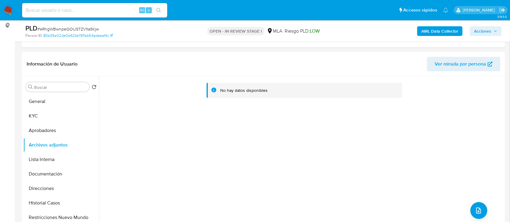
click at [442, 28] on b "AML Data Collector" at bounding box center [439, 31] width 37 height 10
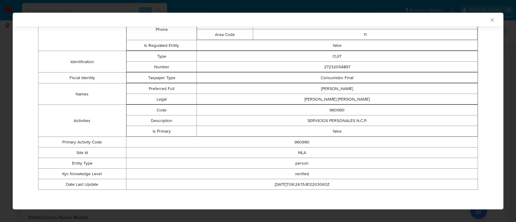
scroll to position [76, 0]
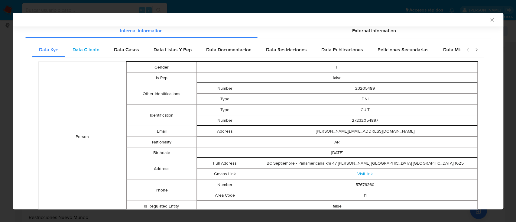
click at [80, 52] on span "Data Cliente" at bounding box center [86, 49] width 27 height 7
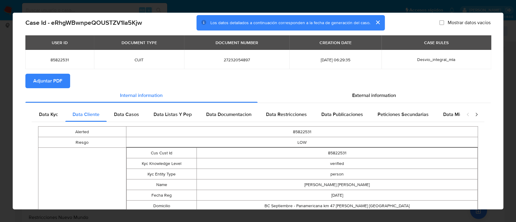
scroll to position [0, 0]
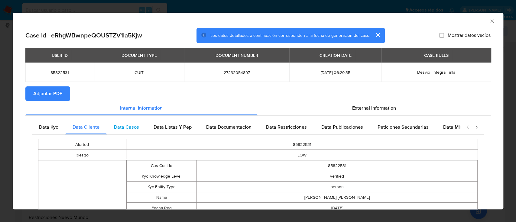
click at [116, 129] on span "Data Casos" at bounding box center [126, 127] width 25 height 7
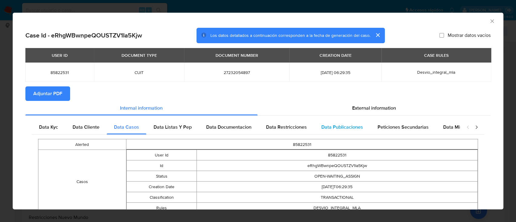
scroll to position [34, 0]
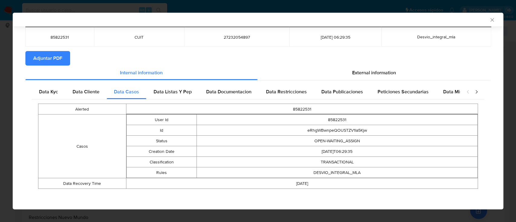
click at [174, 91] on span "Data Listas Y Pep" at bounding box center [173, 91] width 38 height 7
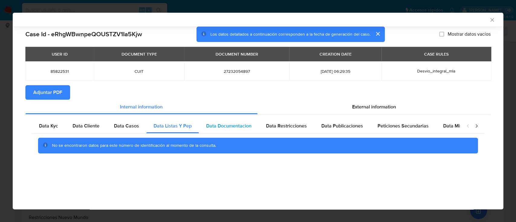
scroll to position [0, 0]
click at [212, 126] on span "Data Documentacion" at bounding box center [228, 126] width 45 height 7
click at [273, 127] on span "Data Restricciones" at bounding box center [286, 126] width 41 height 7
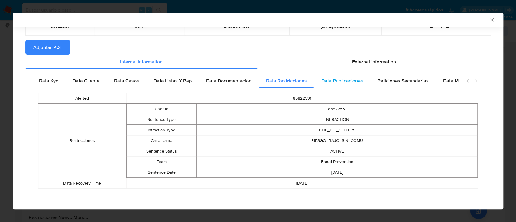
click at [341, 82] on span "Data Publicaciones" at bounding box center [343, 80] width 42 height 7
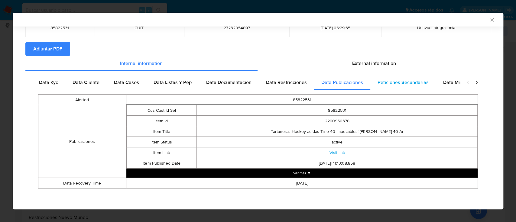
click at [397, 83] on span "Peticiones Secundarias" at bounding box center [403, 82] width 51 height 7
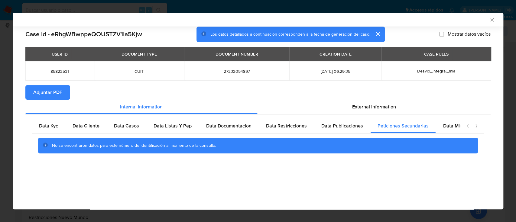
scroll to position [0, 0]
click at [447, 123] on span "Data Minoridad" at bounding box center [460, 126] width 33 height 7
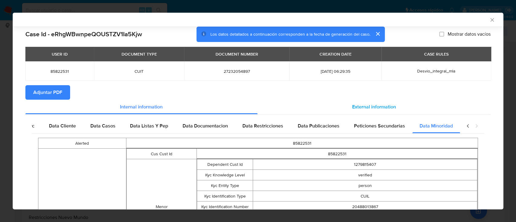
scroll to position [0, 27]
click at [378, 100] on div "External information" at bounding box center [375, 107] width 234 height 15
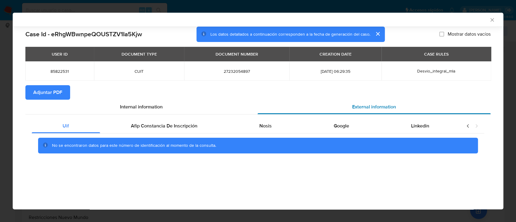
scroll to position [0, 0]
click at [191, 126] on span "Afip Constancia De Inscripción" at bounding box center [164, 126] width 67 height 7
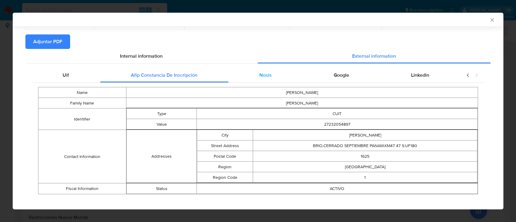
scroll to position [56, 0]
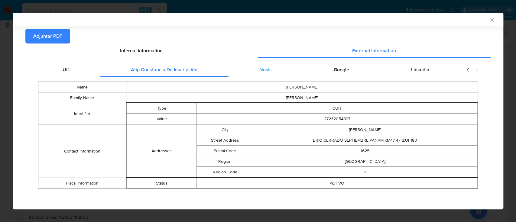
click at [249, 70] on div "Nosis" at bounding box center [266, 70] width 74 height 15
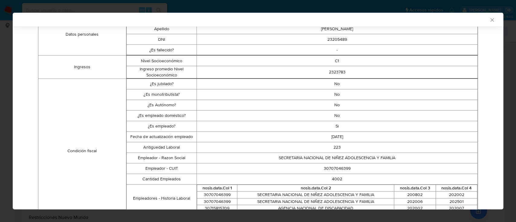
scroll to position [177, 0]
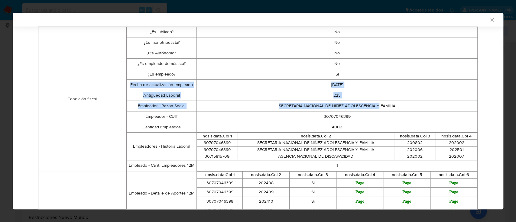
drag, startPoint x: 337, startPoint y: 73, endPoint x: 375, endPoint y: 110, distance: 53.3
click at [375, 110] on tbody "¿Es jubilado? No ¿Es monotributista? No ¿Es Autónomo? No ¿Es empleado doméstico…" at bounding box center [301, 99] width 351 height 144
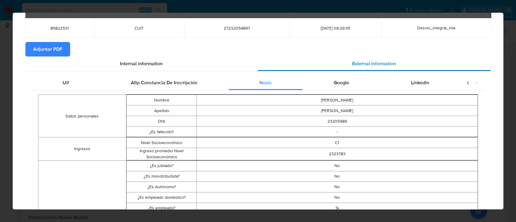
scroll to position [0, 0]
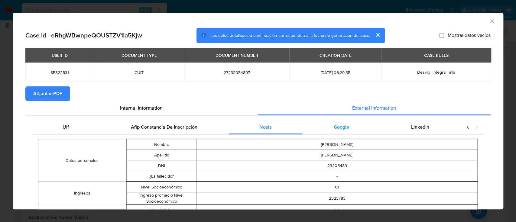
click at [347, 134] on div "Google" at bounding box center [341, 127] width 77 height 15
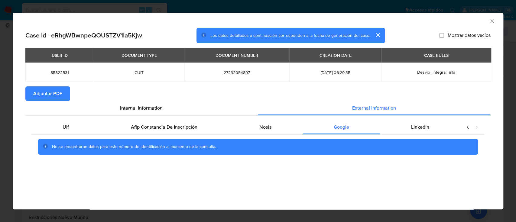
click at [403, 135] on div "No se encontraron datos para este número de identificación al momento de la con…" at bounding box center [258, 147] width 453 height 24
click at [408, 123] on div "Linkedin" at bounding box center [420, 127] width 80 height 15
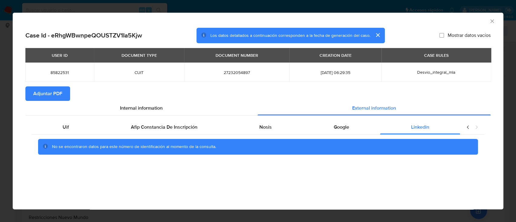
click at [54, 95] on span "Adjuntar PDF" at bounding box center [47, 93] width 29 height 13
click at [492, 23] on icon "Cerrar ventana" at bounding box center [492, 21] width 6 height 6
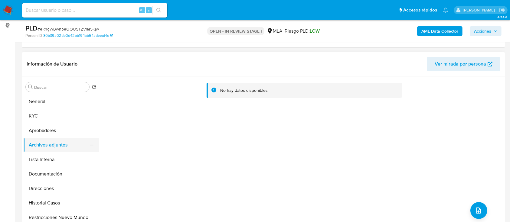
click at [45, 132] on button "Aprobadores" at bounding box center [61, 130] width 76 height 15
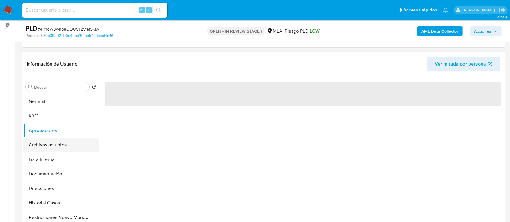
click at [46, 144] on button "Archivos adjuntos" at bounding box center [58, 145] width 71 height 15
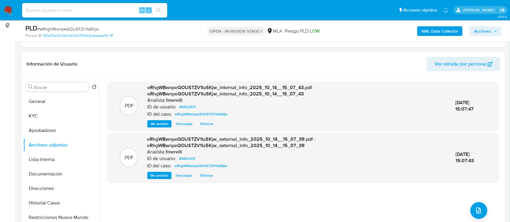
click at [158, 126] on span "Ver archivo" at bounding box center [159, 124] width 18 height 6
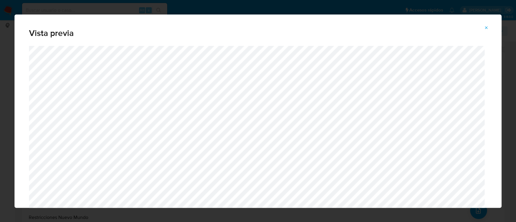
click at [489, 31] on button "Attachment preview" at bounding box center [486, 28] width 13 height 10
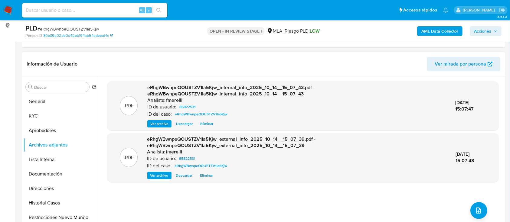
click at [154, 175] on span "Ver archivo" at bounding box center [159, 176] width 18 height 6
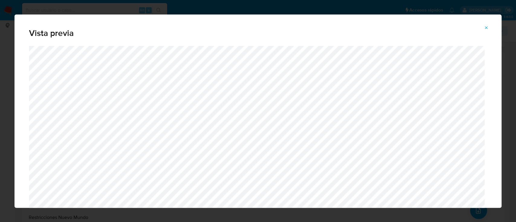
click at [483, 29] on button "Attachment preview" at bounding box center [486, 28] width 13 height 10
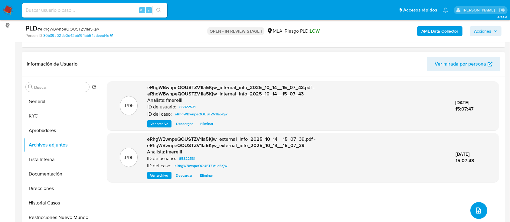
click at [476, 209] on icon "upload-file" at bounding box center [478, 211] width 5 height 6
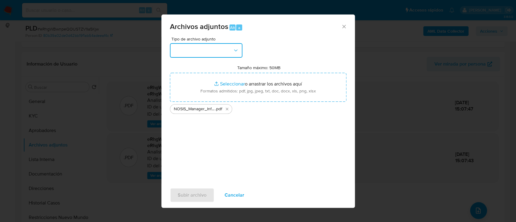
click at [208, 45] on button "button" at bounding box center [206, 50] width 73 height 15
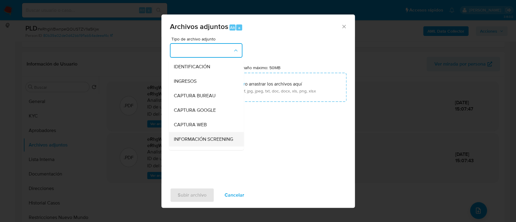
scroll to position [80, 0]
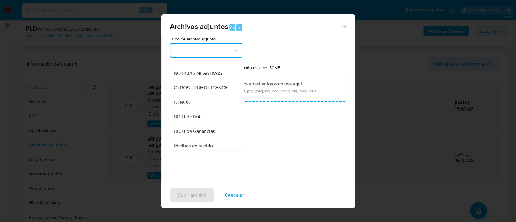
click at [203, 106] on div "OTROS" at bounding box center [205, 102] width 62 height 15
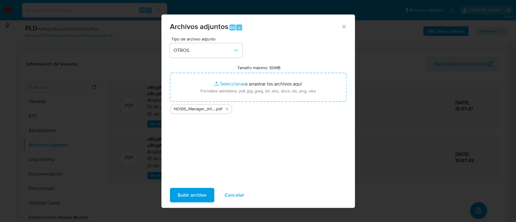
click at [187, 191] on span "Subir archivo" at bounding box center [192, 195] width 29 height 13
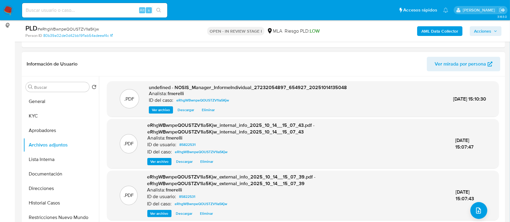
click at [162, 105] on div "undefined - NOSIS_Manager_InformeIndividual_27232054897_654927_20251014135048 A…" at bounding box center [248, 99] width 198 height 30
click at [160, 110] on span "Ver archivo" at bounding box center [161, 110] width 18 height 6
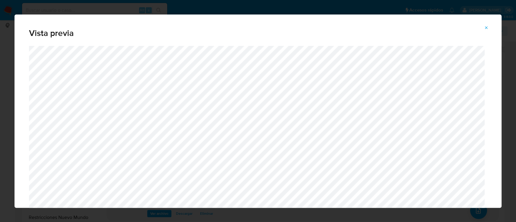
click at [486, 26] on icon "Attachment preview" at bounding box center [486, 27] width 5 height 5
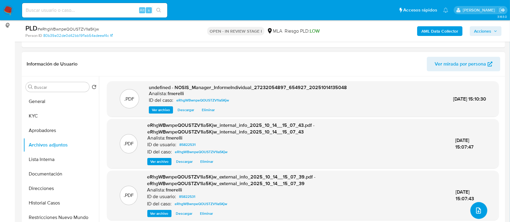
click at [472, 209] on button "upload-file" at bounding box center [478, 210] width 17 height 17
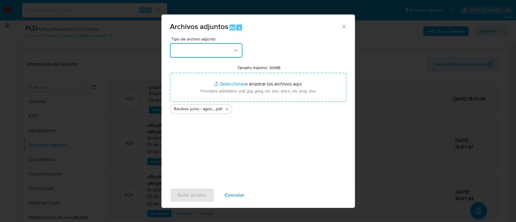
click at [198, 48] on button "button" at bounding box center [206, 50] width 73 height 15
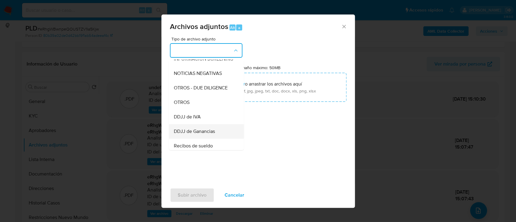
scroll to position [121, 0]
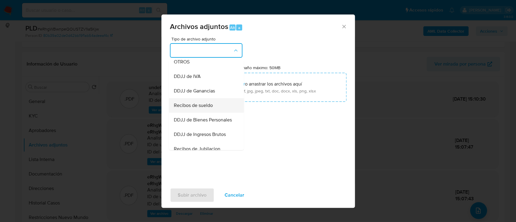
click at [210, 113] on div "Recibos de sueldo" at bounding box center [205, 105] width 62 height 15
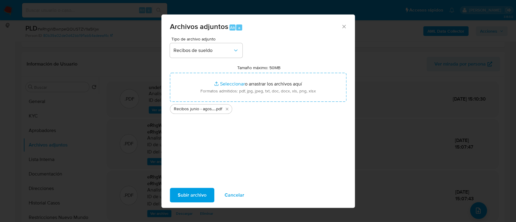
click at [187, 194] on span "Subir archivo" at bounding box center [192, 195] width 29 height 13
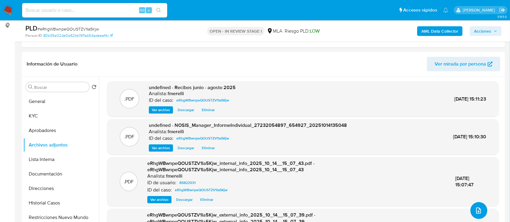
click at [475, 211] on icon "upload-file" at bounding box center [478, 210] width 7 height 7
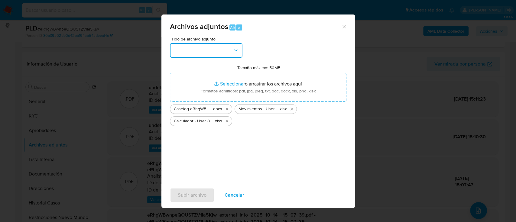
click at [197, 48] on button "button" at bounding box center [206, 50] width 73 height 15
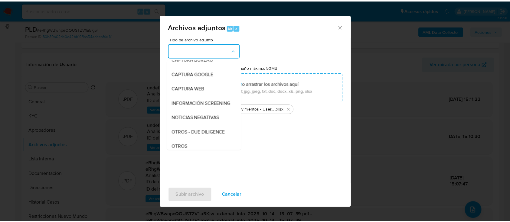
scroll to position [80, 0]
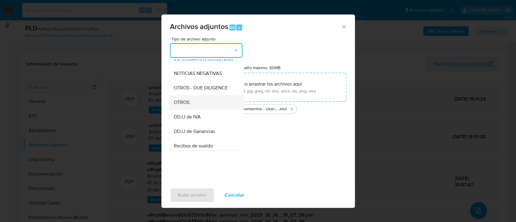
click at [197, 108] on div "OTROS" at bounding box center [205, 102] width 62 height 15
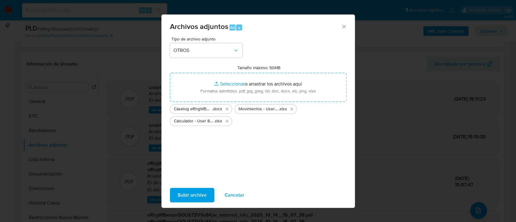
click at [200, 193] on span "Subir archivo" at bounding box center [192, 195] width 29 height 13
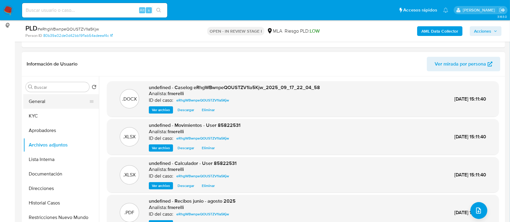
click at [57, 99] on button "General" at bounding box center [58, 101] width 71 height 15
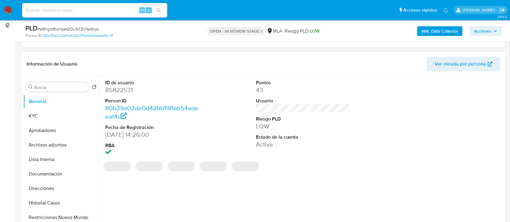
click at [116, 93] on dd "85822531" at bounding box center [152, 90] width 94 height 8
copy dd "85822531"
click at [60, 145] on button "Archivos adjuntos" at bounding box center [58, 145] width 71 height 15
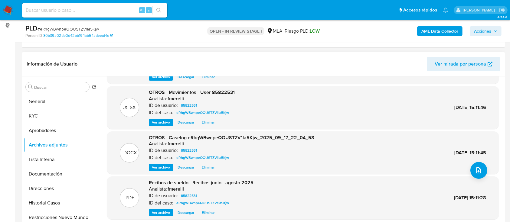
scroll to position [51, 0]
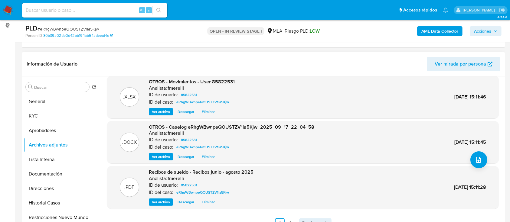
click at [321, 221] on link "Siguiente" at bounding box center [315, 224] width 32 height 10
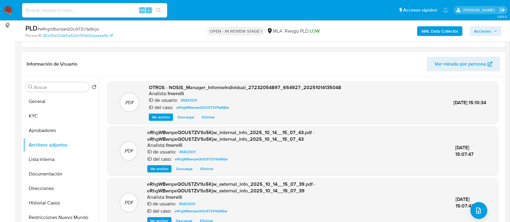
scroll to position [19, 0]
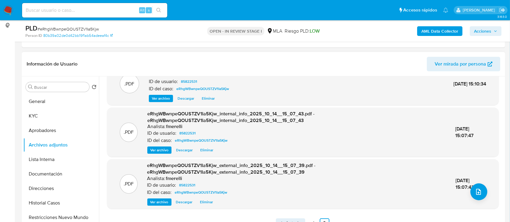
click at [283, 221] on icon "Paginación" at bounding box center [281, 224] width 6 height 6
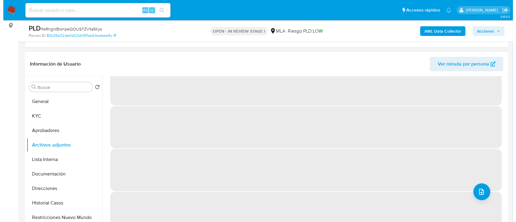
scroll to position [0, 0]
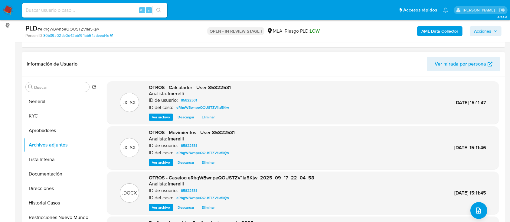
click at [156, 209] on span "Ver archivo" at bounding box center [161, 208] width 18 height 6
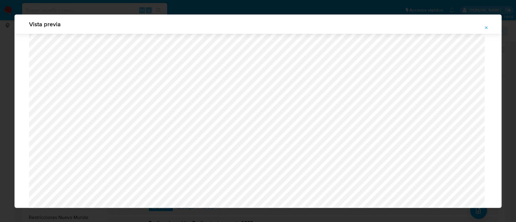
scroll to position [552, 0]
drag, startPoint x: 482, startPoint y: 24, endPoint x: 486, endPoint y: 26, distance: 5.2
click at [482, 24] on button "Attachment preview" at bounding box center [486, 28] width 13 height 10
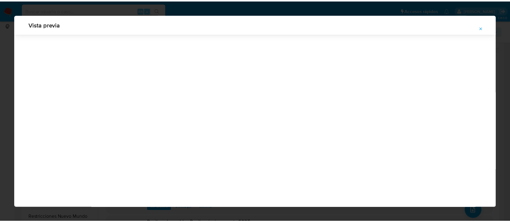
scroll to position [19, 0]
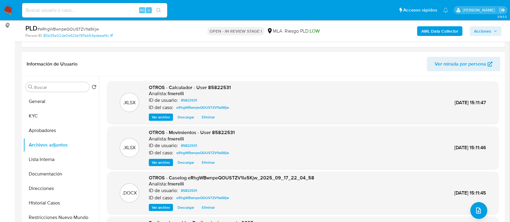
click at [85, 29] on span "# eRhgWBwnpeQOUSTZV1Ia5Kjw" at bounding box center [68, 29] width 61 height 6
copy span "eRhgWBwnpeQOUSTZV1Ia5Kjw"
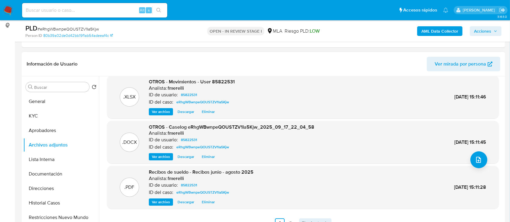
click at [309, 221] on span "Siguiente" at bounding box center [312, 223] width 20 height 5
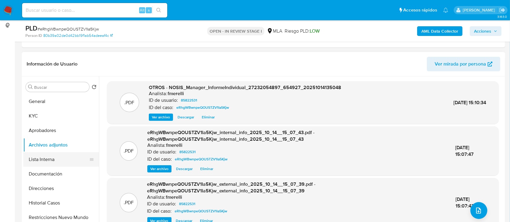
click at [40, 159] on button "Lista Interna" at bounding box center [58, 159] width 71 height 15
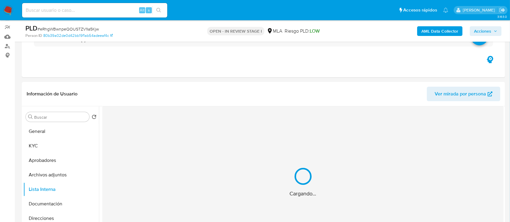
scroll to position [80, 0]
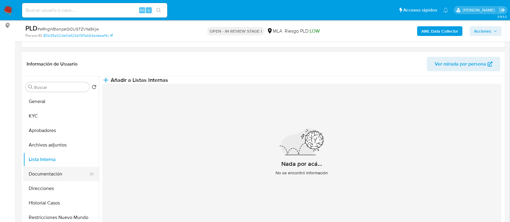
click at [42, 175] on button "Documentación" at bounding box center [58, 174] width 71 height 15
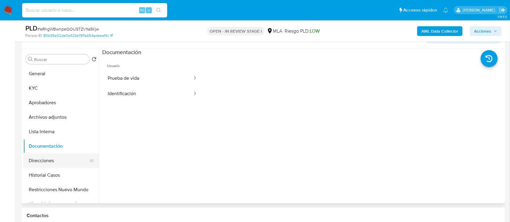
scroll to position [121, 0]
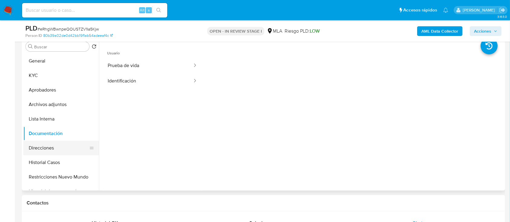
click at [31, 150] on button "Direcciones" at bounding box center [58, 148] width 71 height 15
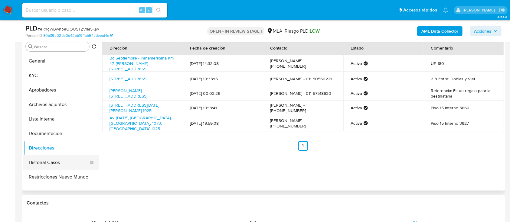
click at [70, 164] on button "Historial Casos" at bounding box center [58, 162] width 71 height 15
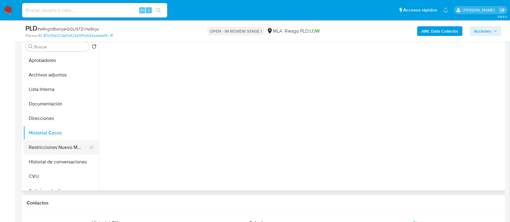
scroll to position [40, 0]
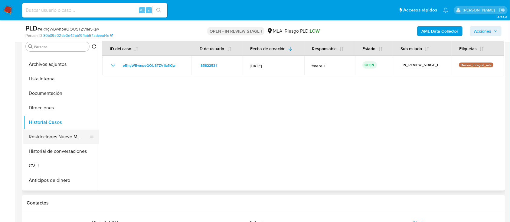
click at [62, 132] on button "Restricciones Nuevo Mundo" at bounding box center [58, 137] width 71 height 15
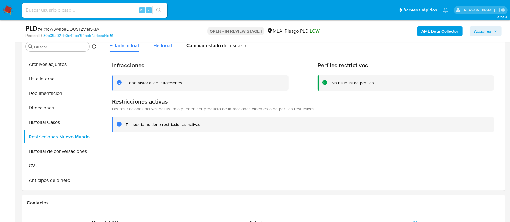
click at [153, 43] on span "Historial" at bounding box center [162, 45] width 18 height 7
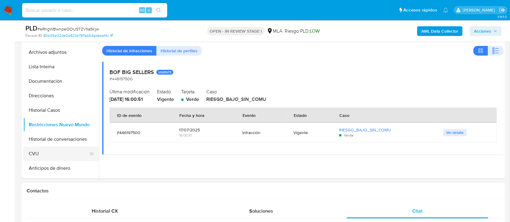
scroll to position [121, 0]
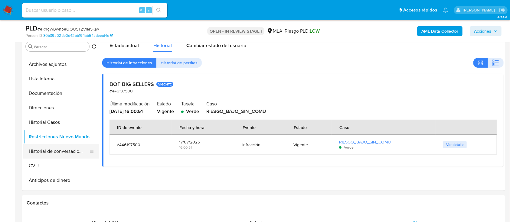
click at [63, 150] on button "Historial de conversaciones" at bounding box center [58, 151] width 71 height 15
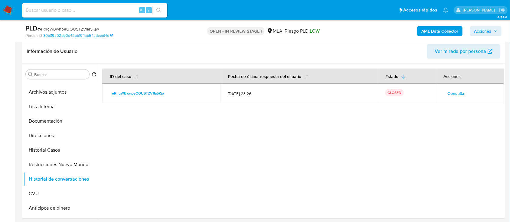
scroll to position [80, 0]
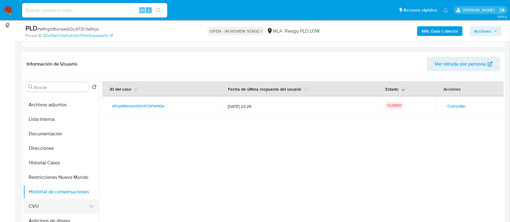
click at [42, 207] on button "CVU" at bounding box center [58, 206] width 71 height 15
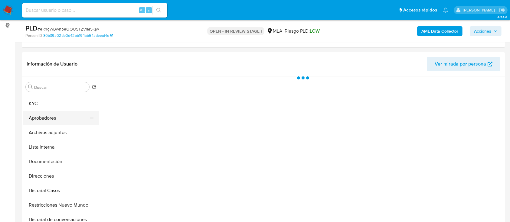
scroll to position [0, 0]
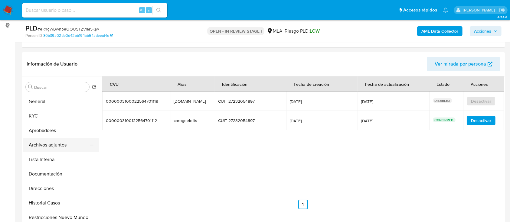
click at [59, 144] on button "Archivos adjuntos" at bounding box center [58, 145] width 71 height 15
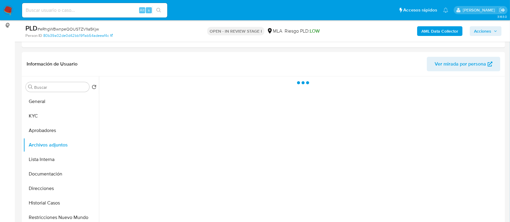
click at [484, 35] on span "Acciones" at bounding box center [482, 31] width 17 height 10
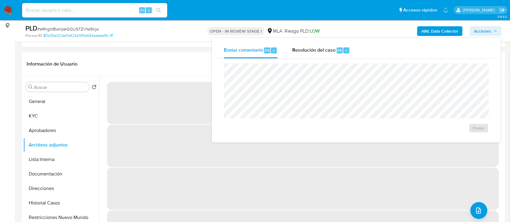
scroll to position [40, 0]
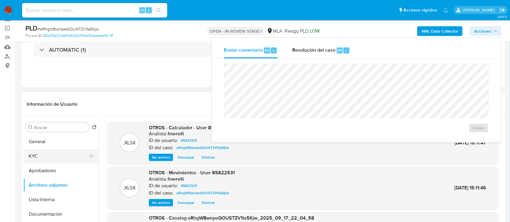
click at [35, 153] on button "KYC" at bounding box center [58, 156] width 71 height 15
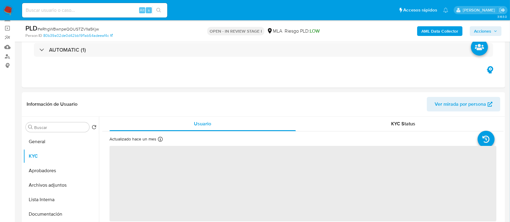
click at [486, 24] on div "AML Data Collector Acciones" at bounding box center [423, 31] width 157 height 14
click at [488, 29] on span "Acciones" at bounding box center [482, 31] width 17 height 10
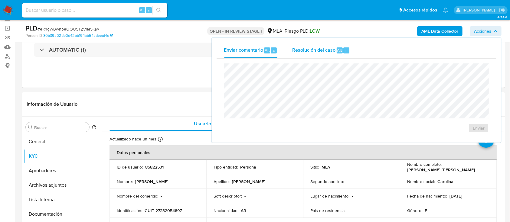
click at [319, 51] on span "Resolución del caso" at bounding box center [313, 50] width 43 height 7
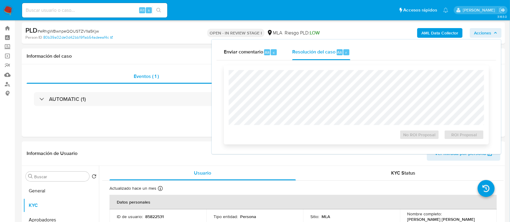
scroll to position [0, 0]
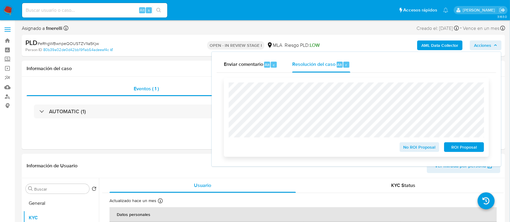
click at [424, 148] on span "No ROI Proposal" at bounding box center [419, 147] width 31 height 8
click at [416, 150] on span "No ROI Proposal" at bounding box center [419, 147] width 31 height 8
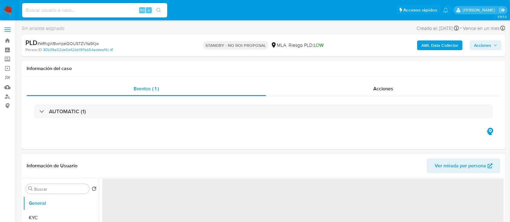
select select "10"
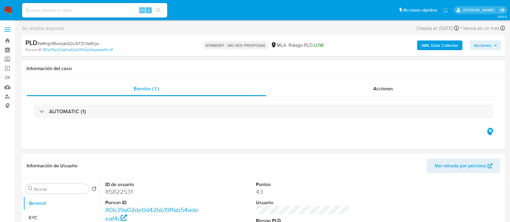
click at [102, 11] on input at bounding box center [94, 10] width 145 height 8
paste input "BtJRF0hmHEdz5n9hKyW7xOyl"
type input "BtJRF0hmHEdz5n9hKyW7xOyl"
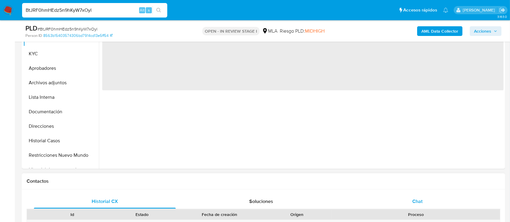
select select "10"
click at [409, 195] on div "Chat" at bounding box center [418, 202] width 142 height 15
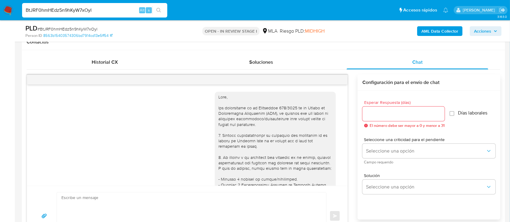
scroll to position [339, 0]
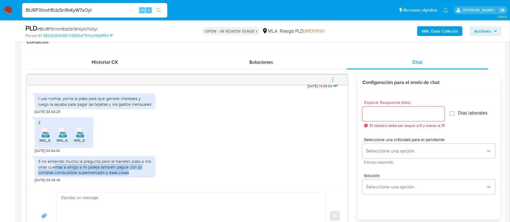
drag, startPoint x: 100, startPoint y: 173, endPoint x: 133, endPoint y: 183, distance: 34.3
click at [133, 183] on div "[DATE] 14:39:34 1 uso normal, ponía la plata para que genere intereses y luego …" at bounding box center [187, 135] width 321 height 101
click at [149, 168] on div "3 no entiendo mucho la pregunta pero le transferi plata a mis otras cuentas a a…" at bounding box center [95, 167] width 114 height 17
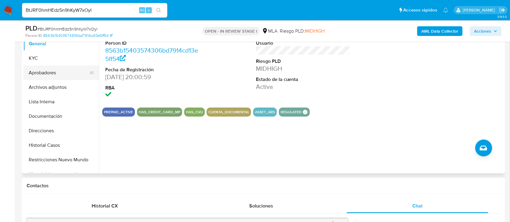
scroll to position [80, 0]
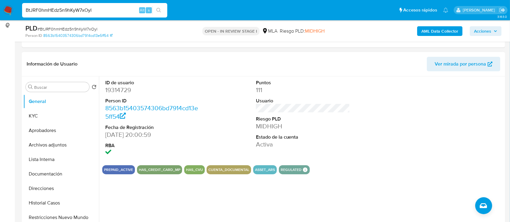
click at [117, 86] on dd "19314729" at bounding box center [152, 90] width 94 height 8
click at [119, 88] on dd "19314729" at bounding box center [152, 90] width 94 height 8
copy dd "19314729"
click at [91, 9] on input "BtJRF0hmHEdz5n9hKyW7xOyl" at bounding box center [94, 10] width 145 height 8
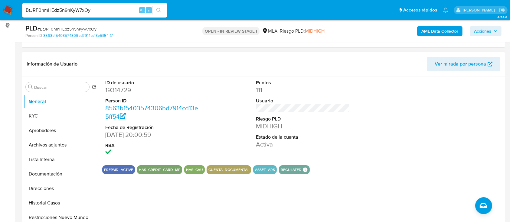
drag, startPoint x: 91, startPoint y: 9, endPoint x: 160, endPoint y: 52, distance: 81.5
click at [91, 9] on input "BtJRF0hmHEdz5n9hKyW7xOyl" at bounding box center [94, 10] width 145 height 8
paste input "Da1mniTSpTICtjLbvKydhyD0"
type input "Da1mniTSpTICtjLbvKydhyD0"
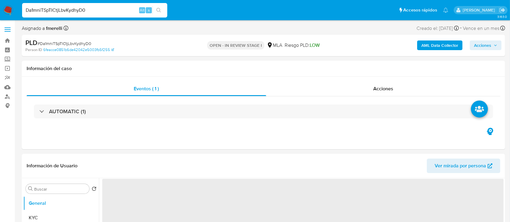
select select "10"
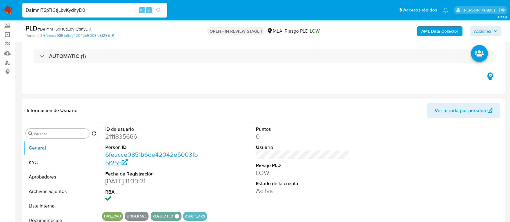
scroll to position [121, 0]
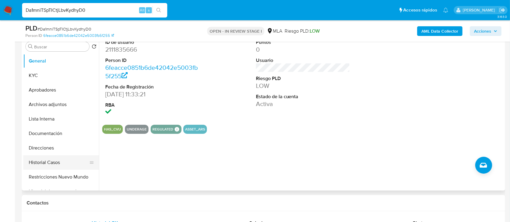
drag, startPoint x: 65, startPoint y: 155, endPoint x: 63, endPoint y: 160, distance: 5.3
click at [65, 155] on button "Historial Casos" at bounding box center [58, 162] width 71 height 15
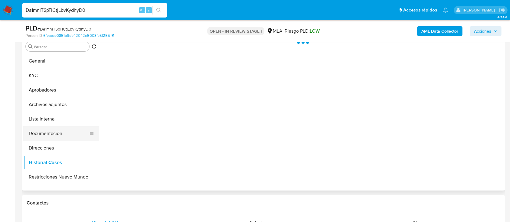
click at [65, 138] on button "Documentación" at bounding box center [58, 133] width 71 height 15
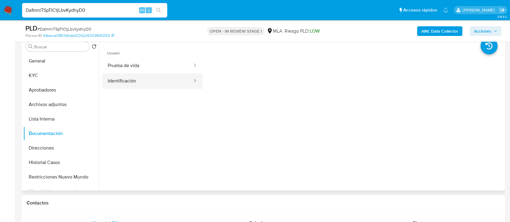
click at [139, 79] on button "Identificación" at bounding box center [147, 81] width 91 height 15
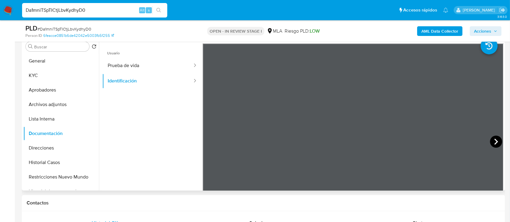
click at [497, 139] on icon at bounding box center [496, 142] width 12 height 12
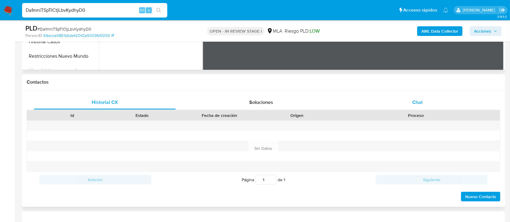
click at [405, 96] on div "Chat" at bounding box center [418, 102] width 142 height 15
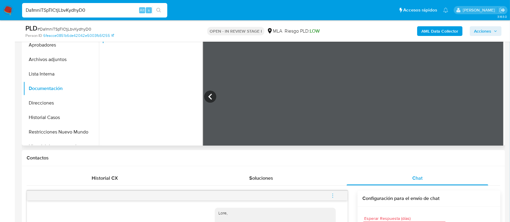
scroll to position [80, 0]
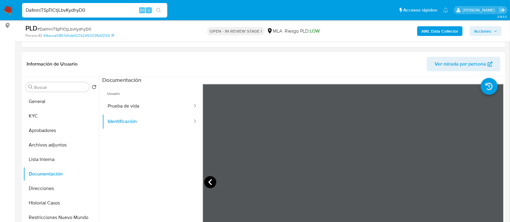
click at [208, 181] on icon at bounding box center [210, 182] width 12 height 12
click at [44, 203] on button "Historial Casos" at bounding box center [58, 203] width 71 height 15
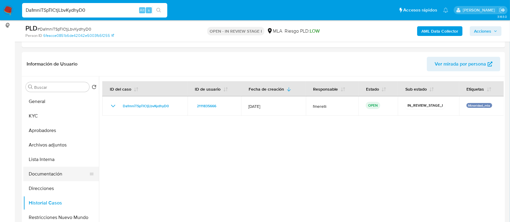
click at [36, 173] on button "Documentación" at bounding box center [58, 174] width 71 height 15
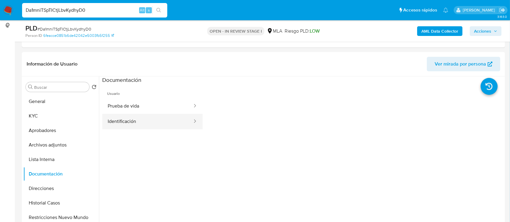
click at [126, 115] on button "Identificación" at bounding box center [147, 121] width 91 height 15
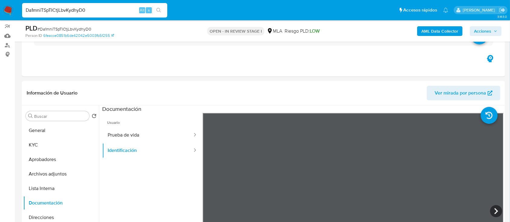
scroll to position [40, 0]
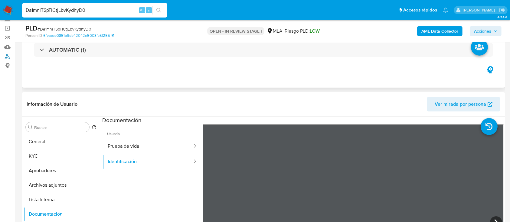
drag, startPoint x: 8, startPoint y: 57, endPoint x: 29, endPoint y: 78, distance: 30.0
click at [493, 219] on icon at bounding box center [496, 223] width 12 height 12
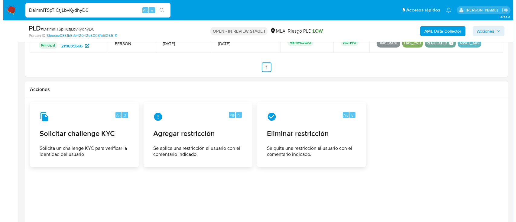
scroll to position [926, 0]
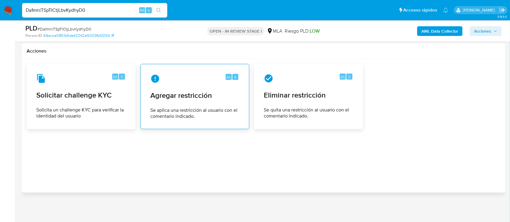
click at [166, 108] on span "Se aplica una restricción al usuario con el comentario indicado." at bounding box center [194, 113] width 89 height 12
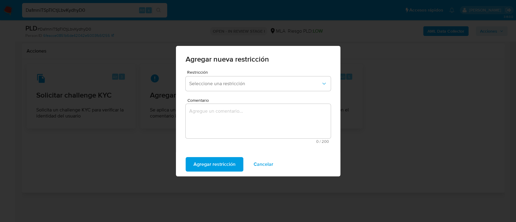
click at [217, 91] on div "Restricción Seleccione una restricción" at bounding box center [258, 81] width 145 height 23
click at [229, 83] on span "Seleccione una restricción" at bounding box center [255, 84] width 132 height 6
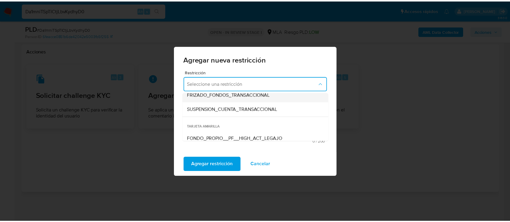
scroll to position [80, 0]
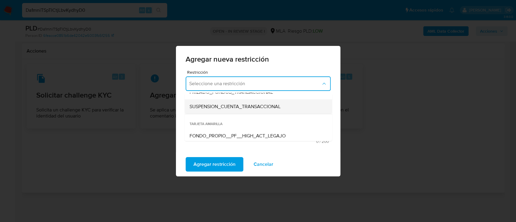
click at [227, 106] on span "SUSPENSION_CUENTA_TRANSACCIONAL" at bounding box center [234, 107] width 91 height 6
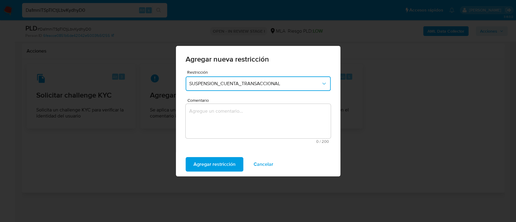
click at [228, 114] on textarea "Comentario" at bounding box center [258, 121] width 145 height 34
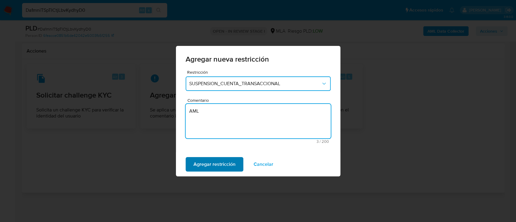
type textarea "AML"
click at [220, 162] on span "Agregar restricción" at bounding box center [215, 164] width 42 height 13
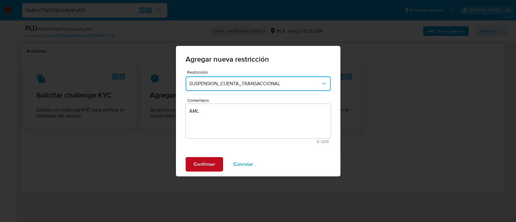
click at [208, 161] on span "Confirmar" at bounding box center [205, 164] width 22 height 13
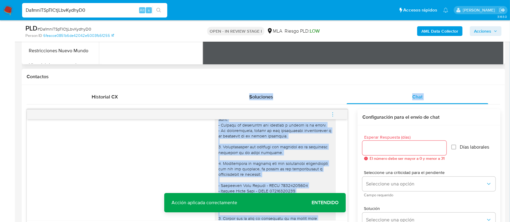
scroll to position [240, 0]
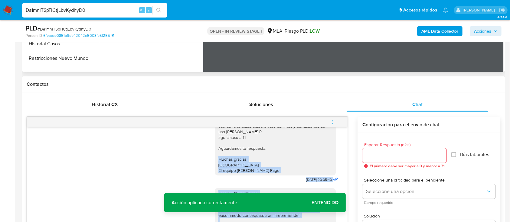
drag, startPoint x: 281, startPoint y: 130, endPoint x: 232, endPoint y: 162, distance: 58.4
click at [232, 162] on div "[DATE] 14:22:58 Hola, Esperamos que te encuentres muy bien. Te consultamos si t…" at bounding box center [187, 177] width 321 height 101
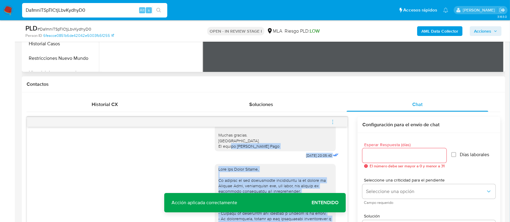
click at [172, 160] on div "Hola, Esperamos que te encuentres muy bien. Te consultamos si tuviste oportunid…" at bounding box center [187, 99] width 306 height 122
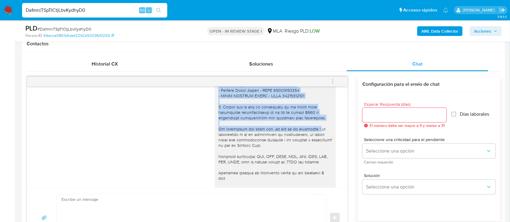
scroll to position [562, 0]
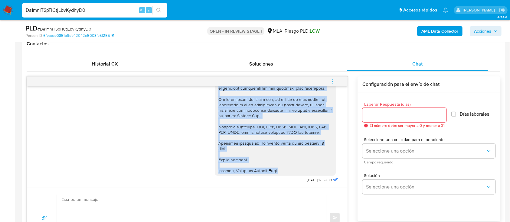
drag, startPoint x: 213, startPoint y: 101, endPoint x: 306, endPoint y: 172, distance: 117.1
click at [306, 172] on div at bounding box center [275, 55] width 114 height 237
copy div "Lore Ips Dolor Sitame, Co adipisc el sed doeiusmodte incididuntu la et dolore m…"
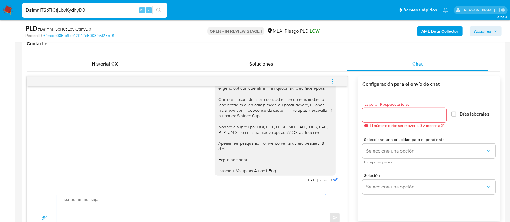
click at [243, 209] on textarea at bounding box center [189, 218] width 257 height 47
paste textarea "Lore Ips Dolor Sitame, Co adipisc el sed doeiusmodte incididuntu la et dolore m…"
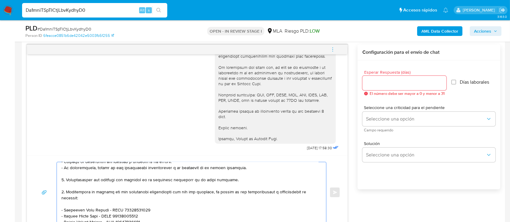
scroll to position [25, 0]
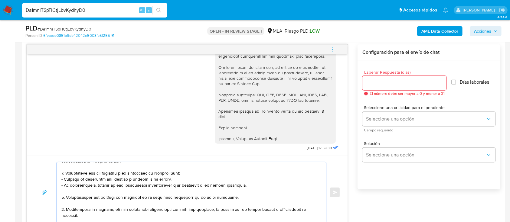
drag, startPoint x: 238, startPoint y: 200, endPoint x: 1, endPoint y: 198, distance: 236.9
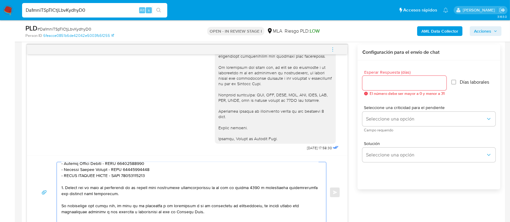
scroll to position [105, 0]
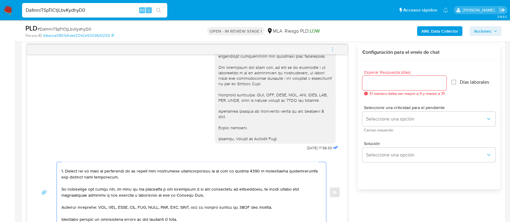
click at [62, 174] on textarea at bounding box center [189, 192] width 257 height 61
type textarea "Lore Ips Dolor Sitame, Co adipisc el sed doeiusmodte incididuntu la et dolore m…"
click at [391, 83] on input "Esperar Respuesta (días)" at bounding box center [404, 83] width 84 height 8
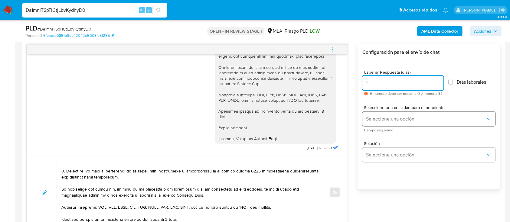
type input "1"
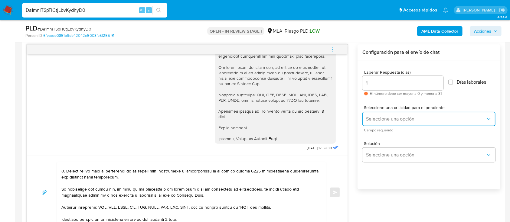
click at [381, 120] on span "Seleccione una opción" at bounding box center [426, 119] width 120 height 6
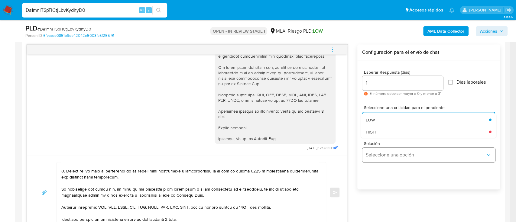
click at [383, 133] on div "HIGH" at bounding box center [426, 132] width 120 height 12
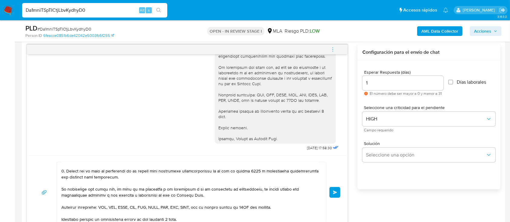
click at [335, 195] on button "Enviar" at bounding box center [334, 192] width 11 height 11
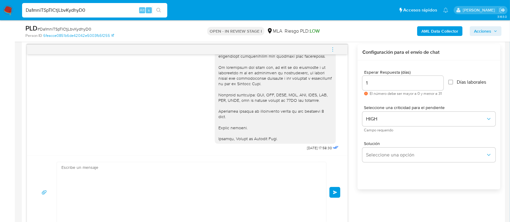
scroll to position [800, 0]
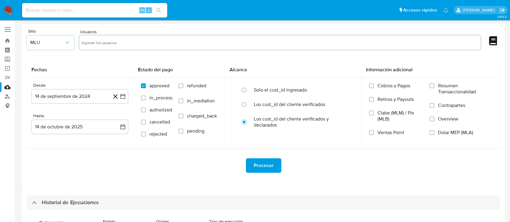
select select "10"
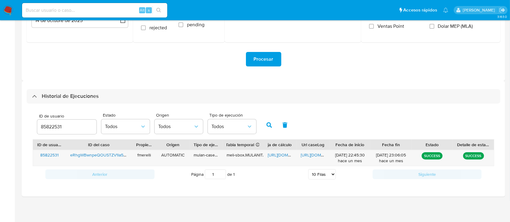
click at [54, 129] on input "85822531" at bounding box center [66, 127] width 59 height 8
click at [54, 128] on input "85822531" at bounding box center [66, 127] width 59 height 8
type input "19314729"
click at [264, 122] on button "button" at bounding box center [269, 125] width 16 height 15
click at [313, 157] on span "[URL][DOMAIN_NAME]" at bounding box center [322, 155] width 42 height 6
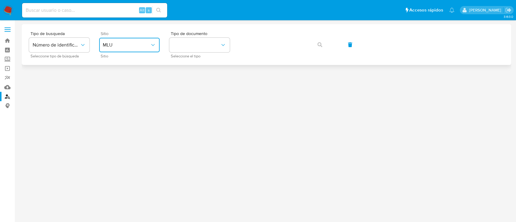
drag, startPoint x: 0, startPoint y: 0, endPoint x: 131, endPoint y: 51, distance: 140.3
click at [129, 48] on span "MLU" at bounding box center [126, 45] width 47 height 6
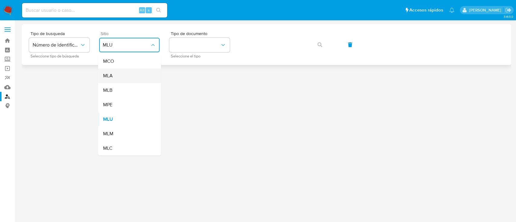
click at [129, 78] on div "MLA" at bounding box center [128, 76] width 50 height 15
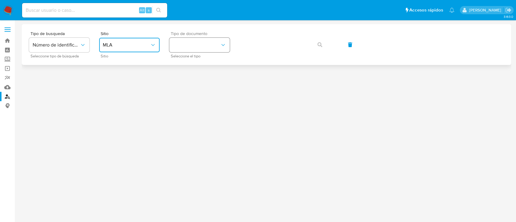
click at [200, 45] on button "identificationType" at bounding box center [199, 45] width 61 height 15
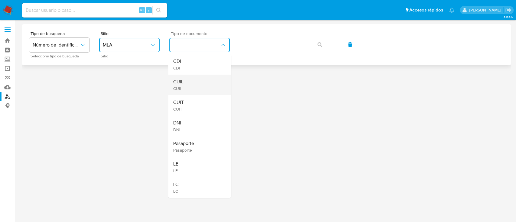
click at [200, 81] on div "CUIL CUIL" at bounding box center [198, 85] width 50 height 21
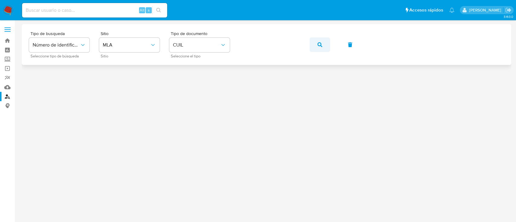
click at [321, 45] on icon "button" at bounding box center [320, 44] width 5 height 5
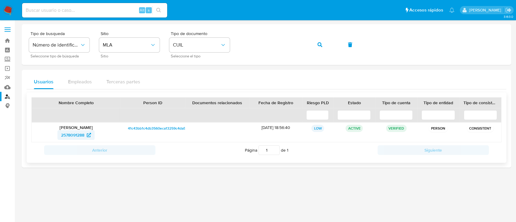
click at [76, 137] on span "2578091288" at bounding box center [72, 135] width 23 height 10
click at [319, 46] on icon "button" at bounding box center [320, 44] width 5 height 5
click at [77, 132] on span "155002957" at bounding box center [72, 135] width 21 height 10
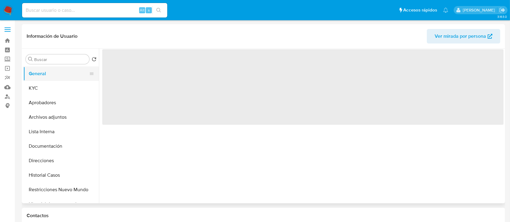
click at [58, 78] on button "General" at bounding box center [58, 74] width 71 height 15
click at [53, 85] on button "KYC" at bounding box center [58, 88] width 71 height 15
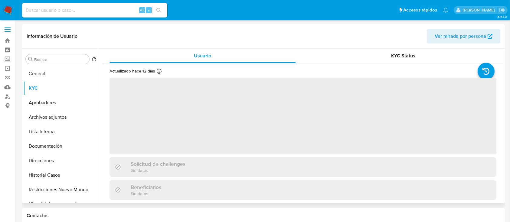
select select "10"
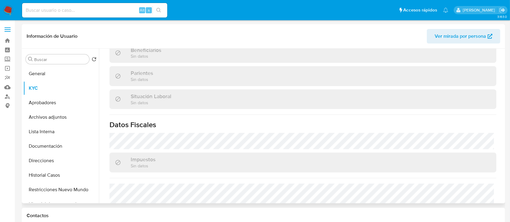
scroll to position [320, 0]
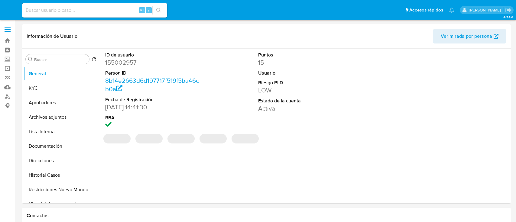
select select "10"
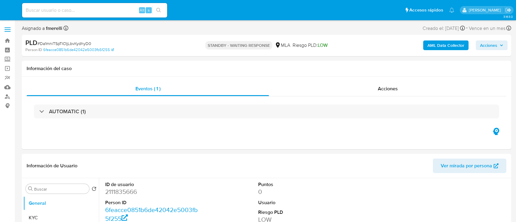
select select "10"
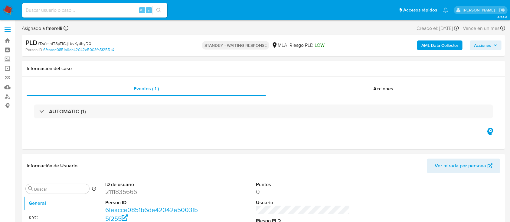
click at [121, 12] on input at bounding box center [94, 10] width 145 height 8
paste input "HGAwm17aYpMwKfLfliLeIqB1"
type input "HGAwm17aYpMwKfLfliLeIqB1"
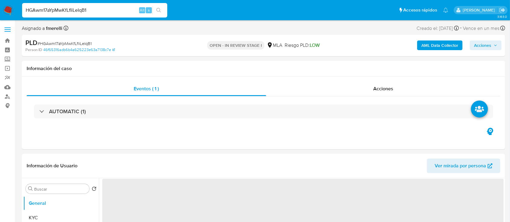
select select "10"
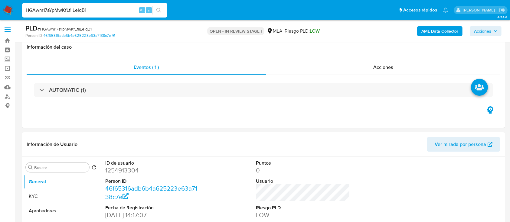
scroll to position [161, 0]
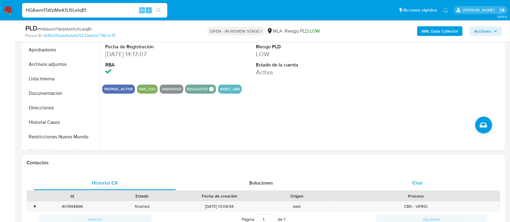
click at [404, 178] on div "Chat" at bounding box center [418, 183] width 142 height 15
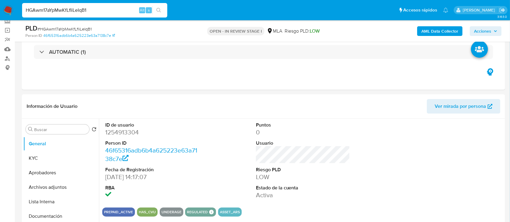
scroll to position [0, 0]
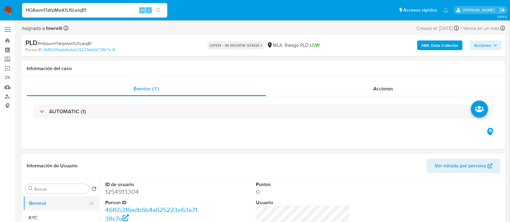
click at [45, 210] on button "General" at bounding box center [58, 203] width 71 height 15
click at [50, 213] on button "KYC" at bounding box center [58, 218] width 71 height 15
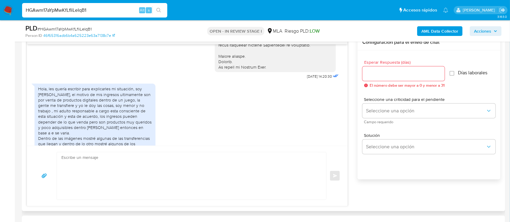
scroll to position [242, 0]
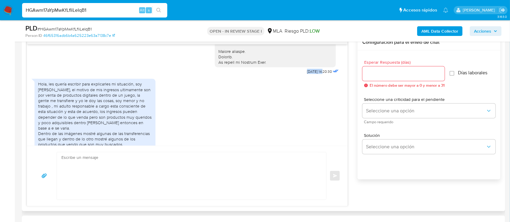
drag, startPoint x: 294, startPoint y: 78, endPoint x: 312, endPoint y: 76, distance: 17.6
copy span "[DATE]"
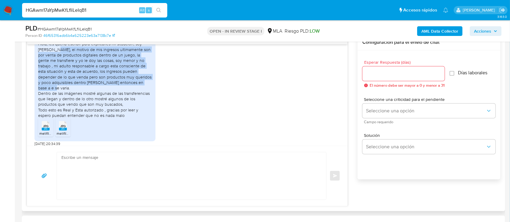
drag, startPoint x: 54, startPoint y: 54, endPoint x: 138, endPoint y: 87, distance: 91.1
click at [138, 87] on div "Hola, les quería escribir para explicarles mi situación, soy [PERSON_NAME], el …" at bounding box center [95, 79] width 114 height 77
copy div "el motivo de mis ingresos ultimamente son por venta de productos digitales dent…"
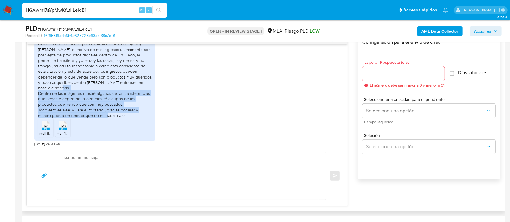
drag, startPoint x: 43, startPoint y: 93, endPoint x: 136, endPoint y: 113, distance: 95.2
click at [136, 113] on div "Hola, les quería escribir para explicarles mi situación, soy [PERSON_NAME], el …" at bounding box center [95, 79] width 114 height 77
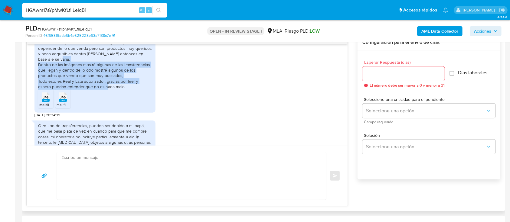
scroll to position [322, 0]
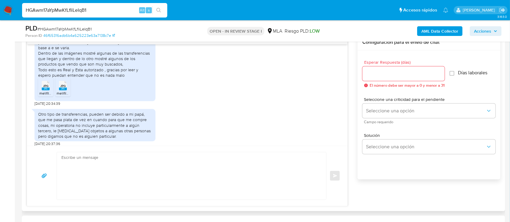
click at [41, 92] on span "melifile8018392011493105510.jpg" at bounding box center [66, 93] width 54 height 5
click at [58, 92] on span "melifile614594428673412266.jpg" at bounding box center [84, 93] width 54 height 5
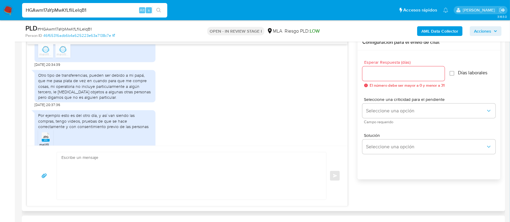
scroll to position [363, 0]
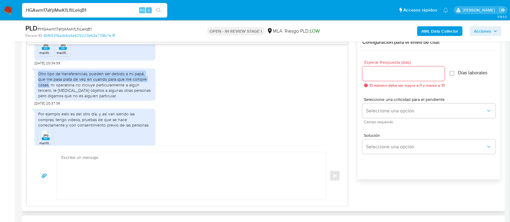
drag, startPoint x: 38, startPoint y: 72, endPoint x: 50, endPoint y: 83, distance: 16.5
click at [50, 83] on div "Otro tipo de transferencias, pueden ser debido a mi papá, que me pasa plata de …" at bounding box center [94, 85] width 121 height 32
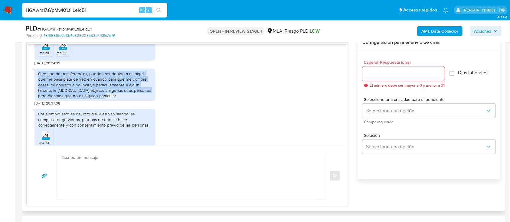
drag, startPoint x: 110, startPoint y: 97, endPoint x: 37, endPoint y: 70, distance: 78.1
click at [37, 70] on div "Otro tipo de transferencias, pueden ser debido a mi papá, que me pasa plata de …" at bounding box center [94, 85] width 121 height 32
copy div "Otro tipo de transferencias, pueden ser debido a mi papá, que me pasa plata de …"
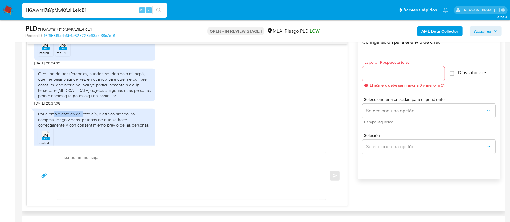
drag, startPoint x: 53, startPoint y: 111, endPoint x: 82, endPoint y: 111, distance: 29.0
click at [82, 111] on div "Por ejemplo esto es del otro día, y así van siendo las compras, tengo videos, p…" at bounding box center [95, 119] width 114 height 17
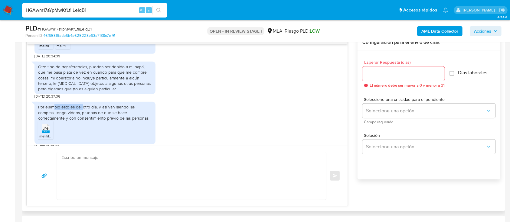
scroll to position [376, 0]
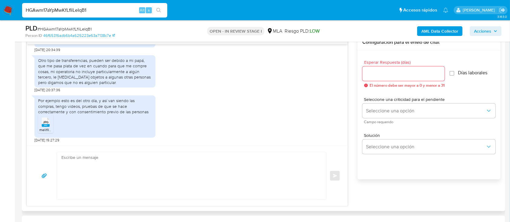
click at [48, 122] on icon at bounding box center [46, 122] width 8 height 9
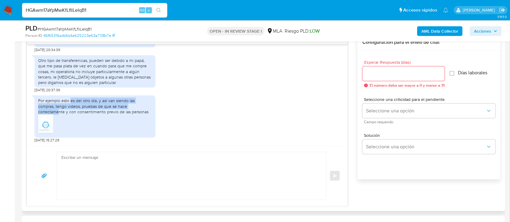
drag, startPoint x: 71, startPoint y: 97, endPoint x: 130, endPoint y: 106, distance: 59.9
click at [130, 106] on div "Por ejemplo esto es del otro día, y así van siendo las compras, tengo videos, p…" at bounding box center [95, 106] width 114 height 17
click at [119, 106] on div "Por ejemplo esto es del otro día, y así van siendo las compras, tengo videos, p…" at bounding box center [95, 106] width 114 height 17
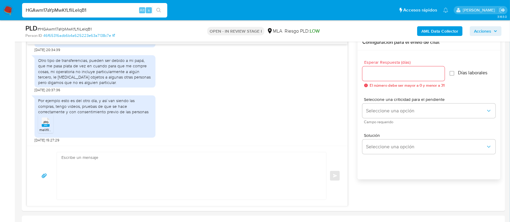
click at [193, 182] on textarea at bounding box center [189, 175] width 257 height 47
paste textarea "Hola XXX, Muchas gracias por tu respuesta. Analizamos tu caso y verificamos que…"
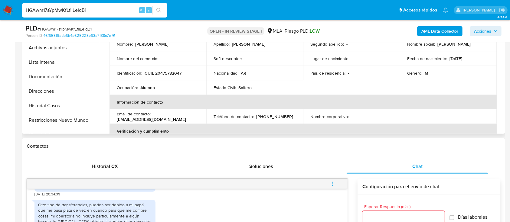
scroll to position [80, 0]
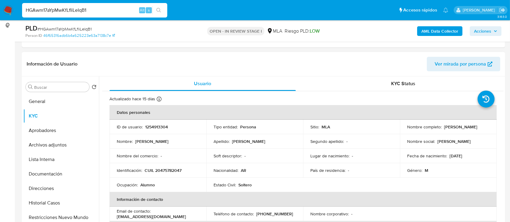
drag, startPoint x: 443, startPoint y: 127, endPoint x: 490, endPoint y: 125, distance: 47.3
click at [490, 125] on td "Nombre completo : Nicolas Cragnolini" at bounding box center [448, 127] width 97 height 15
copy p "Nicolas Cragnolini"
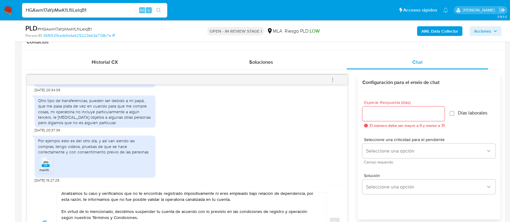
scroll to position [0, 0]
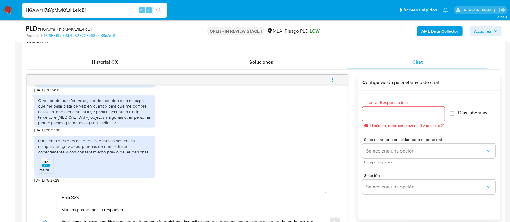
click at [74, 196] on textarea "Hola XXX, Muchas gracias por tu respuesta. Analizamos tu caso y verificamos que…" at bounding box center [189, 223] width 257 height 61
paste textarea "[PERSON_NAME]"
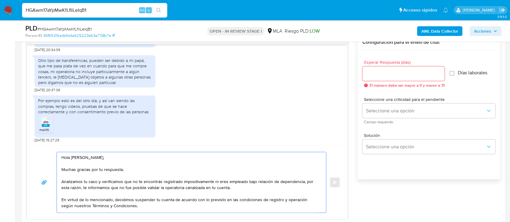
scroll to position [363, 0]
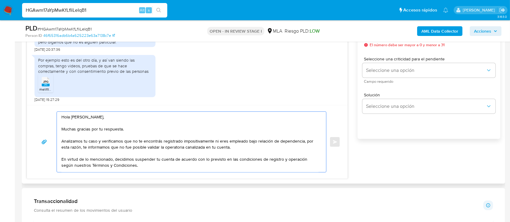
drag, startPoint x: 178, startPoint y: 136, endPoint x: 284, endPoint y: 148, distance: 106.6
click at [286, 148] on textarea "Hola Nicolas Cragnolini, Muchas gracias por tu respuesta. Analizamos tu caso y …" at bounding box center [189, 142] width 257 height 61
click at [250, 155] on textarea "Hola Nicolas Cragnolini, Muchas gracias por tu respuesta. Analizamos tu caso y …" at bounding box center [189, 142] width 257 height 61
drag, startPoint x: 65, startPoint y: 128, endPoint x: 179, endPoint y: 156, distance: 117.5
click at [183, 155] on textarea "Hola Nicolas Cragnolini, Muchas gracias por tu respuesta. Analizamos tu caso y …" at bounding box center [189, 142] width 257 height 61
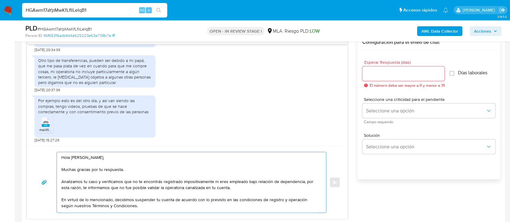
scroll to position [36, 0]
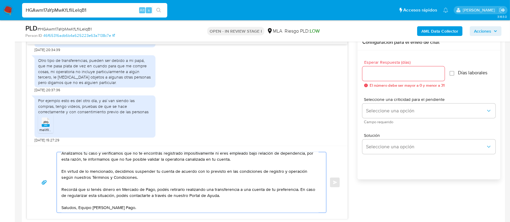
click at [139, 207] on textarea "Hola Nicolas Cragnolini, Muchas gracias por tu respuesta. Analizamos tu caso y …" at bounding box center [189, 182] width 257 height 61
type textarea "Hola Nicolas Cragnolini, Muchas gracias por tu respuesta. Analizamos tu caso y …"
click at [391, 71] on input "Esperar Respuesta (días)" at bounding box center [403, 74] width 82 height 8
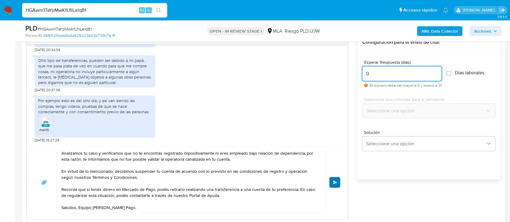
type input "0"
drag, startPoint x: 337, startPoint y: 180, endPoint x: 346, endPoint y: 184, distance: 9.7
click at [337, 180] on button "Enviar" at bounding box center [334, 182] width 11 height 11
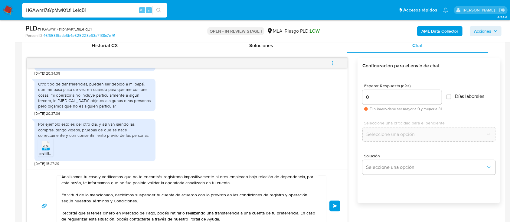
scroll to position [282, 0]
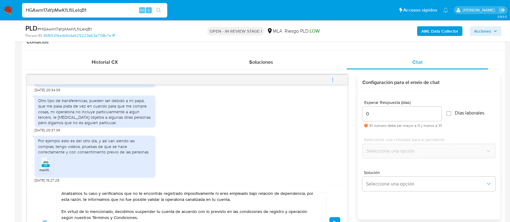
click at [335, 219] on button "Enviar" at bounding box center [334, 223] width 11 height 11
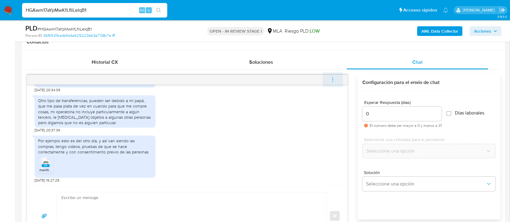
scroll to position [499, 0]
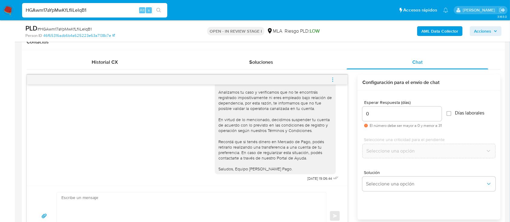
drag, startPoint x: 334, startPoint y: 80, endPoint x: 309, endPoint y: 80, distance: 25.1
click at [334, 79] on icon "menu-action" at bounding box center [332, 79] width 5 height 5
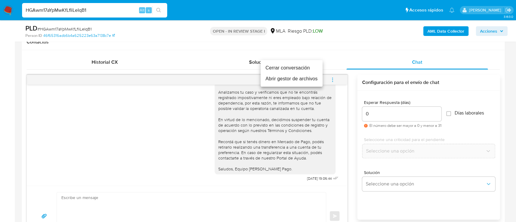
click at [281, 68] on li "Cerrar conversación" at bounding box center [292, 68] width 62 height 11
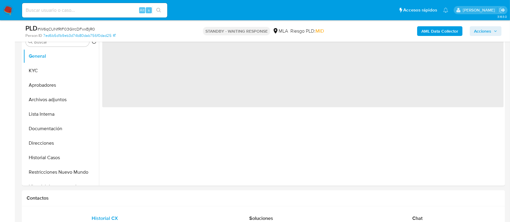
scroll to position [201, 0]
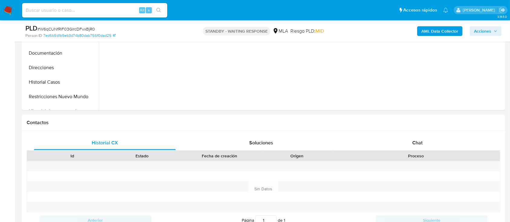
select select "10"
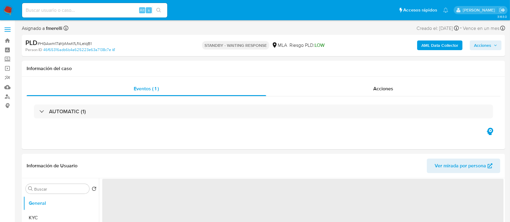
scroll to position [80, 0]
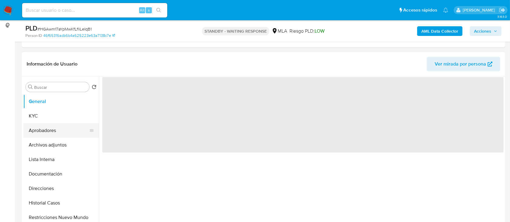
click at [53, 132] on button "Aprobadores" at bounding box center [58, 130] width 71 height 15
select select "10"
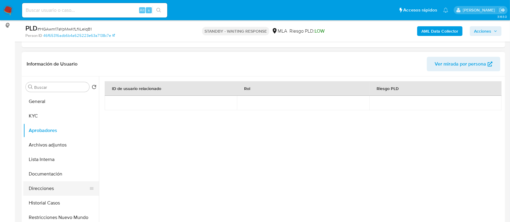
click at [41, 182] on button "Direcciones" at bounding box center [58, 189] width 71 height 15
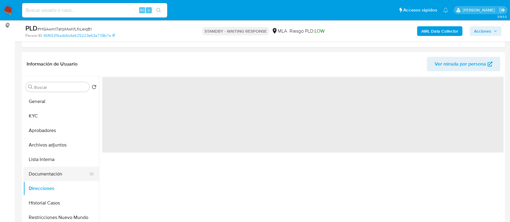
click at [60, 172] on button "Documentación" at bounding box center [58, 174] width 71 height 15
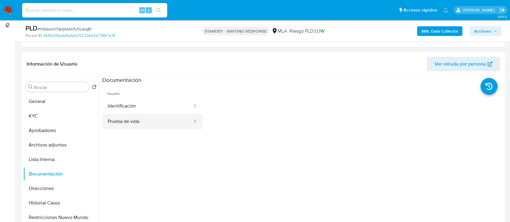
click at [123, 110] on button "Identificación" at bounding box center [147, 106] width 91 height 15
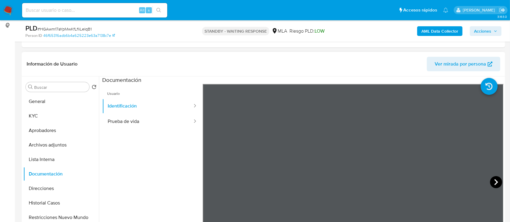
click at [492, 182] on icon at bounding box center [496, 182] width 12 height 12
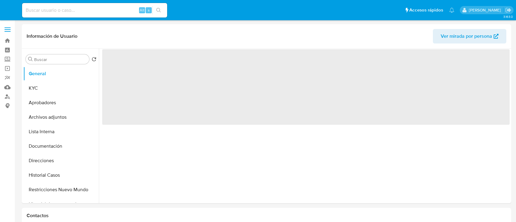
select select "10"
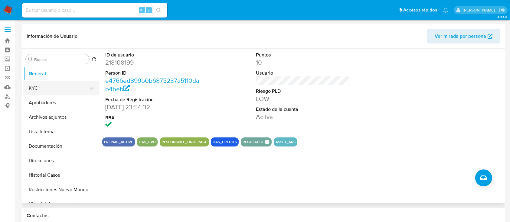
click at [41, 89] on button "KYC" at bounding box center [58, 88] width 71 height 15
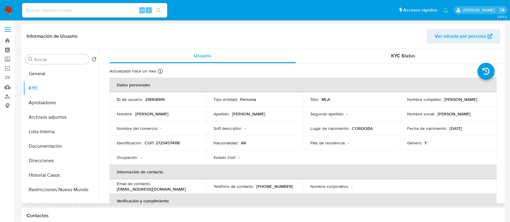
drag, startPoint x: 404, startPoint y: 102, endPoint x: 470, endPoint y: 102, distance: 66.0
click at [470, 102] on td "Nombre completo : [PERSON_NAME]" at bounding box center [448, 99] width 97 height 15
copy p "[PERSON_NAME]"
click at [164, 144] on p "CUIT 27254574118" at bounding box center [162, 142] width 35 height 5
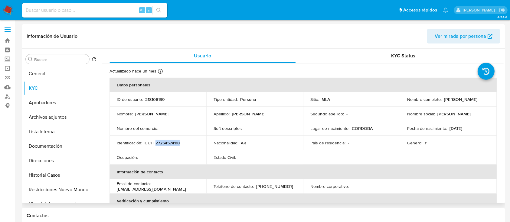
copy p "27254574118"
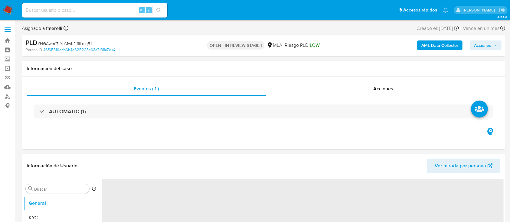
select select "10"
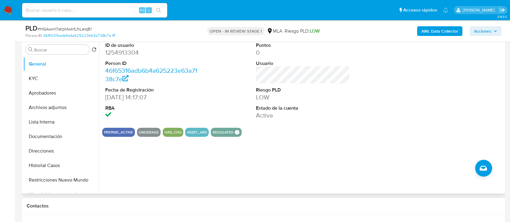
scroll to position [121, 0]
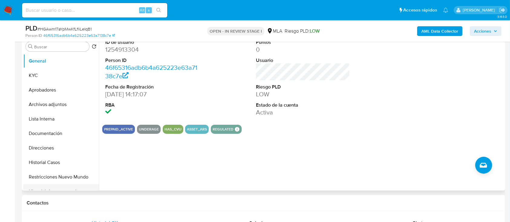
click at [70, 187] on button "Historial de conversaciones" at bounding box center [58, 192] width 71 height 15
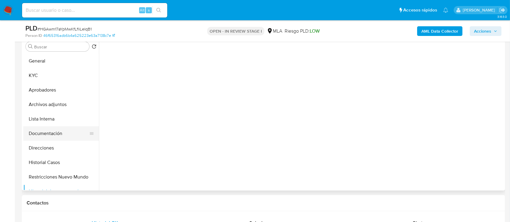
scroll to position [40, 0]
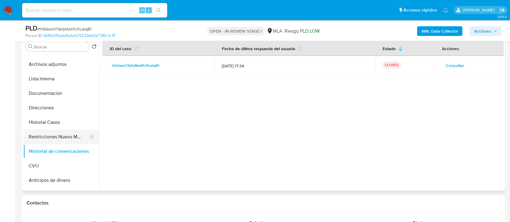
click at [64, 135] on button "Restricciones Nuevo Mundo" at bounding box center [58, 137] width 71 height 15
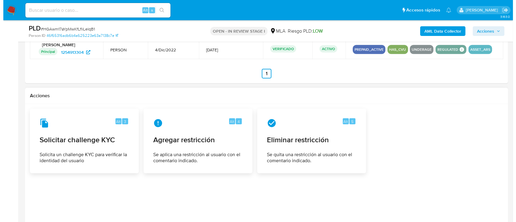
scroll to position [800, 0]
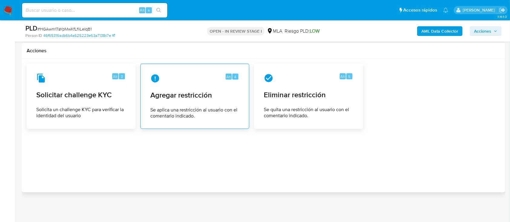
click at [199, 100] on div "Alt 4 Agregar restricción Se aplica una restricción al usuario con el comentari…" at bounding box center [195, 96] width 99 height 55
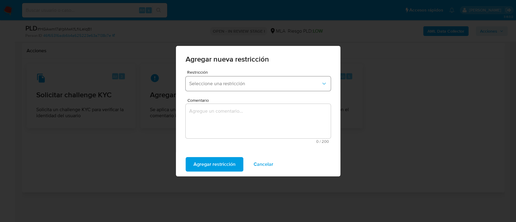
click at [241, 86] on span "Seleccione una restricción" at bounding box center [255, 84] width 132 height 6
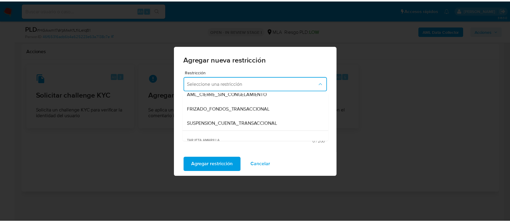
scroll to position [80, 0]
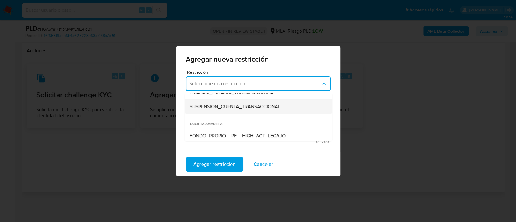
click at [254, 107] on span "SUSPENSION_CUENTA_TRANSACCIONAL" at bounding box center [234, 107] width 91 height 6
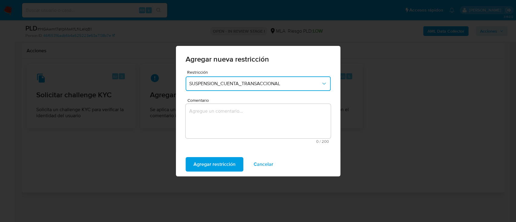
click at [234, 118] on textarea "Comentario" at bounding box center [258, 121] width 145 height 34
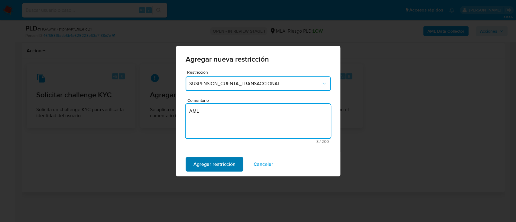
type textarea "AML"
click at [218, 166] on span "Agregar restricción" at bounding box center [215, 164] width 42 height 13
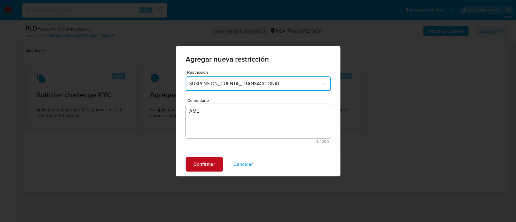
click at [200, 165] on span "Confirmar" at bounding box center [205, 164] width 22 height 13
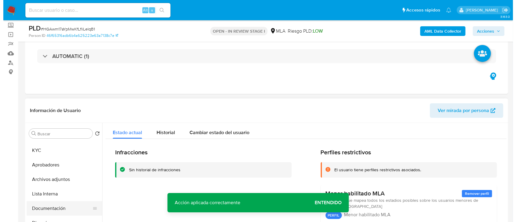
scroll to position [0, 0]
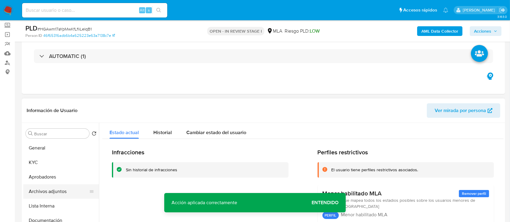
click at [53, 185] on button "Archivos adjuntos" at bounding box center [58, 192] width 71 height 15
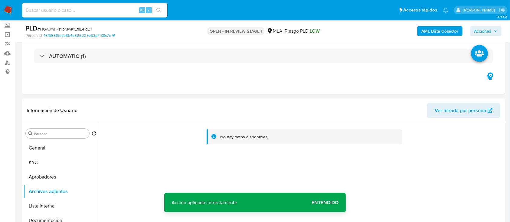
click at [444, 31] on b "AML Data Collector" at bounding box center [439, 31] width 37 height 10
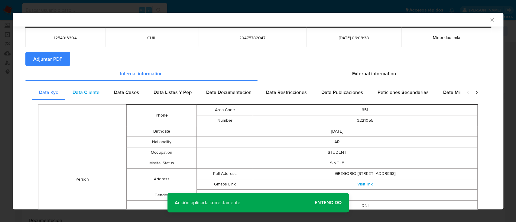
click at [102, 96] on div "Data Cliente" at bounding box center [85, 92] width 41 height 15
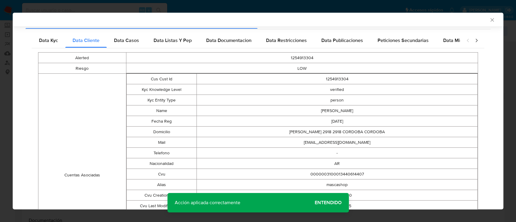
scroll to position [184, 0]
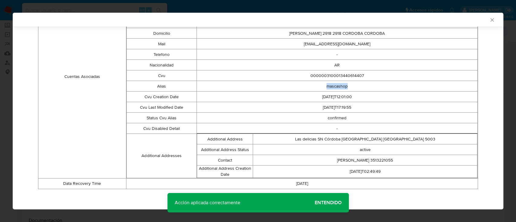
drag, startPoint x: 322, startPoint y: 86, endPoint x: 365, endPoint y: 82, distance: 42.9
click at [365, 82] on td "mascashop" at bounding box center [337, 86] width 281 height 11
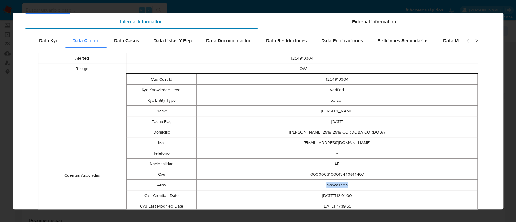
scroll to position [0, 0]
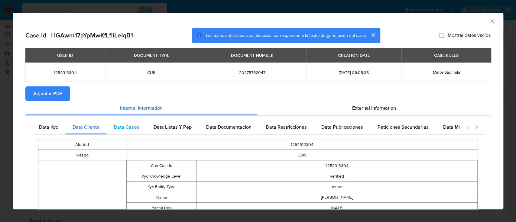
click at [128, 128] on span "Data Casos" at bounding box center [126, 127] width 25 height 7
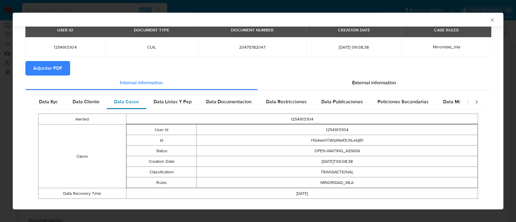
scroll to position [34, 0]
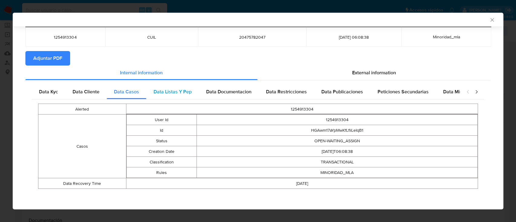
click at [168, 91] on span "Data Listas Y Pep" at bounding box center [173, 91] width 38 height 7
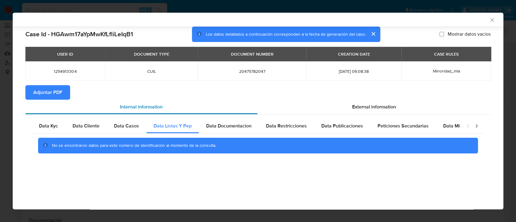
scroll to position [0, 0]
click at [231, 125] on span "Data Documentacion" at bounding box center [228, 126] width 45 height 7
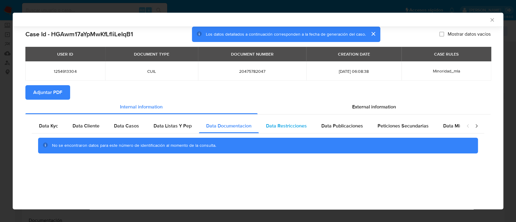
click at [281, 123] on span "Data Restricciones" at bounding box center [286, 126] width 41 height 7
click at [335, 127] on span "Data Publicaciones" at bounding box center [343, 126] width 42 height 7
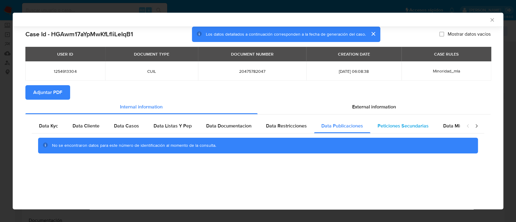
click at [410, 125] on span "Peticiones Secundarias" at bounding box center [403, 126] width 51 height 7
click at [458, 127] on span "Data Minoridad" at bounding box center [460, 126] width 33 height 7
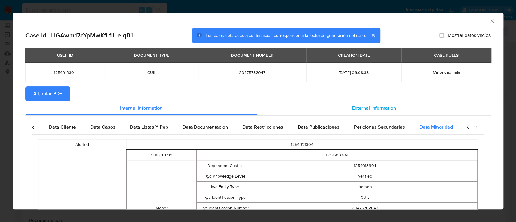
click at [346, 105] on div "External information" at bounding box center [375, 108] width 234 height 15
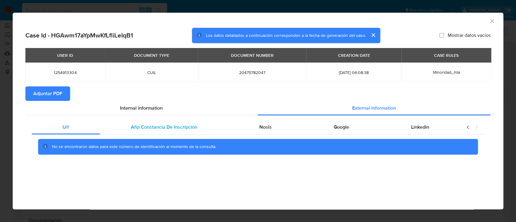
click at [161, 128] on span "Afip Constancia De Inscripción" at bounding box center [164, 127] width 67 height 7
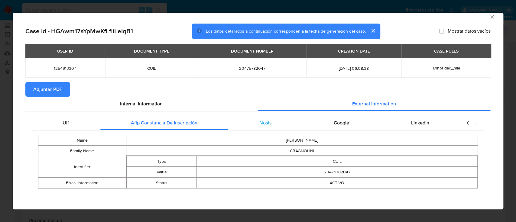
click at [264, 127] on div "Nosis" at bounding box center [266, 123] width 74 height 15
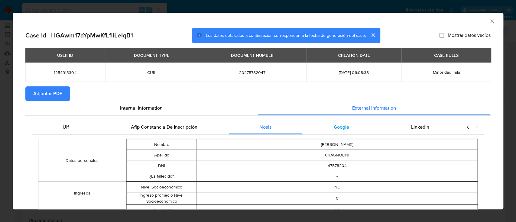
click at [333, 131] on div "Google" at bounding box center [341, 127] width 77 height 15
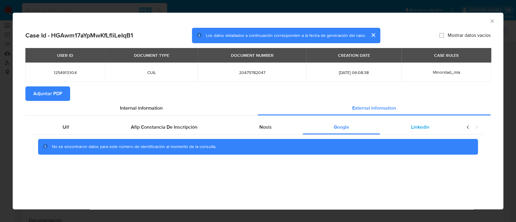
click at [413, 130] on span "Linkedin" at bounding box center [420, 127] width 18 height 7
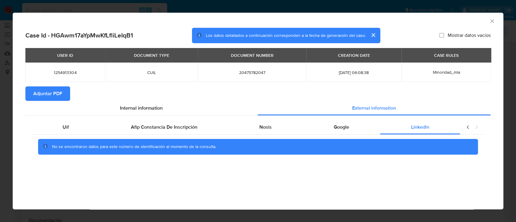
click at [56, 91] on span "Adjuntar PDF" at bounding box center [47, 93] width 29 height 13
click at [493, 21] on icon "Cerrar ventana" at bounding box center [492, 20] width 3 height 3
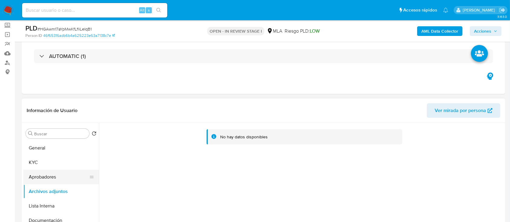
click at [61, 172] on button "Aprobadores" at bounding box center [58, 177] width 71 height 15
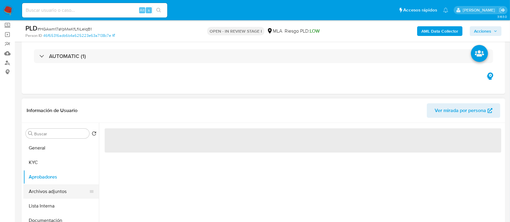
click at [60, 192] on button "Archivos adjuntos" at bounding box center [58, 192] width 71 height 15
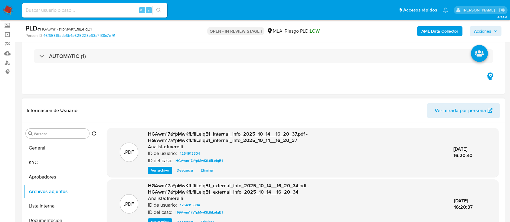
click at [155, 165] on div "HGAwm17aYpMwKfLfliLeIqB1_internal_info_2025_10_14__16_20_37.pdf - HGAwm17aYpMwK…" at bounding box center [296, 152] width 296 height 43
click at [155, 171] on span "Ver archivo" at bounding box center [160, 171] width 18 height 6
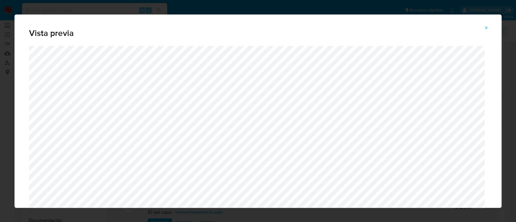
drag, startPoint x: 488, startPoint y: 32, endPoint x: 441, endPoint y: 58, distance: 53.7
click at [488, 31] on span "Attachment preview" at bounding box center [486, 28] width 5 height 8
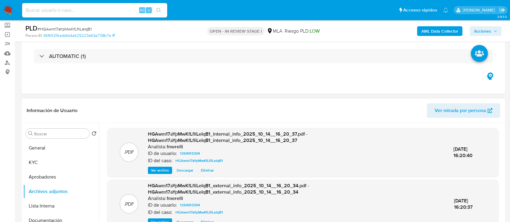
click at [162, 221] on span "Ver archivo" at bounding box center [160, 222] width 18 height 6
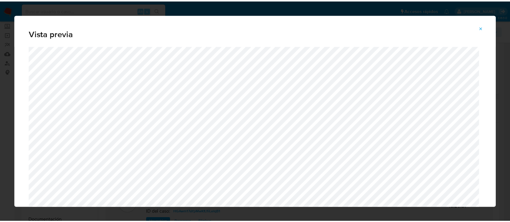
scroll to position [19, 0]
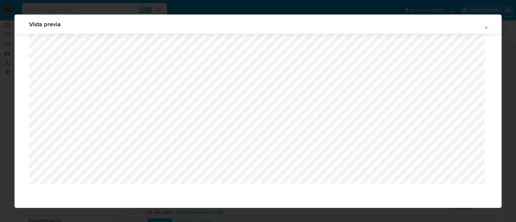
drag, startPoint x: 486, startPoint y: 25, endPoint x: 490, endPoint y: 42, distance: 17.6
click at [486, 25] on icon "Attachment preview" at bounding box center [486, 27] width 5 height 5
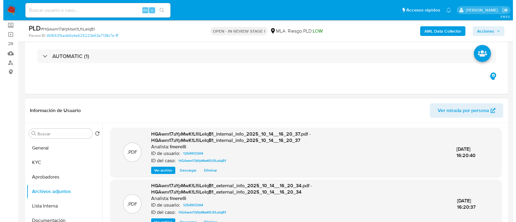
scroll to position [115, 0]
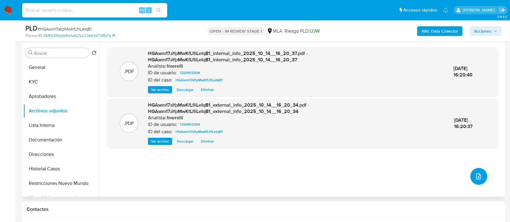
click at [477, 178] on icon "upload-file" at bounding box center [478, 176] width 7 height 7
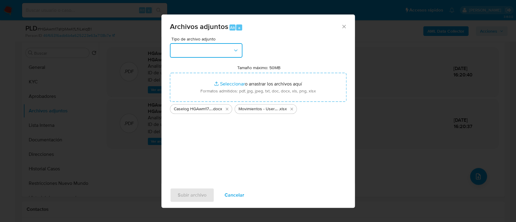
click at [210, 50] on button "button" at bounding box center [206, 50] width 73 height 15
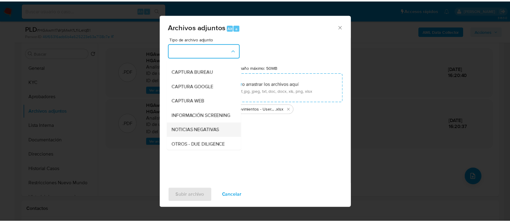
scroll to position [40, 0]
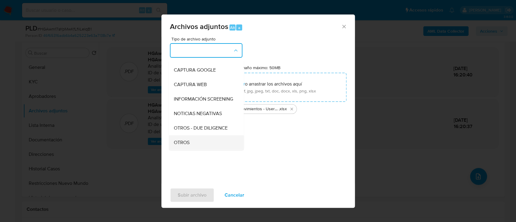
click at [193, 143] on div "OTROS" at bounding box center [205, 143] width 62 height 15
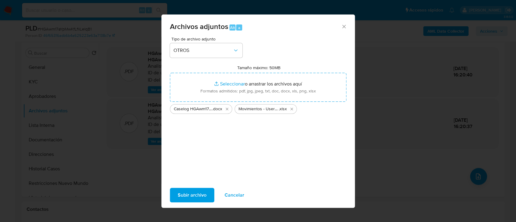
click at [185, 192] on span "Subir archivo" at bounding box center [192, 195] width 29 height 13
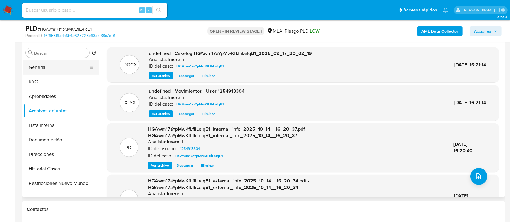
click at [57, 66] on button "General" at bounding box center [58, 67] width 71 height 15
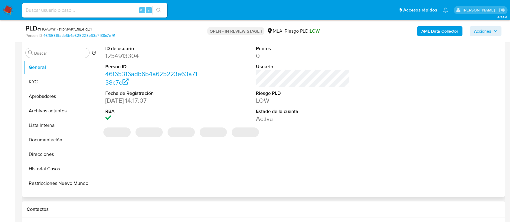
click at [116, 55] on dd "1254913304" at bounding box center [152, 56] width 94 height 8
copy dd "1254913304"
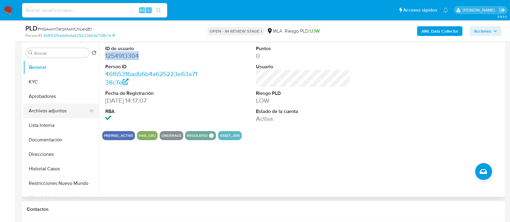
click at [59, 115] on button "Archivos adjuntos" at bounding box center [58, 111] width 71 height 15
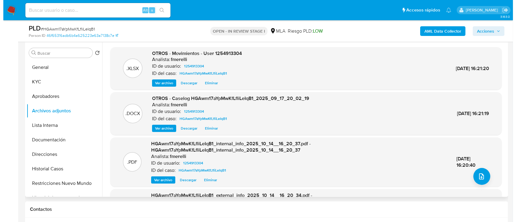
scroll to position [47, 0]
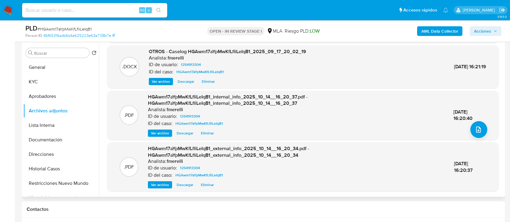
click at [163, 83] on span "Ver archivo" at bounding box center [161, 82] width 18 height 6
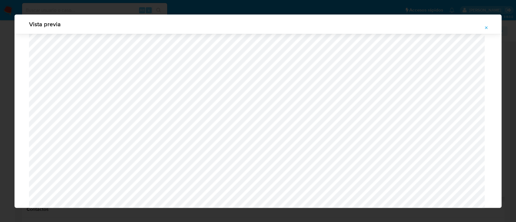
scroll to position [430, 0]
click at [486, 29] on icon "Attachment preview" at bounding box center [486, 27] width 5 height 5
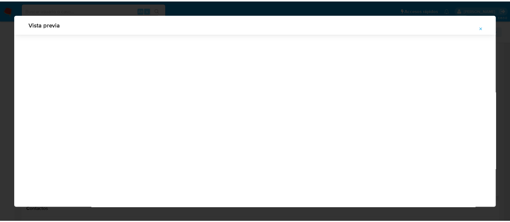
scroll to position [19, 0]
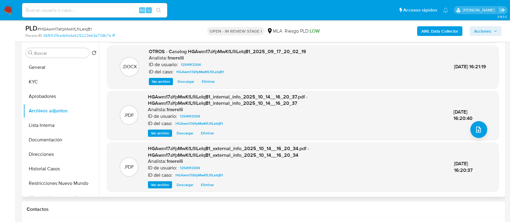
click at [88, 29] on span "# HGAwm17aYpMwKfLfliLeIqB1" at bounding box center [65, 29] width 54 height 6
copy span "HGAwm17aYpMwKfLfliLeIqB1"
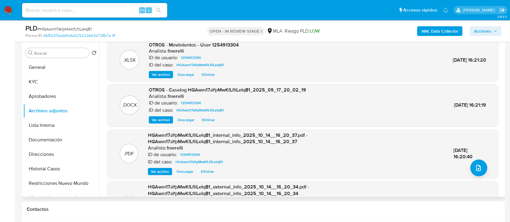
scroll to position [47, 0]
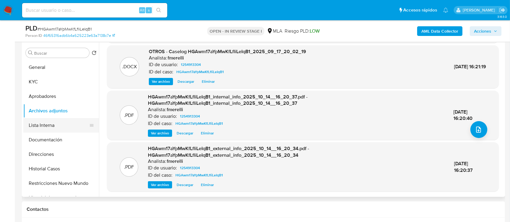
click at [31, 122] on button "Lista Interna" at bounding box center [58, 125] width 71 height 15
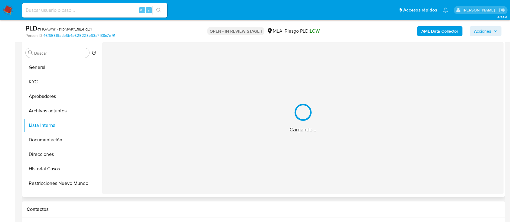
scroll to position [0, 0]
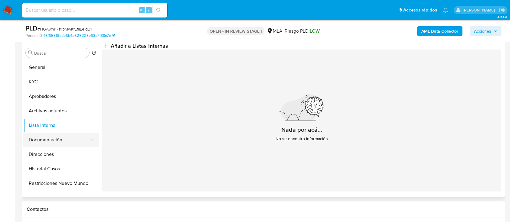
click at [56, 137] on button "Documentación" at bounding box center [58, 140] width 71 height 15
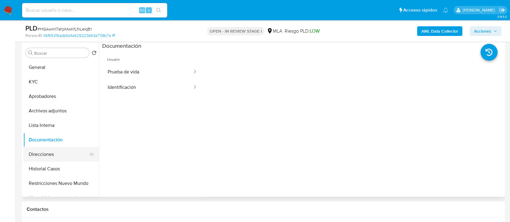
click at [49, 152] on button "Direcciones" at bounding box center [58, 154] width 71 height 15
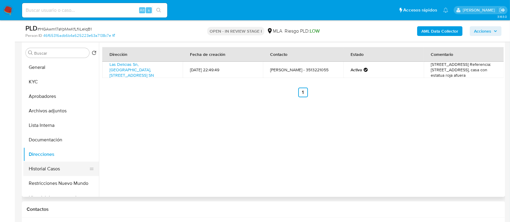
click at [56, 169] on button "Historial Casos" at bounding box center [58, 169] width 71 height 15
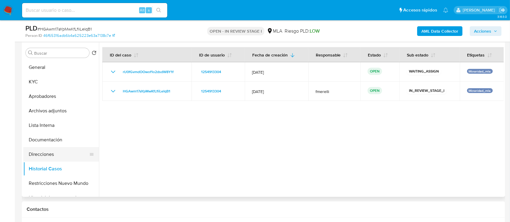
scroll to position [40, 0]
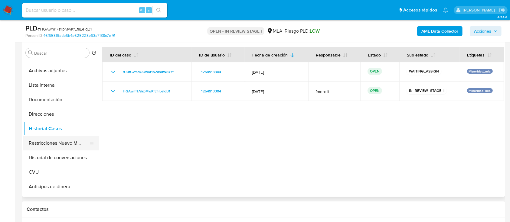
click at [61, 143] on button "Restricciones Nuevo Mundo" at bounding box center [58, 143] width 71 height 15
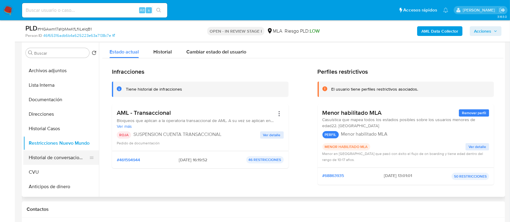
click at [59, 157] on button "Historial de conversaciones" at bounding box center [58, 158] width 71 height 15
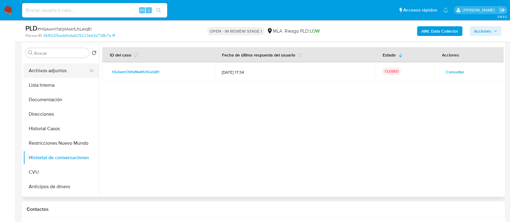
scroll to position [0, 0]
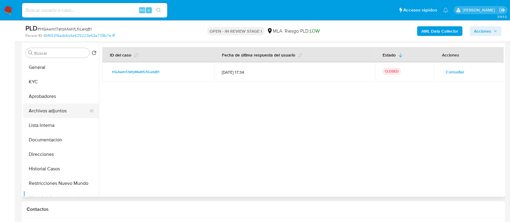
click at [65, 106] on button "Archivos adjuntos" at bounding box center [58, 111] width 71 height 15
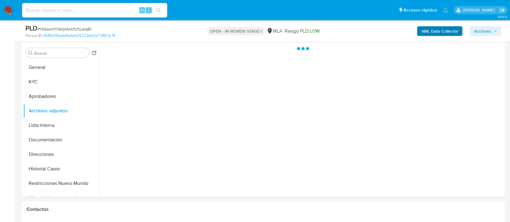
drag, startPoint x: 486, startPoint y: 29, endPoint x: 457, endPoint y: 35, distance: 30.4
click at [486, 28] on span "Acciones" at bounding box center [482, 31] width 17 height 10
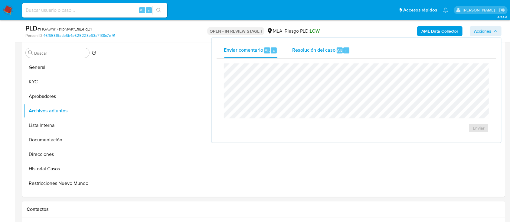
drag, startPoint x: 295, startPoint y: 44, endPoint x: 299, endPoint y: 47, distance: 4.7
click at [296, 45] on div "Resolución del caso Alt r" at bounding box center [321, 51] width 58 height 16
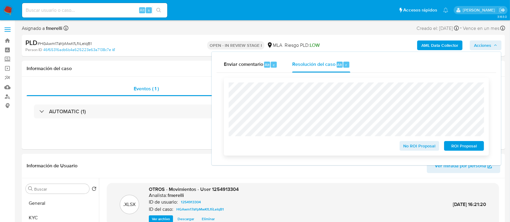
click at [461, 150] on span "ROI Proposal" at bounding box center [463, 146] width 31 height 8
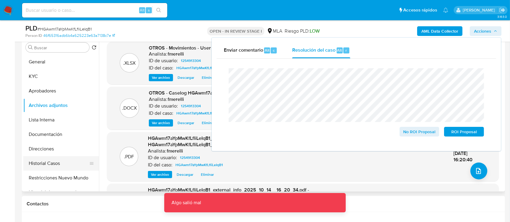
scroll to position [121, 0]
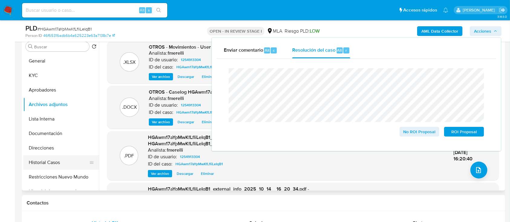
click at [51, 161] on button "Historial Casos" at bounding box center [58, 162] width 71 height 15
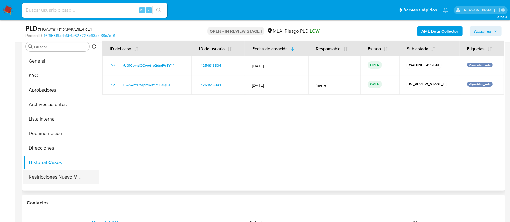
click at [53, 180] on button "Restricciones Nuevo Mundo" at bounding box center [58, 177] width 71 height 15
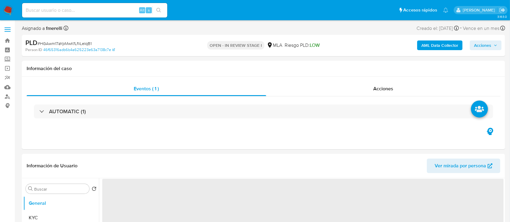
click at [489, 45] on span "Acciones" at bounding box center [482, 46] width 17 height 10
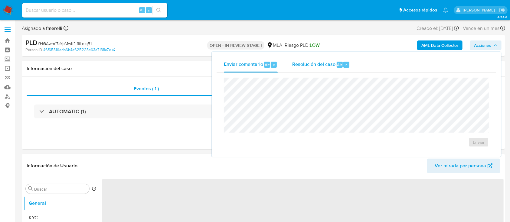
click at [343, 68] on div "Resolución del caso Alt r" at bounding box center [321, 65] width 58 height 16
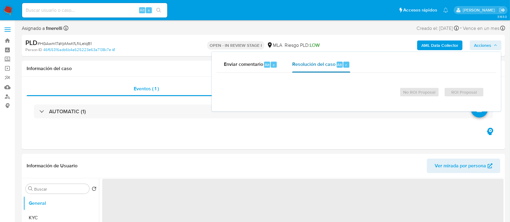
select select "10"
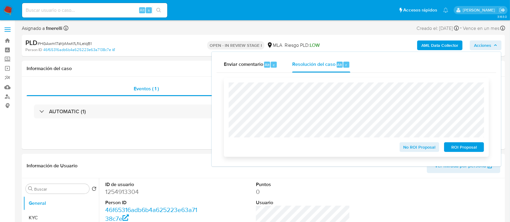
click at [470, 149] on span "ROI Proposal" at bounding box center [463, 147] width 31 height 8
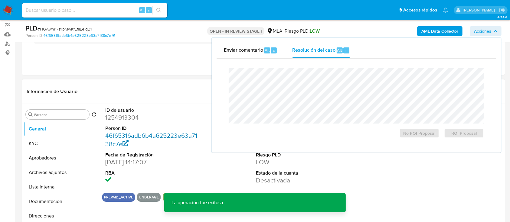
scroll to position [40, 0]
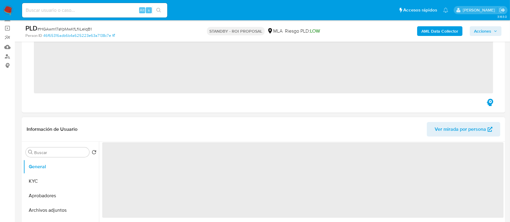
scroll to position [121, 0]
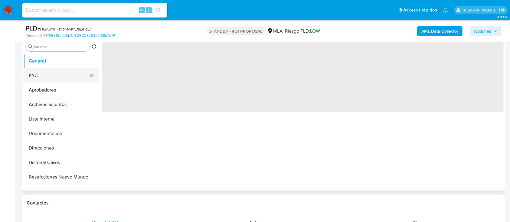
click at [45, 77] on button "KYC" at bounding box center [58, 75] width 71 height 15
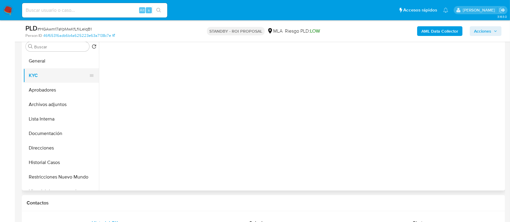
select select "10"
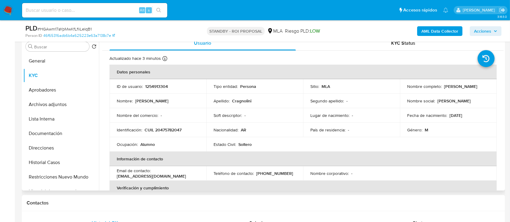
drag, startPoint x: 479, startPoint y: 89, endPoint x: 382, endPoint y: 93, distance: 96.3
click at [382, 93] on tr "ID de usuario : 1254913304 Tipo entidad : Persona Sitio : MLA Nombre completo :…" at bounding box center [303, 86] width 387 height 15
click at [102, 5] on div "Alt s" at bounding box center [94, 10] width 145 height 15
click at [99, 9] on input at bounding box center [94, 10] width 145 height 8
paste input "Da1mniTSpTICtjLbvKydhyD0"
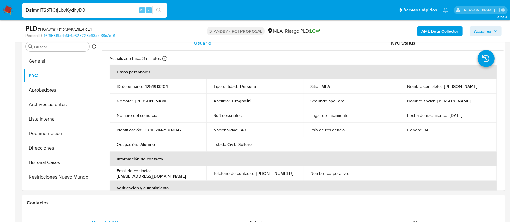
type input "Da1mniTSpTICtjLbvKydhyD0"
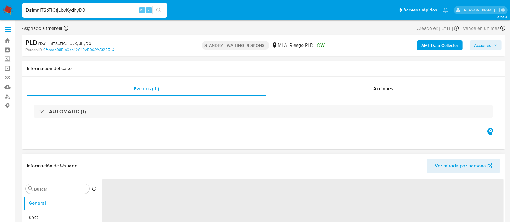
select select "10"
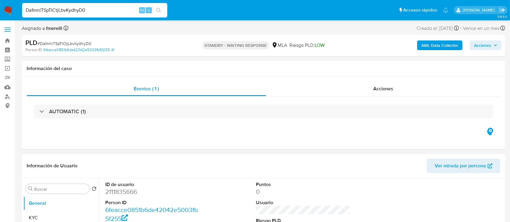
click at [111, 9] on input "Da1mniTSpTICtjLbvKydhyD0" at bounding box center [94, 10] width 145 height 8
paste input "XchrBhhpP08jHTnDEvOrNIUZ"
type input "XchrBhhpP08jHTnDEvOrNIUZ"
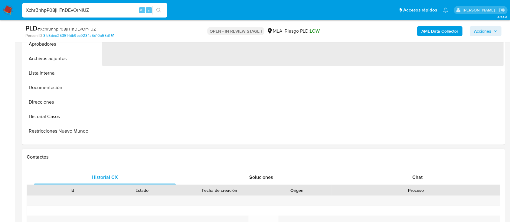
scroll to position [242, 0]
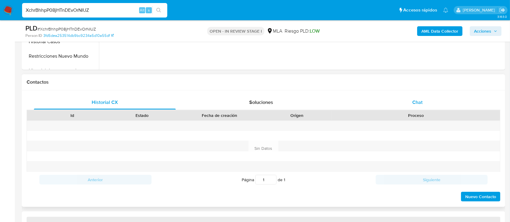
click at [424, 105] on div "Chat" at bounding box center [418, 102] width 142 height 15
select select "10"
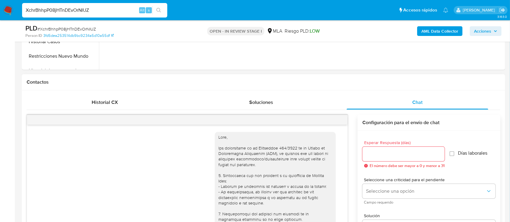
scroll to position [441, 0]
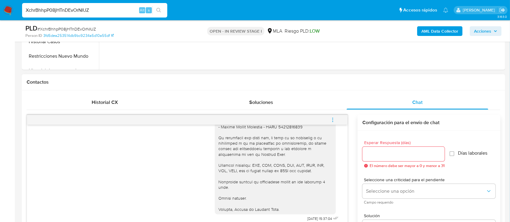
click at [329, 119] on button "menu-action" at bounding box center [333, 120] width 20 height 15
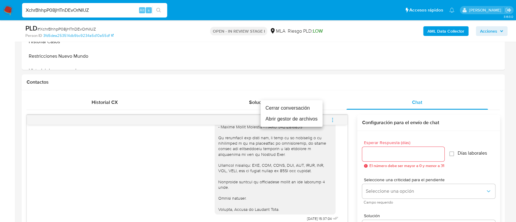
click at [276, 105] on li "Cerrar conversación" at bounding box center [292, 108] width 62 height 11
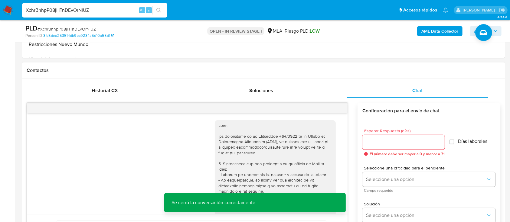
scroll to position [242, 0]
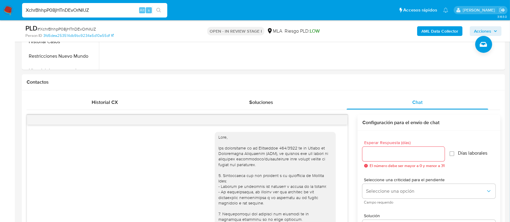
click at [6, 10] on img at bounding box center [8, 10] width 10 height 10
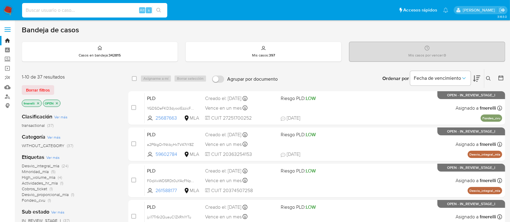
click at [88, 10] on input at bounding box center [94, 10] width 145 height 8
paste input "XchrBhhpP08jHTnDEvOrNIUZ"
type input "XchrBhhpP08jHTnDEvOrNIUZ"
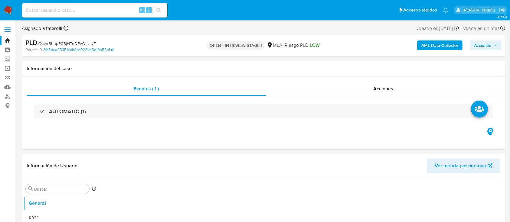
select select "10"
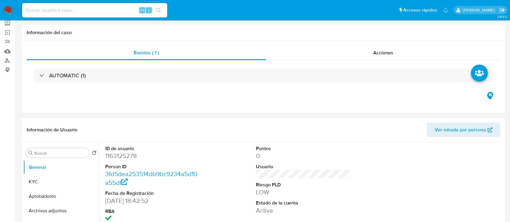
scroll to position [121, 0]
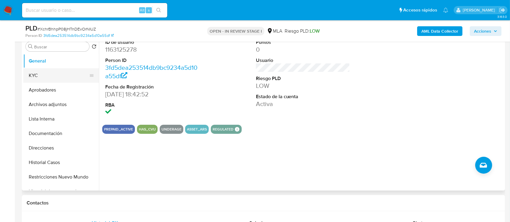
click at [45, 76] on button "KYC" at bounding box center [58, 75] width 71 height 15
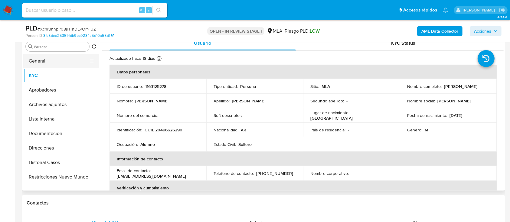
click at [53, 61] on button "General" at bounding box center [58, 61] width 71 height 15
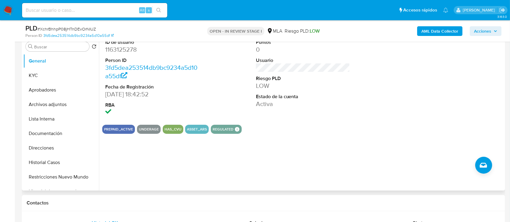
drag, startPoint x: 254, startPoint y: 153, endPoint x: 250, endPoint y: 123, distance: 29.9
click at [254, 153] on div "ID de usuario 1163125278 Person ID 3fd5dea253514db9bc9234a5d10a55df Fecha de Re…" at bounding box center [301, 113] width 405 height 155
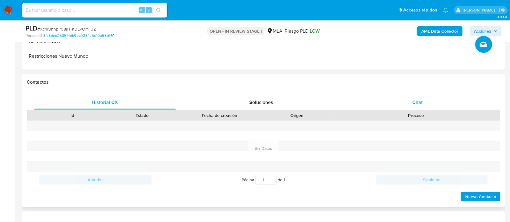
drag, startPoint x: 409, startPoint y: 108, endPoint x: 415, endPoint y: 100, distance: 9.8
click at [409, 106] on div "Chat" at bounding box center [418, 102] width 142 height 15
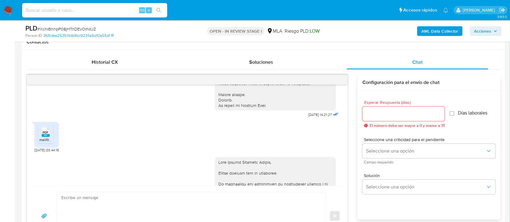
scroll to position [201, 0]
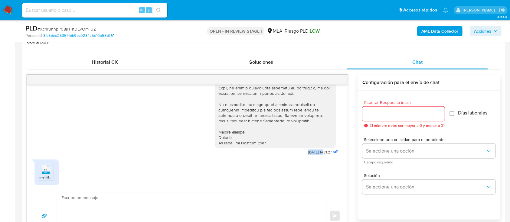
drag, startPoint x: 296, startPoint y: 159, endPoint x: 312, endPoint y: 159, distance: 15.1
click at [312, 157] on div "[DATE] 14:21:27" at bounding box center [277, 21] width 125 height 271
click at [312, 155] on span "17/09/2025 14:21:27" at bounding box center [320, 152] width 24 height 5
drag, startPoint x: 294, startPoint y: 158, endPoint x: 312, endPoint y: 158, distance: 18.2
click at [312, 157] on div "17/09/2025 14:21:27" at bounding box center [277, 21] width 125 height 271
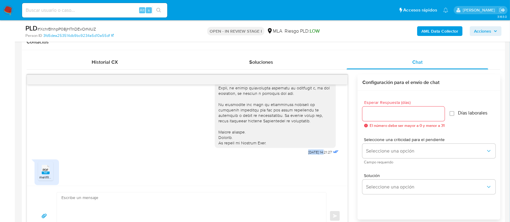
copy span "17/09/2025"
click at [49, 173] on icon at bounding box center [46, 169] width 8 height 9
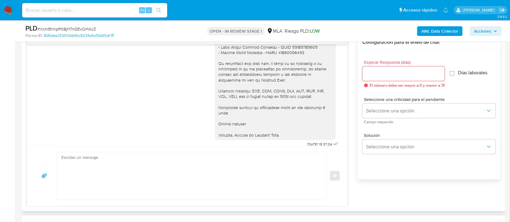
scroll to position [441, 0]
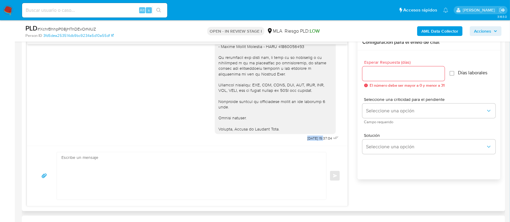
drag, startPoint x: 293, startPoint y: 139, endPoint x: 312, endPoint y: 138, distance: 18.8
click at [312, 138] on span "07/10/2025 15:37:04" at bounding box center [319, 138] width 25 height 5
copy span "07/10/2025"
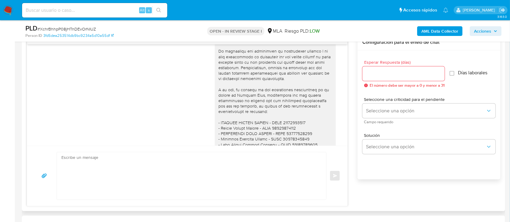
scroll to position [332, 0]
drag, startPoint x: 214, startPoint y: 60, endPoint x: 296, endPoint y: 68, distance: 82.7
click at [296, 68] on div at bounding box center [275, 130] width 114 height 209
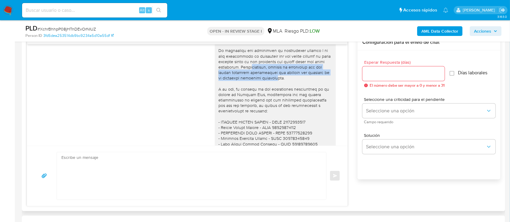
drag, startPoint x: 256, startPoint y: 71, endPoint x: 293, endPoint y: 85, distance: 39.2
click at [293, 85] on div at bounding box center [275, 130] width 114 height 209
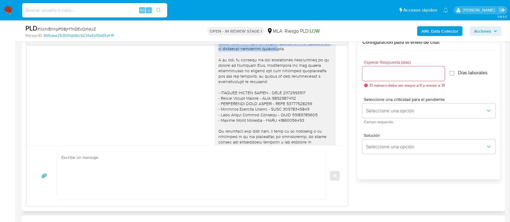
scroll to position [373, 0]
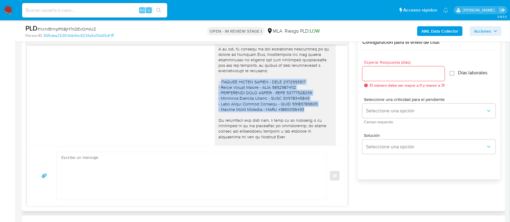
drag, startPoint x: 215, startPoint y: 88, endPoint x: 300, endPoint y: 113, distance: 88.5
click at [300, 113] on div at bounding box center [275, 90] width 114 height 209
copy div "REMIGIO ANDRES SUAREZ - CUIL 23183768379 - Lazaro Martin Bastia - CUIT 20320218…"
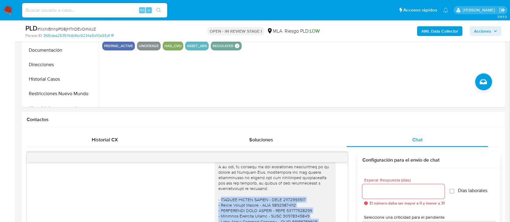
scroll to position [121, 0]
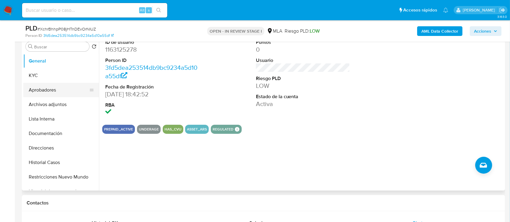
drag, startPoint x: 53, startPoint y: 95, endPoint x: 70, endPoint y: 90, distance: 17.7
click at [53, 95] on button "Aprobadores" at bounding box center [58, 90] width 71 height 15
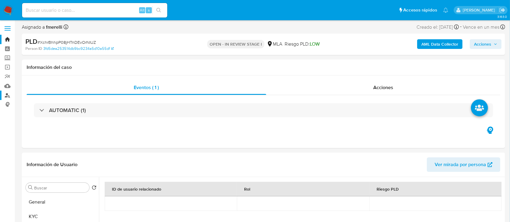
scroll to position [0, 0]
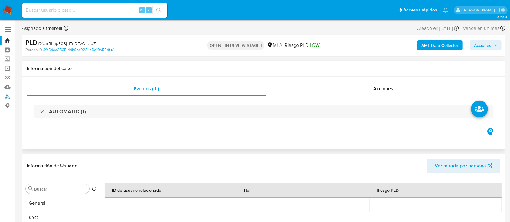
drag, startPoint x: 9, startPoint y: 97, endPoint x: 83, endPoint y: 142, distance: 86.4
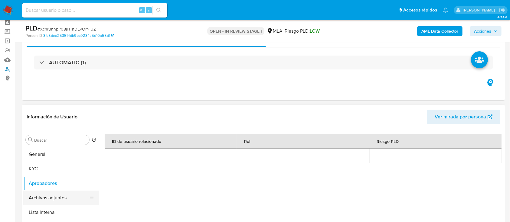
scroll to position [40, 0]
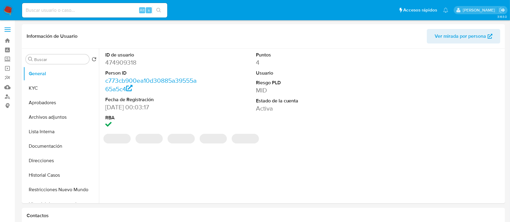
select select "10"
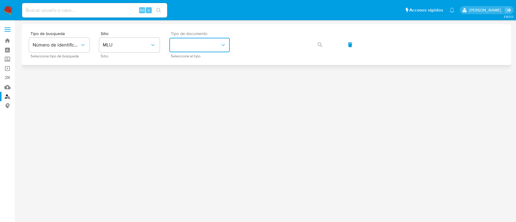
click at [217, 43] on button "identificationType" at bounding box center [199, 45] width 61 height 15
click at [128, 51] on button "MLU" at bounding box center [129, 45] width 61 height 15
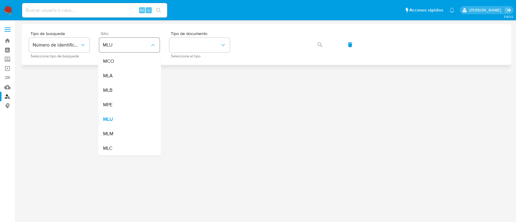
click at [140, 85] on div "MLB" at bounding box center [128, 90] width 50 height 15
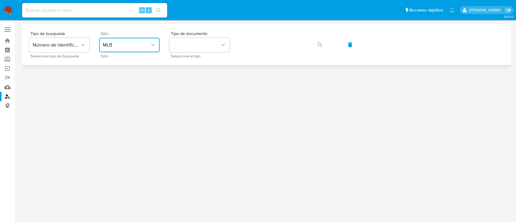
click at [136, 49] on button "MLB" at bounding box center [129, 45] width 61 height 15
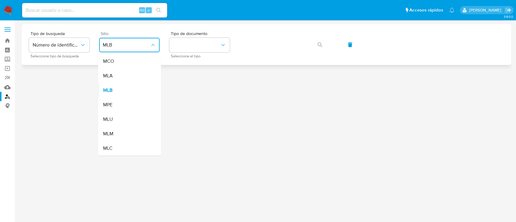
click at [139, 73] on div "MLA" at bounding box center [128, 76] width 50 height 15
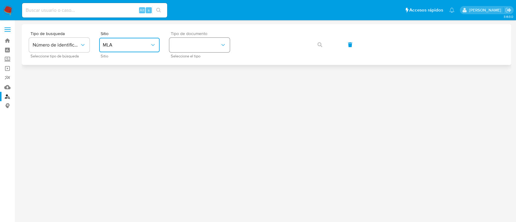
click at [191, 45] on button "identificationType" at bounding box center [199, 45] width 61 height 15
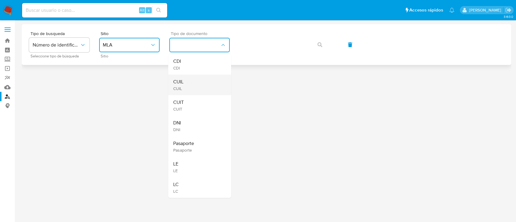
click at [198, 76] on div "CUIL CUIL" at bounding box center [198, 85] width 50 height 21
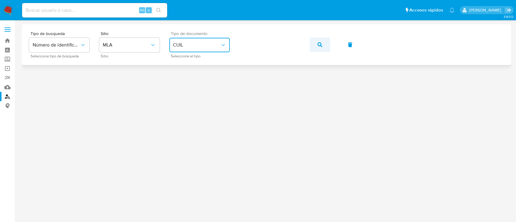
click at [324, 42] on button "button" at bounding box center [320, 45] width 21 height 15
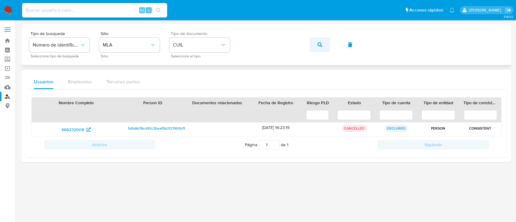
click at [318, 44] on icon "button" at bounding box center [320, 44] width 5 height 5
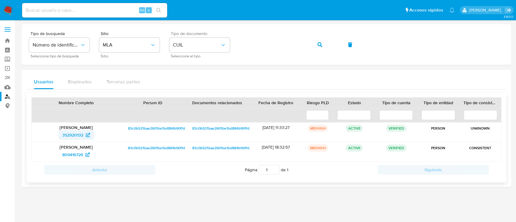
click at [63, 133] on span "352920132" at bounding box center [72, 135] width 21 height 10
click at [320, 48] on span "button" at bounding box center [320, 44] width 5 height 13
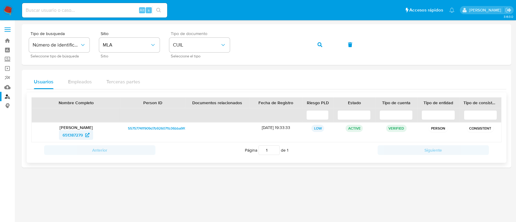
click at [76, 137] on span "651387279" at bounding box center [73, 135] width 20 height 10
click at [318, 42] on icon "button" at bounding box center [320, 44] width 5 height 5
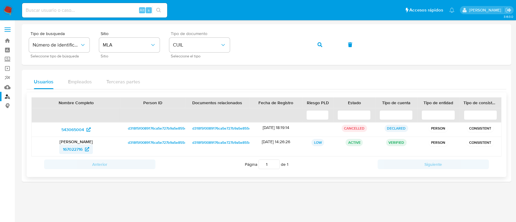
click at [75, 147] on span "167022716" at bounding box center [73, 150] width 20 height 10
click at [319, 46] on icon "button" at bounding box center [320, 44] width 5 height 5
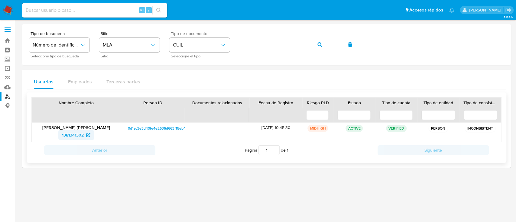
click at [81, 136] on span "1381341302" at bounding box center [73, 135] width 22 height 10
click at [321, 49] on span "button" at bounding box center [320, 44] width 5 height 13
click at [80, 136] on span "404973109" at bounding box center [72, 135] width 21 height 10
click at [321, 48] on span "button" at bounding box center [320, 44] width 5 height 13
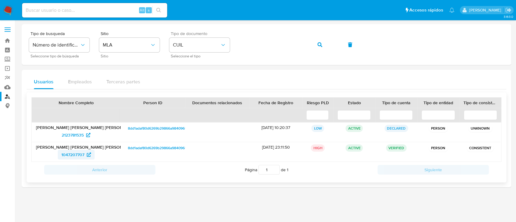
click at [68, 154] on span "1047207707" at bounding box center [72, 155] width 23 height 10
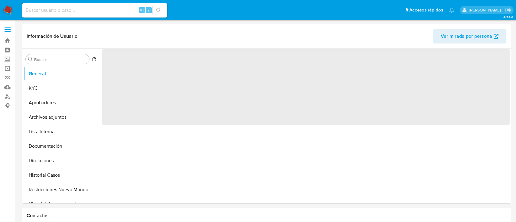
select select "10"
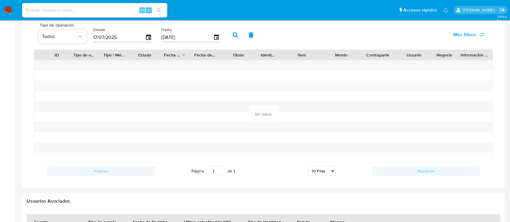
scroll to position [527, 0]
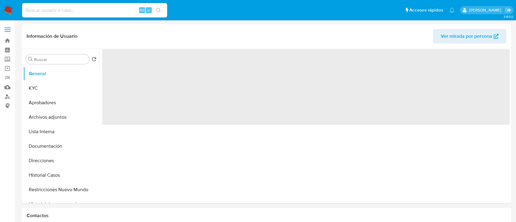
select select "10"
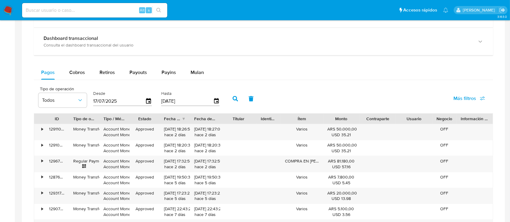
scroll to position [565, 0]
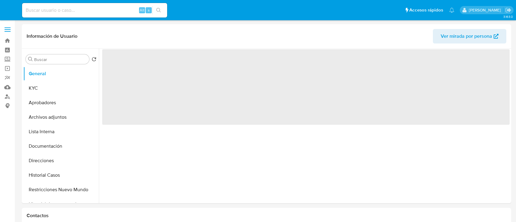
select select "10"
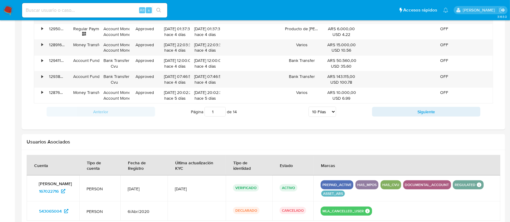
scroll to position [555, 0]
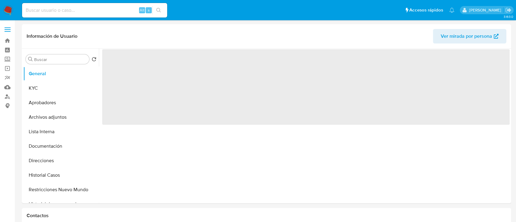
select select "10"
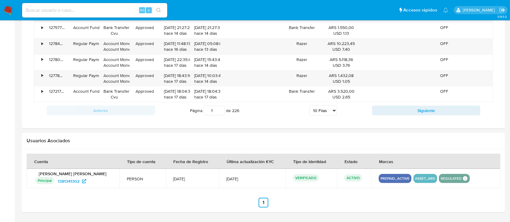
scroll to position [565, 0]
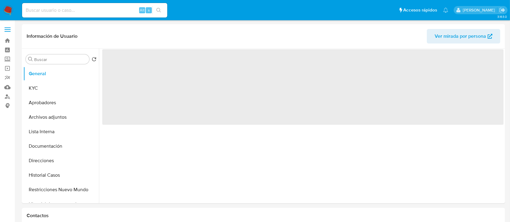
select select "10"
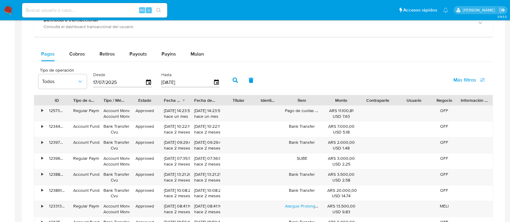
scroll to position [556, 0]
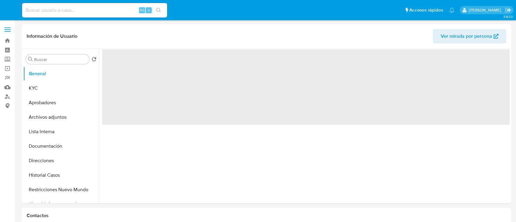
select select "10"
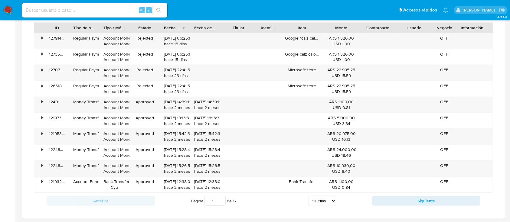
scroll to position [553, 0]
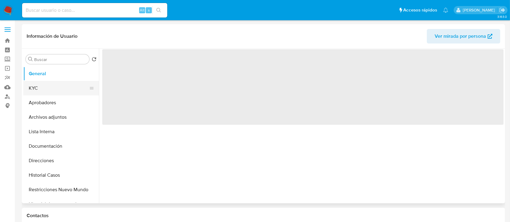
click at [50, 84] on button "KYC" at bounding box center [58, 88] width 71 height 15
select select "10"
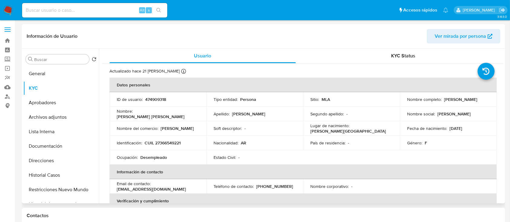
click at [172, 145] on p "CUIL 27366549221" at bounding box center [163, 142] width 36 height 5
copy p "27366549221"
drag, startPoint x: 443, startPoint y: 100, endPoint x: 481, endPoint y: 99, distance: 38.7
click at [481, 99] on div "Nombre completo : Aida Mabel Suarez" at bounding box center [448, 99] width 82 height 5
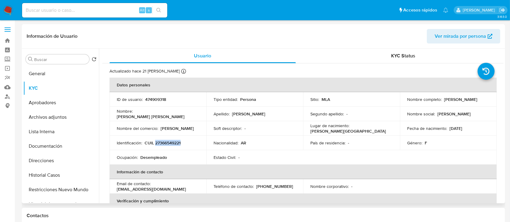
copy p "[PERSON_NAME]"
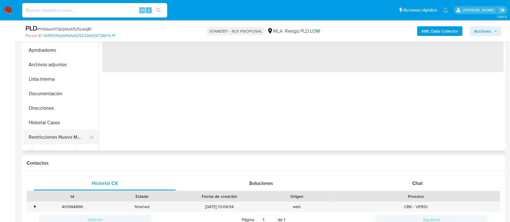
scroll to position [161, 0]
click at [69, 69] on button "Archivos adjuntos" at bounding box center [58, 64] width 71 height 15
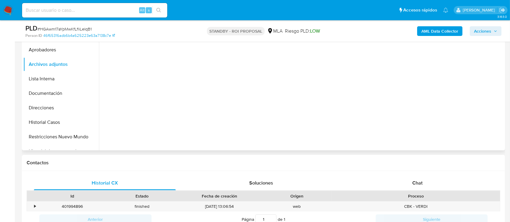
select select "10"
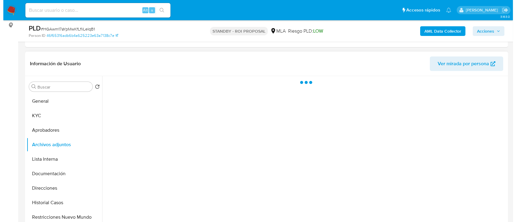
scroll to position [80, 0]
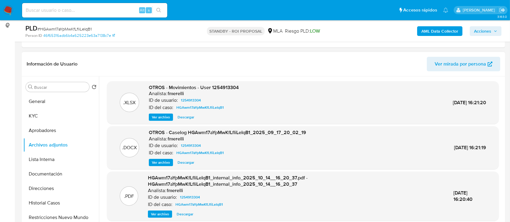
click at [161, 162] on span "Ver archivo" at bounding box center [161, 163] width 18 height 6
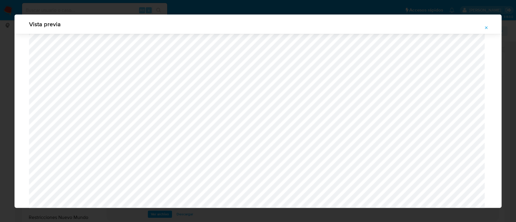
scroll to position [472, 0]
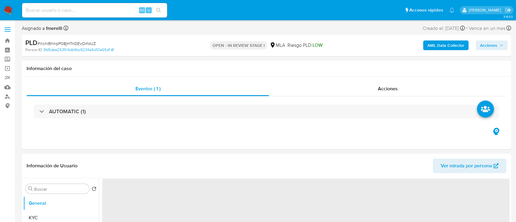
select select "10"
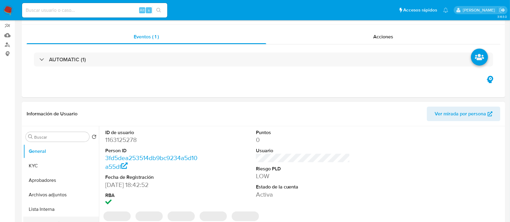
scroll to position [80, 0]
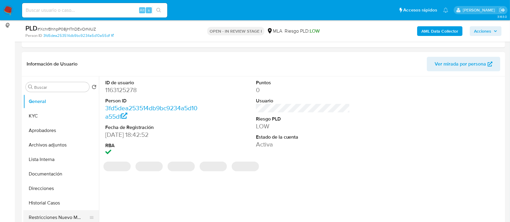
click at [49, 217] on button "Restricciones Nuevo Mundo" at bounding box center [58, 218] width 71 height 15
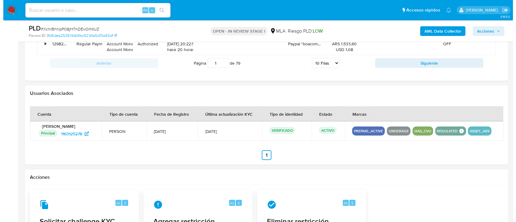
scroll to position [726, 0]
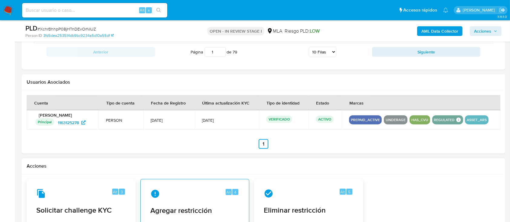
click at [195, 182] on div "Alt 4 Agregar restricción Se aplica una restricción al usuario con el comentari…" at bounding box center [194, 211] width 109 height 65
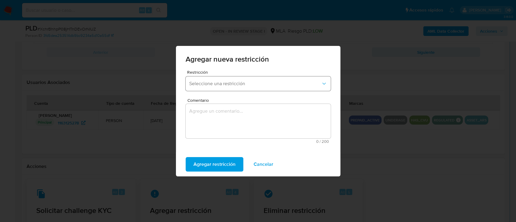
click at [226, 87] on button "Seleccione una restricción" at bounding box center [258, 84] width 145 height 15
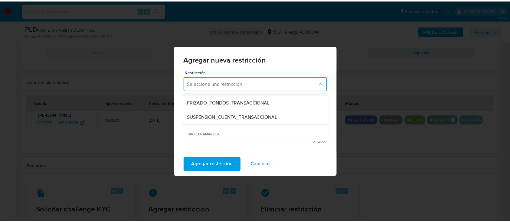
scroll to position [80, 0]
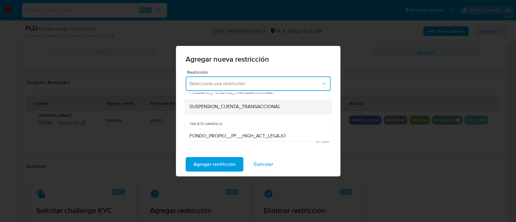
click at [250, 104] on span "SUSPENSION_CUENTA_TRANSACCIONAL" at bounding box center [234, 107] width 91 height 6
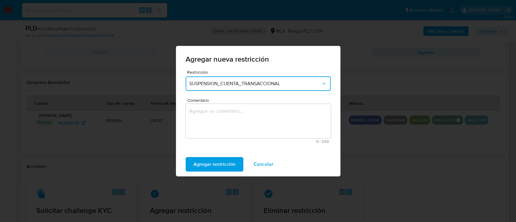
click at [238, 111] on textarea "Comentario" at bounding box center [258, 121] width 145 height 34
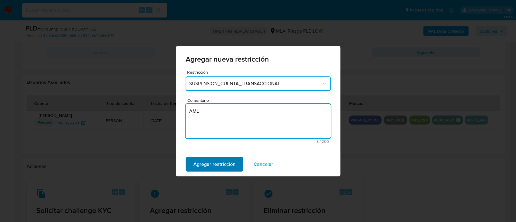
type textarea "AML"
click at [211, 166] on span "Agregar restricción" at bounding box center [215, 164] width 42 height 13
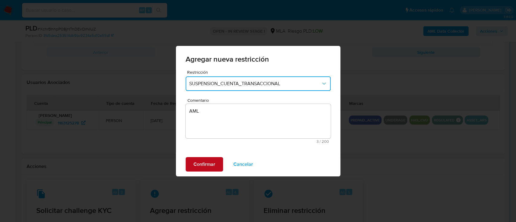
click at [211, 166] on span "Confirmar" at bounding box center [205, 164] width 22 height 13
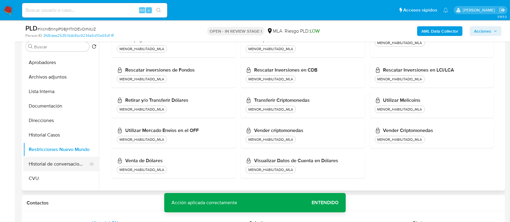
scroll to position [40, 0]
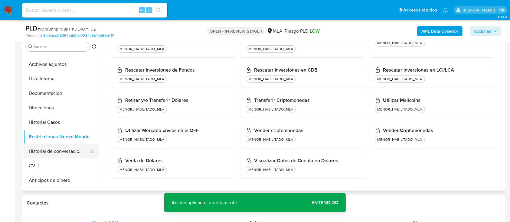
click at [52, 148] on button "Historial de conversaciones" at bounding box center [58, 151] width 71 height 15
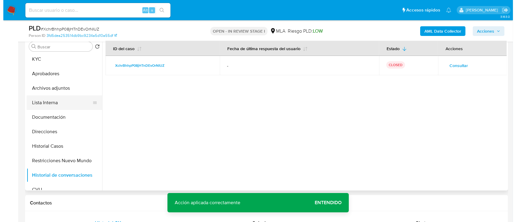
scroll to position [0, 0]
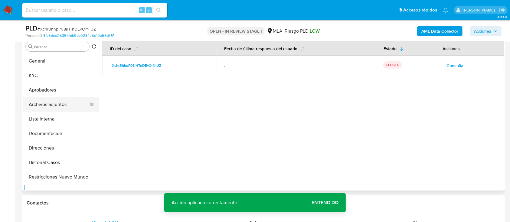
click at [69, 101] on button "Archivos adjuntos" at bounding box center [58, 104] width 71 height 15
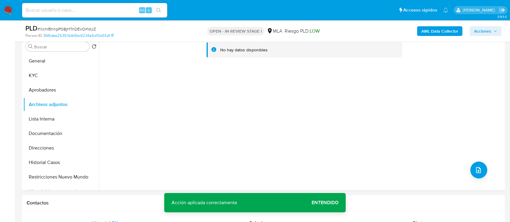
click at [452, 30] on b "AML Data Collector" at bounding box center [439, 31] width 37 height 10
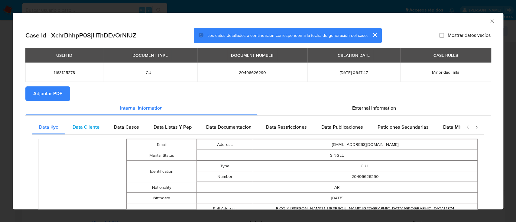
click at [95, 129] on span "Data Cliente" at bounding box center [86, 127] width 27 height 7
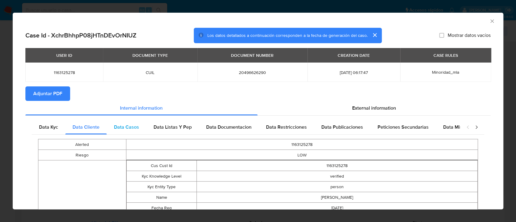
click at [139, 128] on div "Data Casos" at bounding box center [127, 127] width 40 height 15
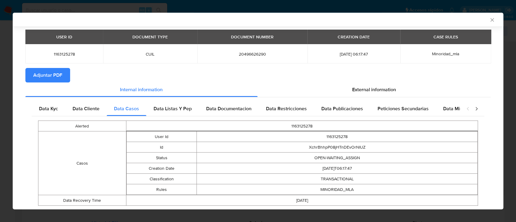
scroll to position [34, 0]
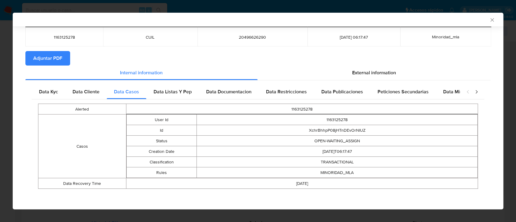
click at [174, 91] on span "Data Listas Y Pep" at bounding box center [173, 91] width 38 height 7
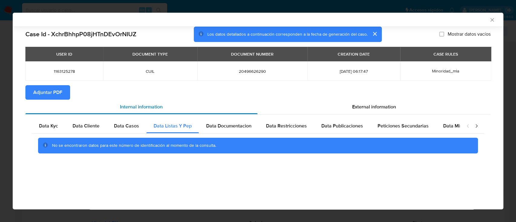
scroll to position [0, 0]
click at [226, 119] on div "Data Kyc Data Cliente Data Casos Data Listas Y Pep Data Documentacion Data Rest…" at bounding box center [258, 138] width 466 height 47
click at [244, 125] on span "Data Documentacion" at bounding box center [228, 126] width 45 height 7
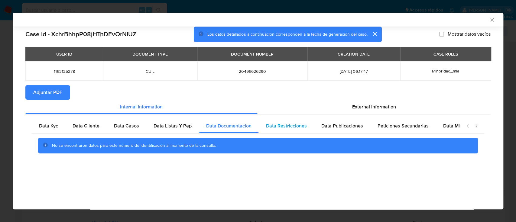
click at [292, 121] on div "Data Restricciones" at bounding box center [286, 126] width 55 height 15
click at [333, 126] on span "Data Publicaciones" at bounding box center [343, 126] width 42 height 7
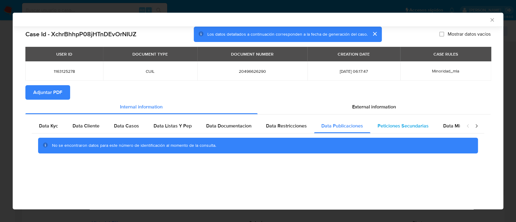
click at [394, 125] on span "Peticiones Secundarias" at bounding box center [403, 126] width 51 height 7
click at [450, 123] on span "Data Minoridad" at bounding box center [460, 126] width 33 height 7
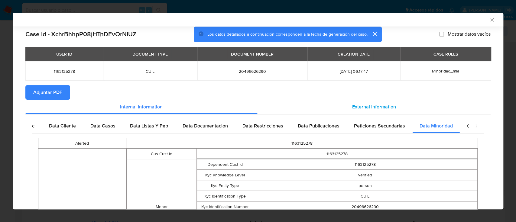
scroll to position [0, 27]
click at [383, 112] on div "External information" at bounding box center [375, 107] width 234 height 15
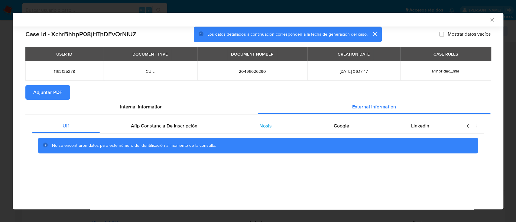
scroll to position [0, 0]
drag, startPoint x: 191, startPoint y: 125, endPoint x: 235, endPoint y: 127, distance: 44.2
click at [190, 125] on span "Afip Constancia De Inscripción" at bounding box center [164, 126] width 67 height 7
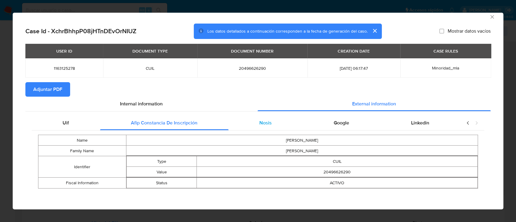
click at [272, 120] on div "Nosis" at bounding box center [266, 123] width 74 height 15
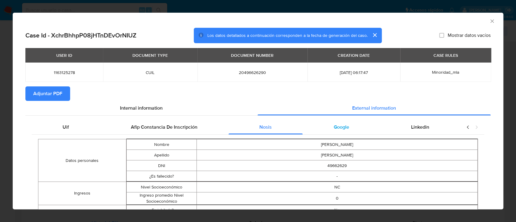
click at [325, 126] on div "Google" at bounding box center [341, 127] width 77 height 15
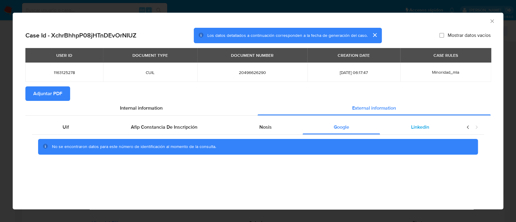
click at [414, 129] on span "Linkedin" at bounding box center [420, 127] width 18 height 7
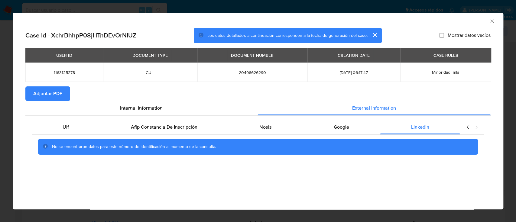
click at [46, 91] on span "Adjuntar PDF" at bounding box center [47, 93] width 29 height 13
click at [492, 21] on icon "Cerrar ventana" at bounding box center [492, 21] width 6 height 6
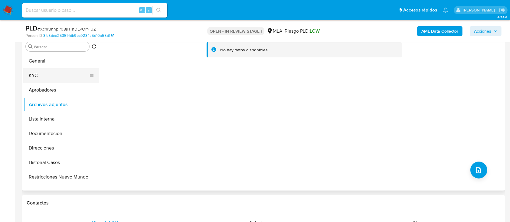
click at [44, 77] on button "KYC" at bounding box center [58, 75] width 71 height 15
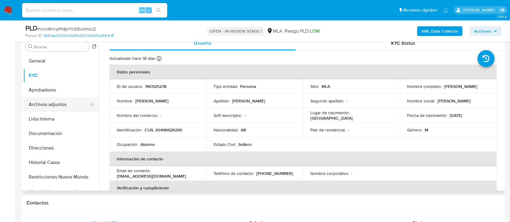
click at [75, 107] on button "Archivos adjuntos" at bounding box center [58, 104] width 71 height 15
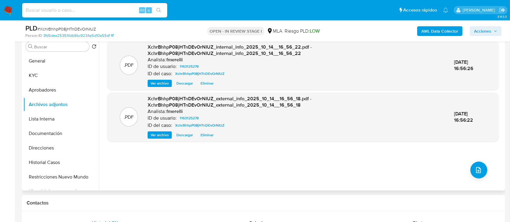
click at [161, 82] on span "Ver archivo" at bounding box center [160, 83] width 18 height 6
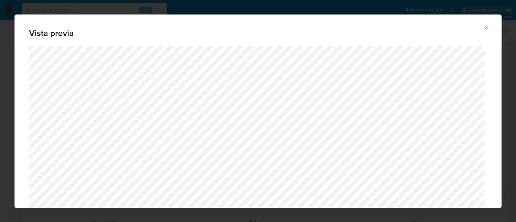
drag, startPoint x: 487, startPoint y: 28, endPoint x: 474, endPoint y: 38, distance: 15.6
click at [487, 28] on icon "Attachment preview" at bounding box center [486, 27] width 5 height 5
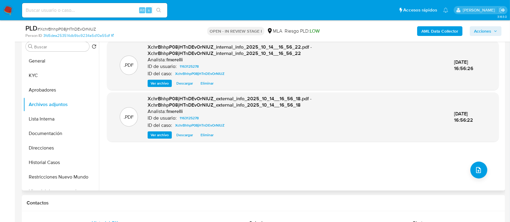
click at [164, 136] on span "Ver archivo" at bounding box center [160, 135] width 18 height 6
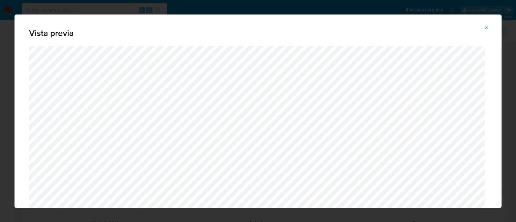
drag, startPoint x: 486, startPoint y: 24, endPoint x: 478, endPoint y: 62, distance: 38.5
click at [486, 24] on span "Attachment preview" at bounding box center [486, 28] width 5 height 8
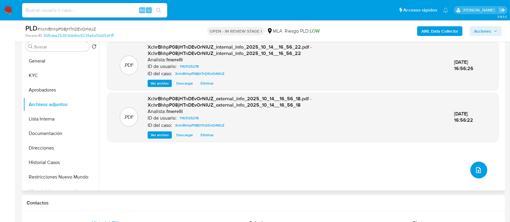
click at [479, 177] on button "upload-file" at bounding box center [478, 170] width 17 height 17
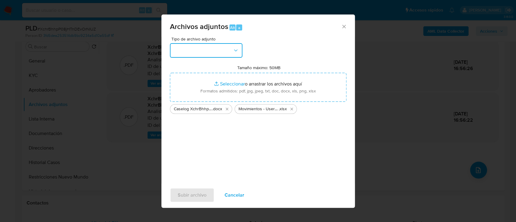
click at [212, 53] on button "button" at bounding box center [206, 50] width 73 height 15
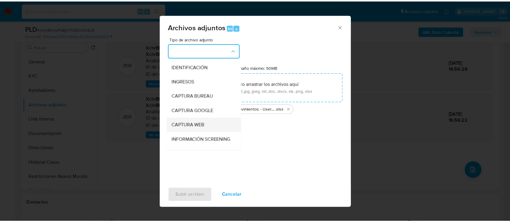
scroll to position [40, 0]
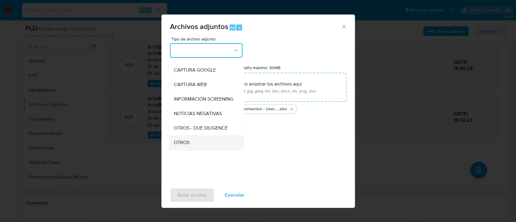
click at [197, 146] on div "OTROS" at bounding box center [205, 143] width 62 height 15
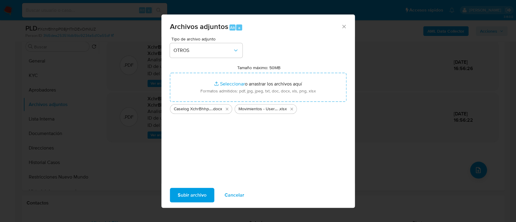
click at [192, 194] on span "Subir archivo" at bounding box center [192, 195] width 29 height 13
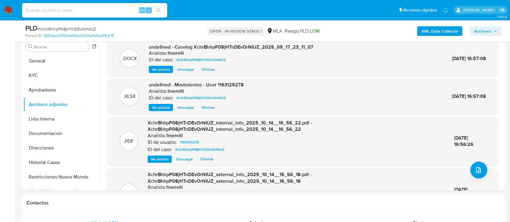
click at [57, 25] on div "PLD # XchrBhhpP08jHTnDEvOrNIUZ" at bounding box center [103, 28] width 156 height 9
copy span "XchrBhhpP08jHTnDEvOrNIUZ"
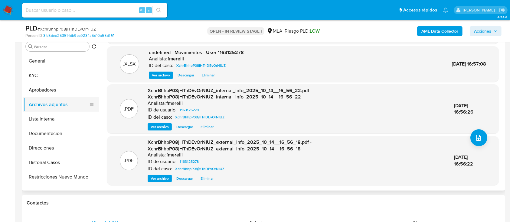
drag, startPoint x: 50, startPoint y: 77, endPoint x: 58, endPoint y: 101, distance: 25.4
click at [50, 77] on button "KYC" at bounding box center [61, 75] width 76 height 15
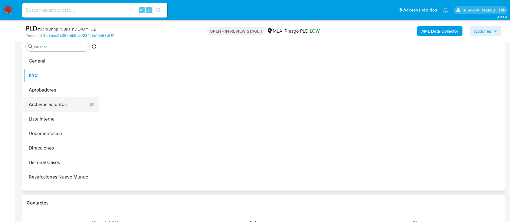
scroll to position [0, 0]
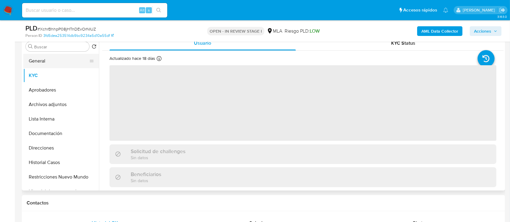
click at [54, 66] on button "General" at bounding box center [58, 61] width 71 height 15
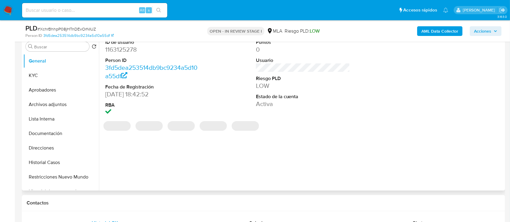
click at [124, 50] on dd "1163125278" at bounding box center [152, 49] width 94 height 8
copy dd "1163125278"
click at [43, 103] on button "Archivos adjuntos" at bounding box center [58, 104] width 71 height 15
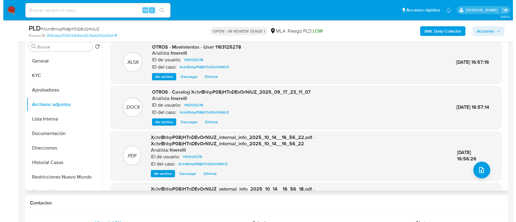
scroll to position [47, 0]
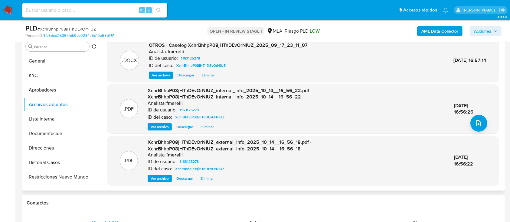
click at [162, 80] on div ".DOCX OTROS - Caselog XchrBhhpP08jHTnDEvOrNIUZ_2025_09_17_23_11_07 Analista: fm…" at bounding box center [303, 60] width 392 height 43
click at [163, 78] on span "Ver archivo" at bounding box center [161, 75] width 18 height 6
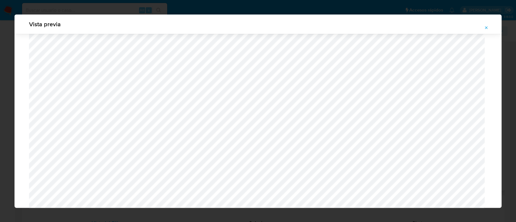
scroll to position [552, 0]
click at [488, 26] on icon "Attachment preview" at bounding box center [486, 27] width 5 height 5
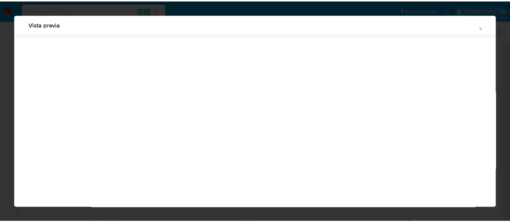
scroll to position [19, 0]
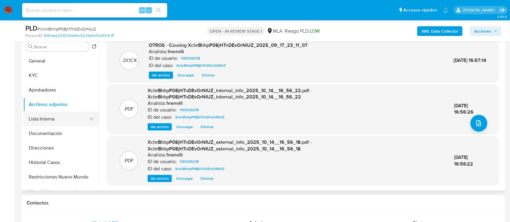
click at [58, 113] on button "Lista Interna" at bounding box center [58, 119] width 71 height 15
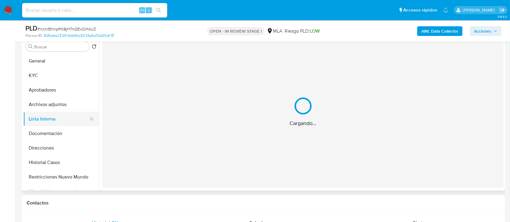
scroll to position [0, 0]
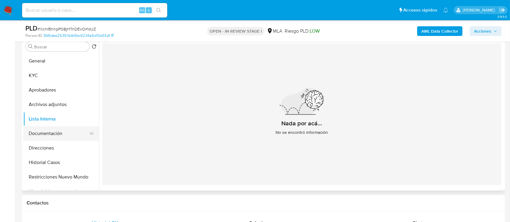
click at [56, 135] on button "Documentación" at bounding box center [58, 133] width 71 height 15
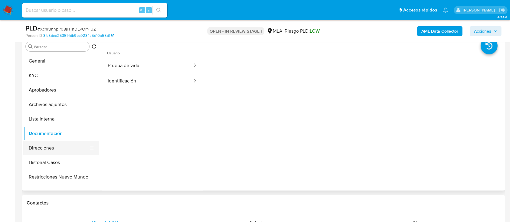
click at [58, 146] on button "Direcciones" at bounding box center [58, 148] width 71 height 15
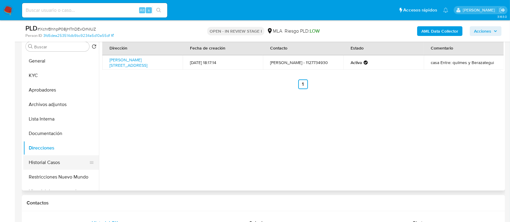
click at [60, 161] on button "Historial Casos" at bounding box center [58, 162] width 71 height 15
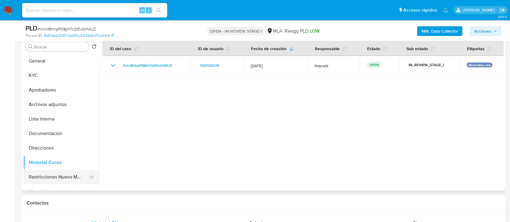
click at [62, 176] on button "Restricciones Nuevo Mundo" at bounding box center [58, 177] width 71 height 15
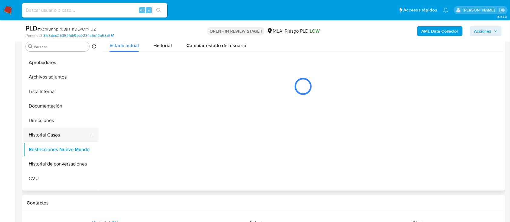
scroll to position [40, 0]
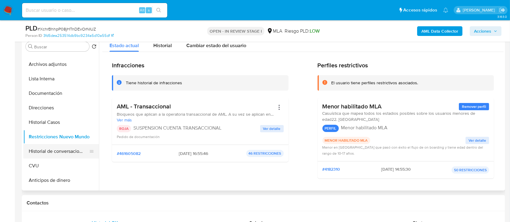
click at [59, 152] on button "Historial de conversaciones" at bounding box center [58, 151] width 71 height 15
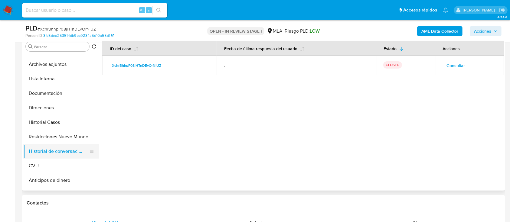
scroll to position [0, 0]
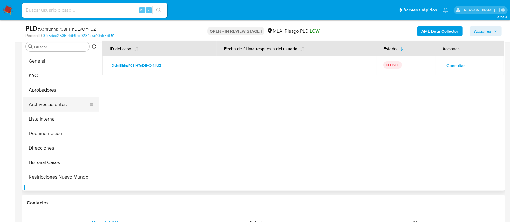
click at [52, 99] on button "Archivos adjuntos" at bounding box center [58, 104] width 71 height 15
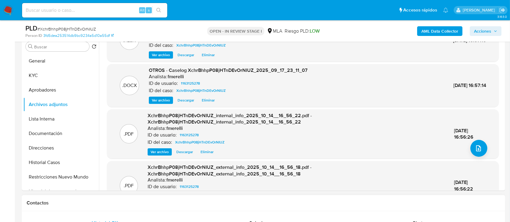
scroll to position [40, 0]
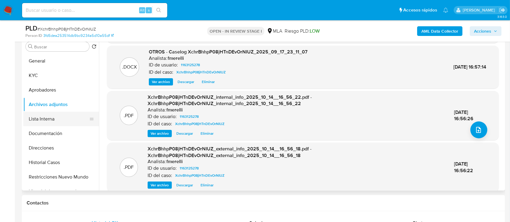
click at [54, 118] on button "Lista Interna" at bounding box center [58, 119] width 71 height 15
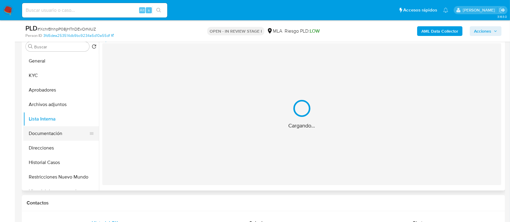
scroll to position [0, 0]
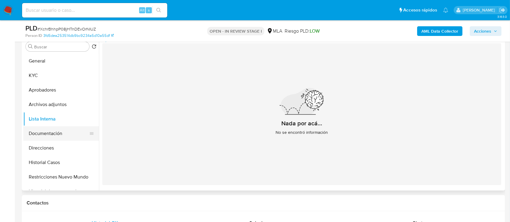
click at [57, 128] on button "Documentación" at bounding box center [58, 133] width 71 height 15
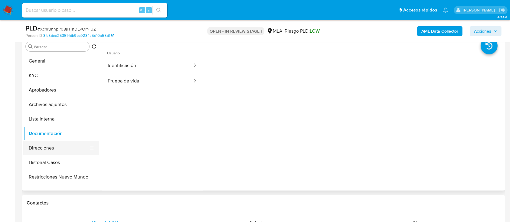
click at [60, 143] on button "Direcciones" at bounding box center [58, 148] width 71 height 15
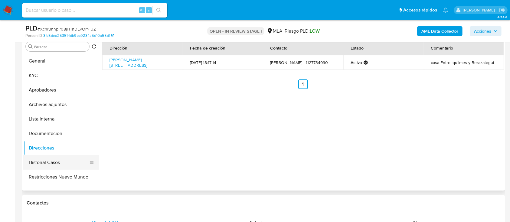
click at [59, 162] on button "Historial Casos" at bounding box center [58, 162] width 71 height 15
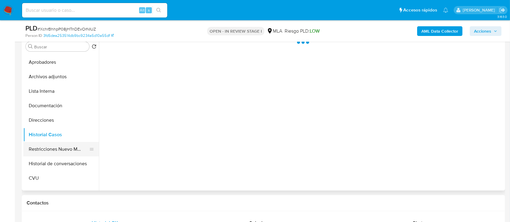
scroll to position [40, 0]
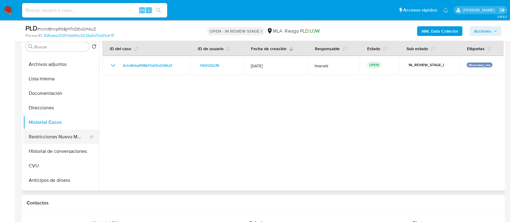
click at [63, 137] on button "Restricciones Nuevo Mundo" at bounding box center [58, 137] width 71 height 15
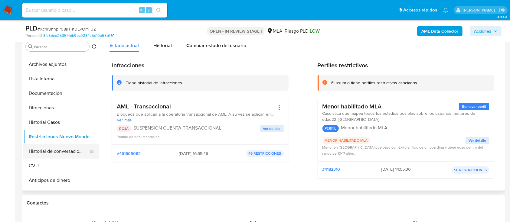
click at [61, 151] on button "Historial de conversaciones" at bounding box center [58, 151] width 71 height 15
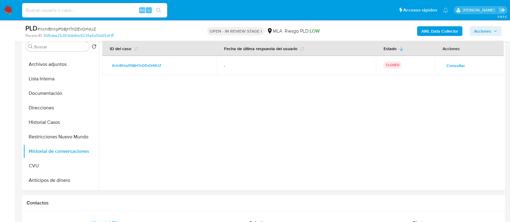
click at [493, 31] on span "Acciones" at bounding box center [485, 31] width 23 height 8
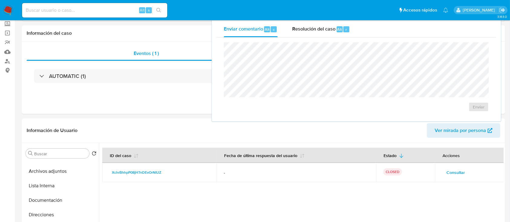
scroll to position [0, 0]
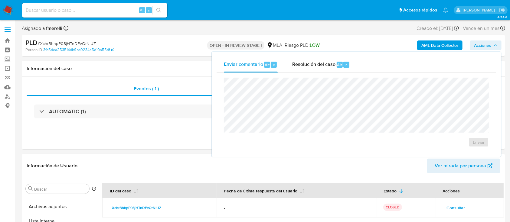
click at [337, 62] on div "Alt" at bounding box center [340, 65] width 6 height 6
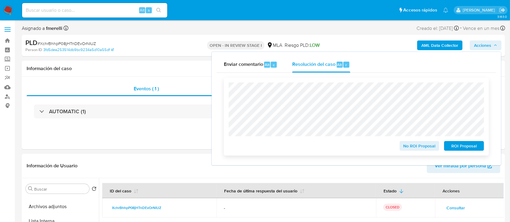
click at [456, 146] on span "ROI Proposal" at bounding box center [463, 146] width 31 height 8
click at [460, 148] on span "ROI Proposal" at bounding box center [463, 146] width 31 height 8
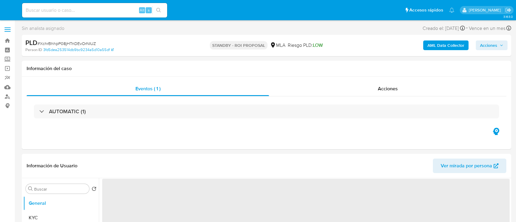
select select "10"
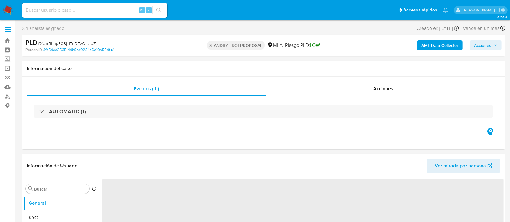
click at [8, 8] on img at bounding box center [8, 10] width 10 height 10
select select "10"
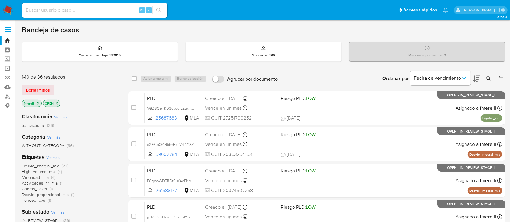
click at [85, 6] on input at bounding box center [94, 10] width 145 height 8
paste input "Da1mniTSpTICtjLbvKydhyD0"
type input "Da1mniTSpTICtjLbvKydhyD0"
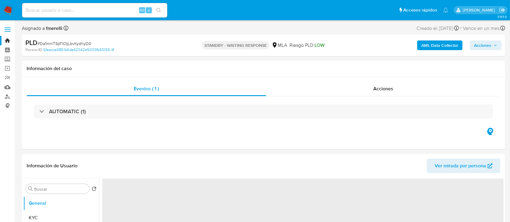
select select "10"
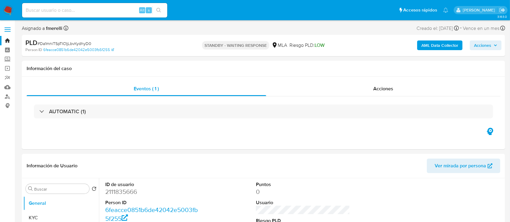
click at [90, 8] on input at bounding box center [94, 10] width 145 height 8
paste input "W6qCUNfRlF03GlrcDFvxBjR0"
type input "W6qCUNfRlF03GlrcDFvxBjR0"
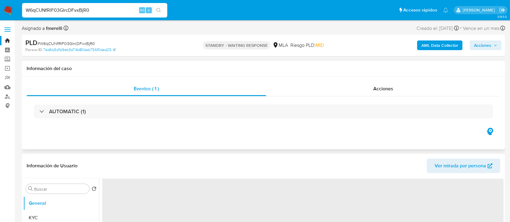
select select "10"
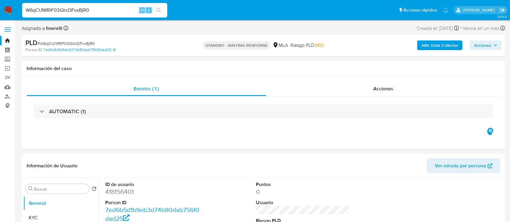
click at [120, 6] on input "W6qCUNfRlF03GlrcDFvxBjR0" at bounding box center [94, 10] width 145 height 8
paste input "YGDSOeFKD3dyoolEzzicFT7g"
type input "YGDSOeFKD3dyoolEzzicFT7g"
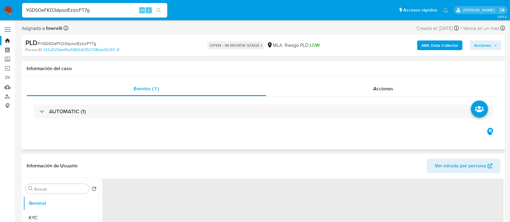
select select "10"
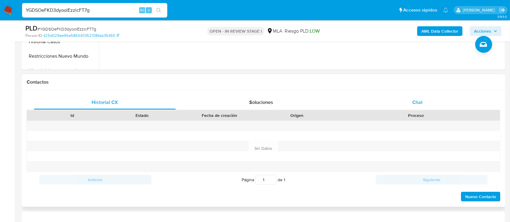
click at [424, 99] on div "Chat" at bounding box center [418, 102] width 142 height 15
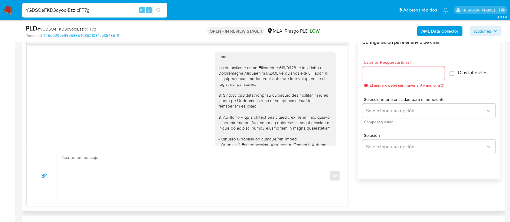
scroll to position [718, 0]
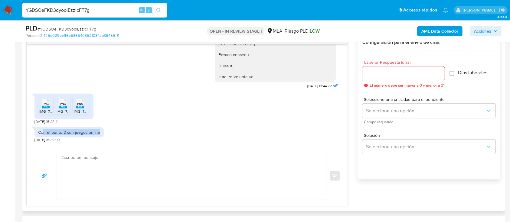
drag, startPoint x: 44, startPoint y: 134, endPoint x: 133, endPoint y: 133, distance: 89.9
click at [106, 134] on div "Con el punto 2 son juegos online 14/10/2025 15:29:00" at bounding box center [187, 133] width 306 height 18
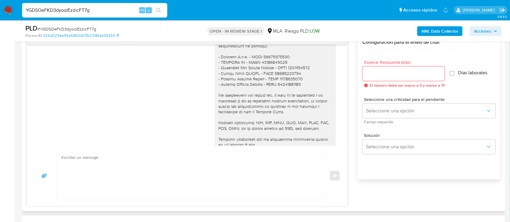
scroll to position [597, 0]
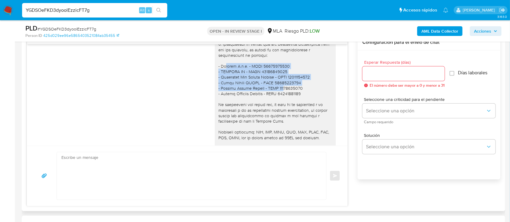
drag, startPoint x: 214, startPoint y: 79, endPoint x: 276, endPoint y: 100, distance: 65.3
click at [276, 100] on div "Hola Lorena Araceli Gervasone, Muchas gracias por la respuesta. Si bien entende…" at bounding box center [275, 19] width 114 height 341
click at [261, 100] on div "Hola Lorena Araceli Gervasone, Muchas gracias por la respuesta. Si bien entende…" at bounding box center [275, 19] width 114 height 341
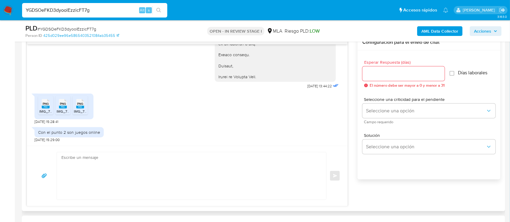
scroll to position [718, 0]
click at [116, 8] on input "YGDSOeFKD3dyoolEzzicFT7g" at bounding box center [94, 10] width 145 height 8
paste input "IMO65tGPA4FiVRtyLLlqt01c"
type input "IMO65tGPA4FiVRtyLLlqt01c"
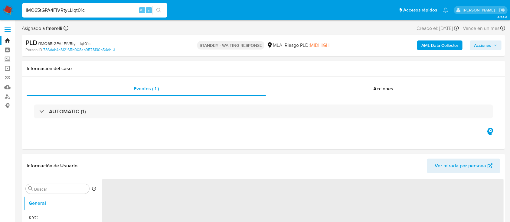
select select "10"
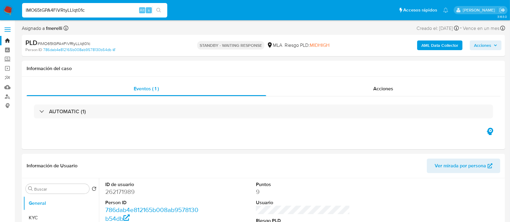
click at [108, 12] on input "IMO65tGPA4FiVRtyLLlqt01c" at bounding box center [94, 10] width 145 height 8
paste input "acQK1kxqSrfrhqMDUxQbqIeT"
type input "acQK1kxqSrfrhqMDUxQbqIeT"
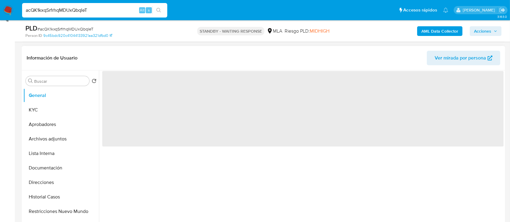
scroll to position [161, 0]
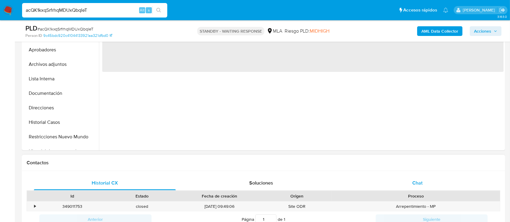
click at [400, 178] on div "Chat" at bounding box center [418, 183] width 142 height 15
select select "10"
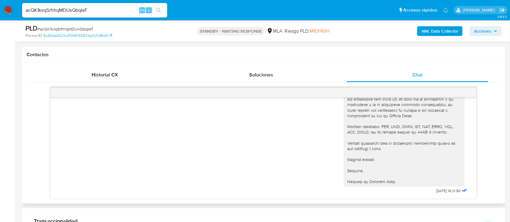
scroll to position [282, 0]
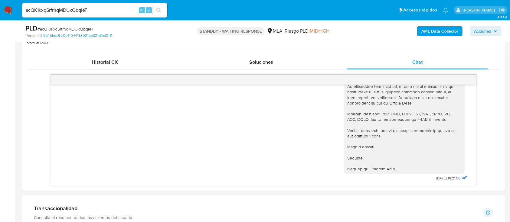
click at [126, 8] on input "acQK1kxqSrfrhqMDUxQbqIeT" at bounding box center [94, 10] width 145 height 8
paste input "YoQp6ReTgO1t0V4Xv5HSeYRx"
type input "YoQp6ReTgO1t0V4Xv5HSeYRx"
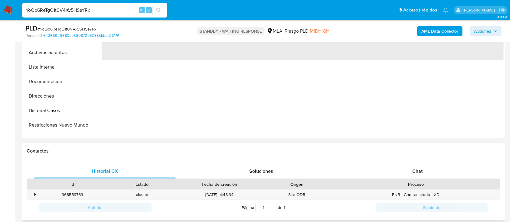
scroll to position [201, 0]
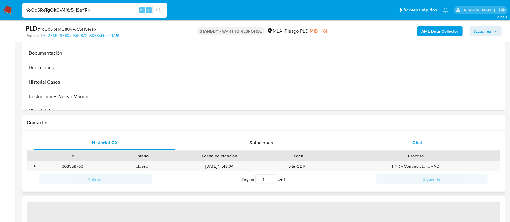
click at [397, 148] on div "Chat" at bounding box center [418, 143] width 142 height 15
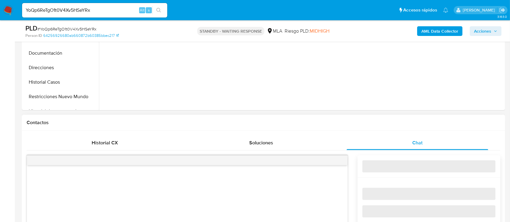
select select "10"
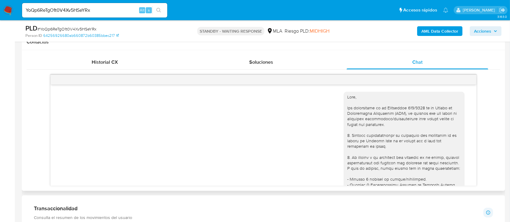
scroll to position [596, 0]
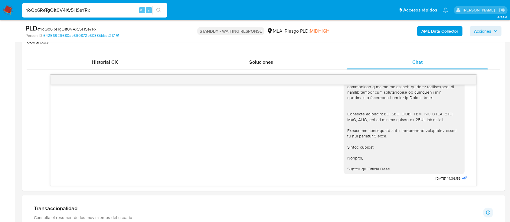
click at [127, 8] on input "YoQp6ReTgO1t0V4Xv5HSeYRx" at bounding box center [94, 10] width 145 height 8
paste input "P4BceKM3IiceGRlZYGt6p43Z"
type input "P4BceKM3IiceGRlZYGt6p43Z"
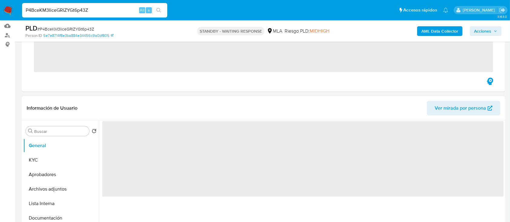
scroll to position [80, 0]
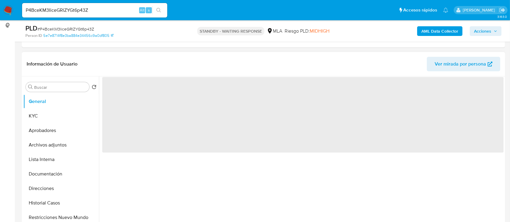
select select "10"
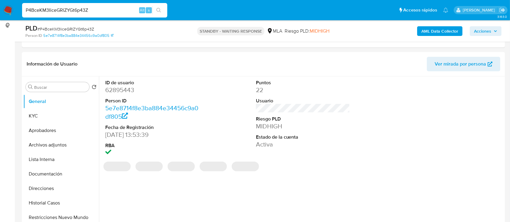
click at [126, 10] on input "P4BceKM3IiceGRlZYGt6p43Z" at bounding box center [94, 10] width 145 height 8
paste input "TwkOsXZZbayNfsl4Z0NxaUFr"
type input "TwkOsXZZbayNfsl4Z0NxaUFr"
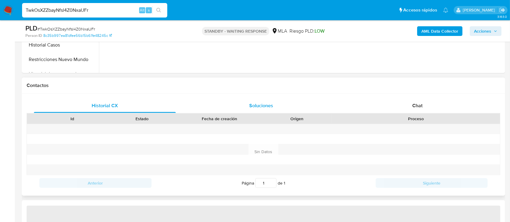
scroll to position [242, 0]
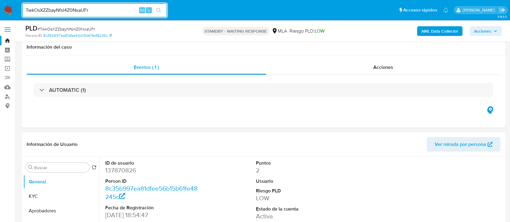
select select "10"
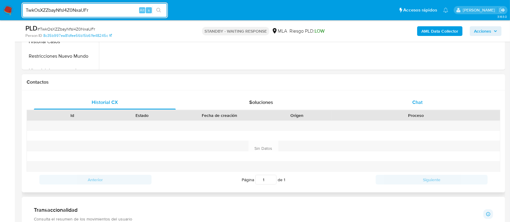
click at [412, 105] on div "Chat" at bounding box center [418, 102] width 142 height 15
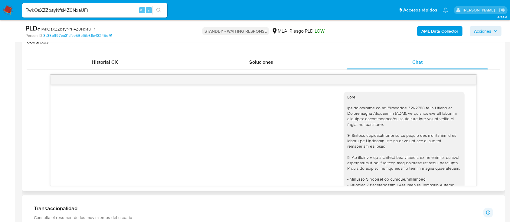
scroll to position [586, 0]
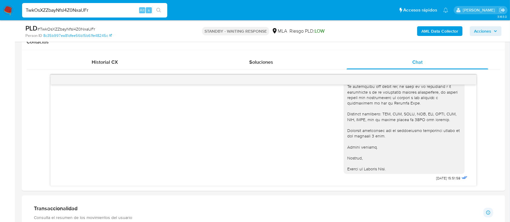
click at [126, 9] on input "TwkOsXZZbayNfsl4Z0NxaUFr" at bounding box center [94, 10] width 145 height 8
paste input "el8igpjpfTr8T9SK1MoZBCa6"
type input "el8igpjpfTr8T9SK1MoZBCa6"
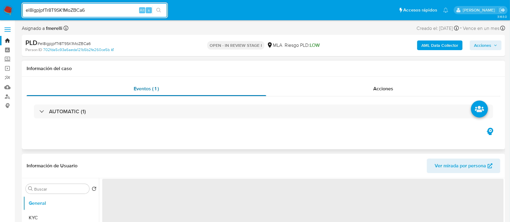
select select "10"
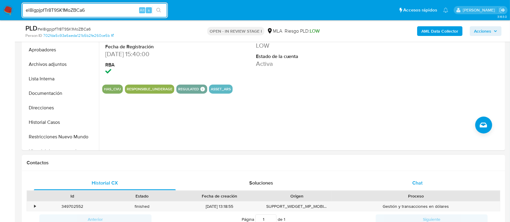
click at [405, 183] on div "Chat" at bounding box center [418, 183] width 142 height 15
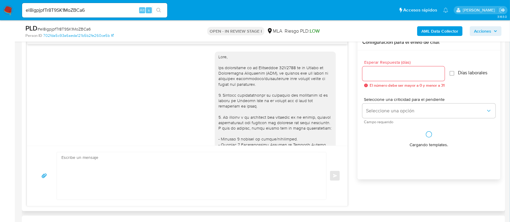
scroll to position [700, 0]
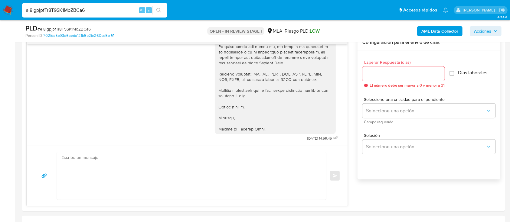
click at [96, 8] on input "el8igpjpfTr8T9SK1MoZBCa6" at bounding box center [94, 10] width 145 height 8
click at [96, 7] on input "el8igpjpfTr8T9SK1MoZBCa6" at bounding box center [94, 10] width 145 height 8
paste input "KbeO5VWhRDgEoR5ZvWkZVfhk"
type input "KbeO5VWhRDgEoR5ZvWkZVfhk"
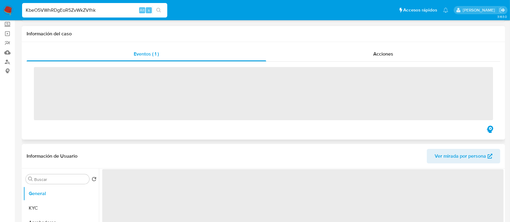
scroll to position [121, 0]
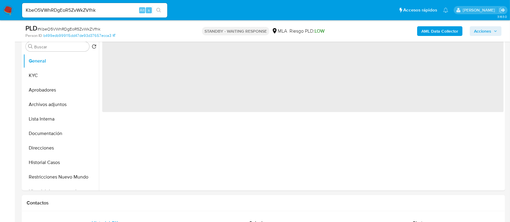
select select "10"
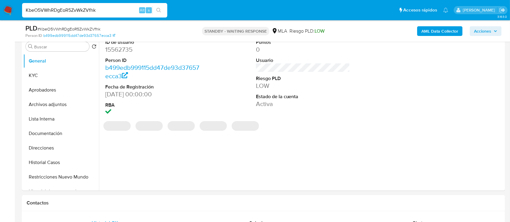
click at [130, 6] on input "KbeO5VWhRDgEoR5ZvWkZVfhk" at bounding box center [94, 10] width 145 height 8
paste input "PAYhjkQMaaH3SrPZt34HPDsc"
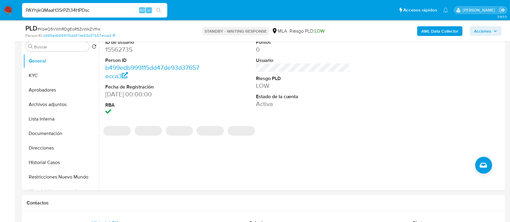
type input "PAYhjkQMaaH3SrPZt34HPDsc"
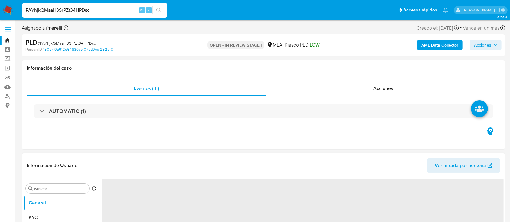
select select "10"
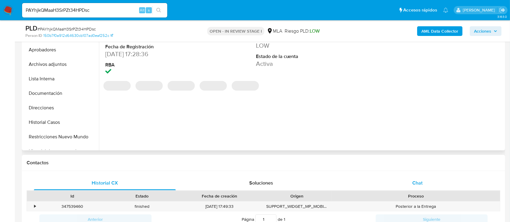
click at [389, 180] on div "Chat" at bounding box center [418, 183] width 142 height 15
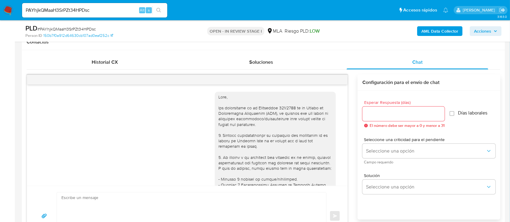
scroll to position [702, 0]
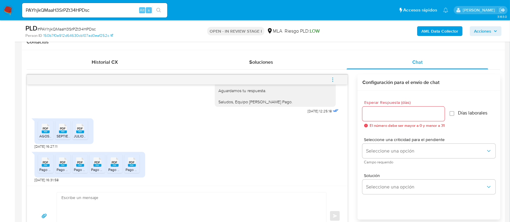
click at [102, 13] on input "PAYhjkQMaaH3SrPZt34HPDsc" at bounding box center [94, 10] width 145 height 8
paste input "1ZIUOtfvu15VYChIM7js4jOk"
type input "1ZIUOtfvu15VYChIM7js4jOk"
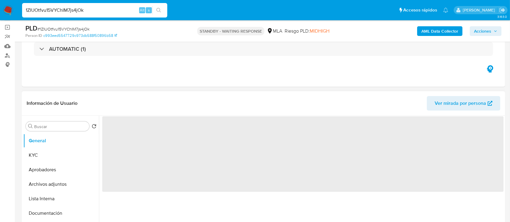
scroll to position [121, 0]
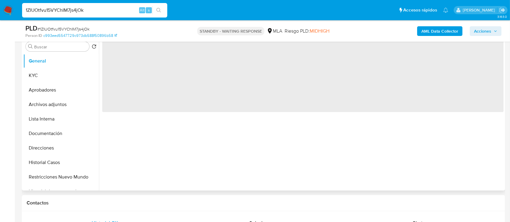
select select "10"
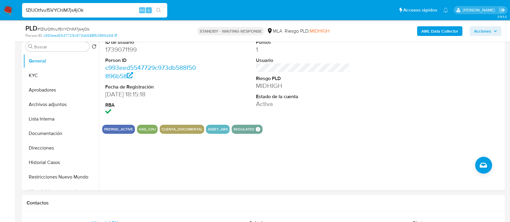
click at [9, 9] on img at bounding box center [8, 10] width 10 height 10
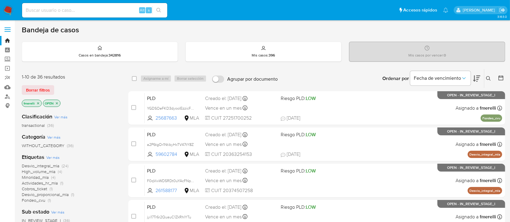
click at [116, 8] on input at bounding box center [94, 10] width 145 height 8
paste input "VfFi7vEojIV011JdJftZypvO"
type input "VfFi7vEojIV011JdJftZypvO"
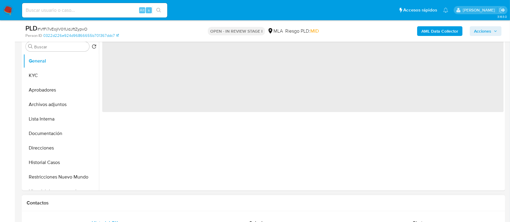
select select "10"
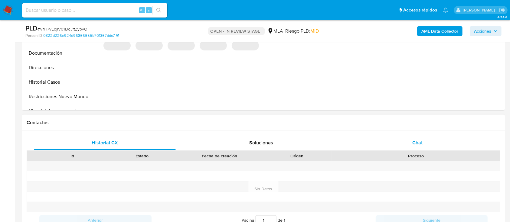
click at [402, 141] on div "Chat" at bounding box center [418, 143] width 142 height 15
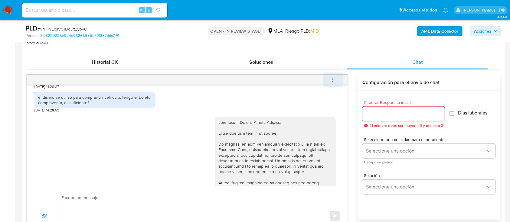
scroll to position [443, 0]
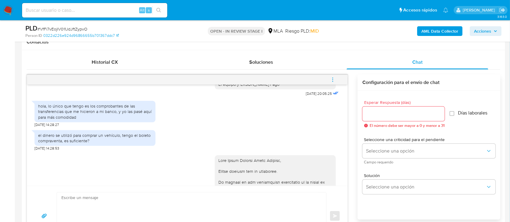
click at [334, 80] on icon "menu-action" at bounding box center [332, 79] width 5 height 5
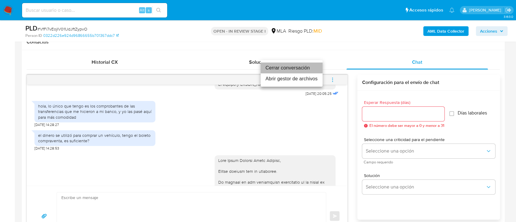
click at [287, 67] on li "Cerrar conversación" at bounding box center [292, 68] width 62 height 11
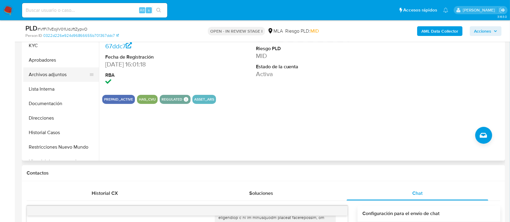
scroll to position [121, 0]
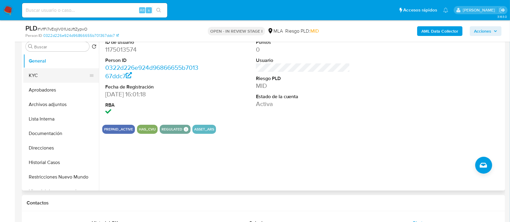
click at [54, 72] on button "KYC" at bounding box center [58, 75] width 71 height 15
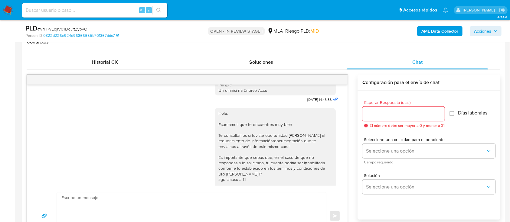
scroll to position [322, 0]
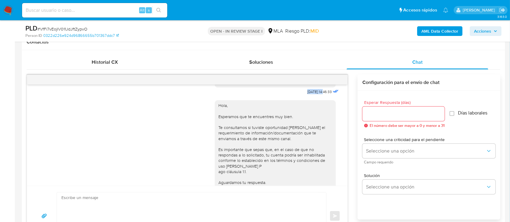
drag, startPoint x: 294, startPoint y: 103, endPoint x: 312, endPoint y: 104, distance: 18.2
click at [312, 94] on span "[DATE] 14:46:33" at bounding box center [319, 92] width 25 height 5
copy span "[DATE]"
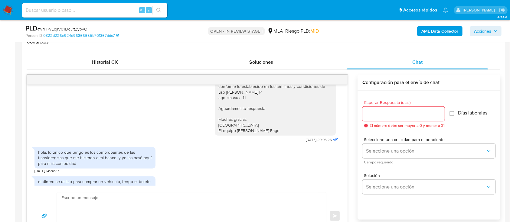
scroll to position [403, 0]
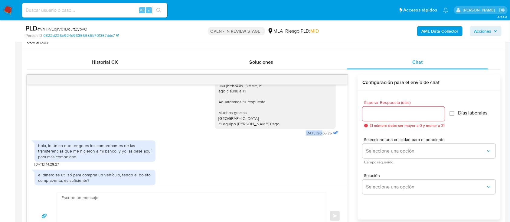
drag, startPoint x: 291, startPoint y: 149, endPoint x: 310, endPoint y: 147, distance: 19.4
click at [310, 136] on span "[DATE] 20:05:25" at bounding box center [319, 133] width 26 height 5
copy span "[DATE]"
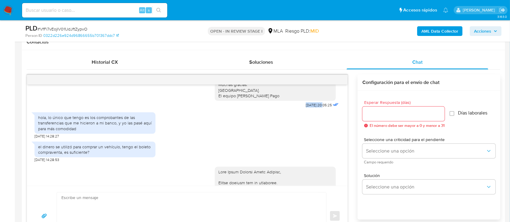
scroll to position [444, 0]
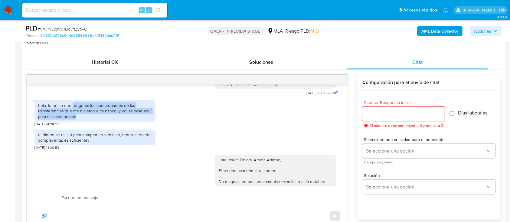
drag, startPoint x: 71, startPoint y: 122, endPoint x: 100, endPoint y: 132, distance: 30.6
click at [100, 119] on div "hola, lo único que tengo es los comprobantes de las transferencias que me hicie…" at bounding box center [95, 111] width 114 height 17
copy div "tengo es los comprobantes de las transferencias que me hicieron a mi banco, y y…"
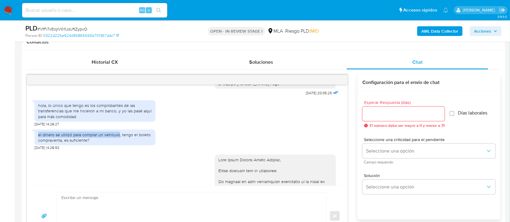
drag, startPoint x: 38, startPoint y: 151, endPoint x: 118, endPoint y: 152, distance: 80.8
click at [118, 146] on div "el dinero se utilizó para comprar un vehículo, tengo el boleto compraventa, es …" at bounding box center [94, 138] width 121 height 16
copy div "el dinero se utilizó para comprar un vehículo"
drag, startPoint x: 121, startPoint y: 151, endPoint x: 61, endPoint y: 155, distance: 60.0
click at [61, 143] on div "el dinero se utilizó para comprar un vehículo, tengo el boleto compraventa, es …" at bounding box center [95, 137] width 114 height 11
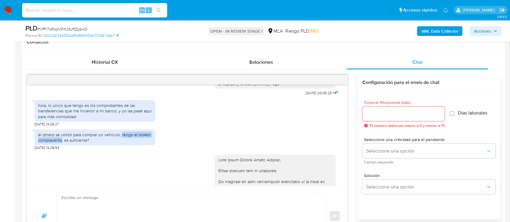
copy div "tengo el boleto compraventa"
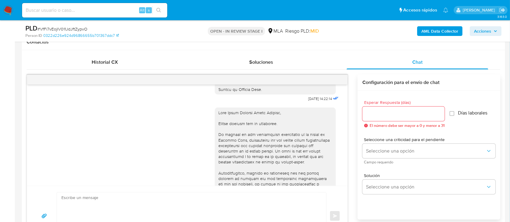
scroll to position [686, 0]
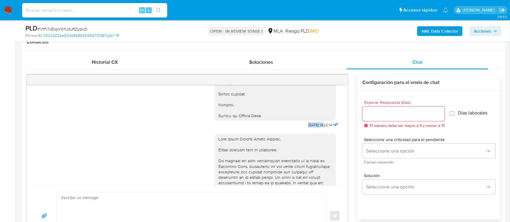
drag, startPoint x: 295, startPoint y: 146, endPoint x: 325, endPoint y: 146, distance: 30.0
click at [312, 128] on span "[DATE] 14:22:14" at bounding box center [320, 125] width 24 height 5
copy span "03/10/2025"
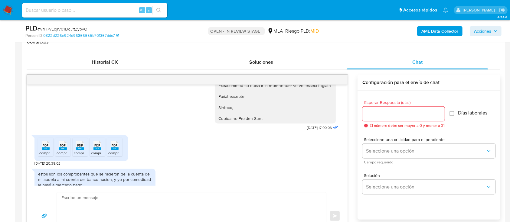
scroll to position [928, 0]
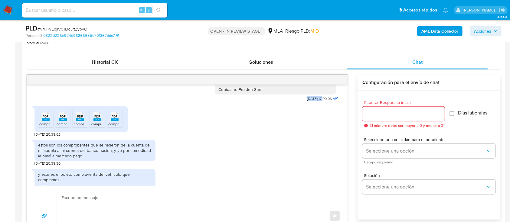
drag, startPoint x: 294, startPoint y: 126, endPoint x: 311, endPoint y: 125, distance: 17.2
click at [311, 101] on span "[DATE] 17:00:06" at bounding box center [319, 99] width 25 height 5
copy span "[DATE]"
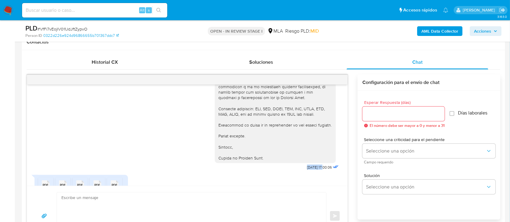
scroll to position [847, 0]
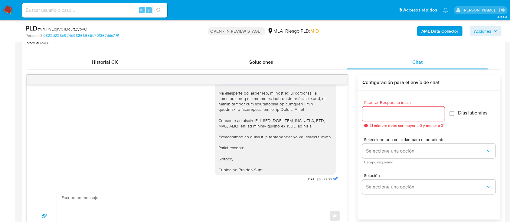
drag, startPoint x: 215, startPoint y: 94, endPoint x: 302, endPoint y: 110, distance: 88.3
click at [302, 110] on div at bounding box center [275, 74] width 114 height 198
copy div "Sakura Motors Sa - CUIT 33717319139 - [PERSON_NAME] Automotores Sas - CUIT 3071…"
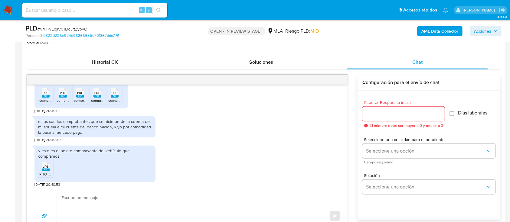
scroll to position [968, 0]
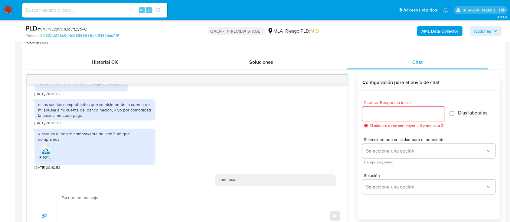
click at [50, 81] on div "PDF PDF" at bounding box center [45, 76] width 13 height 12
click at [65, 81] on rect at bounding box center [63, 79] width 8 height 3
drag, startPoint x: 77, startPoint y: 107, endPoint x: 104, endPoint y: 106, distance: 27.3
click at [77, 81] on rect at bounding box center [80, 79] width 8 height 3
click at [102, 81] on div "PDF PDF" at bounding box center [97, 76] width 13 height 12
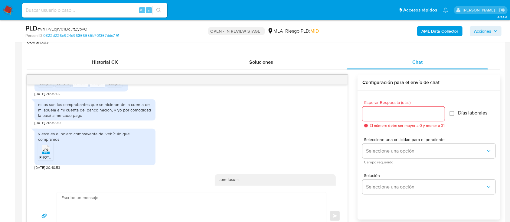
click at [119, 81] on div "PDF PDF" at bounding box center [114, 76] width 13 height 12
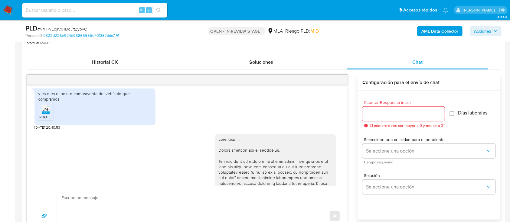
drag, startPoint x: 47, startPoint y: 129, endPoint x: 60, endPoint y: 130, distance: 12.7
click at [47, 112] on span "JPG" at bounding box center [45, 110] width 5 height 4
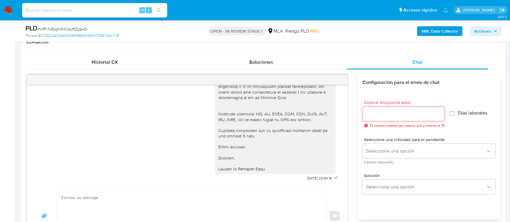
scroll to position [1210, 0]
drag, startPoint x: 293, startPoint y: 182, endPoint x: 311, endPoint y: 183, distance: 17.6
click at [311, 183] on div "17/09/2025 14:46:33 Hola, Esperamos que te encuentres muy bien. Te consultamos …" at bounding box center [187, 135] width 321 height 101
copy span "08/10/2025"
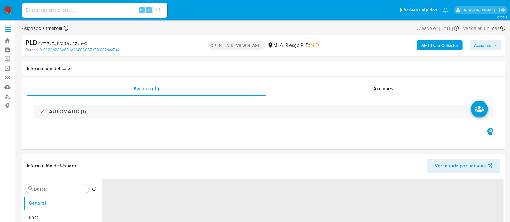
select select "10"
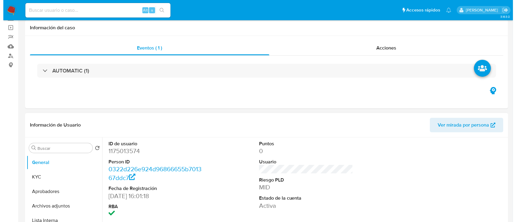
scroll to position [80, 0]
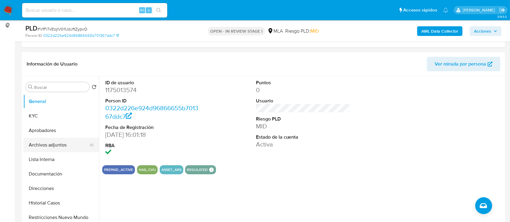
click at [71, 143] on button "Archivos adjuntos" at bounding box center [58, 145] width 71 height 15
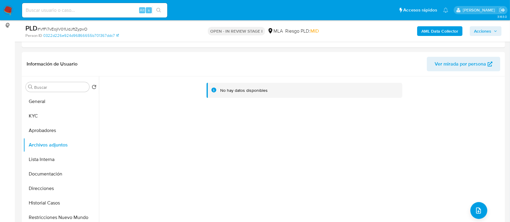
click at [428, 30] on b "AML Data Collector" at bounding box center [439, 31] width 37 height 10
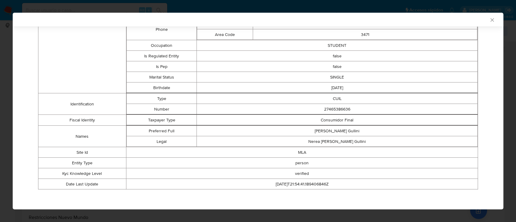
scroll to position [55, 0]
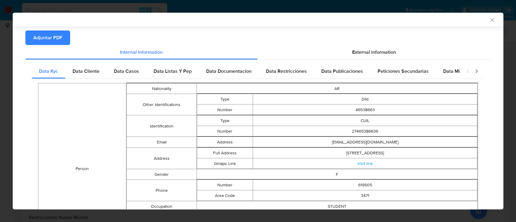
click at [489, 18] on icon "Cerrar ventana" at bounding box center [492, 20] width 6 height 6
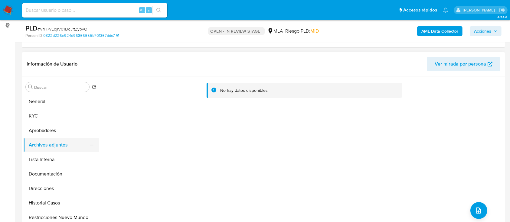
click at [41, 142] on button "Archivos adjuntos" at bounding box center [58, 145] width 71 height 15
click at [48, 130] on button "Aprobadores" at bounding box center [58, 130] width 71 height 15
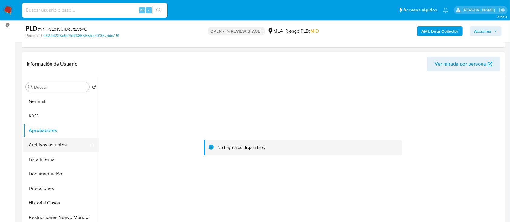
click at [52, 144] on button "Archivos adjuntos" at bounding box center [58, 145] width 71 height 15
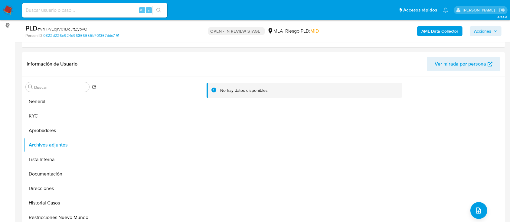
click at [436, 32] on b "AML Data Collector" at bounding box center [439, 31] width 37 height 10
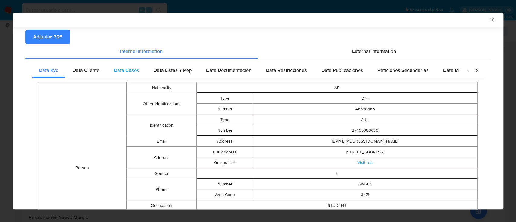
scroll to position [0, 0]
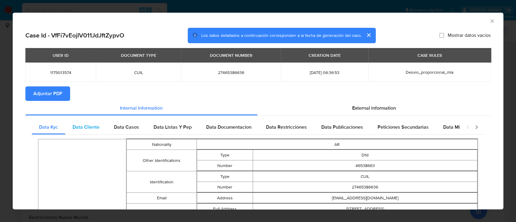
click at [92, 123] on div "Data Cliente" at bounding box center [85, 127] width 41 height 15
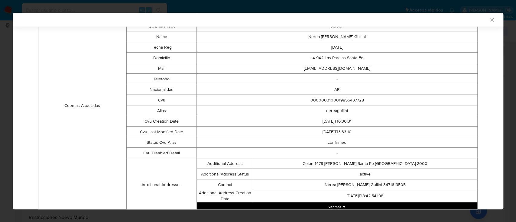
scroll to position [194, 0]
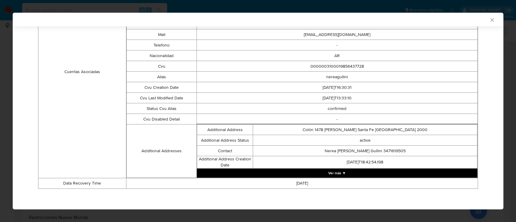
click at [347, 172] on button "Ver más ▼" at bounding box center [337, 173] width 281 height 9
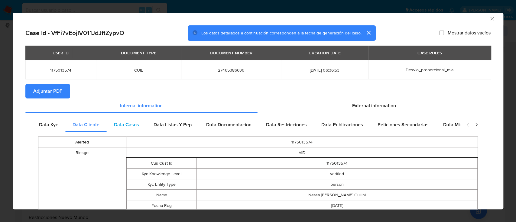
drag, startPoint x: 122, startPoint y: 122, endPoint x: 138, endPoint y: 123, distance: 15.7
click at [123, 122] on span "Data Casos" at bounding box center [126, 124] width 25 height 7
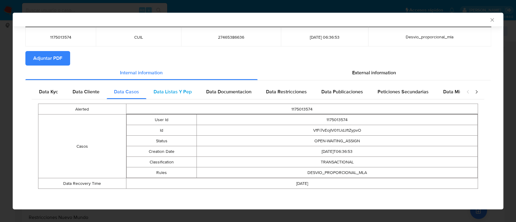
scroll to position [34, 0]
click at [179, 98] on div "Data Listas Y Pep" at bounding box center [172, 91] width 53 height 15
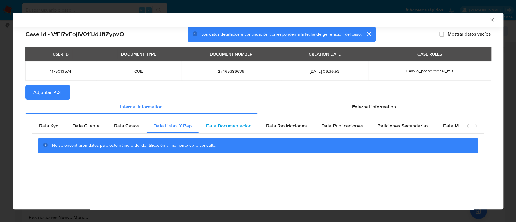
click at [241, 129] on span "Data Documentacion" at bounding box center [228, 126] width 45 height 7
click at [283, 127] on span "Data Restricciones" at bounding box center [286, 126] width 41 height 7
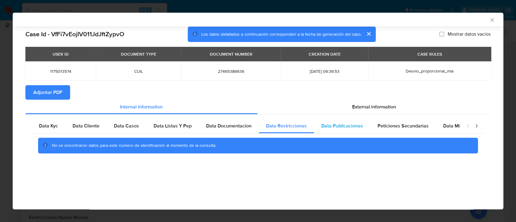
drag, startPoint x: 344, startPoint y: 128, endPoint x: 411, endPoint y: 125, distance: 66.9
click at [345, 128] on span "Data Publicaciones" at bounding box center [343, 126] width 42 height 7
click at [404, 127] on span "Peticiones Secundarias" at bounding box center [403, 126] width 51 height 7
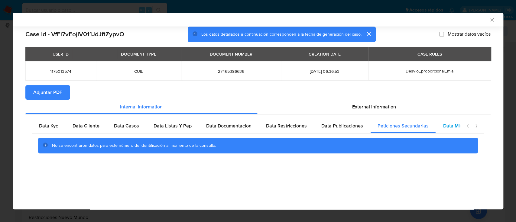
click at [444, 125] on span "Data Minoridad" at bounding box center [460, 126] width 33 height 7
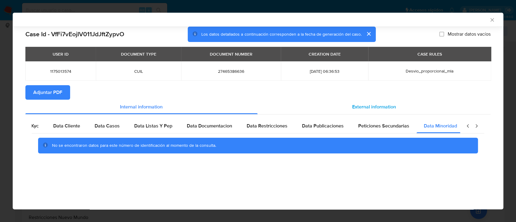
scroll to position [0, 20]
click at [389, 109] on span "External information" at bounding box center [374, 106] width 44 height 7
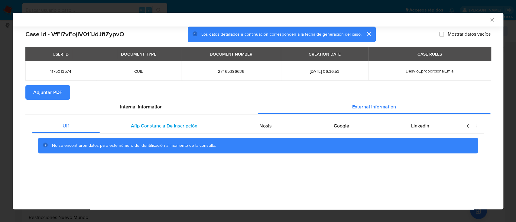
click at [138, 126] on span "Afip Constancia De Inscripción" at bounding box center [164, 126] width 67 height 7
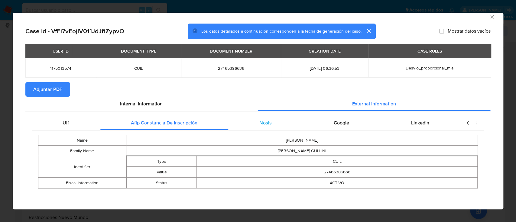
click at [273, 120] on div "Nosis" at bounding box center [266, 123] width 74 height 15
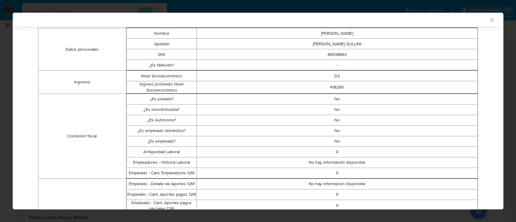
scroll to position [124, 0]
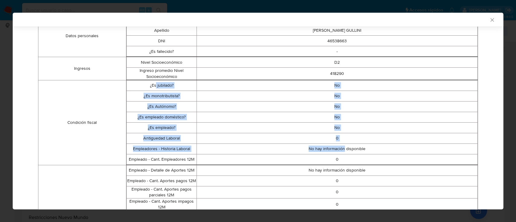
drag, startPoint x: 155, startPoint y: 83, endPoint x: 341, endPoint y: 150, distance: 197.3
click at [341, 150] on tbody "¿Es jubilado? No ¿Es monotributista? No ¿Es Autónomo? No ¿Es empleado doméstico…" at bounding box center [301, 122] width 351 height 85
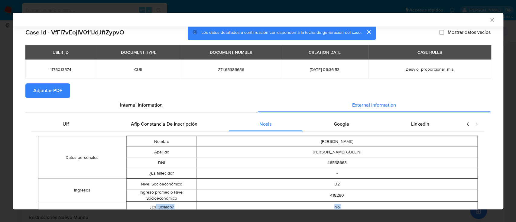
scroll to position [0, 0]
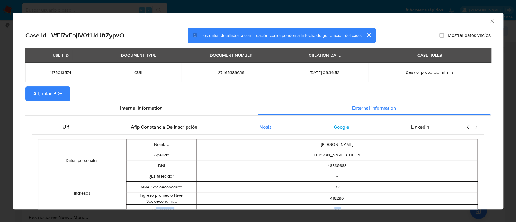
click at [334, 127] on span "Google" at bounding box center [341, 127] width 15 height 7
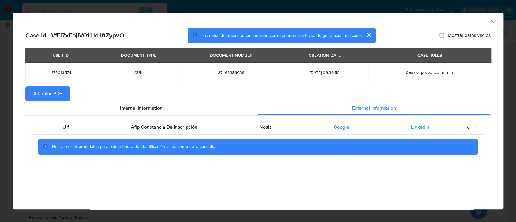
drag, startPoint x: 402, startPoint y: 128, endPoint x: 388, endPoint y: 130, distance: 14.0
click at [402, 128] on div "Linkedin" at bounding box center [420, 127] width 80 height 15
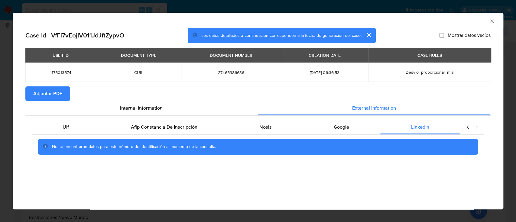
click at [61, 91] on span "Adjuntar PDF" at bounding box center [47, 93] width 29 height 13
click at [494, 20] on icon "Cerrar ventana" at bounding box center [492, 21] width 6 height 6
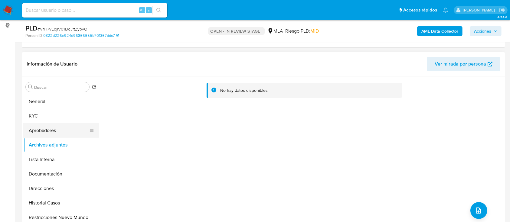
click at [64, 129] on button "Aprobadores" at bounding box center [58, 130] width 71 height 15
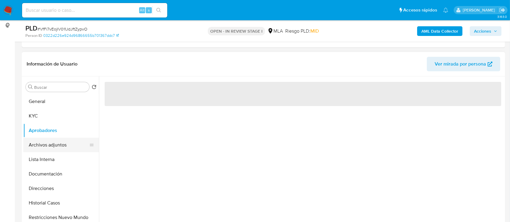
click at [46, 144] on button "Archivos adjuntos" at bounding box center [58, 145] width 71 height 15
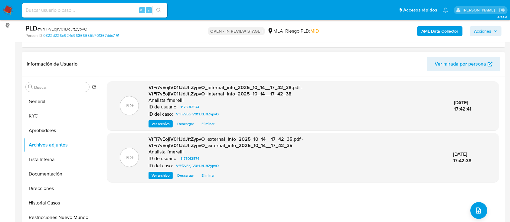
click at [159, 121] on span "Ver archivo" at bounding box center [161, 124] width 18 height 6
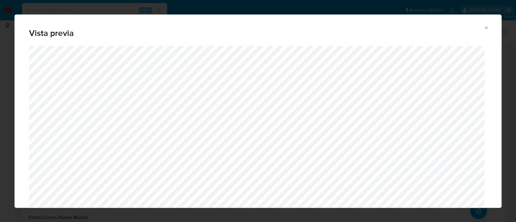
click at [486, 29] on icon "Attachment preview" at bounding box center [486, 27] width 5 height 5
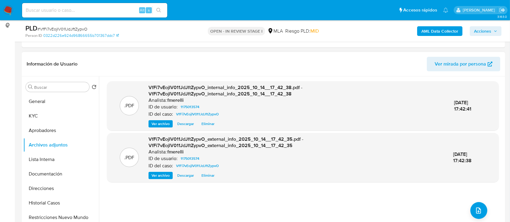
drag, startPoint x: 162, startPoint y: 175, endPoint x: 203, endPoint y: 201, distance: 49.2
click at [162, 175] on span "Ver archivo" at bounding box center [161, 176] width 18 height 6
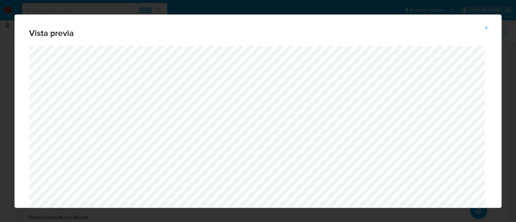
click at [487, 28] on icon "Attachment preview" at bounding box center [486, 27] width 5 height 5
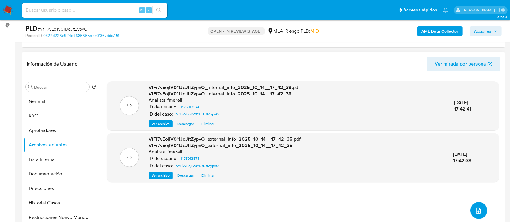
click at [481, 215] on button "upload-file" at bounding box center [478, 210] width 17 height 17
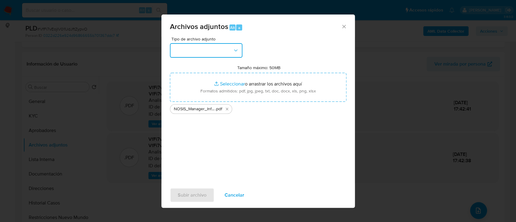
click at [224, 50] on button "button" at bounding box center [206, 50] width 73 height 15
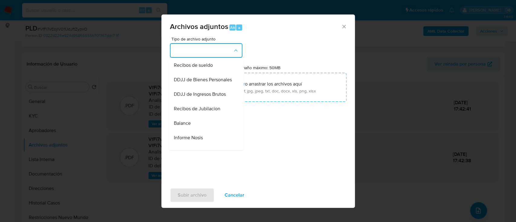
scroll to position [201, 0]
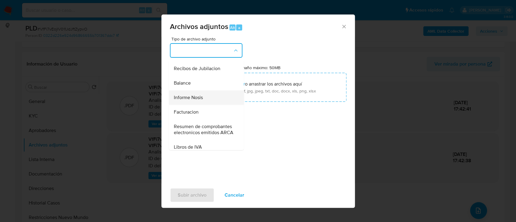
click at [221, 105] on div "Informe Nosis" at bounding box center [205, 97] width 62 height 15
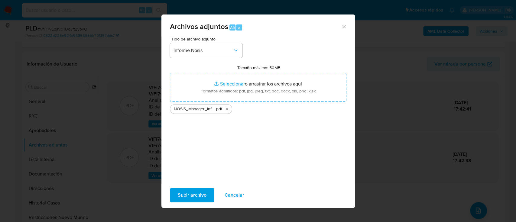
click at [195, 196] on span "Subir archivo" at bounding box center [192, 195] width 29 height 13
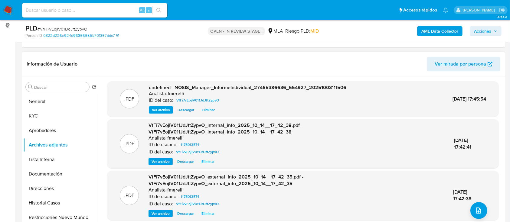
click at [163, 107] on span "Ver archivo" at bounding box center [161, 110] width 18 height 6
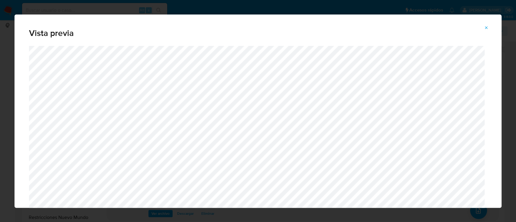
click at [483, 28] on button "Attachment preview" at bounding box center [486, 28] width 13 height 10
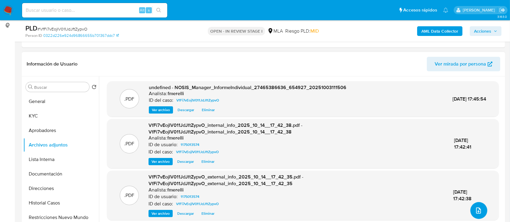
click at [477, 206] on button "upload-file" at bounding box center [478, 210] width 17 height 17
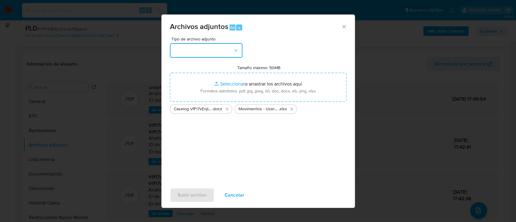
click at [203, 43] on div "Tipo de archivo adjunto" at bounding box center [206, 47] width 73 height 21
click at [206, 50] on button "button" at bounding box center [206, 50] width 73 height 15
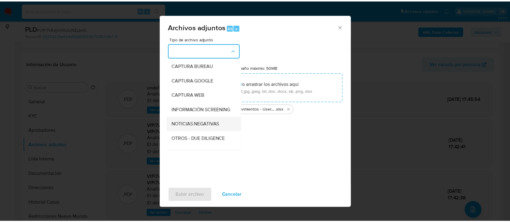
scroll to position [40, 0]
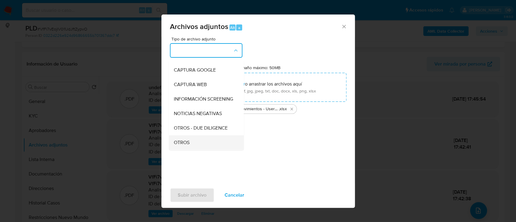
click at [191, 144] on div "OTROS" at bounding box center [205, 143] width 62 height 15
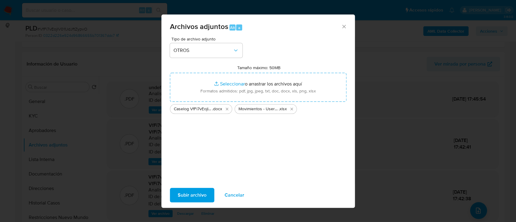
click at [191, 200] on span "Subir archivo" at bounding box center [192, 195] width 29 height 13
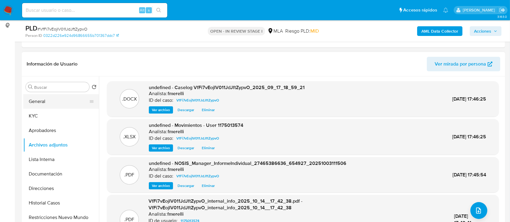
click at [44, 103] on button "General" at bounding box center [58, 101] width 71 height 15
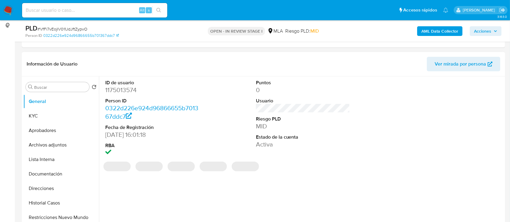
click at [130, 93] on dd "1175013574" at bounding box center [152, 90] width 94 height 8
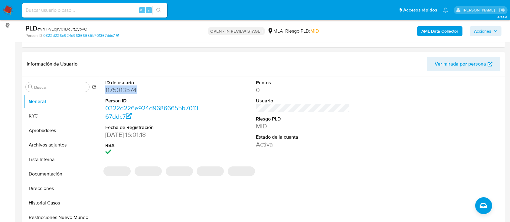
copy dd "1175013574"
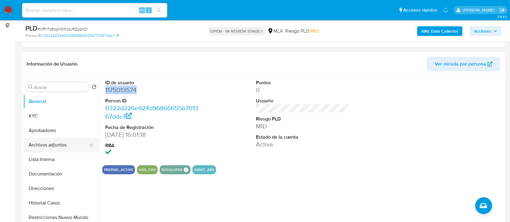
click at [38, 145] on button "Archivos adjuntos" at bounding box center [58, 145] width 71 height 15
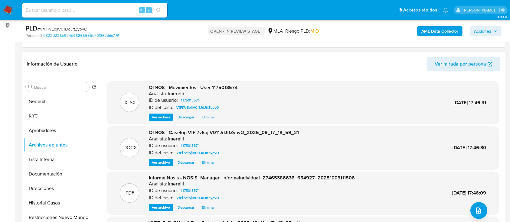
scroll to position [57, 0]
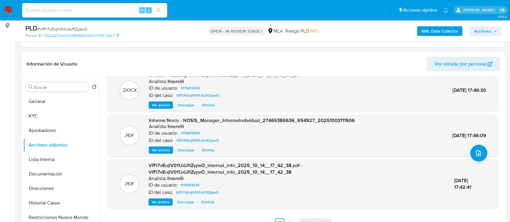
click at [316, 221] on span "Siguiente" at bounding box center [312, 223] width 20 height 5
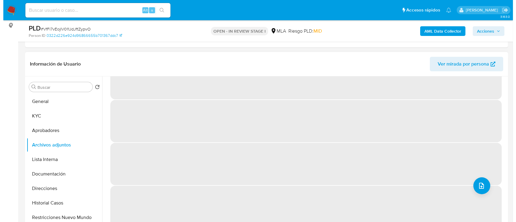
scroll to position [0, 0]
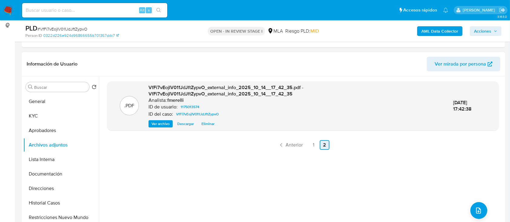
click at [293, 146] on span "Anterior" at bounding box center [294, 145] width 17 height 5
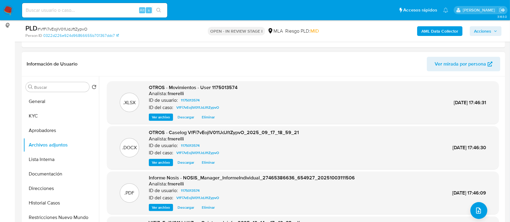
click at [162, 160] on span "Ver archivo" at bounding box center [161, 163] width 18 height 6
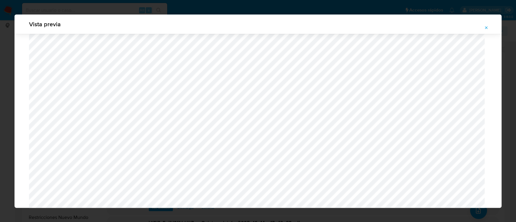
scroll to position [552, 0]
click at [488, 25] on span "Attachment preview" at bounding box center [486, 28] width 5 height 8
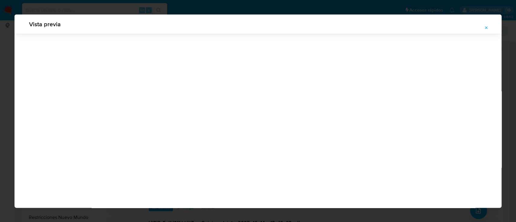
scroll to position [19, 0]
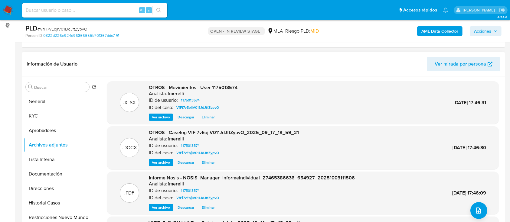
click at [161, 163] on span "Ver archivo" at bounding box center [161, 163] width 18 height 6
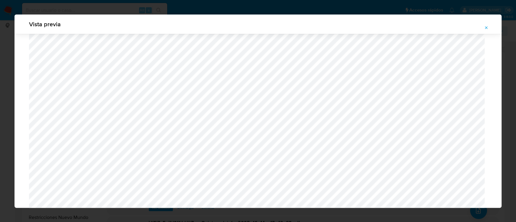
scroll to position [632, 0]
click at [485, 29] on icon "Attachment preview" at bounding box center [486, 27] width 5 height 5
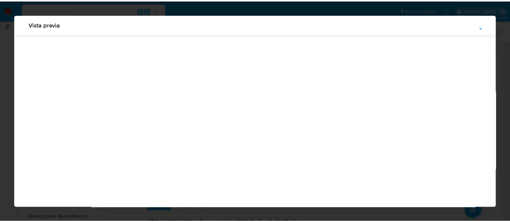
scroll to position [19, 0]
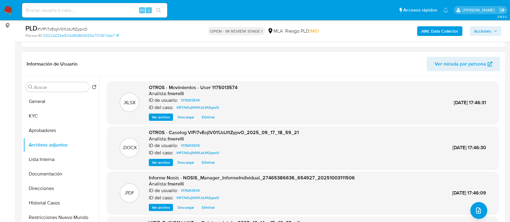
click at [75, 25] on div "PLD # VfFi7vEojIV011JdJftZypvO" at bounding box center [103, 28] width 156 height 9
copy span "VfFi7vEojIV011JdJftZypvO"
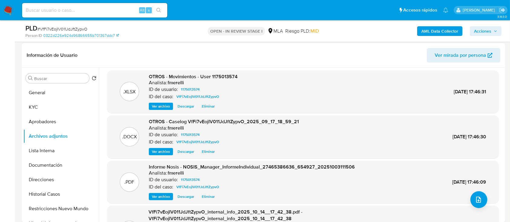
scroll to position [57, 0]
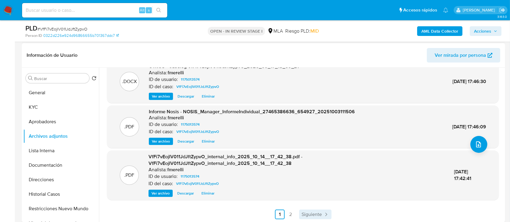
click at [303, 210] on link "Siguiente" at bounding box center [315, 215] width 32 height 10
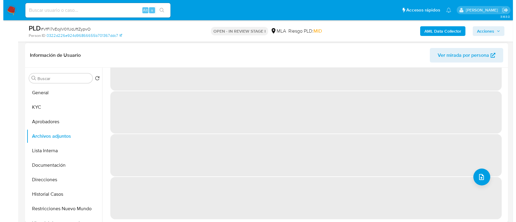
scroll to position [0, 0]
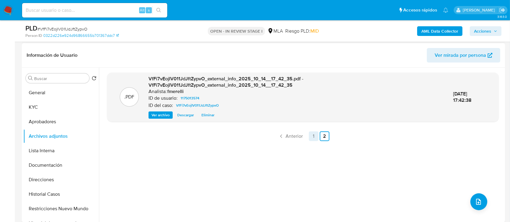
click at [311, 136] on link "1" at bounding box center [314, 137] width 10 height 10
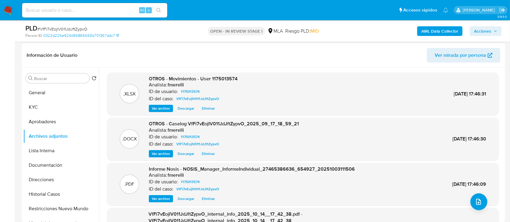
click at [162, 154] on span "Ver archivo" at bounding box center [161, 154] width 18 height 6
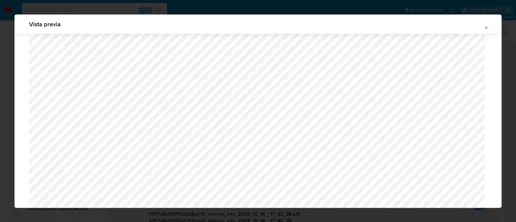
scroll to position [593, 0]
click at [486, 28] on icon "Attachment preview" at bounding box center [486, 27] width 5 height 5
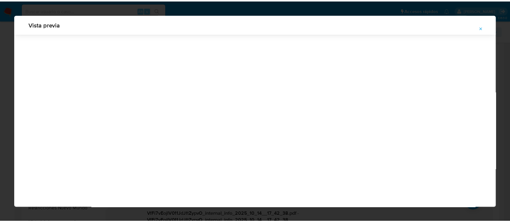
scroll to position [19, 0]
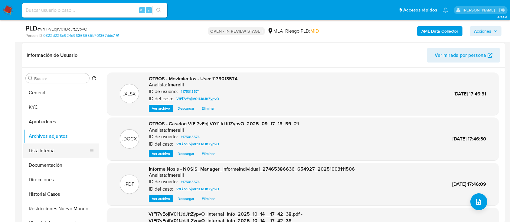
click at [48, 155] on button "Lista Interna" at bounding box center [58, 151] width 71 height 15
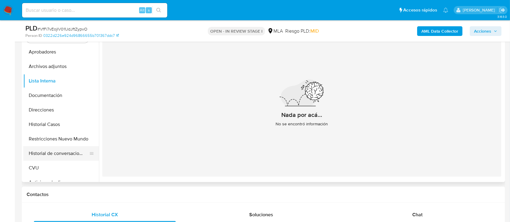
scroll to position [40, 0]
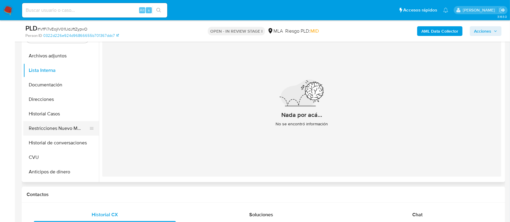
click at [59, 129] on button "Restricciones Nuevo Mundo" at bounding box center [58, 128] width 71 height 15
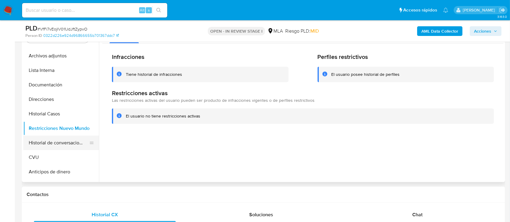
click at [57, 140] on button "Historial de conversaciones" at bounding box center [58, 143] width 71 height 15
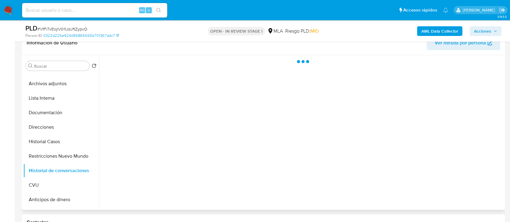
scroll to position [89, 0]
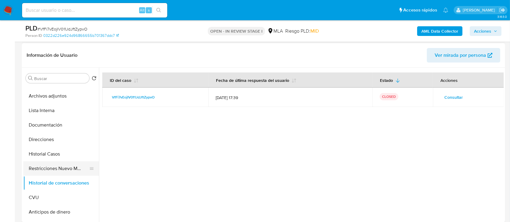
click at [55, 171] on button "Restricciones Nuevo Mundo" at bounding box center [58, 169] width 71 height 15
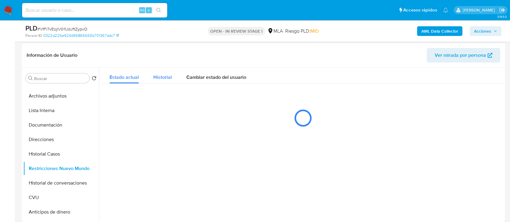
click at [163, 77] on span "Historial" at bounding box center [162, 77] width 18 height 7
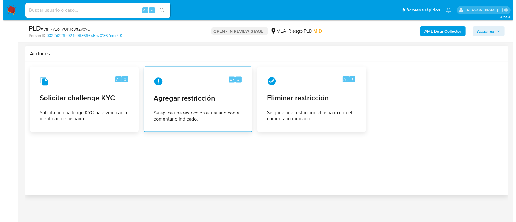
scroll to position [813, 0]
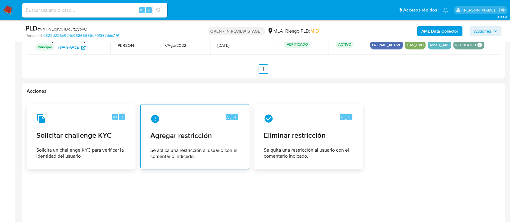
click at [201, 104] on div "Alt 4 Agregar restricción Se aplica una restricción al usuario con el comentari…" at bounding box center [194, 136] width 109 height 65
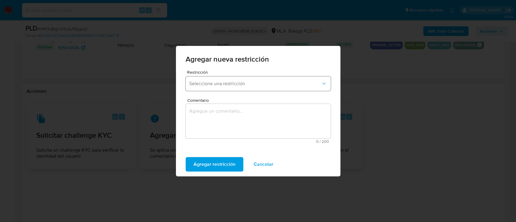
click at [234, 79] on button "Seleccione una restricción" at bounding box center [258, 84] width 145 height 15
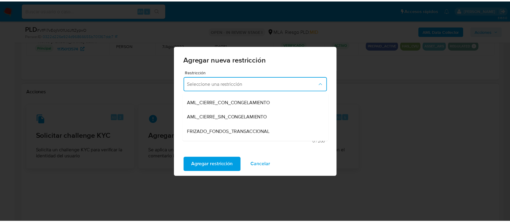
scroll to position [80, 0]
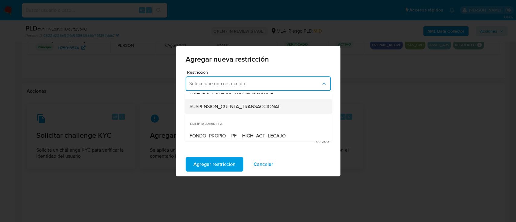
click at [238, 105] on span "SUSPENSION_CUENTA_TRANSACCIONAL" at bounding box center [234, 107] width 91 height 6
click at [228, 110] on textarea "Comentario" at bounding box center [258, 121] width 145 height 34
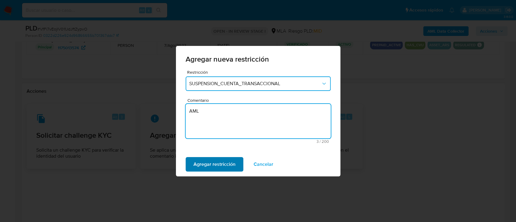
type textarea "AML"
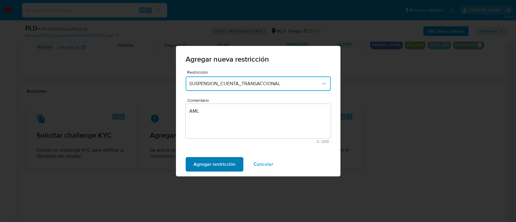
click at [221, 163] on span "Agregar restricción" at bounding box center [215, 164] width 42 height 13
click at [211, 161] on span "Confirmar" at bounding box center [205, 164] width 22 height 13
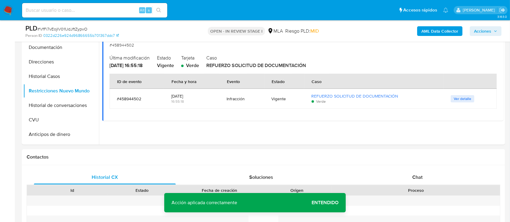
scroll to position [87, 0]
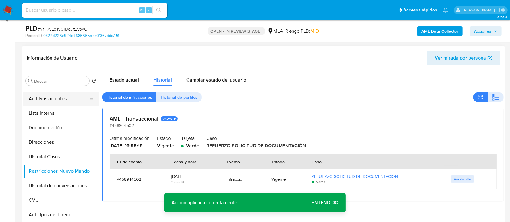
click at [64, 92] on button "Archivos adjuntos" at bounding box center [58, 99] width 71 height 15
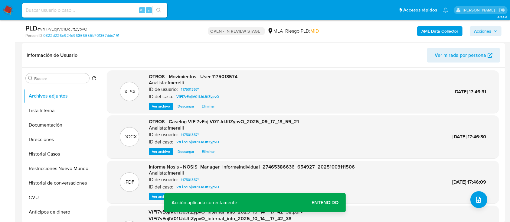
scroll to position [57, 0]
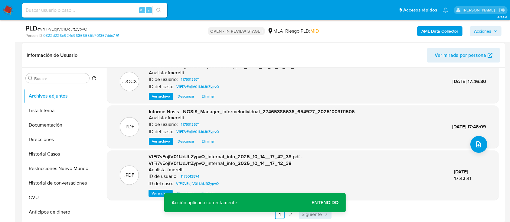
click at [306, 218] on link "Siguiente" at bounding box center [315, 215] width 32 height 10
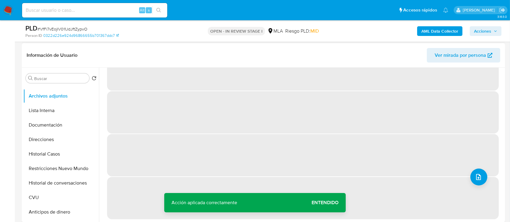
scroll to position [0, 0]
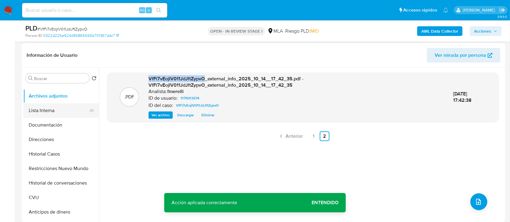
click at [65, 107] on button "Lista Interna" at bounding box center [58, 110] width 71 height 15
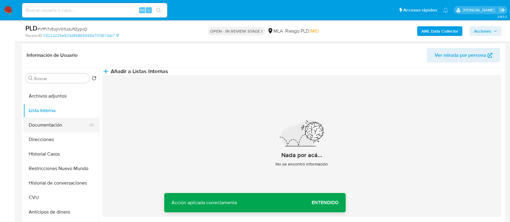
click at [51, 122] on button "Documentación" at bounding box center [58, 125] width 71 height 15
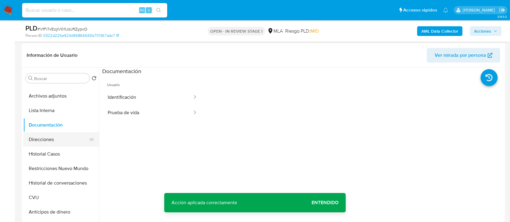
click at [52, 133] on button "Direcciones" at bounding box center [58, 140] width 71 height 15
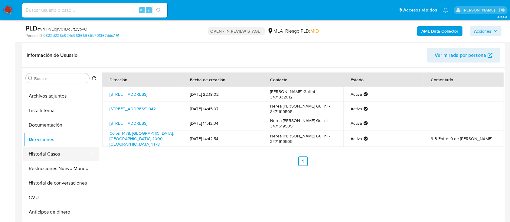
click at [51, 152] on button "Historial Casos" at bounding box center [58, 154] width 71 height 15
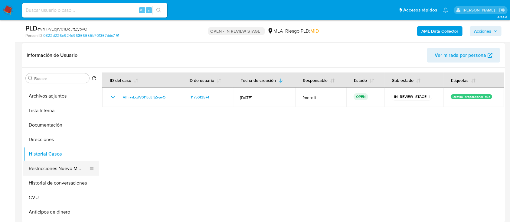
click at [48, 166] on button "Restricciones Nuevo Mundo" at bounding box center [58, 169] width 71 height 15
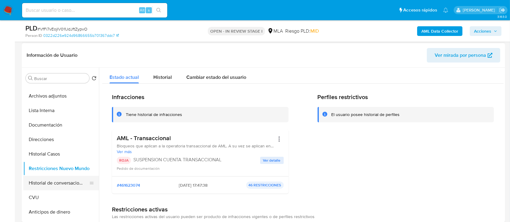
click at [56, 179] on button "Historial de conversaciones" at bounding box center [58, 183] width 71 height 15
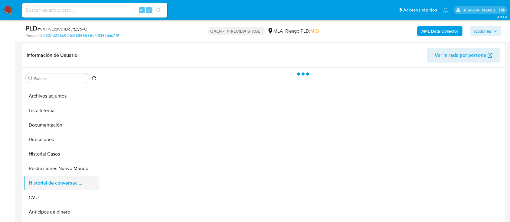
scroll to position [80, 0]
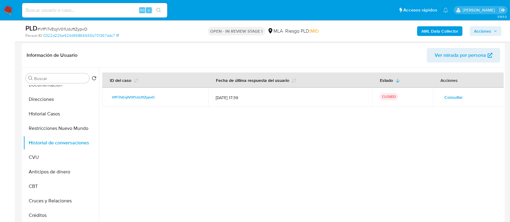
click at [479, 33] on span "Acciones" at bounding box center [482, 31] width 17 height 10
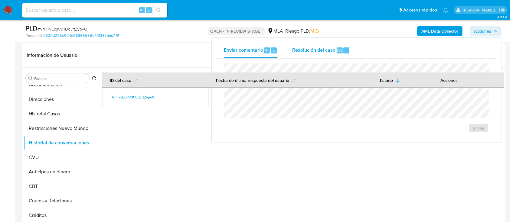
drag, startPoint x: 313, startPoint y: 43, endPoint x: 315, endPoint y: 49, distance: 6.3
click at [313, 44] on div "Resolución del caso Alt r" at bounding box center [321, 51] width 58 height 16
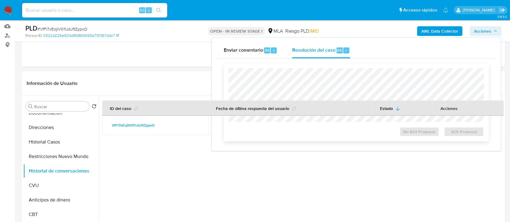
scroll to position [49, 0]
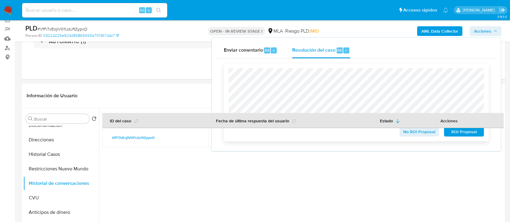
click at [460, 134] on span "ROI Proposal" at bounding box center [463, 132] width 31 height 8
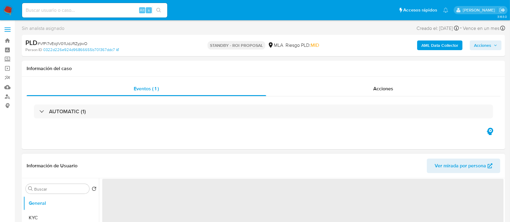
select select "10"
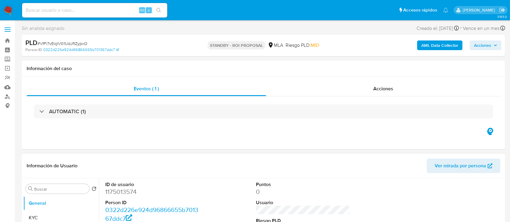
click at [7, 8] on img at bounding box center [8, 10] width 10 height 10
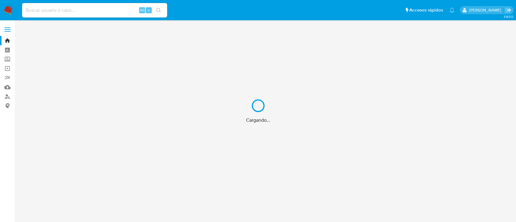
click at [103, 7] on div "Cargando..." at bounding box center [258, 111] width 516 height 222
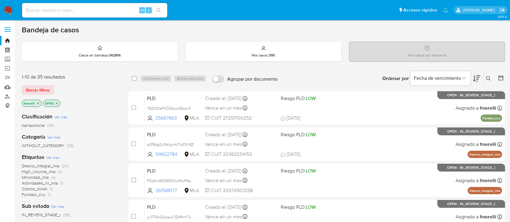
click at [70, 11] on input at bounding box center [94, 10] width 145 height 8
paste input "Da1mniTSpTICtjLbvKydhyD0"
type input "Da1mniTSpTICtjLbvKydhyD0"
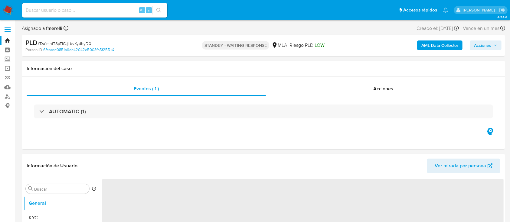
click at [0, 8] on nav "Pausado Ver notificaciones Alt s Accesos rápidos Presiona las siguientes teclas…" at bounding box center [255, 10] width 510 height 20
click at [4, 12] on img at bounding box center [8, 10] width 10 height 10
select select "10"
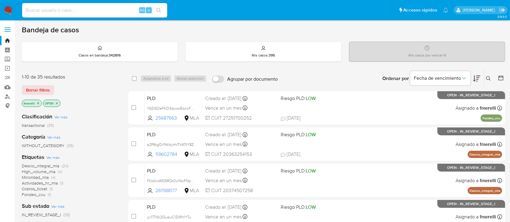
click at [120, 8] on input at bounding box center [94, 10] width 145 height 8
paste input "W6qCUNfRlF03GlrcDFvxBjR0"
type input "W6qCUNfRlF03GlrcDFvxBjR0"
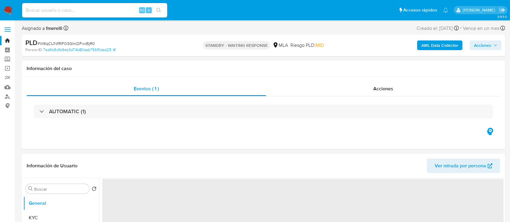
select select "10"
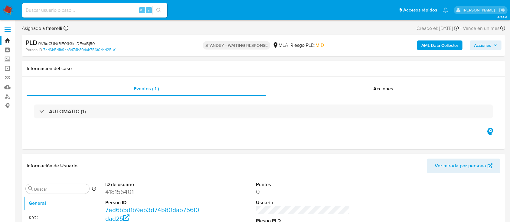
click at [110, 10] on input at bounding box center [94, 10] width 145 height 8
paste input "BtJRF0hmHEdz5n9hKyW7xOyl"
type input "BtJRF0hmHEdz5n9hKyW7xOyl"
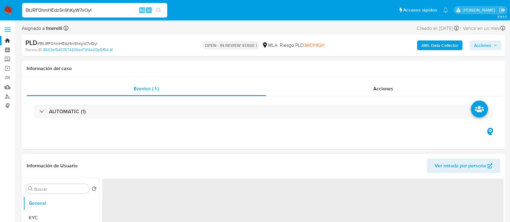
select select "10"
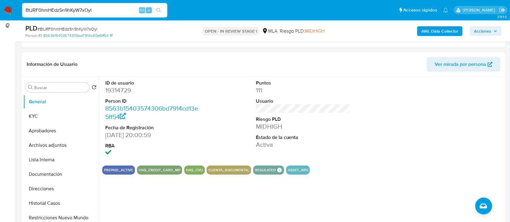
scroll to position [80, 0]
click at [120, 93] on dd "19314729" at bounding box center [152, 90] width 94 height 8
copy dd "19314729"
click at [39, 113] on button "KYC" at bounding box center [58, 116] width 71 height 15
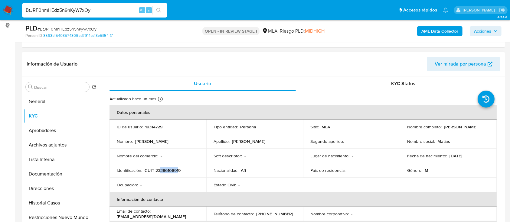
drag, startPoint x: 159, startPoint y: 170, endPoint x: 178, endPoint y: 169, distance: 18.5
click at [178, 169] on p "CUIT 23386108919" at bounding box center [163, 170] width 36 height 5
copy p "38610891"
click at [55, 178] on button "Documentación" at bounding box center [58, 174] width 71 height 15
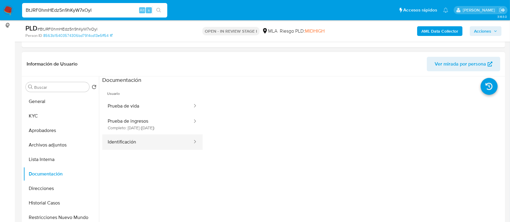
click at [123, 141] on button "Identificación" at bounding box center [147, 142] width 91 height 15
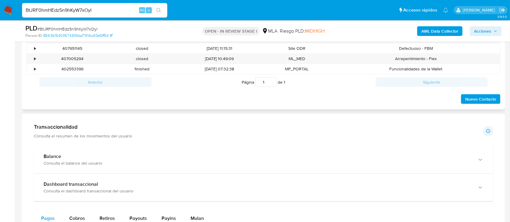
scroll to position [136, 0]
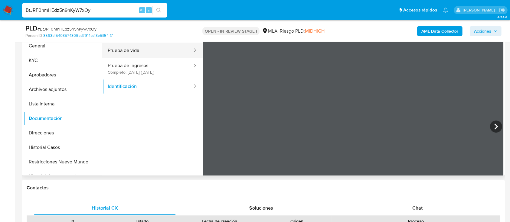
click at [159, 52] on button "Prueba de vida" at bounding box center [147, 50] width 91 height 15
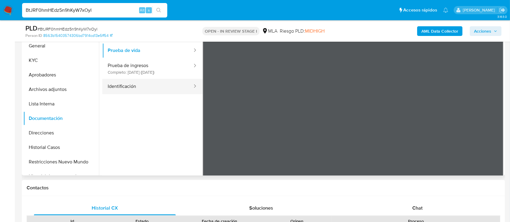
click at [170, 86] on button "Identificación" at bounding box center [147, 86] width 91 height 15
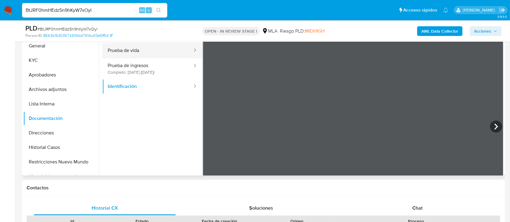
click at [166, 54] on button "Prueba de vida" at bounding box center [147, 50] width 91 height 15
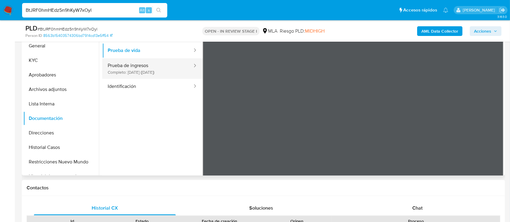
click at [144, 73] on button "Prueba de ingresos Completo: 04/11/2024 (hace un año)" at bounding box center [147, 68] width 91 height 21
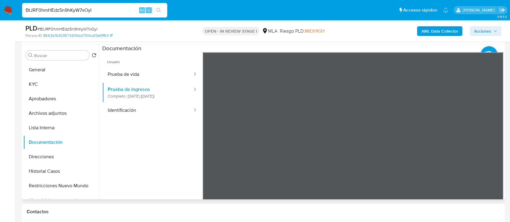
scroll to position [96, 0]
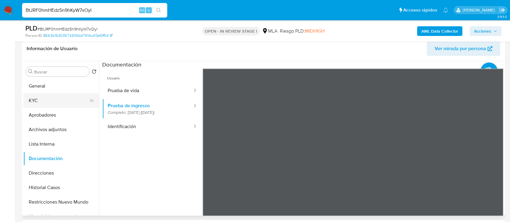
click at [54, 104] on button "KYC" at bounding box center [58, 100] width 71 height 15
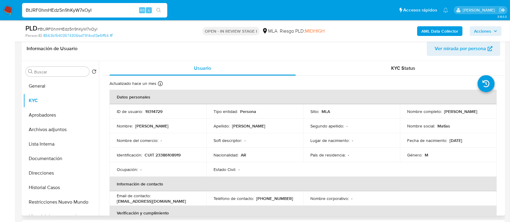
drag, startPoint x: 172, startPoint y: 160, endPoint x: 168, endPoint y: 157, distance: 4.8
click at [172, 159] on td "Identificación : CUIT 23386108919" at bounding box center [158, 155] width 97 height 15
click at [165, 155] on p "CUIT 23386108919" at bounding box center [163, 154] width 36 height 5
copy p "23386108919"
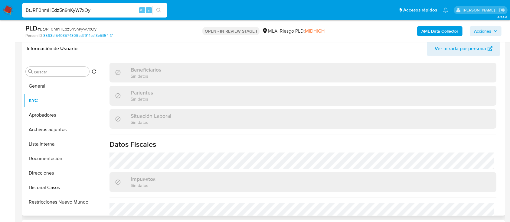
scroll to position [313, 0]
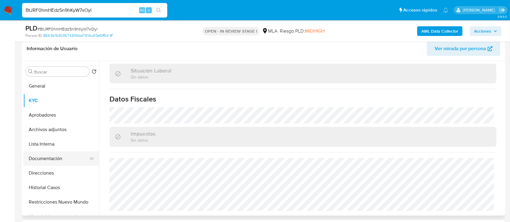
click at [52, 165] on button "Documentación" at bounding box center [58, 159] width 71 height 15
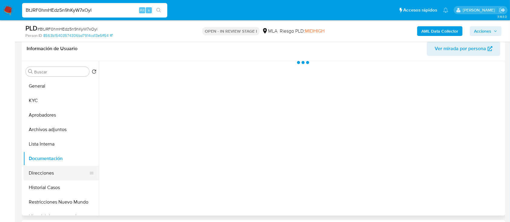
scroll to position [0, 0]
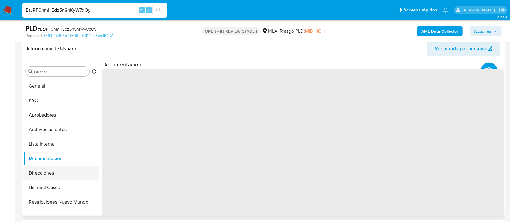
click at [52, 170] on button "Direcciones" at bounding box center [58, 173] width 71 height 15
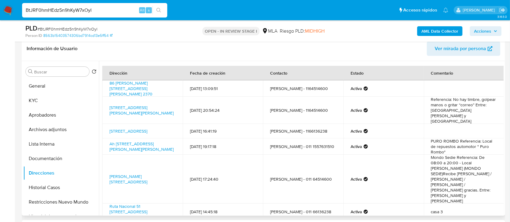
scroll to position [39, 0]
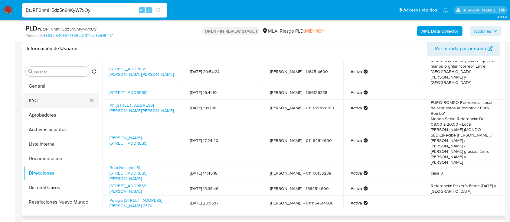
click at [59, 103] on button "KYC" at bounding box center [58, 100] width 71 height 15
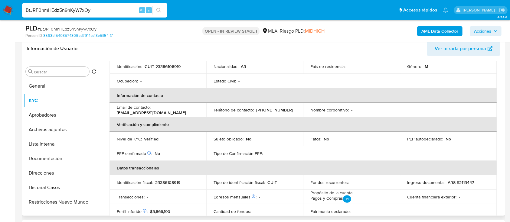
scroll to position [0, 0]
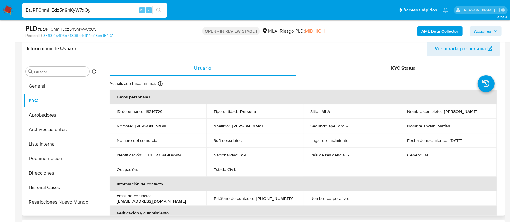
click at [162, 152] on p "CUIT 23386108919" at bounding box center [163, 154] width 36 height 5
copy p "23386108919"
click at [156, 109] on p "19314729" at bounding box center [153, 111] width 17 height 5
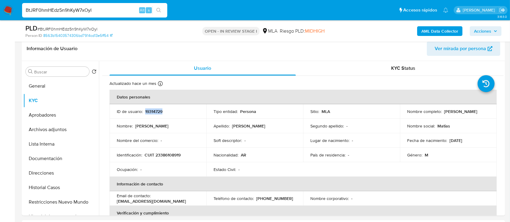
copy p "19314729"
click at [172, 154] on p "CUIT 23386108919" at bounding box center [163, 154] width 36 height 5
copy p "23386108919"
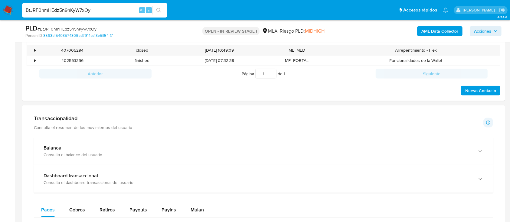
scroll to position [257, 0]
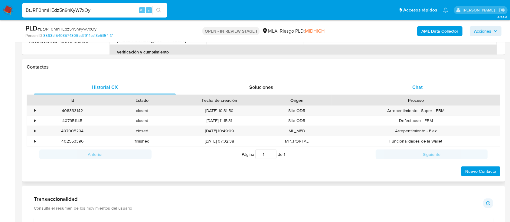
click at [407, 89] on div "Chat" at bounding box center [418, 87] width 142 height 15
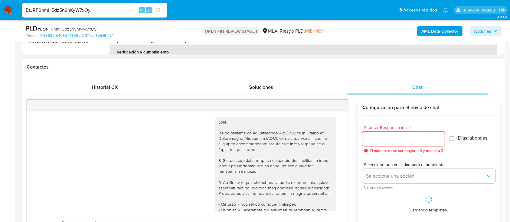
scroll to position [339, 0]
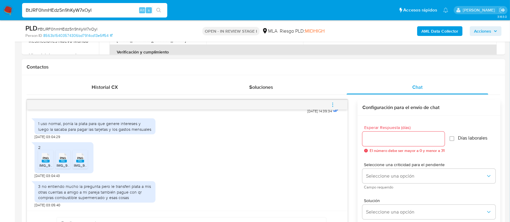
click at [41, 163] on div "PNG PNG" at bounding box center [45, 158] width 13 height 12
click at [62, 159] on span "PNG" at bounding box center [63, 158] width 6 height 4
click at [75, 159] on div "PNG PNG" at bounding box center [80, 158] width 13 height 12
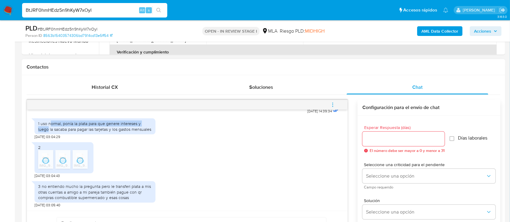
drag, startPoint x: 57, startPoint y: 126, endPoint x: 153, endPoint y: 126, distance: 96.5
click at [153, 126] on div "1 uso normal, ponía la plata para que genere intereses y luego la sacaba para p…" at bounding box center [94, 127] width 121 height 16
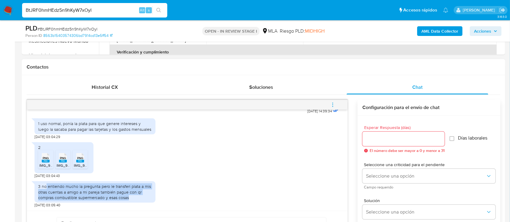
drag, startPoint x: 46, startPoint y: 185, endPoint x: 147, endPoint y: 196, distance: 101.3
click at [147, 196] on div "3 no entiendo mucho la pregunta pero le transferi plata a mis otras cuentas a a…" at bounding box center [95, 192] width 114 height 17
click at [130, 196] on div "3 no entiendo mucho la pregunta pero le transferi plata a mis otras cuentas a a…" at bounding box center [95, 192] width 114 height 17
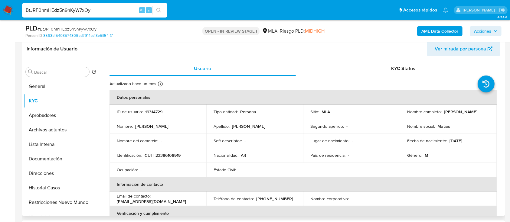
scroll to position [56, 0]
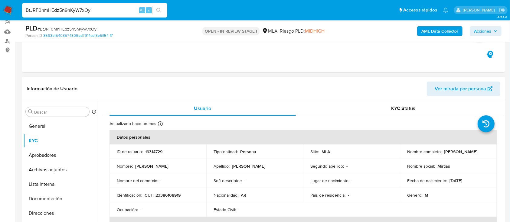
drag, startPoint x: 404, startPoint y: 156, endPoint x: 469, endPoint y: 157, distance: 64.8
click at [469, 157] on td "Nombre completo : Matias Gaston Moreno Garcia" at bounding box center [448, 152] width 97 height 15
copy p "Matias Gaston Moreno Garcia"
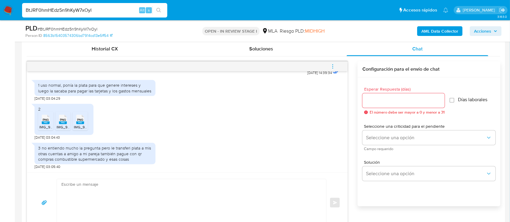
scroll to position [338, 0]
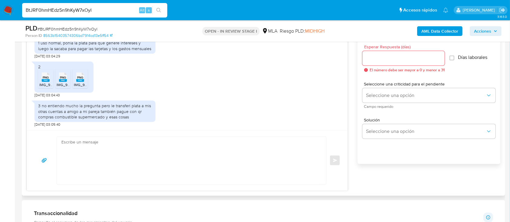
click at [172, 168] on textarea at bounding box center [189, 160] width 257 height 47
paste textarea "Matias Gaston Moreno Garcia"
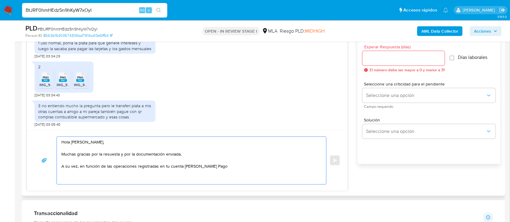
paste textarea "Proporciona el vínculo con las siguientes contrapartes con las que operaste, el…"
click at [216, 166] on textarea "Hola Matias Gaston Moreno Garcia, Muchas gracias por la resuesta y por la docum…" at bounding box center [189, 160] width 257 height 47
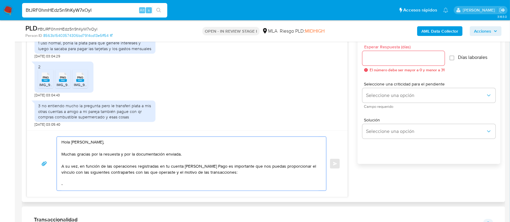
paste textarea "Agustina Daiana Videla"
paste textarea "27416214684"
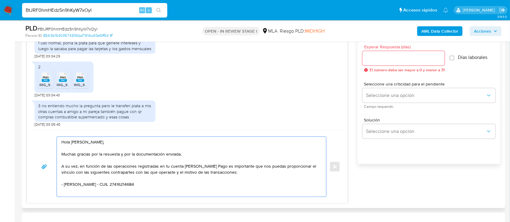
paste textarea "Aurora Advisors S.a.s."
paste textarea "30718512626"
paste textarea "Es importante que sepas que, en caso de no responder a lo solicitado o si lo pr…"
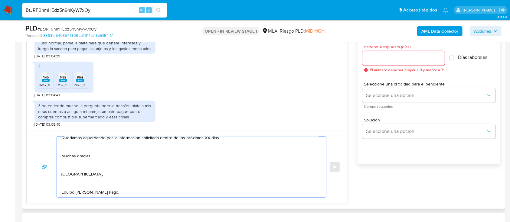
click at [72, 188] on textarea "Hola Matias Gaston Moreno Garcia, Muchas gracias por la resuesta y por la docum…" at bounding box center [189, 167] width 257 height 61
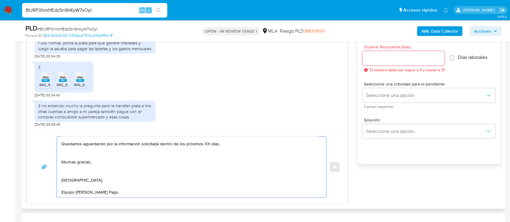
drag, startPoint x: 84, startPoint y: 173, endPoint x: 92, endPoint y: 165, distance: 10.9
click at [84, 173] on textarea "Hola Matias Gaston Moreno Garcia, Muchas gracias por la resuesta y por la docum…" at bounding box center [189, 167] width 257 height 61
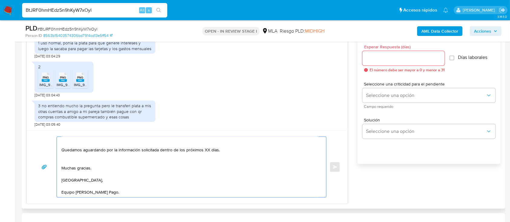
click at [95, 161] on textarea "Hola Matias Gaston Moreno Garcia, Muchas gracias por la resuesta y por la docum…" at bounding box center [189, 167] width 257 height 61
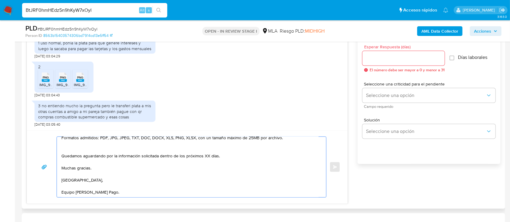
scroll to position [92, 0]
click at [85, 152] on textarea "Hola Matias Gaston Moreno Garcia, Muchas gracias por la resuesta y por la docum…" at bounding box center [189, 167] width 257 height 61
click at [87, 149] on textarea "Hola Matias Gaston Moreno Garcia, Muchas gracias por la resuesta y por la docum…" at bounding box center [189, 167] width 257 height 61
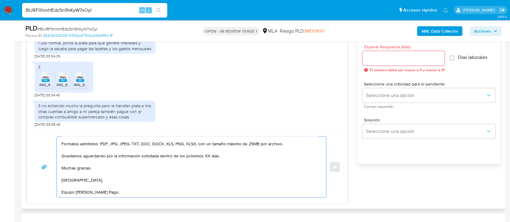
scroll to position [46, 0]
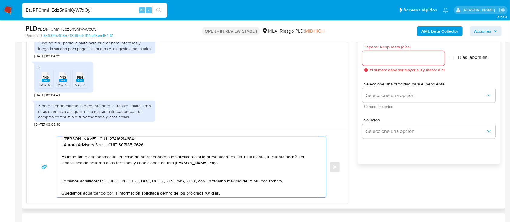
click at [85, 180] on textarea "Hola Matias Gaston Moreno Garcia, Muchas gracias por la resuesta y por la docum…" at bounding box center [189, 167] width 257 height 61
click at [88, 173] on textarea "Hola Matias Gaston Moreno Garcia, Muchas gracias por la resuesta y por la docum…" at bounding box center [189, 167] width 257 height 61
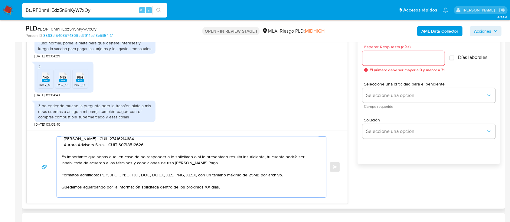
click at [65, 190] on textarea "Hola Matias Gaston Moreno Garcia, Muchas gracias por la resuesta y por la docum…" at bounding box center [189, 167] width 257 height 61
type textarea "Hola Matias Gaston Moreno Garcia, Muchas gracias por la resuesta y por la docum…"
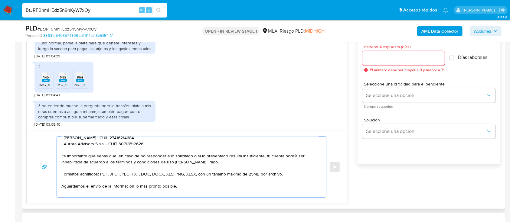
click at [399, 61] on input "Esperar Respuesta (días)" at bounding box center [403, 58] width 82 height 8
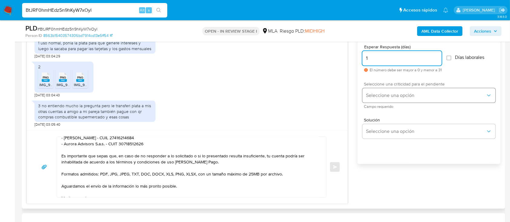
type input "1"
click at [393, 97] on span "Seleccione una opción" at bounding box center [426, 96] width 120 height 6
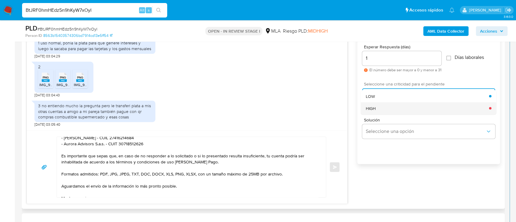
click at [387, 107] on div "HIGH" at bounding box center [427, 108] width 123 height 12
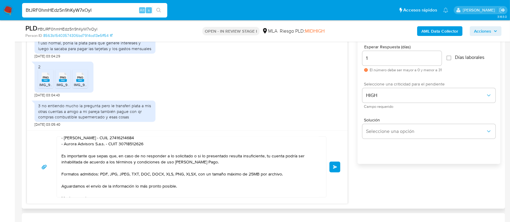
click at [334, 169] on button "Enviar" at bounding box center [334, 167] width 11 height 11
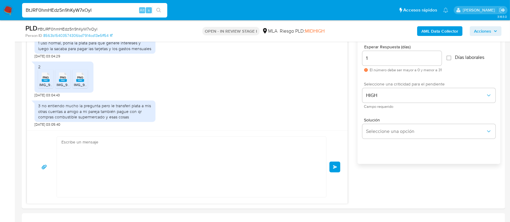
scroll to position [511, 0]
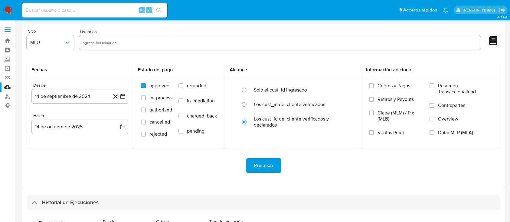
select select "10"
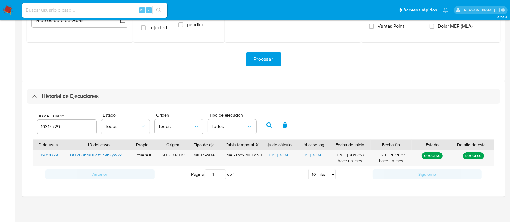
drag, startPoint x: 0, startPoint y: 0, endPoint x: 60, endPoint y: 123, distance: 136.8
click at [60, 123] on input "19314729" at bounding box center [66, 127] width 59 height 8
click at [57, 124] on input "1931472919314729" at bounding box center [66, 127] width 59 height 8
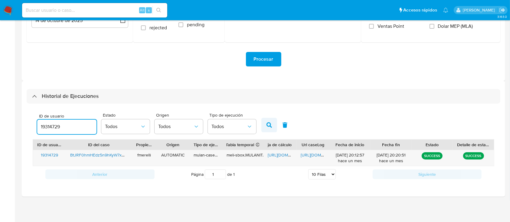
click at [269, 125] on icon "button" at bounding box center [269, 125] width 5 height 5
click at [314, 155] on span "https://docs.google.com/document/d/14_ng3Xn28KG-9OtS9mhoZ8ZQTUqIp-51gMKYApLAiRo…" at bounding box center [322, 155] width 42 height 6
click at [281, 152] on span "https://docs.google.com/spreadsheets/d/1sCNohvdIgfLMwC7IXG6Sz-zG572PvebltAGTxwY…" at bounding box center [289, 155] width 42 height 6
click at [53, 125] on input "19314729" at bounding box center [66, 127] width 59 height 8
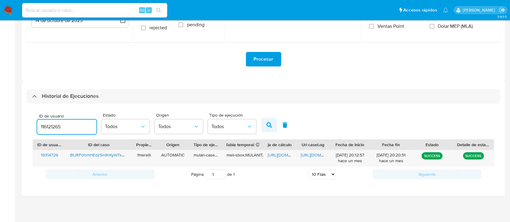
type input "116121265"
click at [271, 126] on icon "button" at bounding box center [269, 125] width 5 height 5
click at [307, 153] on span "https://docs.google.com/document/d/1g8eOucq2VBx5Tec7cTyM8jLOYeZGqv6c5zlAJLuYPFE…" at bounding box center [322, 155] width 42 height 6
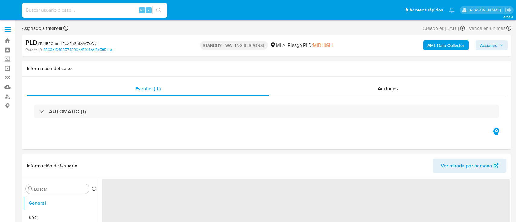
select select "10"
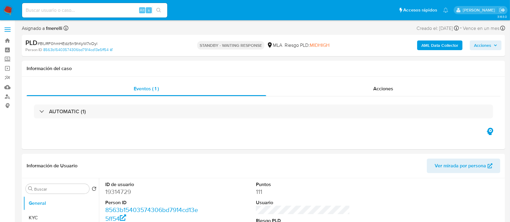
click at [100, 5] on div "Alt s" at bounding box center [94, 10] width 145 height 15
click at [97, 12] on input at bounding box center [94, 10] width 145 height 8
paste input "jyi17Tr6r2QuauC1ZkRhIYTu"
type input "jyi17Tr6r2QuauC1ZkRhIYTu"
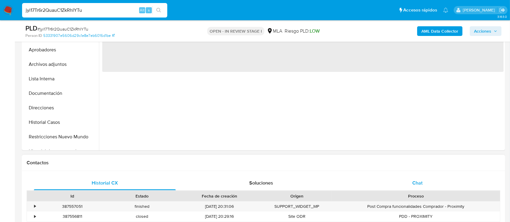
click at [399, 169] on div "Contactos" at bounding box center [263, 163] width 483 height 16
select select "10"
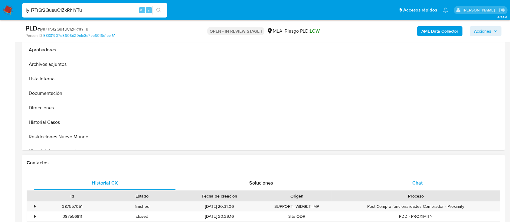
click at [394, 183] on div "Chat" at bounding box center [418, 183] width 142 height 15
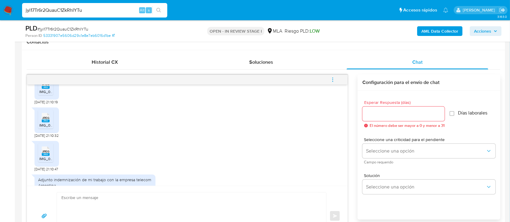
scroll to position [455, 0]
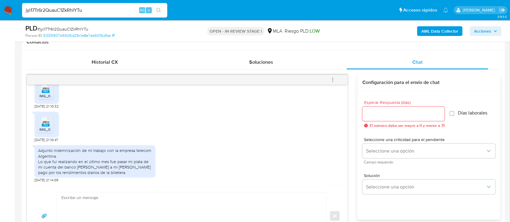
click at [9, 15] on nav "Pausado Ver notificaciones jyi17Tr6r2QuauC1ZkRhIYTu Alt s Accesos rápidos Presi…" at bounding box center [255, 10] width 510 height 20
click at [9, 14] on img at bounding box center [8, 10] width 10 height 10
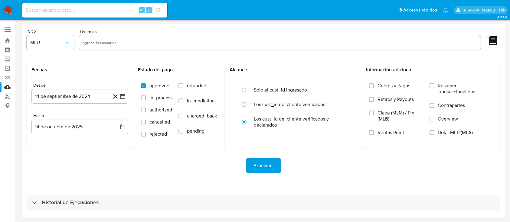
click at [116, 11] on input at bounding box center [94, 10] width 145 height 8
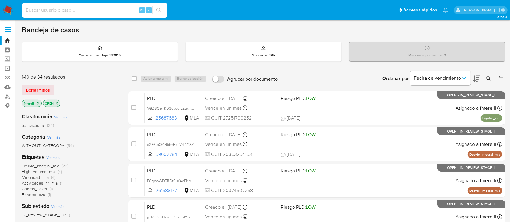
click at [105, 10] on input at bounding box center [94, 10] width 145 height 8
paste input "F0qVwWD5RDt0uYAcFNpQcAFm"
type input "F0qVwWD5RDt0uYAcFNpQcAFm"
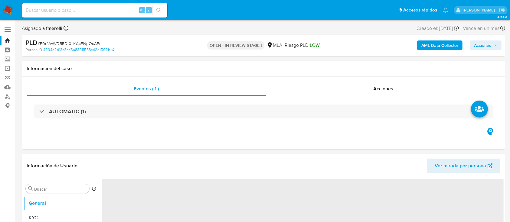
scroll to position [161, 0]
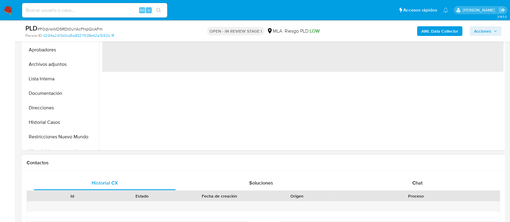
click at [408, 185] on div "Chat" at bounding box center [418, 183] width 142 height 15
select select "10"
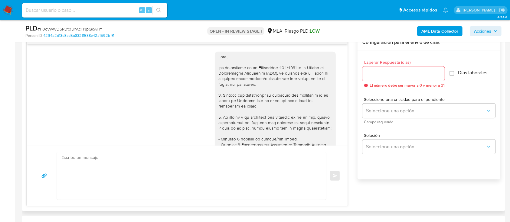
scroll to position [716, 0]
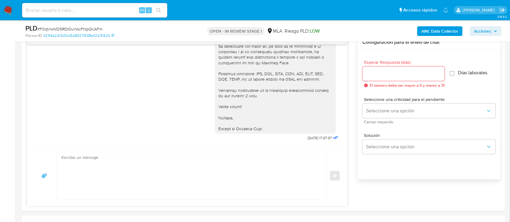
click at [80, 13] on input at bounding box center [94, 10] width 145 height 8
paste input "IMO65tGPA4FiVRtyLLlqt01c"
type input "IMO65tGPA4FiVRtyLLlqt01c"
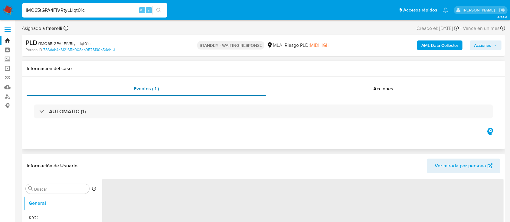
select select "10"
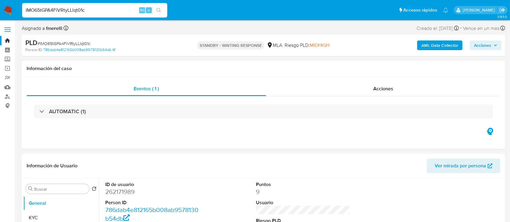
click at [124, 9] on input "IMO65tGPA4FiVRtyLLlqt01c" at bounding box center [94, 10] width 145 height 8
paste input "YoQp6ReTgO1t0V4Xv5HSeYRx"
type input "YoQp6ReTgO1t0V4Xv5HSeYRx"
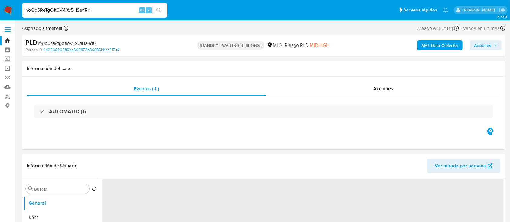
select select "10"
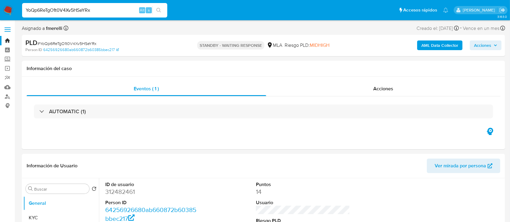
click at [96, 11] on input "YoQp6ReTgO1t0V4Xv5HSeYRx" at bounding box center [94, 10] width 145 height 8
paste input "P4BceKM3IiceGRlZYGt6p43Z"
type input "P4BceKM3IiceGRlZYGt6p43Z"
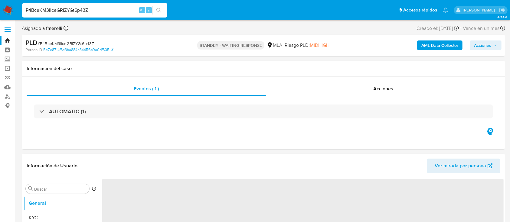
select select "10"
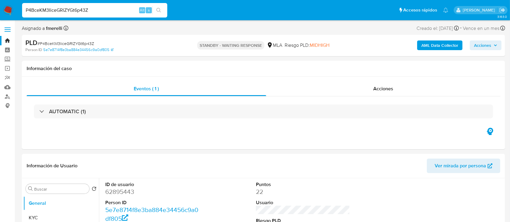
click at [124, 15] on div "P4BceKM3IiceGRlZYGt6p43Z Alt s" at bounding box center [94, 10] width 145 height 15
click at [120, 13] on input "P4BceKM3IiceGRlZYGt6p43Z" at bounding box center [94, 10] width 145 height 8
paste input "TwkOsXZZbayNfsl4Z0NxaUFr"
type input "TwkOsXZZbayNfsl4Z0NxaUFr"
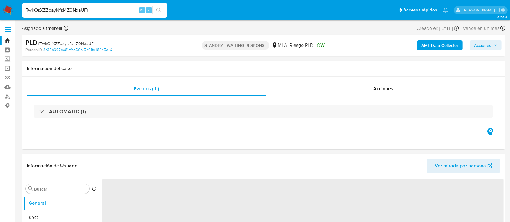
select select "10"
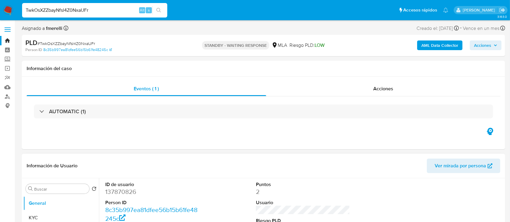
click at [220, 200] on div "ID de usuario 137870826 Person ID 8c35b997ea81dfee56b15b61fe48245c Fecha de Reg…" at bounding box center [302, 220] width 401 height 84
click at [87, 9] on input "TwkOsXZZbayNfsl4Z0NxaUFr" at bounding box center [94, 10] width 145 height 8
paste input "1272246750"
type input "1272246750"
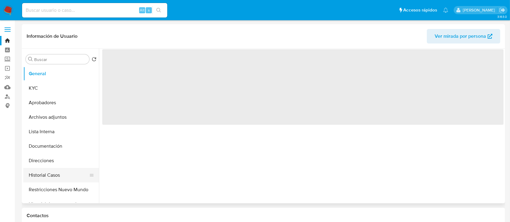
click at [62, 175] on button "Historial Casos" at bounding box center [58, 175] width 71 height 15
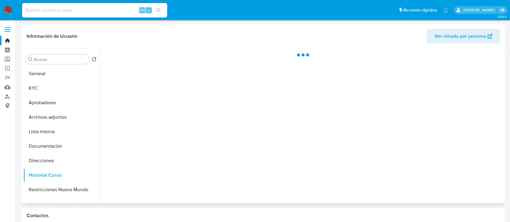
select select "10"
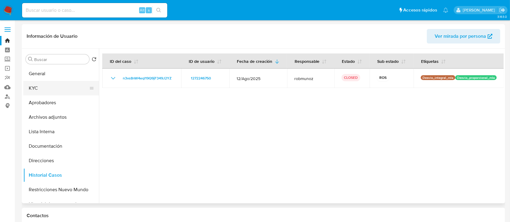
click at [59, 90] on button "KYC" at bounding box center [58, 88] width 71 height 15
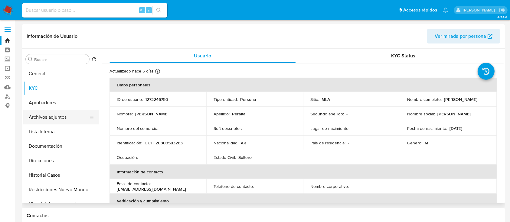
click at [57, 113] on button "Archivos adjuntos" at bounding box center [58, 117] width 71 height 15
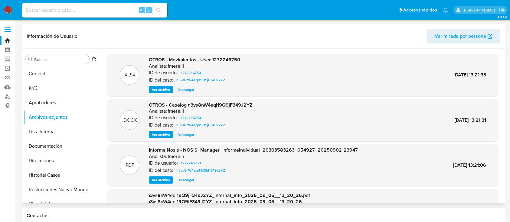
click at [162, 137] on span "Ver archivo" at bounding box center [161, 135] width 18 height 6
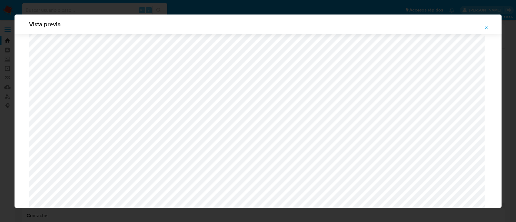
scroll to position [512, 0]
select select "10"
click at [484, 24] on button "Attachment preview" at bounding box center [486, 28] width 13 height 10
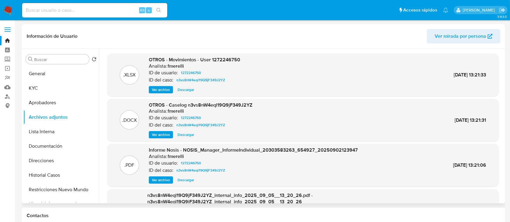
click at [117, 9] on input at bounding box center [94, 10] width 145 height 8
paste input "1952261891"
type input "1952261891"
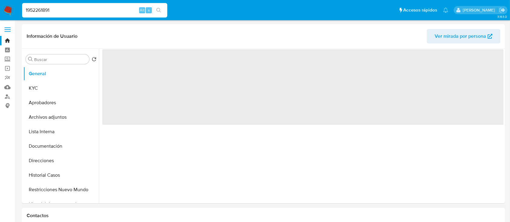
select select "10"
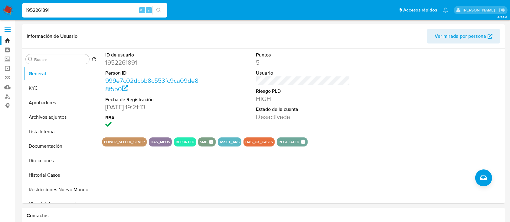
click at [110, 11] on input "1952261891" at bounding box center [94, 10] width 145 height 8
paste input "2532201799"
type input "2532201799"
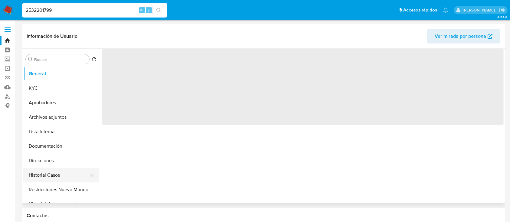
click at [42, 172] on button "Historial Casos" at bounding box center [58, 175] width 71 height 15
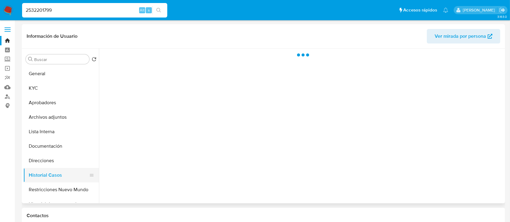
select select "10"
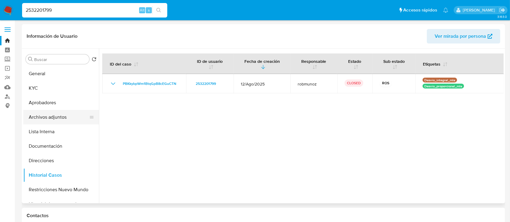
click at [58, 115] on button "Archivos adjuntos" at bounding box center [58, 117] width 71 height 15
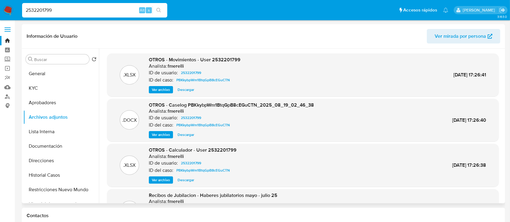
click at [164, 134] on span "Ver archivo" at bounding box center [161, 135] width 18 height 6
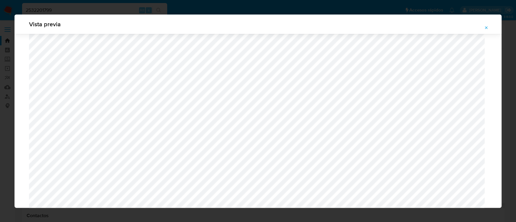
scroll to position [633, 0]
click at [489, 27] on button "Attachment preview" at bounding box center [486, 28] width 13 height 10
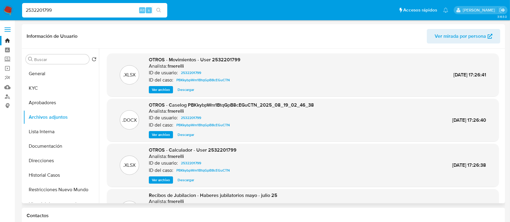
click at [119, 10] on input "2532201799" at bounding box center [94, 10] width 145 height 8
click at [119, 9] on input "2532201799" at bounding box center [94, 10] width 145 height 8
paste input "163393316"
type input "163393316"
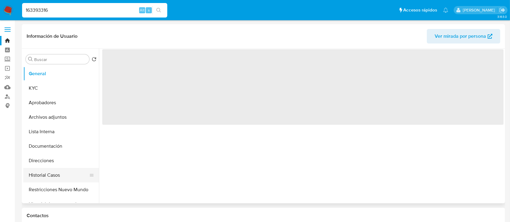
click at [44, 179] on button "Historial Casos" at bounding box center [58, 175] width 71 height 15
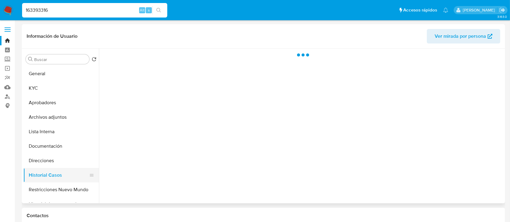
select select "10"
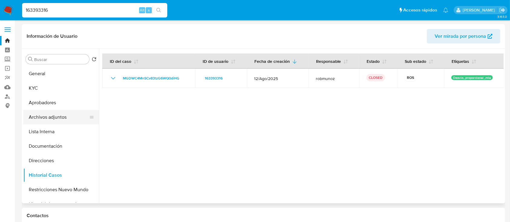
click at [46, 119] on button "Archivos adjuntos" at bounding box center [58, 117] width 71 height 15
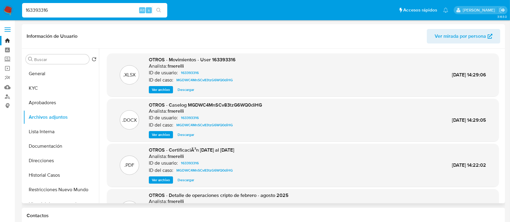
click at [158, 132] on span "Ver archivo" at bounding box center [161, 135] width 18 height 6
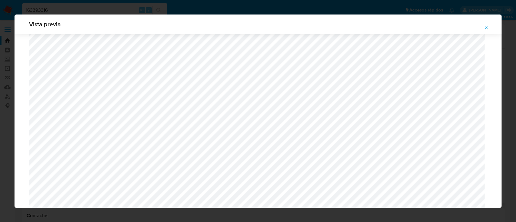
scroll to position [673, 0]
click at [0, 88] on div "Vista previa" at bounding box center [258, 111] width 516 height 222
click at [484, 27] on icon "Attachment preview" at bounding box center [486, 27] width 5 height 5
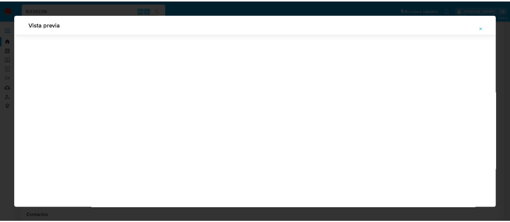
scroll to position [19, 0]
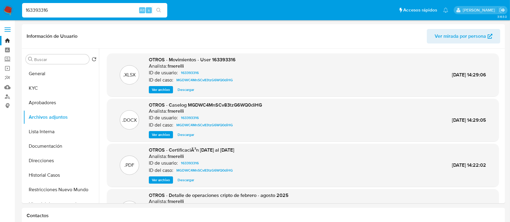
click at [6, 10] on img at bounding box center [8, 10] width 10 height 10
